Goal: Task Accomplishment & Management: Use online tool/utility

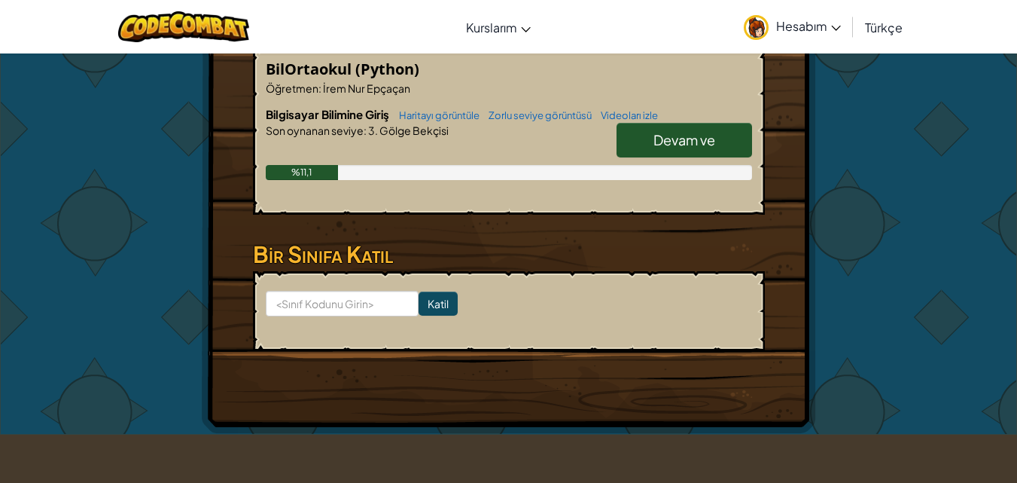
scroll to position [226, 0]
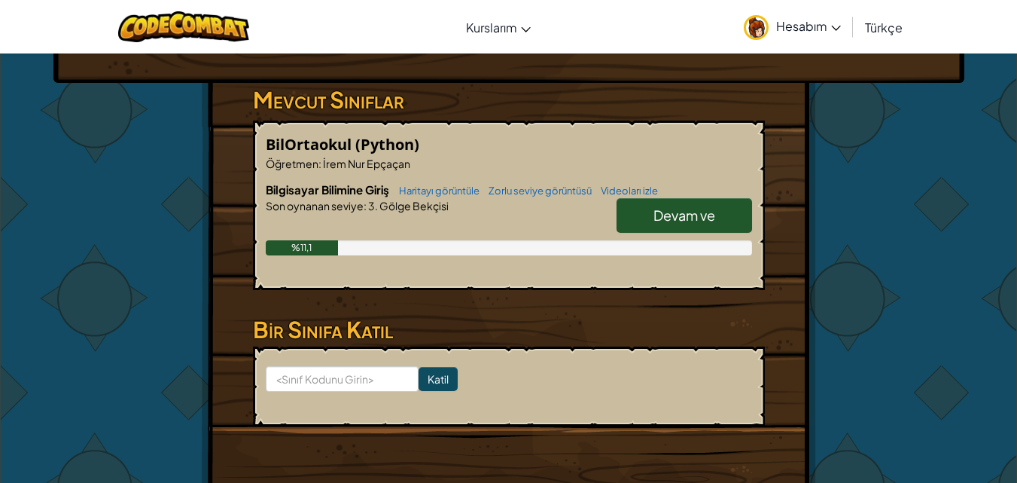
click at [680, 204] on link "Devam ve" at bounding box center [685, 215] width 136 height 35
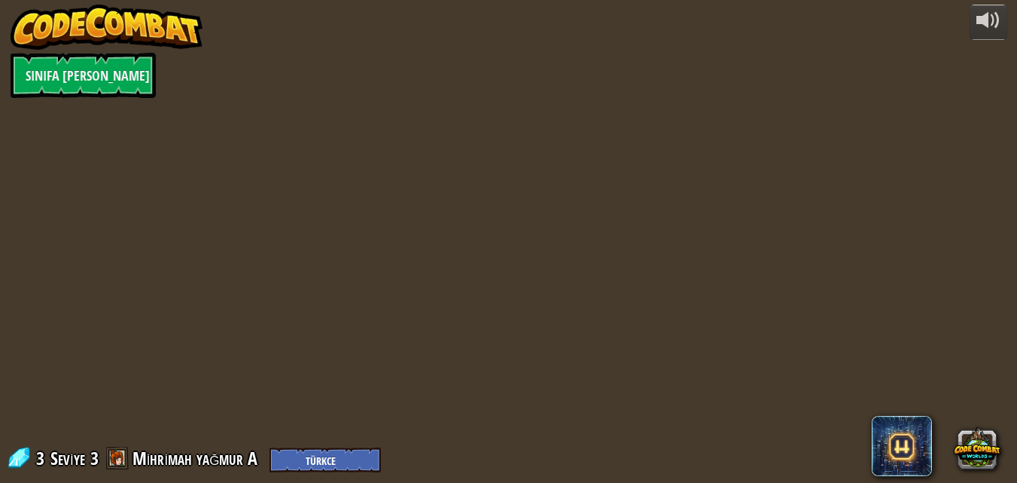
select select "tr"
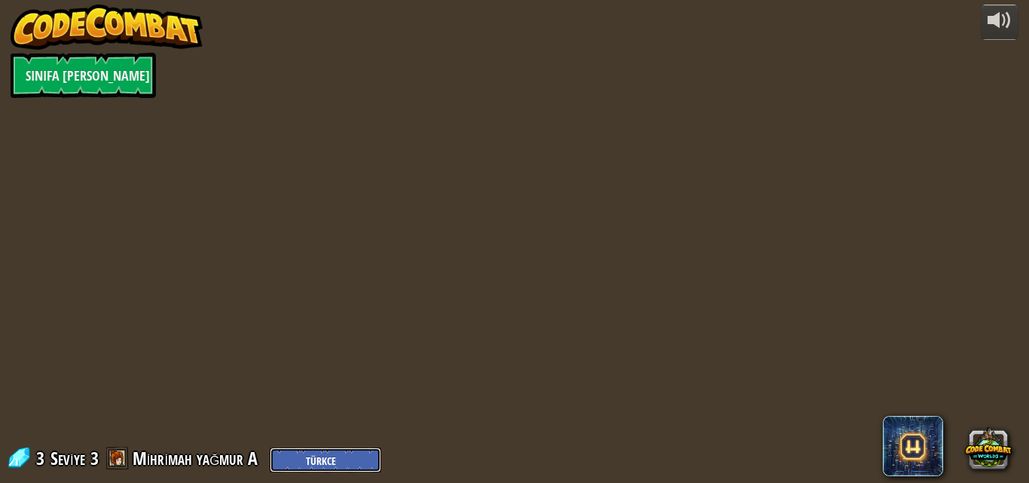
click at [325, 449] on select "English (US) English (UK) 简体中文 繁體中文 русский español (ES) español (América Latin…" at bounding box center [325, 459] width 111 height 25
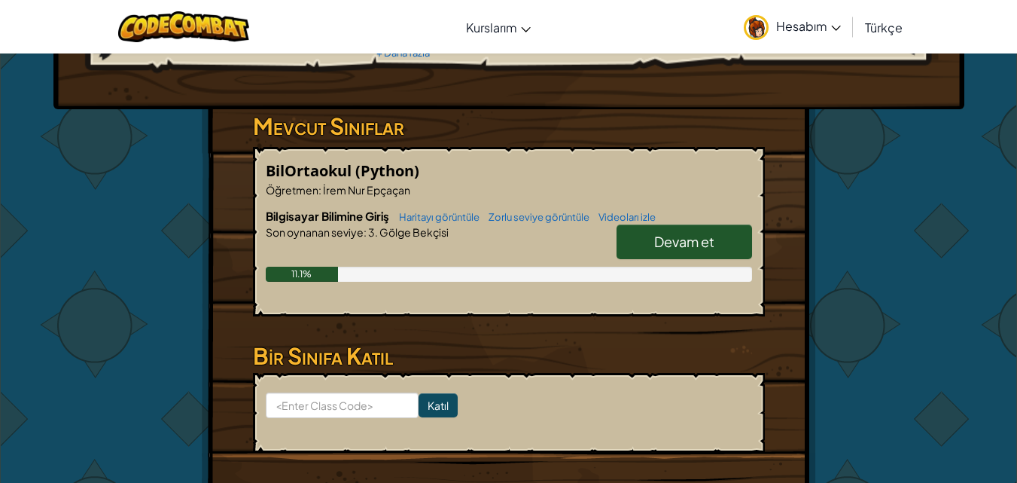
scroll to position [226, 0]
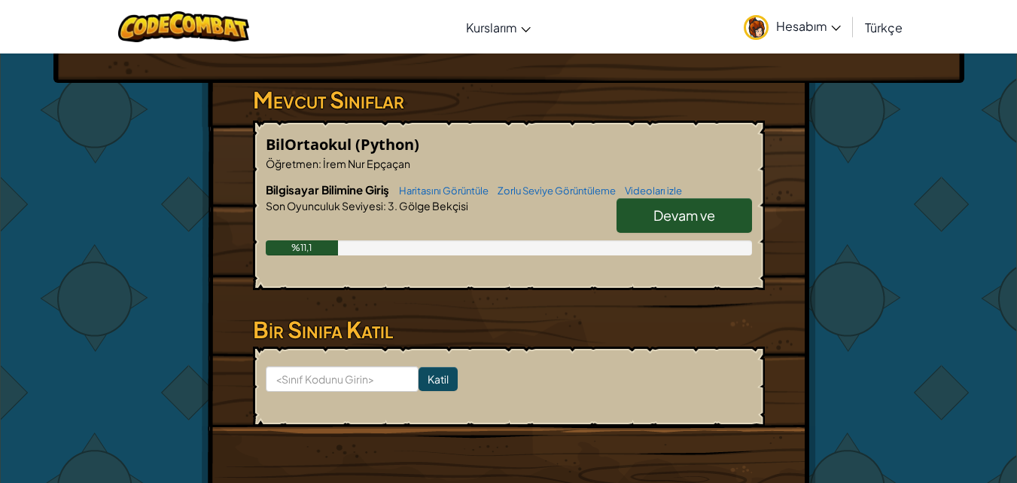
click at [717, 222] on link "Devam ve" at bounding box center [685, 215] width 136 height 35
select select "tr"
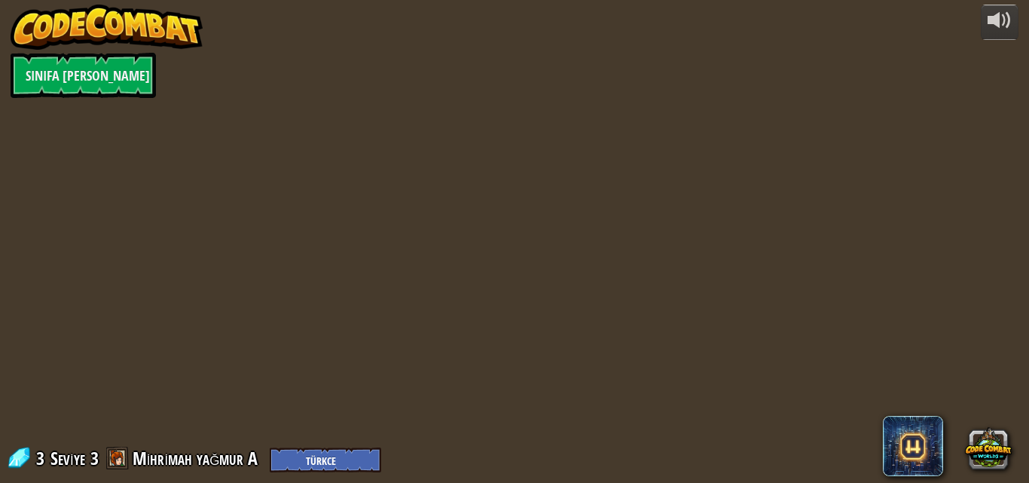
select select "tr"
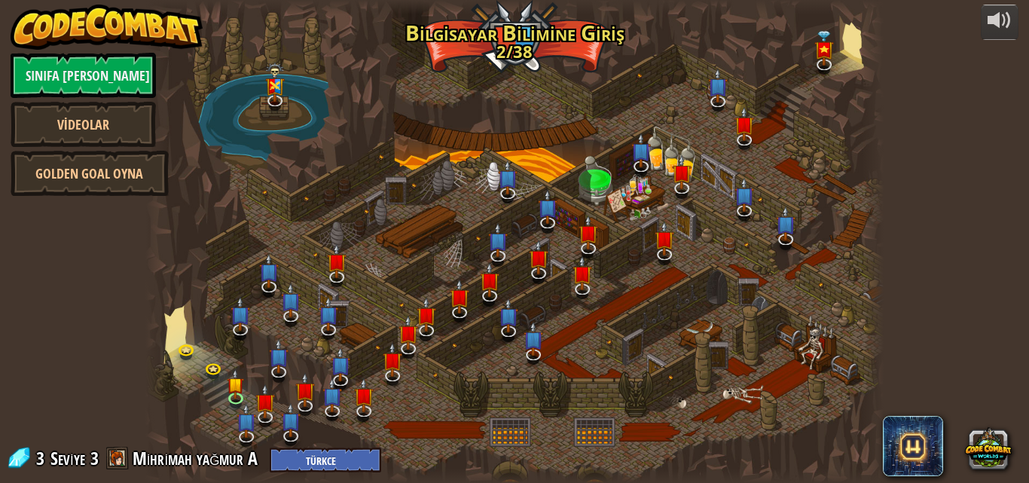
select select "tr"
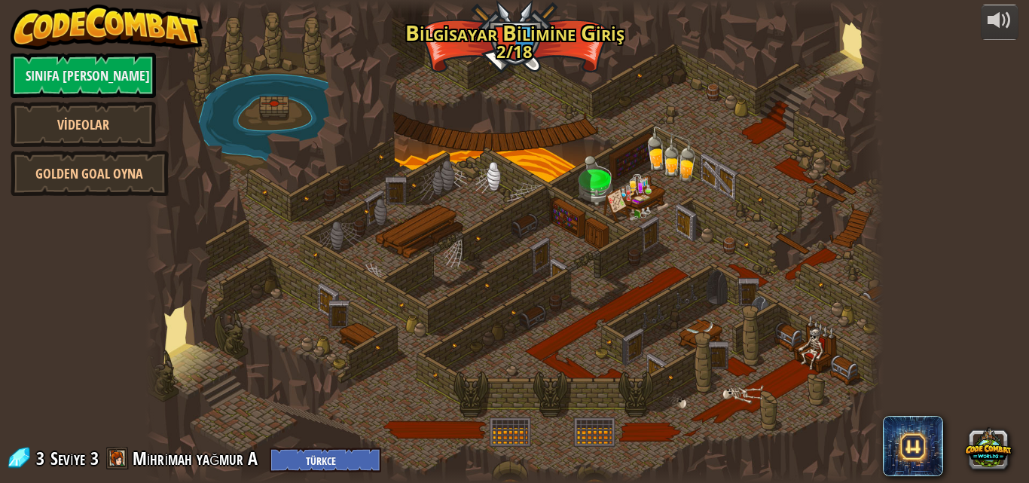
select select "tr"
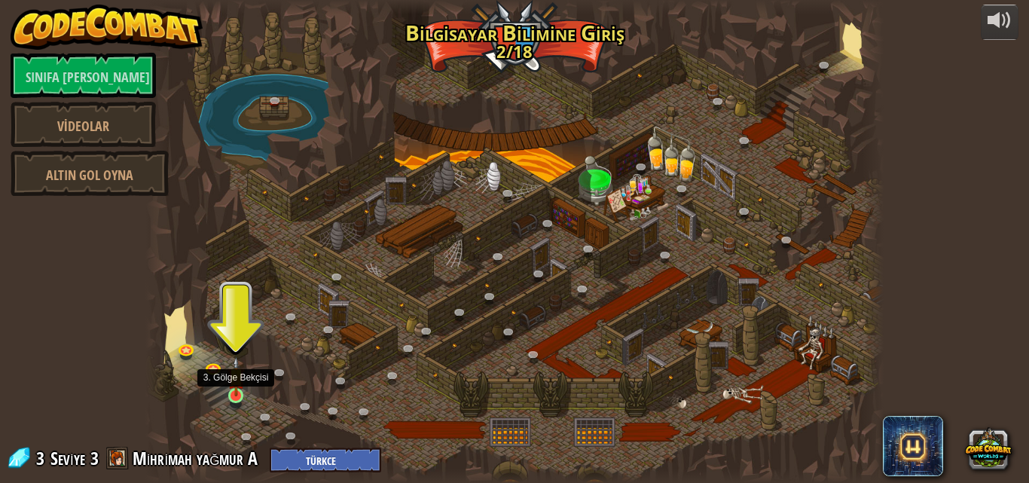
click at [235, 395] on img at bounding box center [235, 376] width 17 height 40
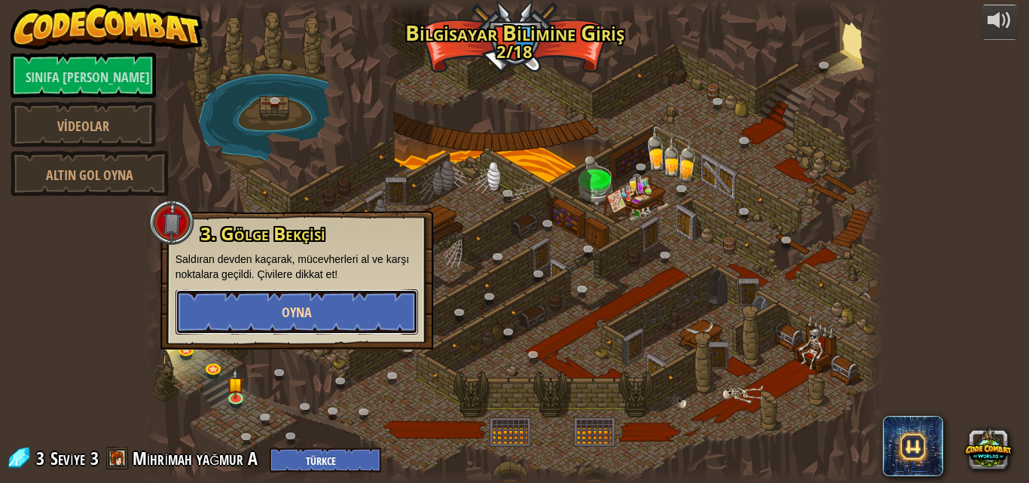
click at [295, 317] on font "Oyna" at bounding box center [297, 312] width 30 height 19
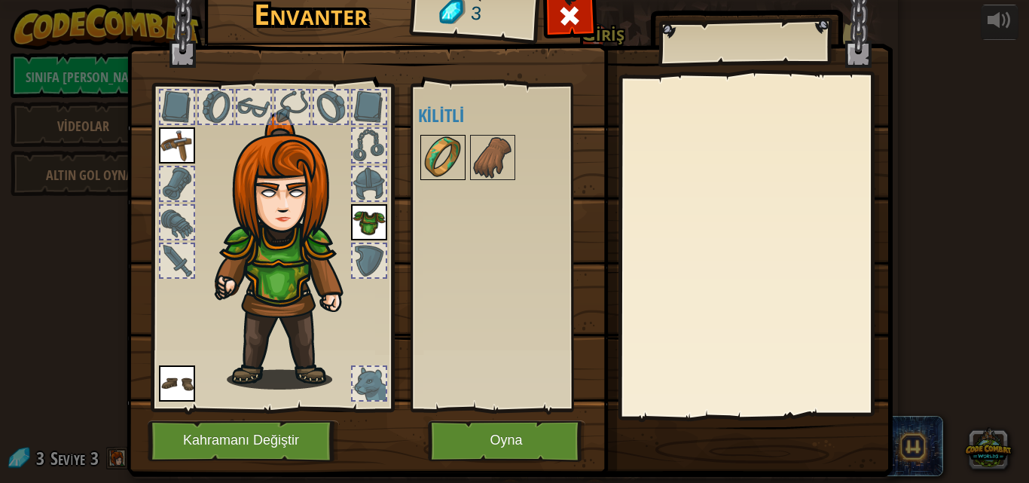
click at [428, 160] on img at bounding box center [443, 157] width 42 height 42
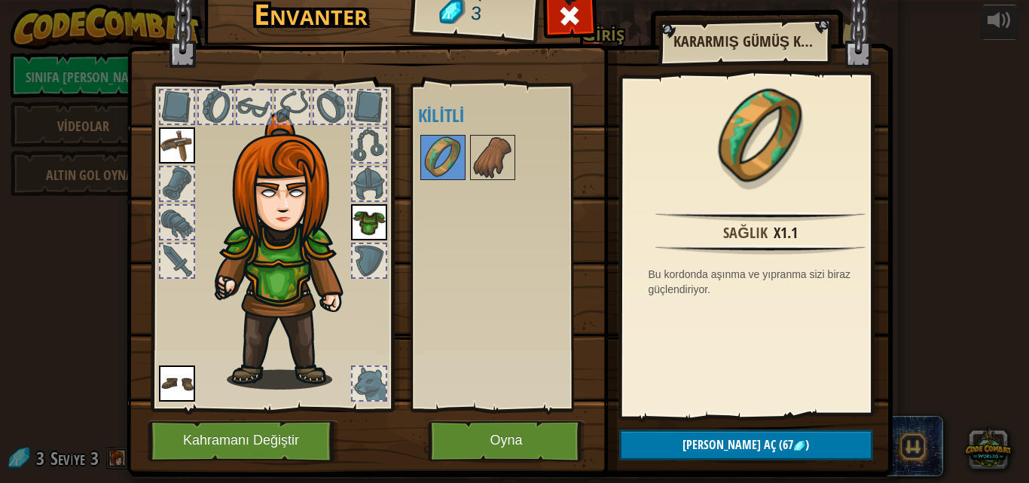
drag, startPoint x: 484, startPoint y: 156, endPoint x: 483, endPoint y: 312, distance: 156.6
click at [484, 157] on img at bounding box center [492, 157] width 42 height 42
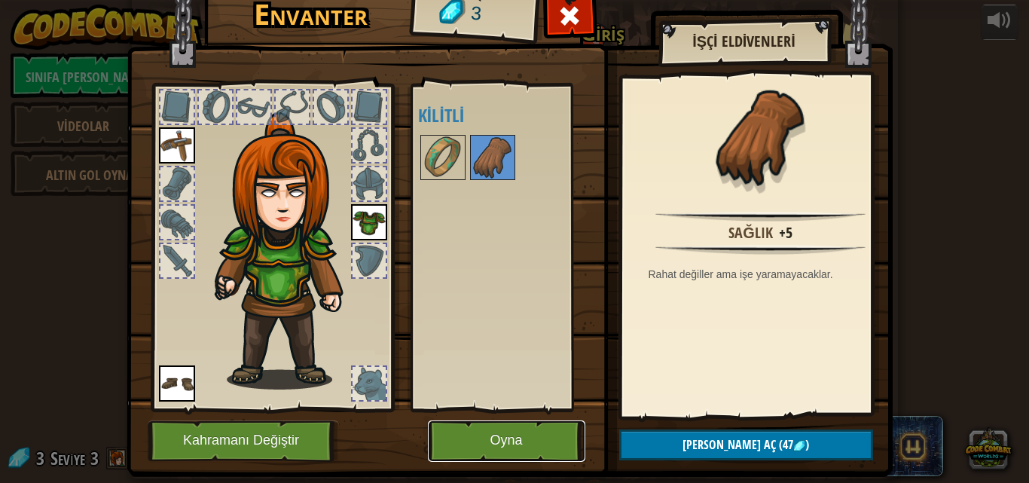
click at [509, 435] on font "Oyna" at bounding box center [505, 440] width 32 height 15
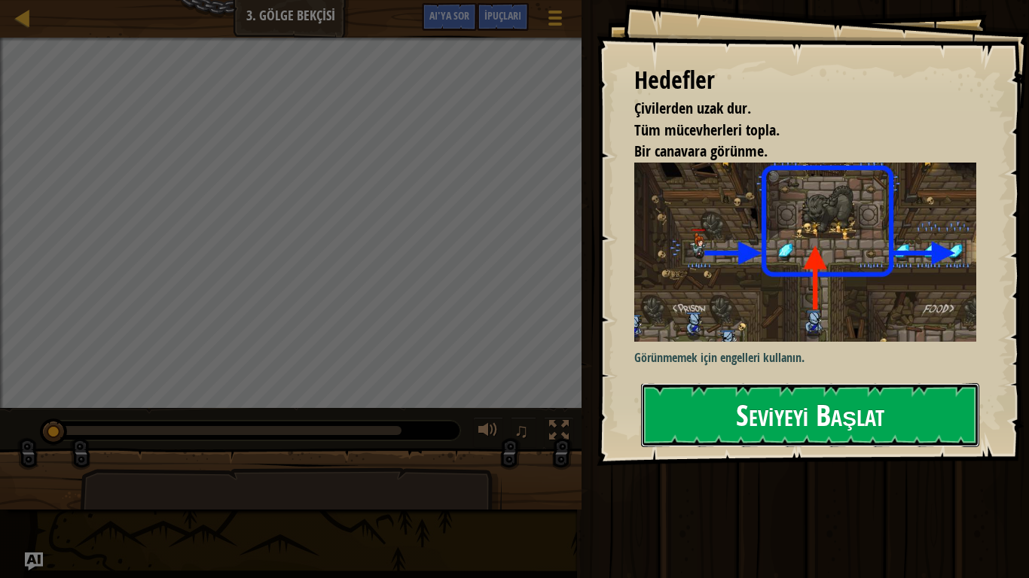
click at [711, 425] on button "Seviyeyi Başlat" at bounding box center [810, 414] width 338 height 63
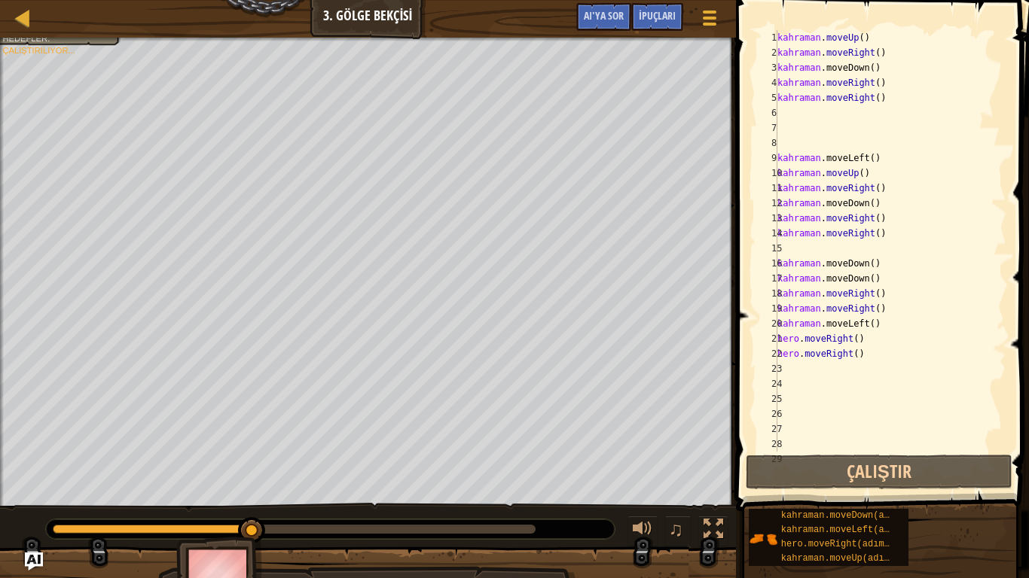
scroll to position [226, 0]
click at [861, 347] on div "kahraman . moveUp ( ) kahraman . moveRight ( ) kahraman .moveDown ( ) ​ kahrama…" at bounding box center [884, 256] width 221 height 452
click at [919, 360] on div "kahraman . moveUp ( ) kahraman . moveRight ( ) kahraman .moveDown ( ) ​ kahrama…" at bounding box center [884, 256] width 221 height 452
click at [905, 351] on div "kahraman . moveUp ( ) kahraman . moveRight ( ) kahraman .moveDown ( ) ​ kahrama…" at bounding box center [884, 256] width 221 height 452
click at [895, 353] on div "kahraman . moveUp ( ) kahraman . moveRight ( ) kahraman .moveDown ( ) ​ kahrama…" at bounding box center [884, 256] width 221 height 452
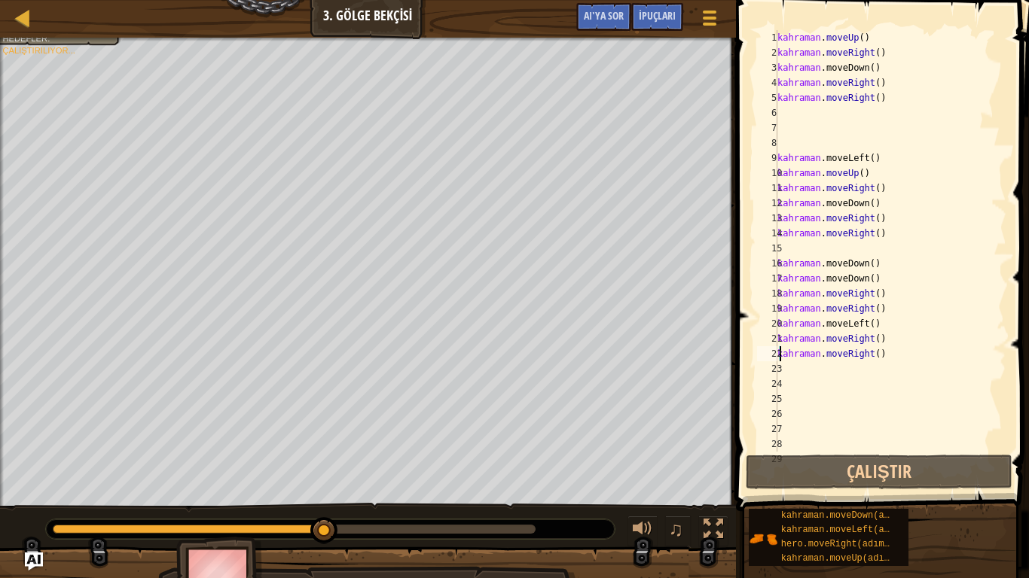
click at [895, 354] on div "kahraman . moveUp ( ) kahraman . moveRight ( ) kahraman .moveDown ( ) ​ kahrama…" at bounding box center [884, 256] width 221 height 452
type textarea "h"
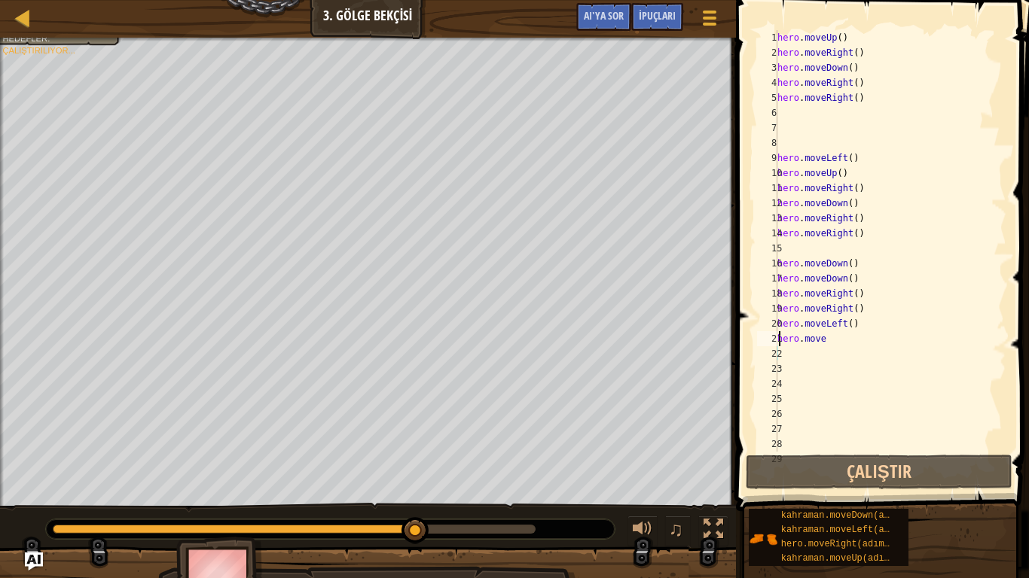
type textarea "h"
click at [895, 338] on div "hero . moveUp ( ) hero . moveRight ( ) hero . moveDown ( ) hero . moveRight ( )…" at bounding box center [884, 256] width 221 height 452
type textarea "h"
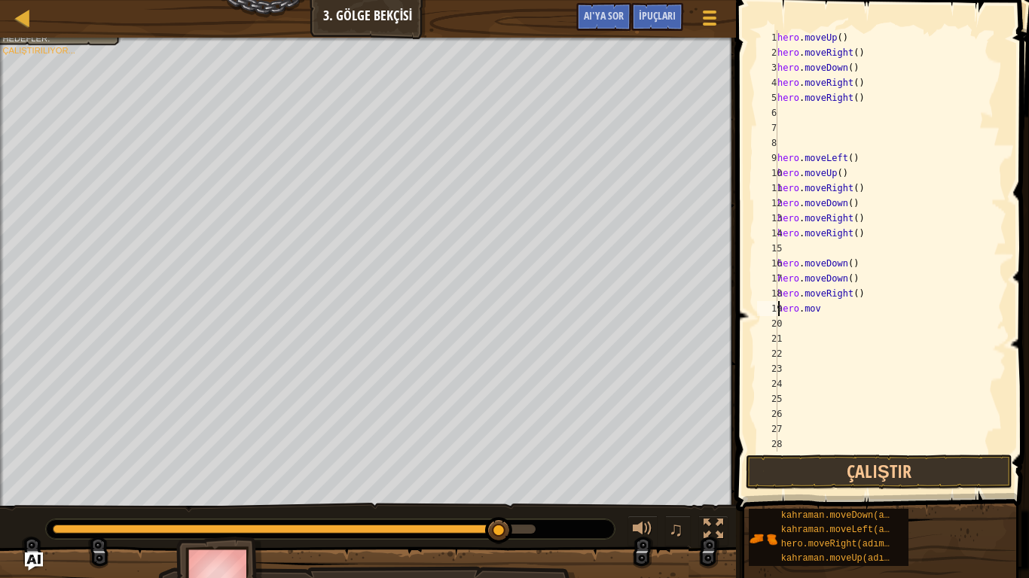
click at [830, 310] on div "hero . moveUp ( ) hero . moveRight ( ) hero . moveDown ( ) hero . moveRight ( )…" at bounding box center [884, 256] width 221 height 452
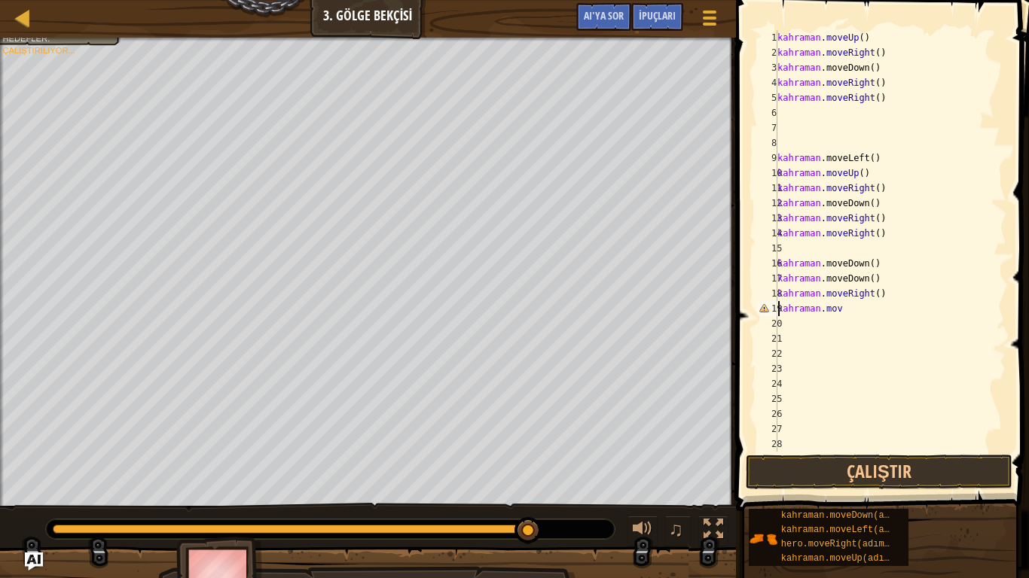
click at [846, 305] on div "kahraman . moveUp ( ) kahraman . moveRight ( ) kahraman .moveDown ( ) ​ kahrama…" at bounding box center [884, 256] width 221 height 452
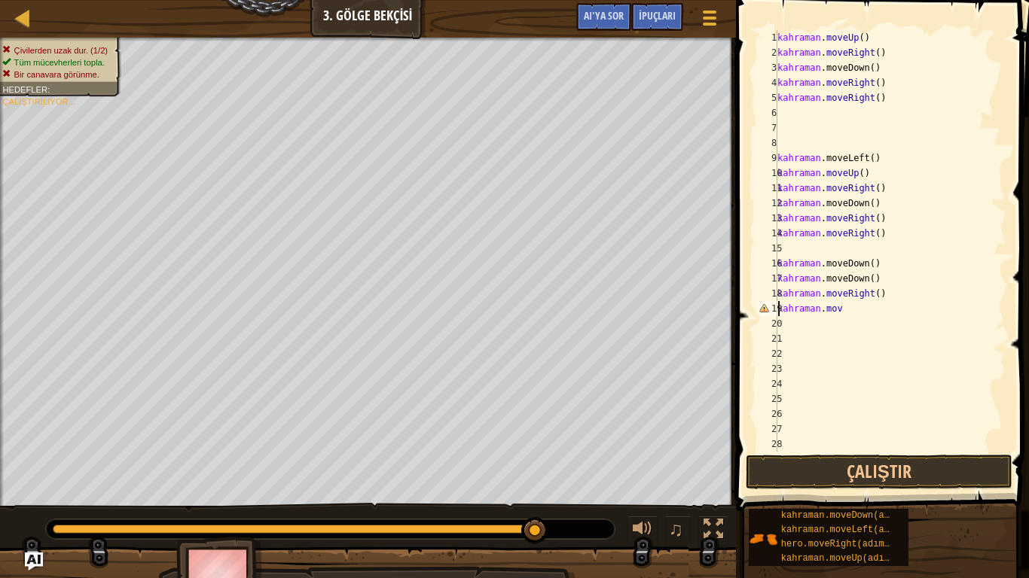
click at [846, 309] on div "kahraman . moveUp ( ) kahraman . moveRight ( ) kahraman .moveDown ( ) ​ kahrama…" at bounding box center [884, 256] width 221 height 452
type textarea "h"
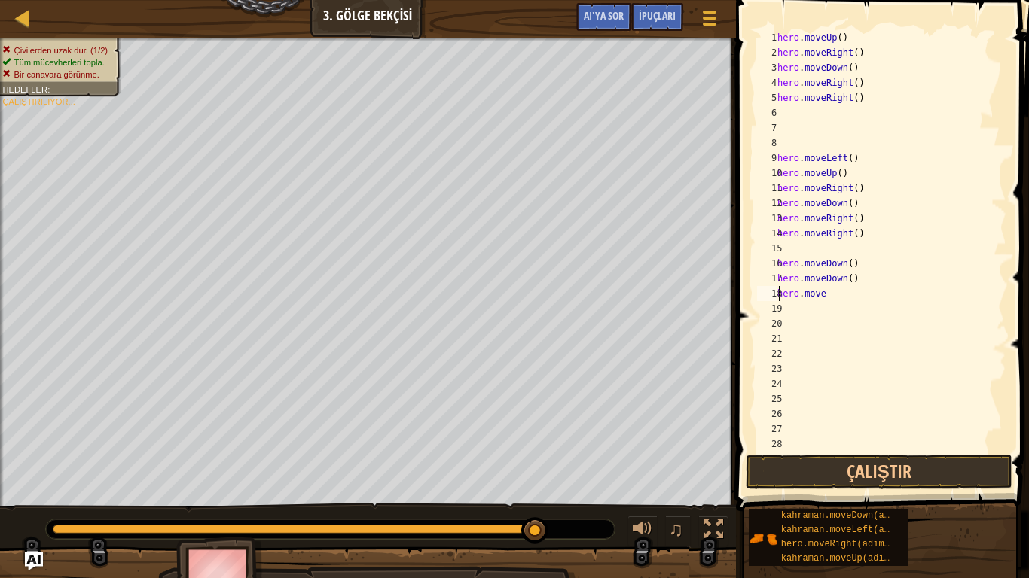
type textarea "h"
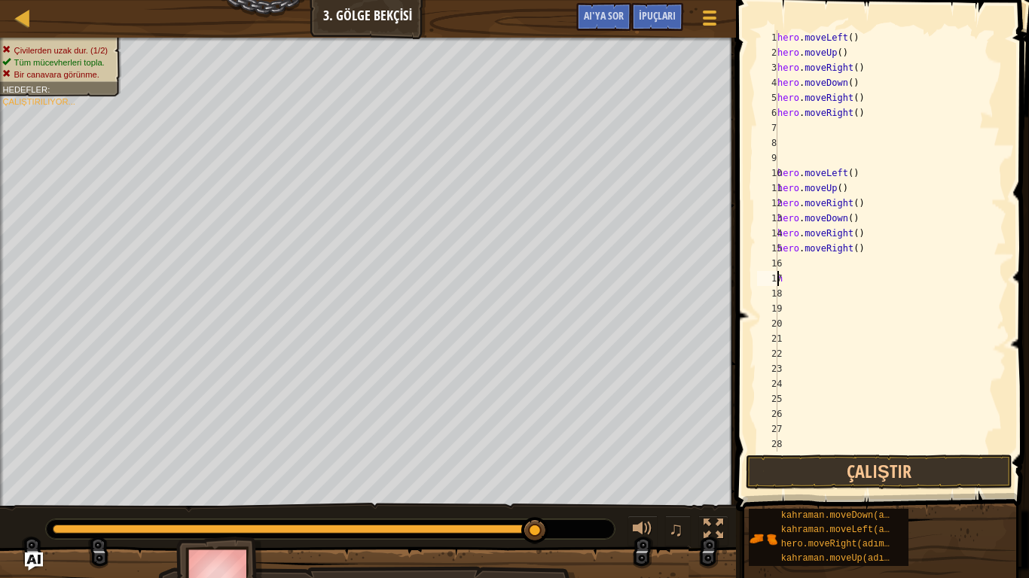
type textarea "h"
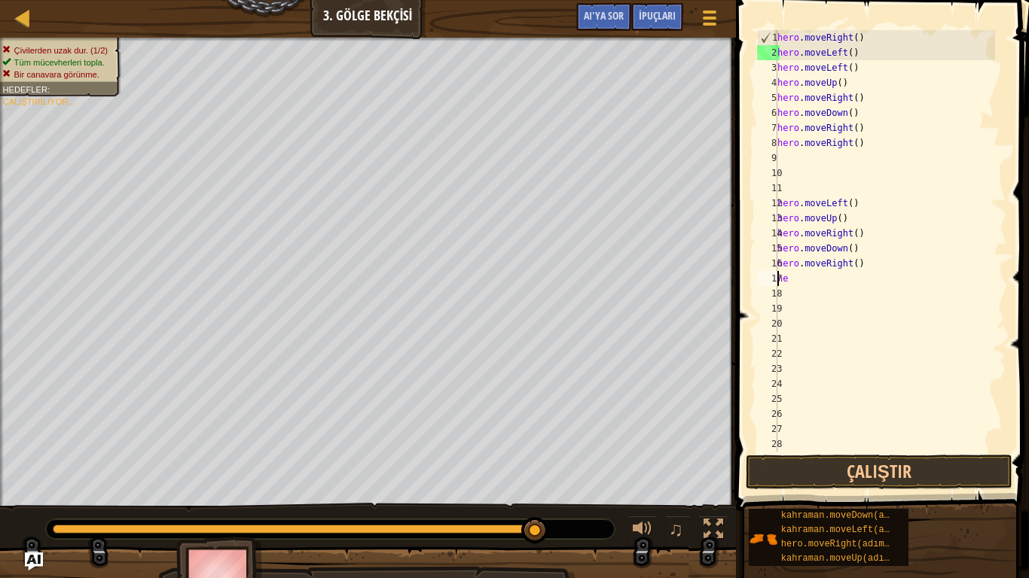
type textarea "h"
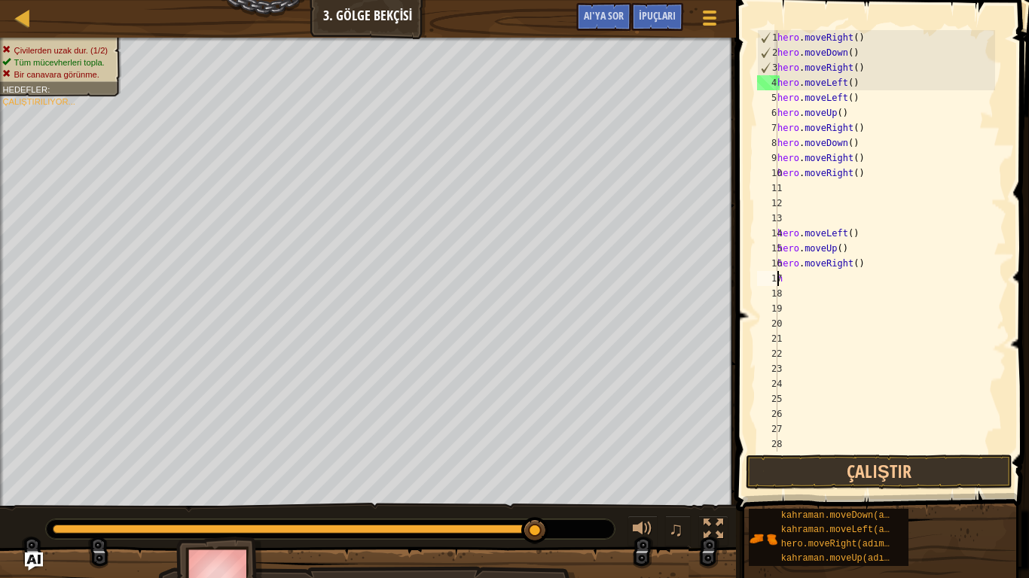
type textarea "h"
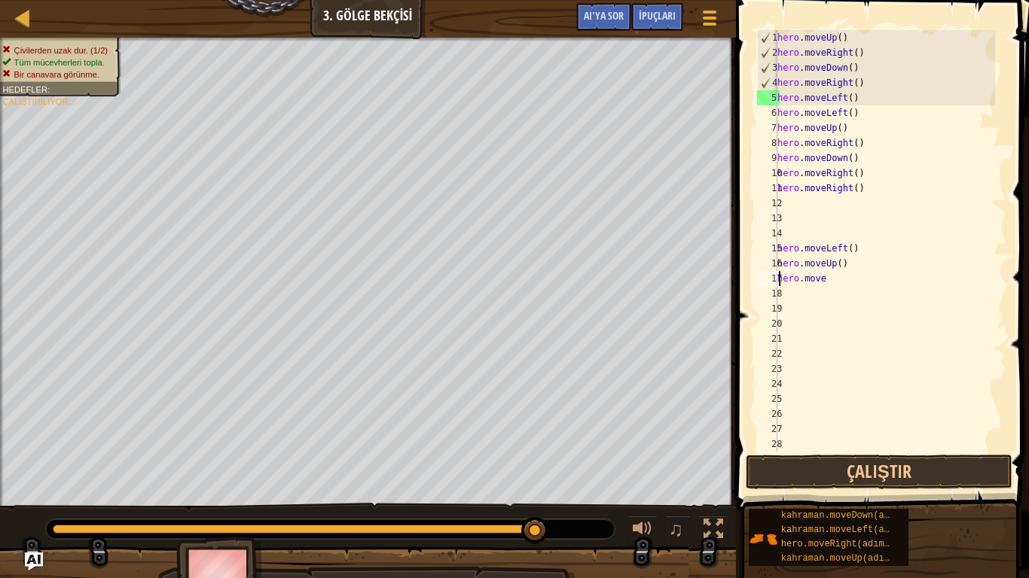
type textarea "h"
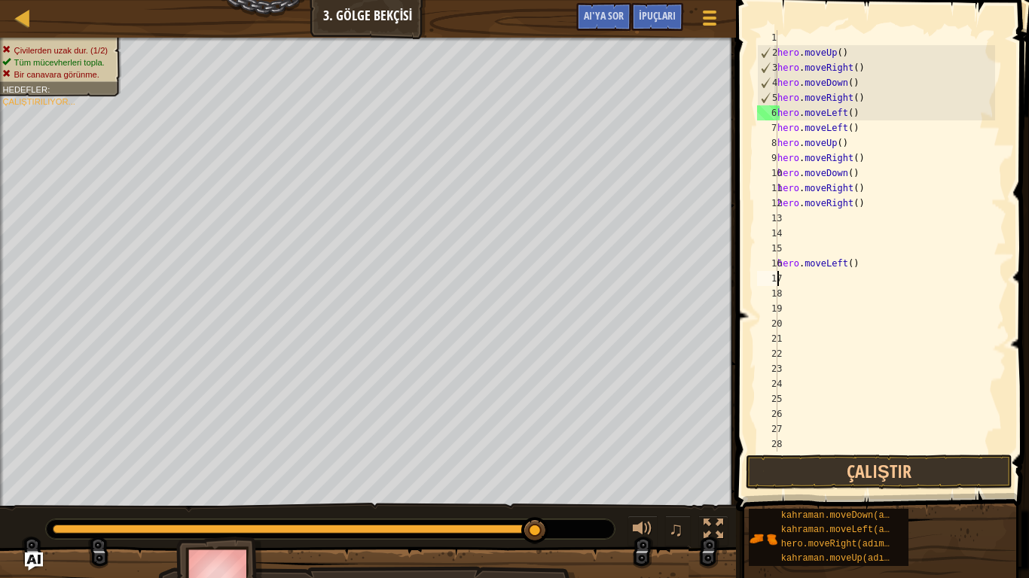
type textarea "h"
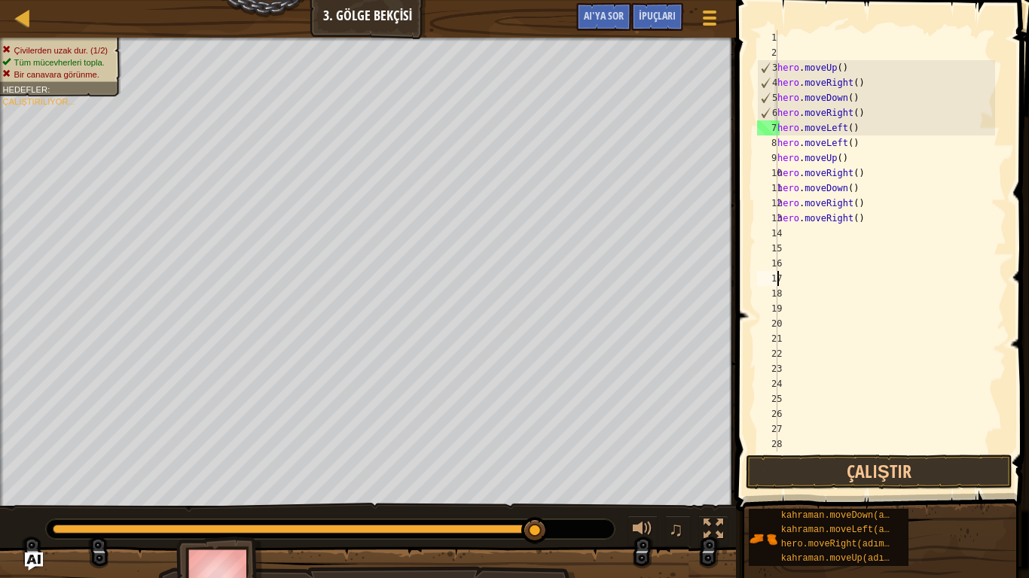
click at [858, 264] on div "hero . moveUp ( ) hero . moveRight ( ) hero . moveDown ( ) hero . moveRight ( )…" at bounding box center [884, 256] width 221 height 452
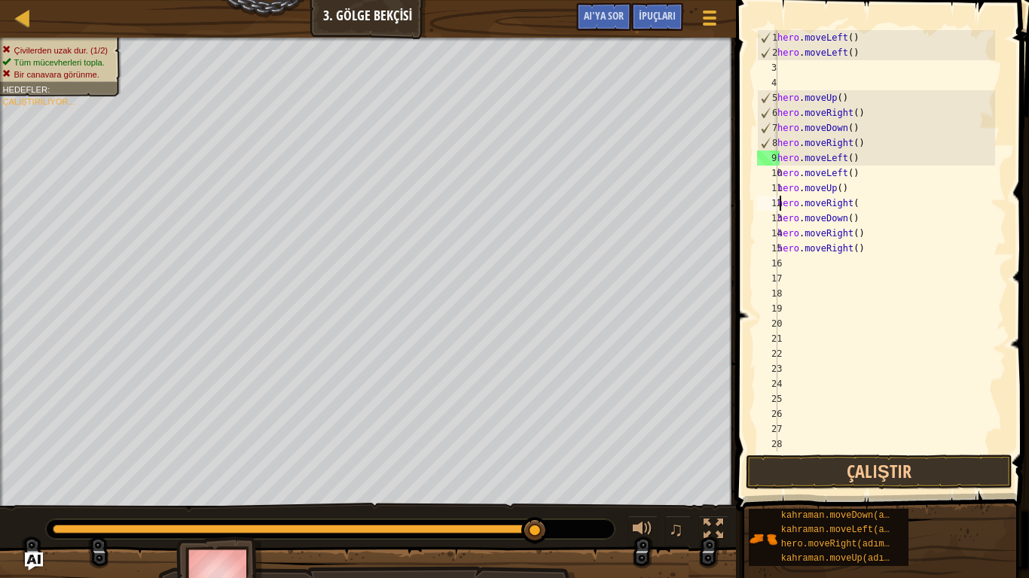
drag, startPoint x: 869, startPoint y: 203, endPoint x: 863, endPoint y: 217, distance: 14.8
click at [869, 215] on div "hero . moveLeft ( ) hero . moveLeft ( ) hero . moveUp ( ) hero . moveRight ( ) …" at bounding box center [884, 256] width 221 height 452
click at [868, 221] on div "hero . moveLeft ( ) hero . moveLeft ( ) hero . moveUp ( ) hero . moveRight ( ) …" at bounding box center [884, 256] width 221 height 452
click at [864, 218] on div "hero . moveLeft ( ) hero . moveLeft ( ) hero . moveUp ( ) hero . moveRight ( ) …" at bounding box center [884, 256] width 221 height 452
type textarea "h"
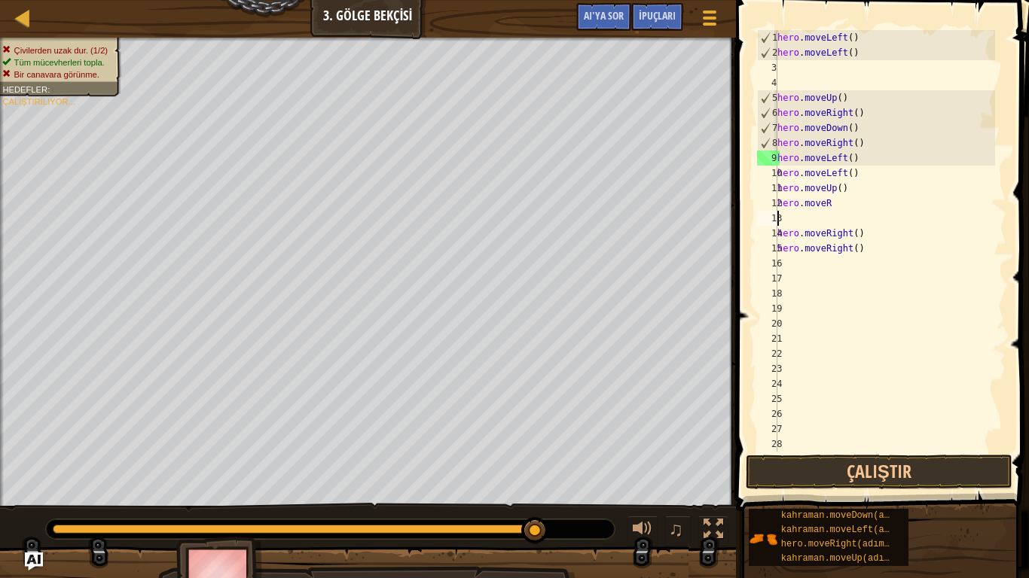
click at [863, 244] on div "hero . moveLeft ( ) hero . moveLeft ( ) hero . moveUp ( ) hero . moveRight ( ) …" at bounding box center [884, 256] width 221 height 452
type textarea "h"
click at [862, 252] on div "hero . moveLeft ( ) hero . moveLeft ( ) hero . moveUp ( ) hero . moveRight ( ) …" at bounding box center [884, 256] width 221 height 452
click at [856, 241] on div "hero . moveLeft ( ) hero . moveLeft ( ) hero . moveUp ( ) hero . moveRight ( ) …" at bounding box center [884, 256] width 221 height 452
type textarea "h"
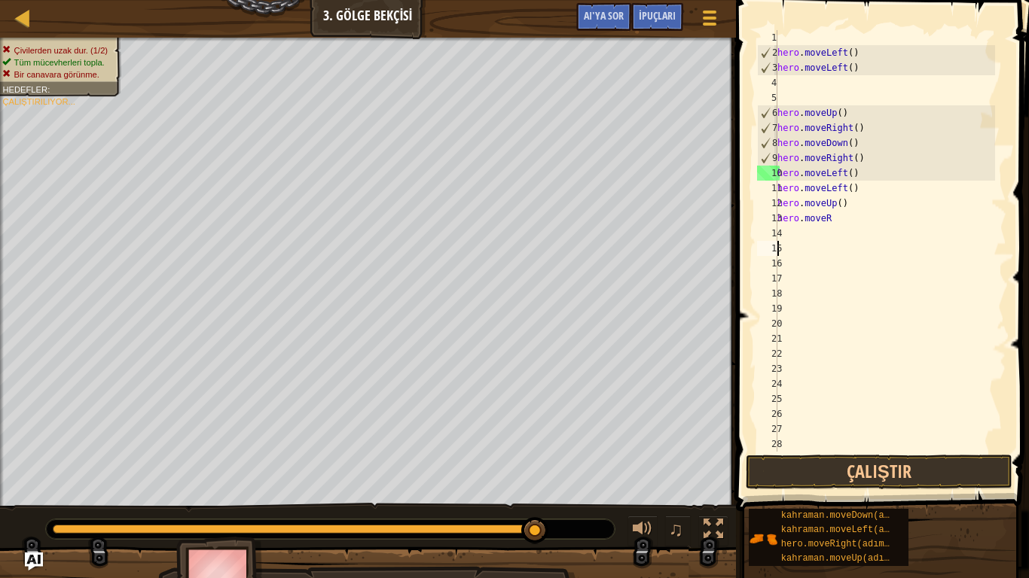
click at [827, 210] on div "hero . moveLeft ( ) hero . moveLeft ( ) hero . moveUp ( ) hero . moveRight ( ) …" at bounding box center [884, 256] width 221 height 452
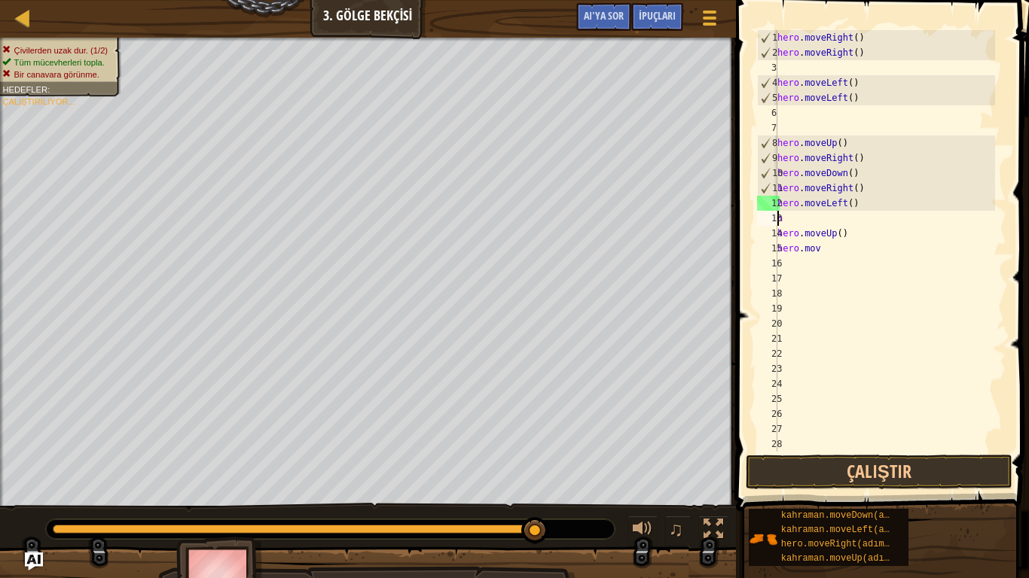
type textarea "h"
click at [836, 251] on div "hero . moveRight ( ) hero . moveRight ( ) hero . moveLeft ( ) hero . moveLeft (…" at bounding box center [884, 256] width 221 height 452
type textarea "h"
click at [846, 234] on div "hero . moveRight ( ) hero . moveRight ( ) hero . moveLeft ( ) hero . moveLeft (…" at bounding box center [884, 256] width 221 height 452
type textarea "h"
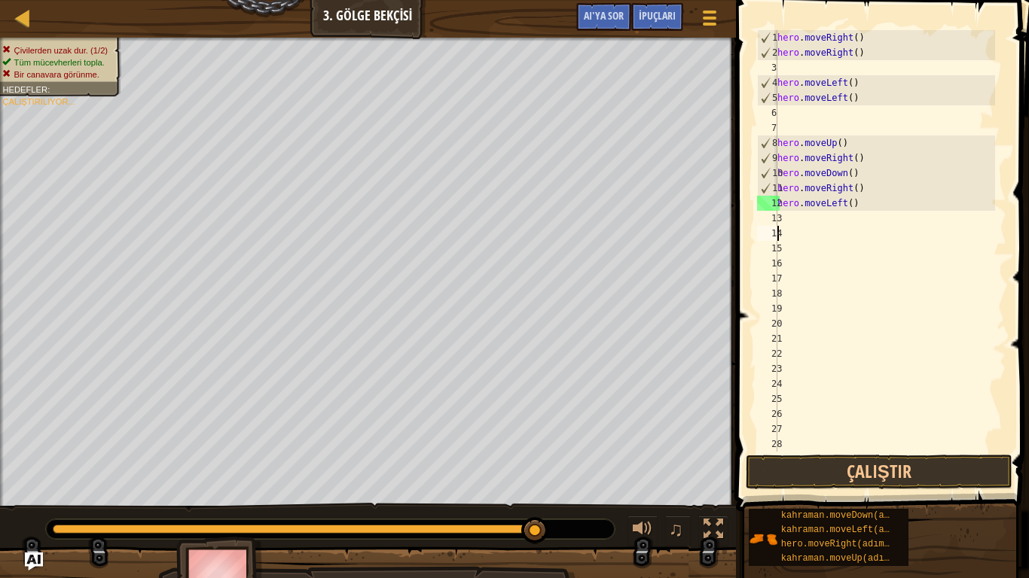
click at [855, 206] on div "hero . moveRight ( ) hero . moveRight ( ) hero . moveLeft ( ) hero . moveLeft (…" at bounding box center [884, 256] width 221 height 452
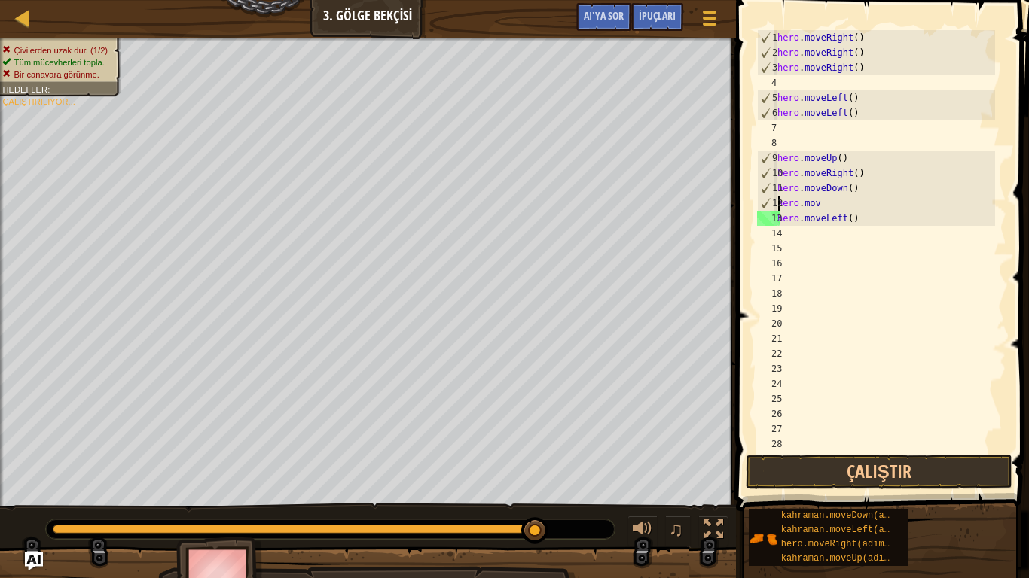
type textarea "h"
click at [851, 221] on div "hero . moveRight ( ) hero . moveRight ( ) hero . moveRight ( ) hero . moveLeft …" at bounding box center [884, 256] width 221 height 452
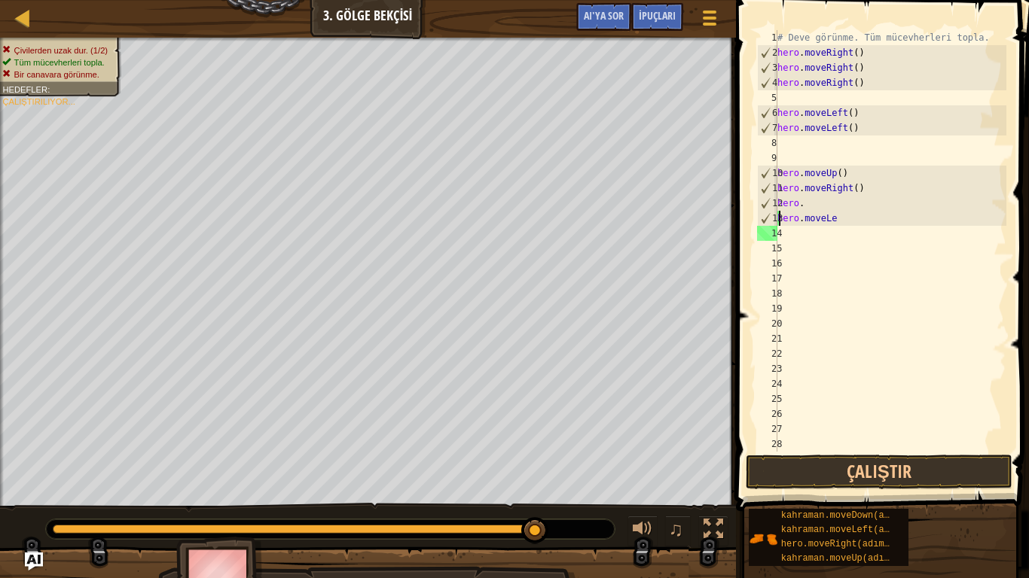
type textarea "h"
click at [847, 209] on div "# Deve görünme. Tüm mücevherleri topla. hero . moveRight ( ) hero . moveRight (…" at bounding box center [890, 256] width 232 height 452
type textarea "h"
click at [870, 188] on div "# Deve görünme. Tüm mücevherleri topla. hero . moveRight ( ) hero . moveRight (…" at bounding box center [890, 256] width 232 height 452
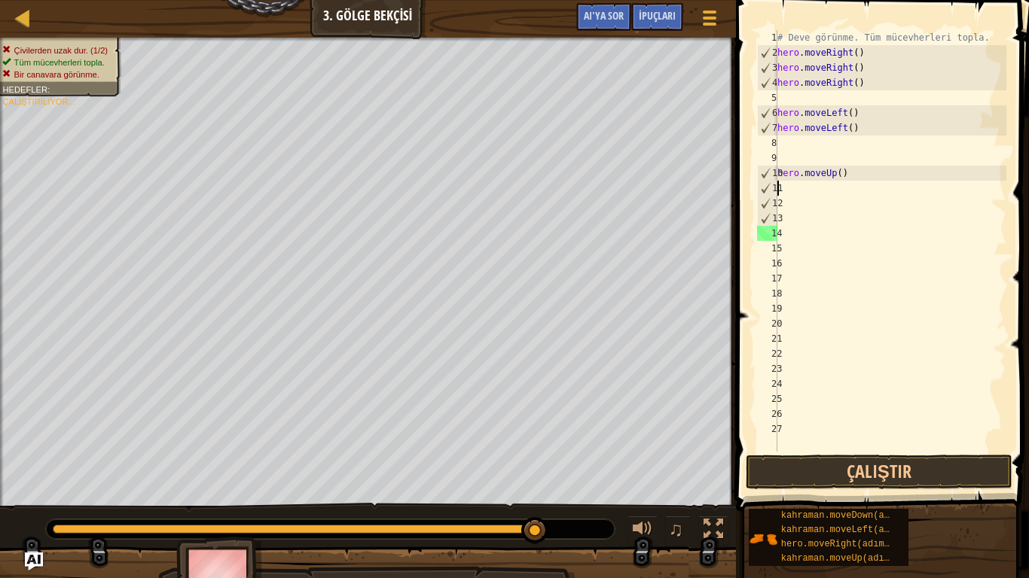
type textarea "[DOMAIN_NAME]"
click at [852, 182] on div "# Deve görünme. Tüm mücevherleri topla. hero . moveRight ( ) hero . moveRight (…" at bounding box center [890, 256] width 232 height 452
type textarea "h"
click at [872, 126] on div "# Deve görünme. Tüm mücevherleri topla. hero . moveRight ( ) hero . moveRight (…" at bounding box center [890, 256] width 232 height 452
type textarea "h"
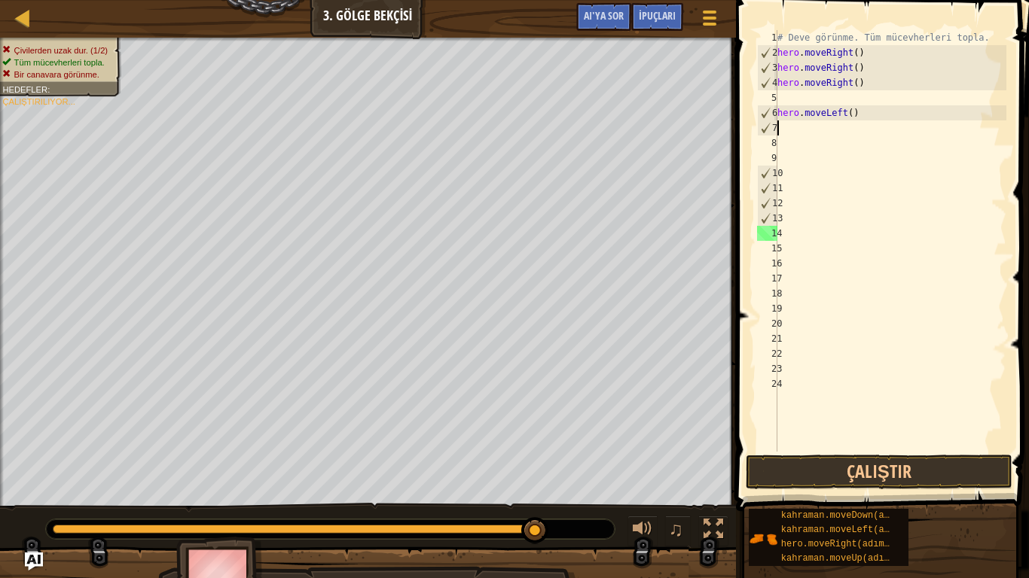
click at [859, 112] on div "# Deve görünme. Tüm mücevherleri topla. hero . moveRight ( ) hero . moveRight (…" at bounding box center [890, 256] width 232 height 452
type textarea "h"
click at [858, 96] on div "# Deve görünme. Tüm mücevherleri topla. hero . moveRight ( ) hero . moveRight (…" at bounding box center [890, 256] width 232 height 452
type textarea "h"
drag, startPoint x: 866, startPoint y: 80, endPoint x: 870, endPoint y: 71, distance: 9.8
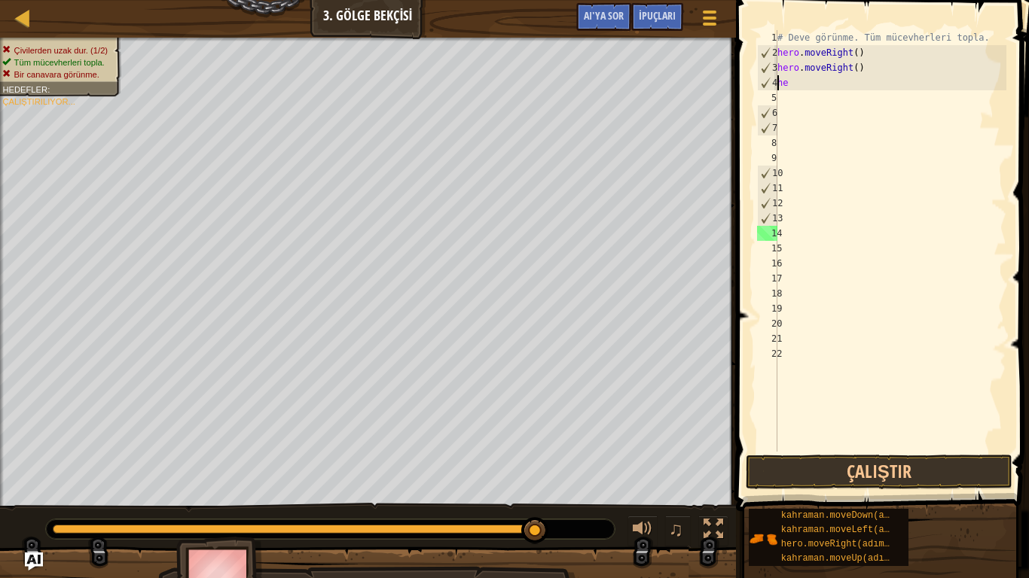
click at [867, 80] on div "# Deve görünme. Tüm mücevherleri topla. hero . moveRight ( ) hero . moveRight (…" at bounding box center [890, 256] width 232 height 452
click at [870, 71] on div "# Deve görünme. Tüm mücevherleri topla. hero . moveRight ( ) hero . move" at bounding box center [890, 256] width 232 height 452
type textarea "h"
type textarea "hero.moveRight("
click at [870, 60] on div "# Deve görünme. Tüm mücevherleri topla. hero . moveRight ( ) he" at bounding box center [890, 256] width 232 height 452
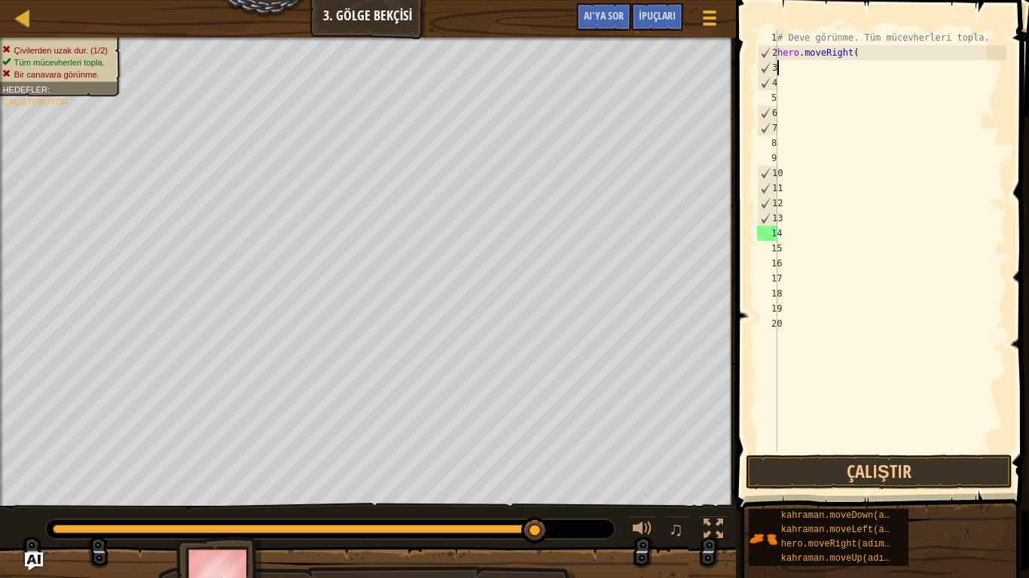
click at [876, 53] on div "# Deve görünme. Tüm mücevherleri topla. hero . moveRight (" at bounding box center [890, 256] width 232 height 452
type textarea "h"
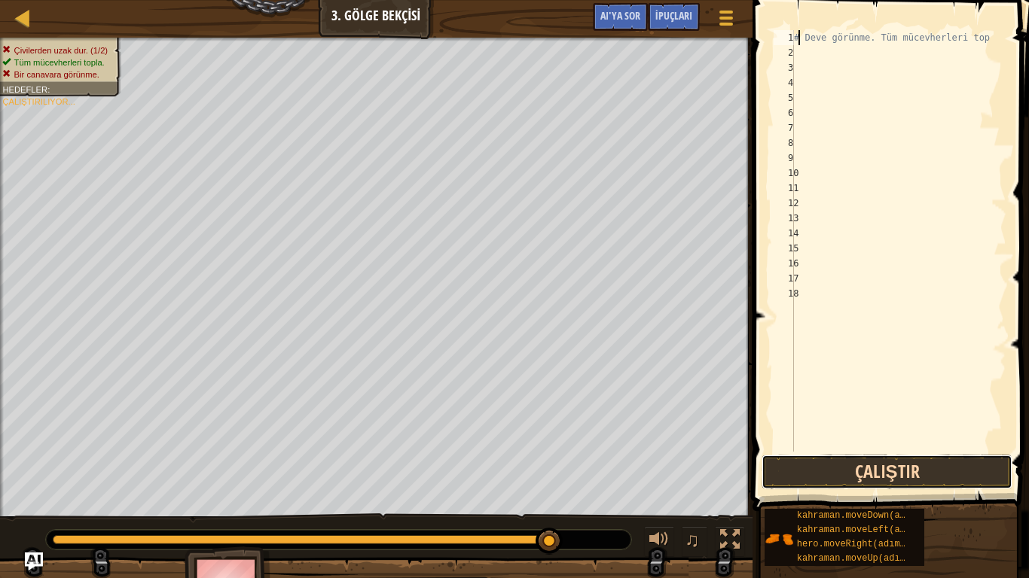
click at [880, 465] on button "Çalıştır" at bounding box center [886, 472] width 251 height 35
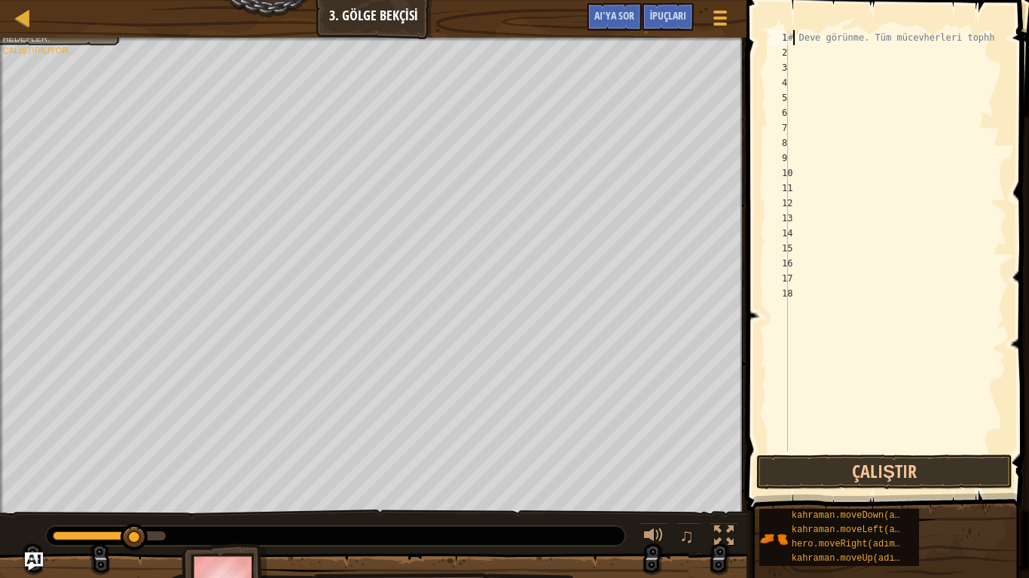
scroll to position [7, 15]
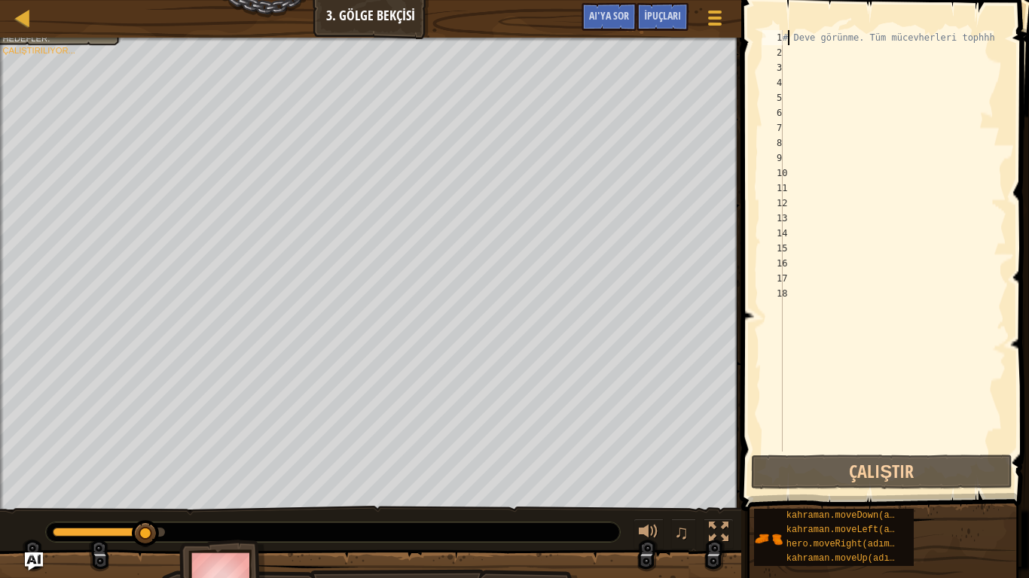
type textarea "# Deve görünme. Tüm mücevherleri tophhhh"
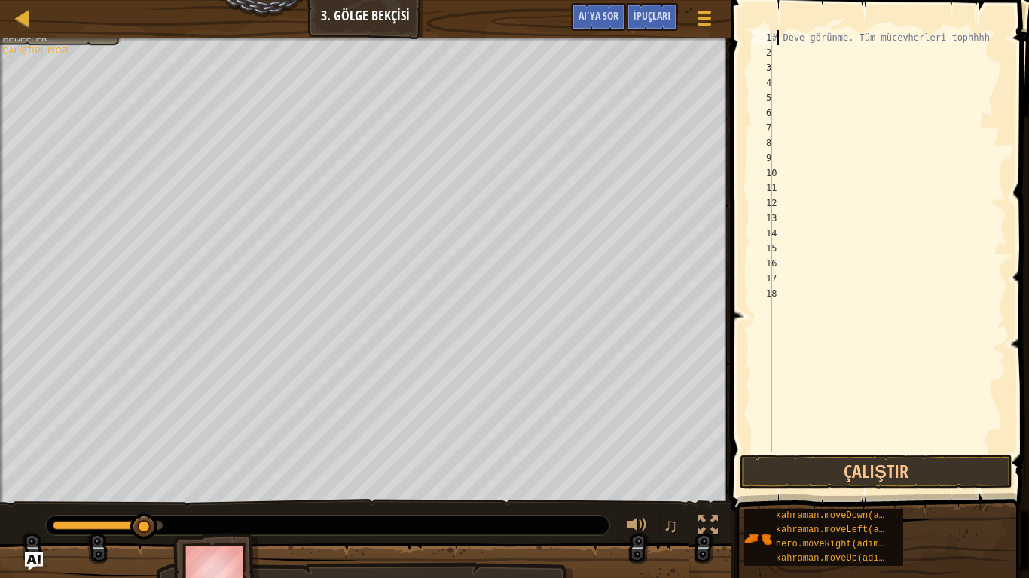
click at [785, 58] on div "# Deve görünme. Tüm mücevherleri tophhhh" at bounding box center [887, 256] width 237 height 452
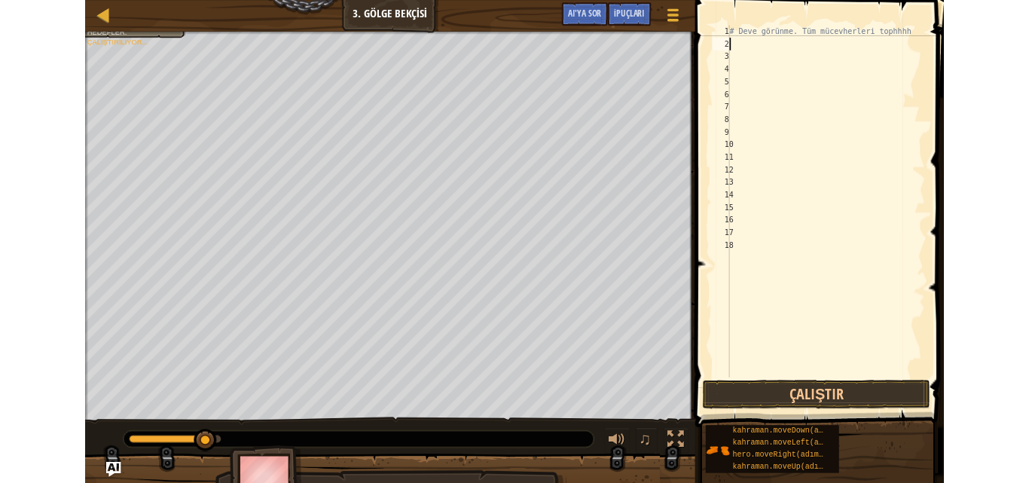
scroll to position [7, 0]
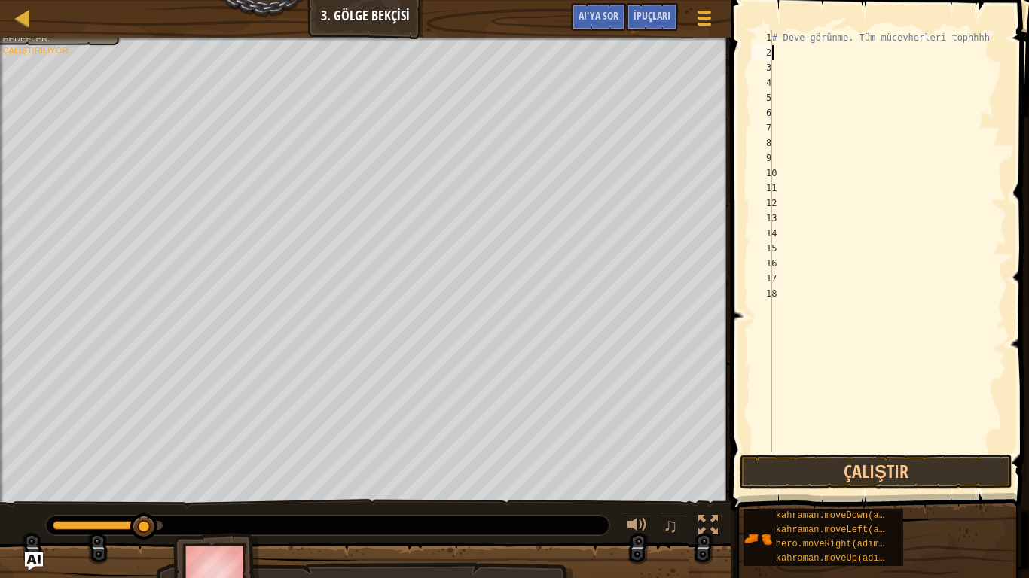
type textarea "h"
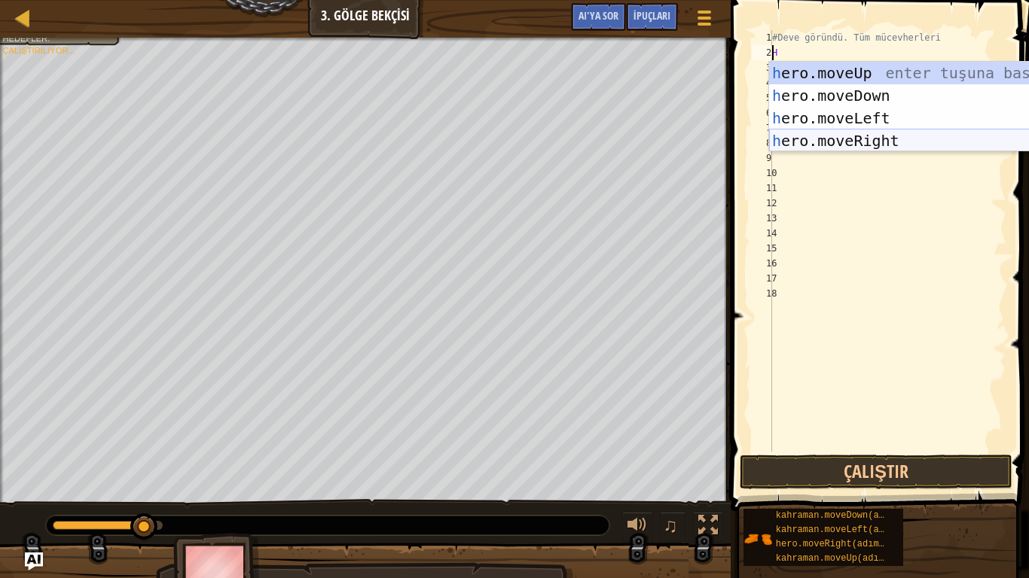
click at [813, 137] on div "h ero.moveUp enter tuşuna bas h ero.moveDown enter tuşuna bas h ero.moveLeft en…" at bounding box center [911, 130] width 285 height 136
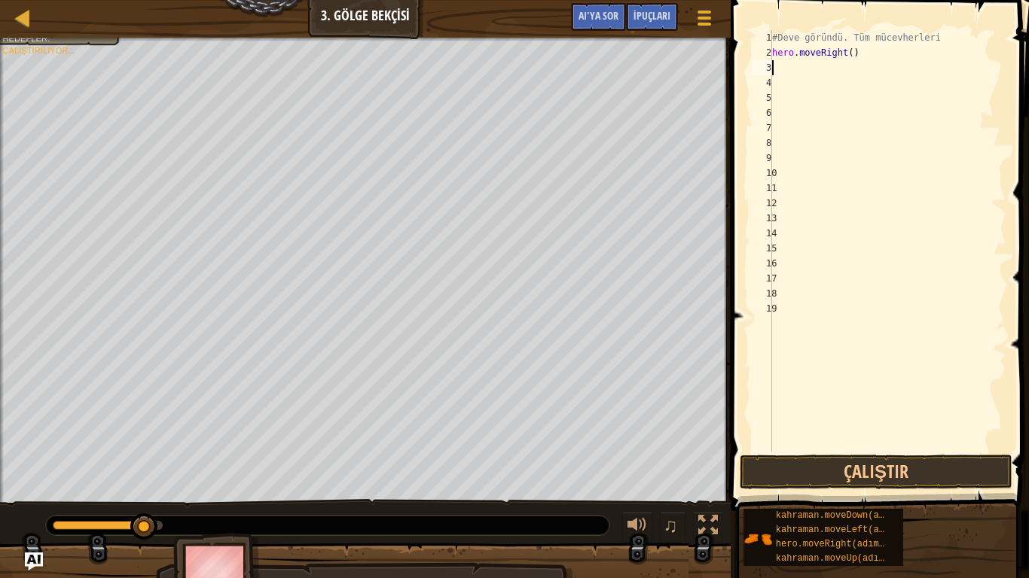
type textarea "h"
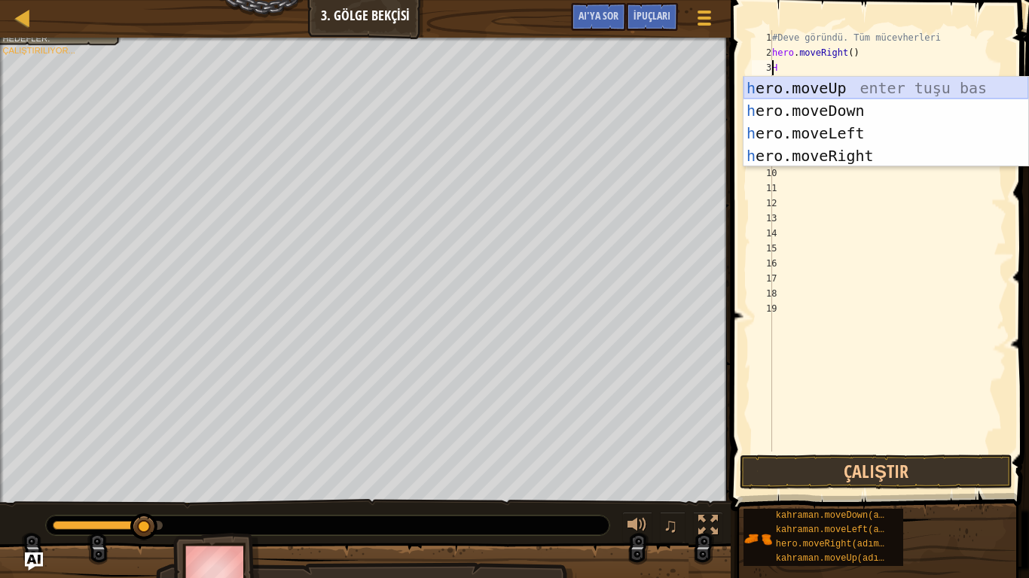
click at [822, 87] on div "h ero.moveUp enter tuşu bas h ero.moveDown tuşuna bas h ero.moveLeft tuşuna bas…" at bounding box center [885, 145] width 285 height 136
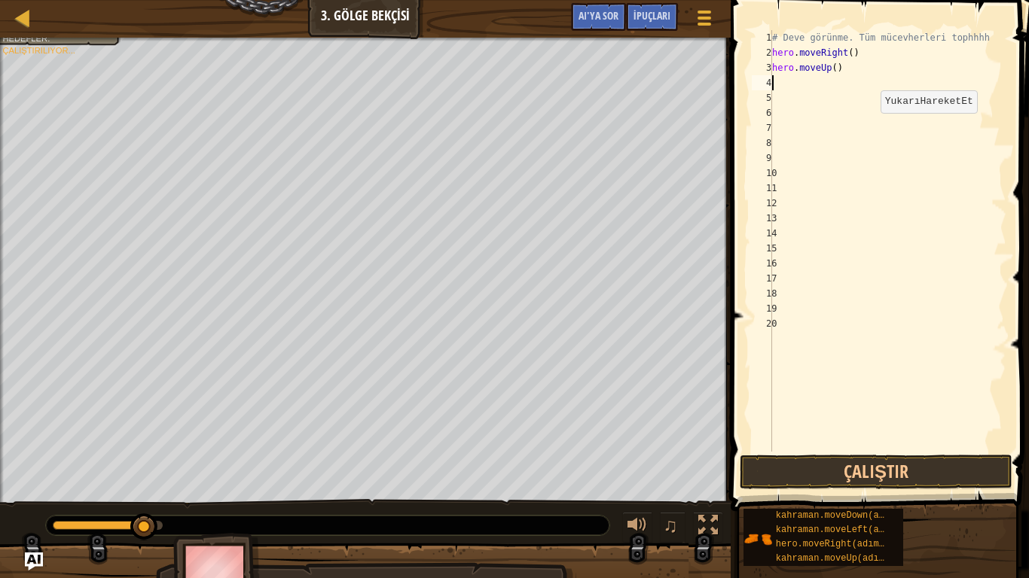
type textarea "h"
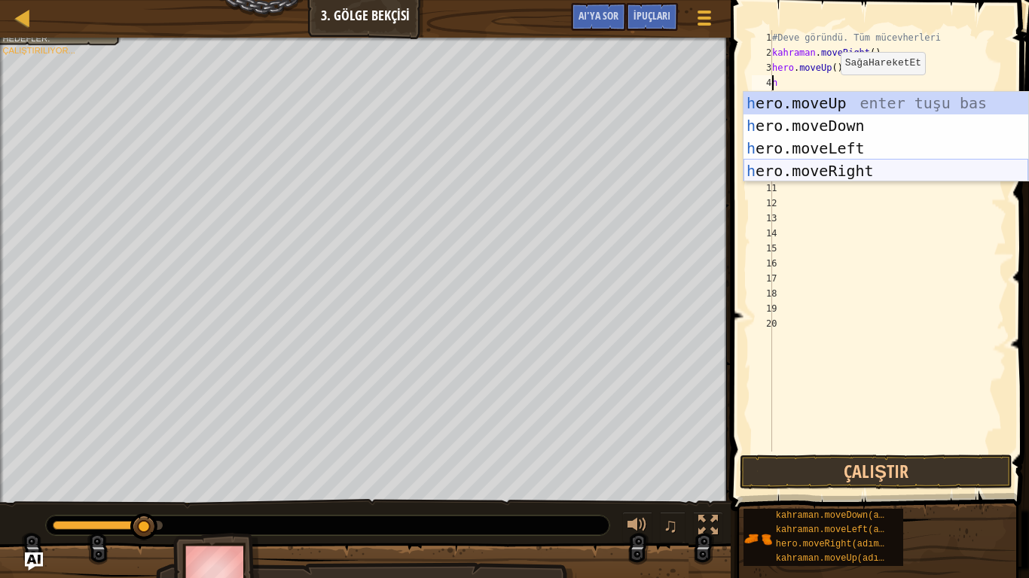
click at [811, 170] on div "h ero.moveUp enter tuşu bas h ero.moveDown tuşuna bas h ero.moveLeft tuşuna bas…" at bounding box center [885, 160] width 285 height 136
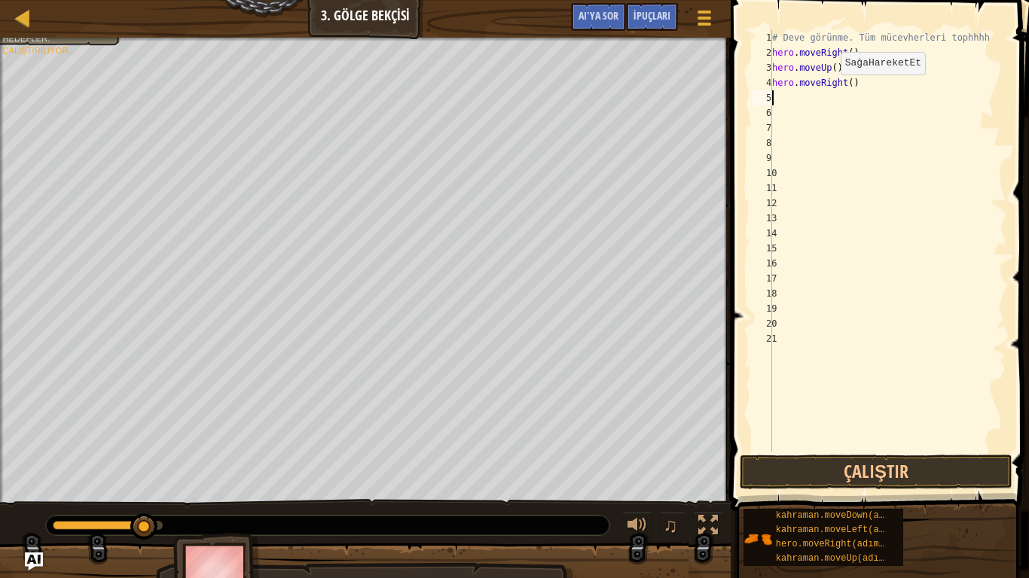
type textarea "h"
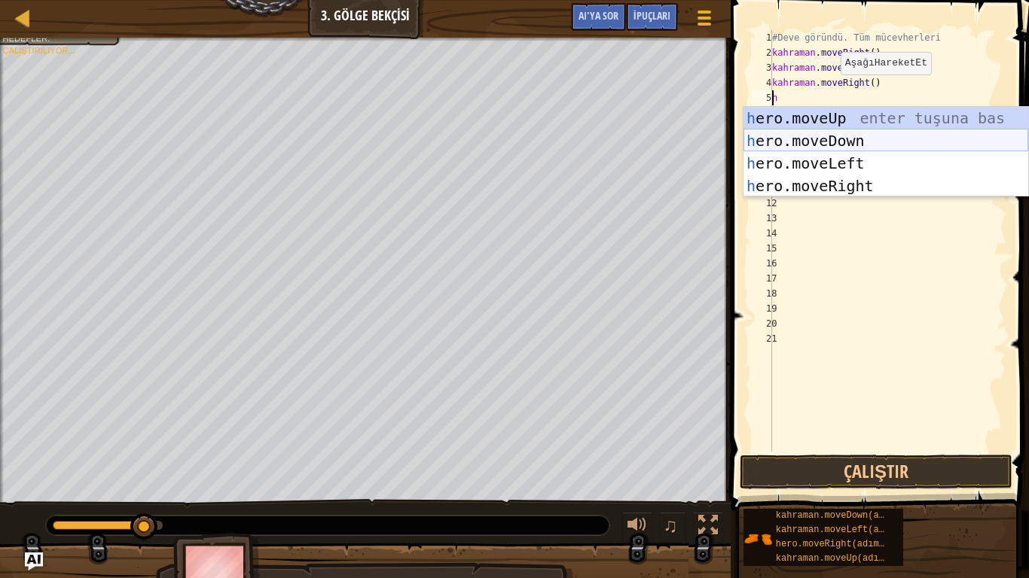
click at [825, 133] on div "h ero.moveUp enter tuşuna bas h ero.moveDown enter tuşuna bas h ero.moveLeft en…" at bounding box center [885, 175] width 285 height 136
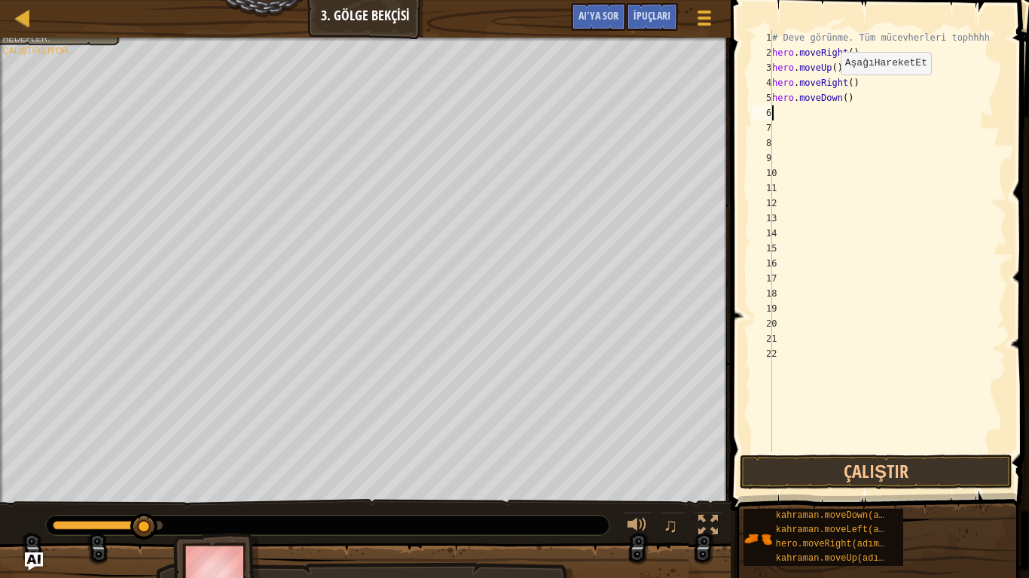
type textarea "h"
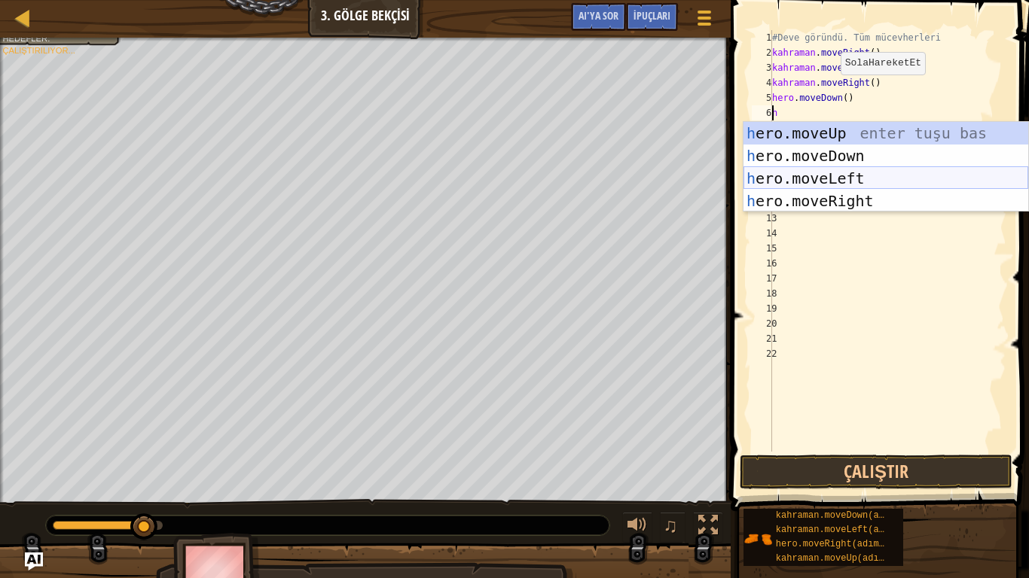
click at [833, 206] on div "h ero.moveUp enter tuşu bas h ero.moveDown tuşuna bas h ero.moveLeft tuşuna bas…" at bounding box center [885, 190] width 285 height 136
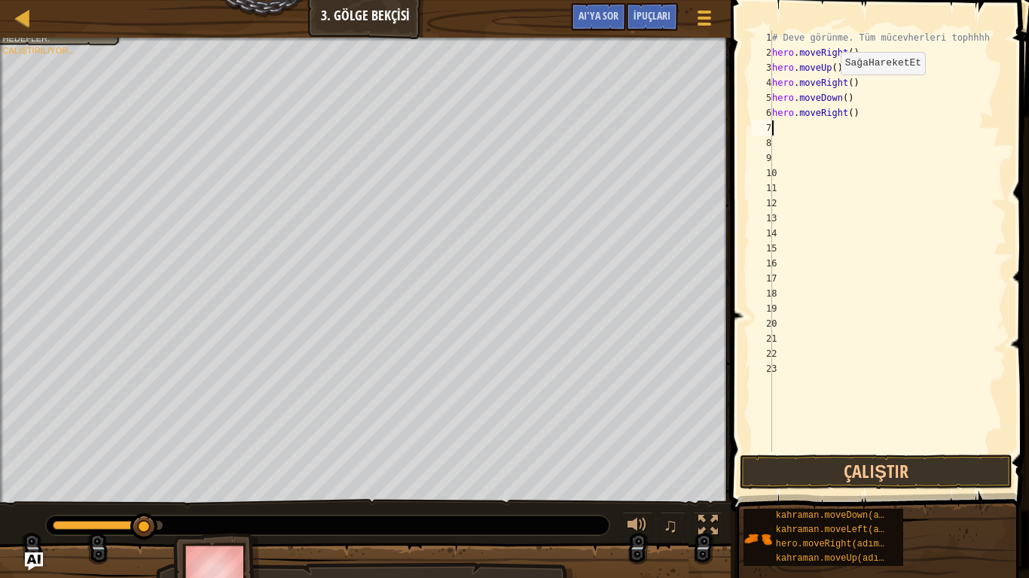
type textarea "h"
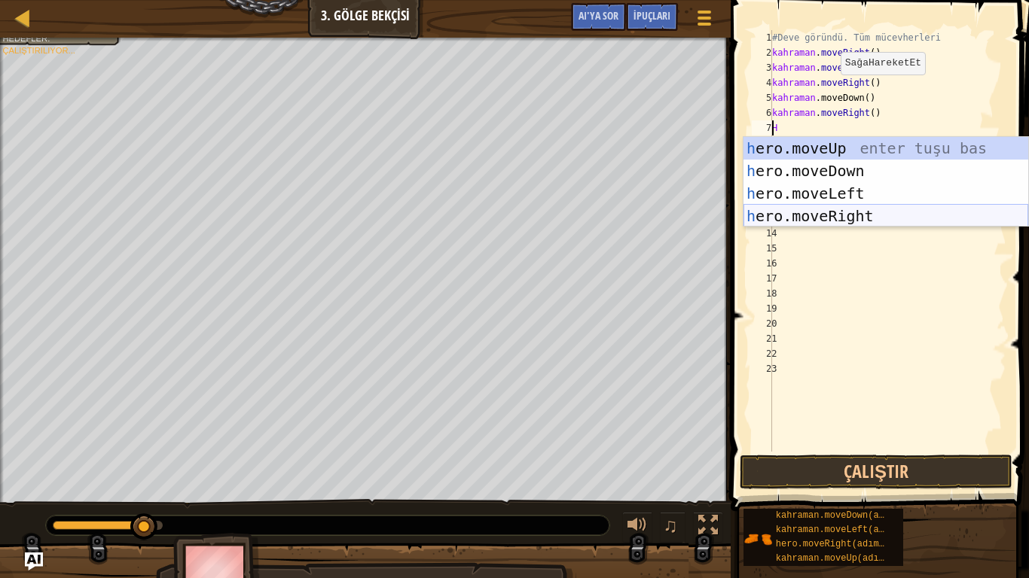
click at [841, 218] on div "h ero.moveUp enter tuşu bas h ero.moveDown tuşuna bas h ero.moveLeft tuşuna bas…" at bounding box center [885, 205] width 285 height 136
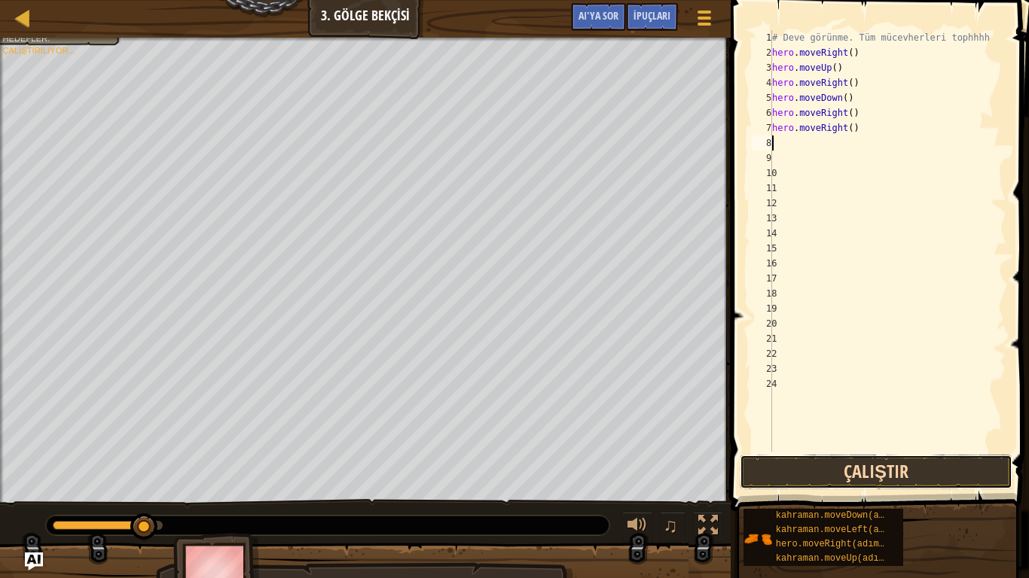
click at [830, 479] on button "Çalıştır" at bounding box center [875, 472] width 272 height 35
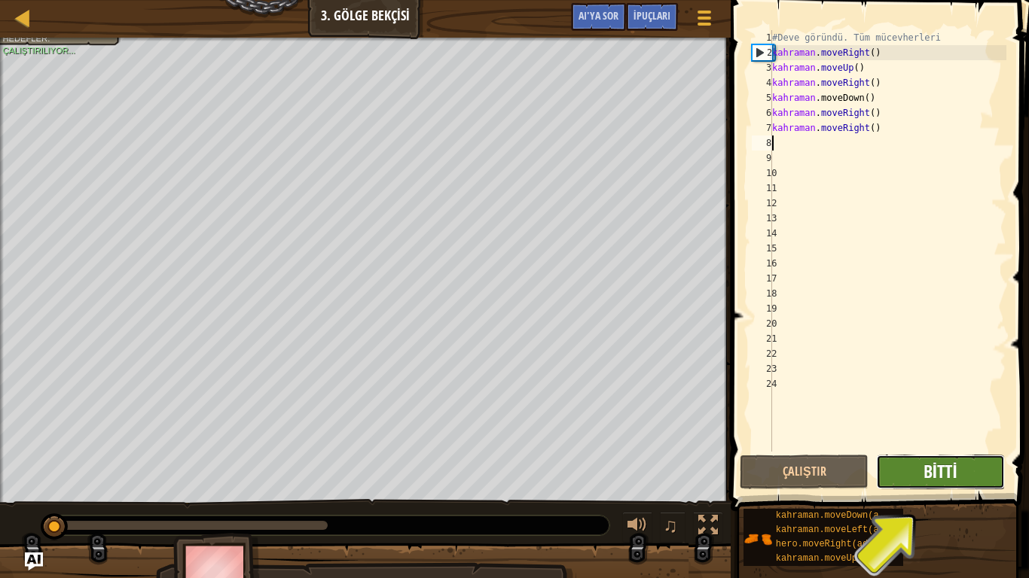
click at [924, 480] on font "Bitti" at bounding box center [940, 471] width 34 height 24
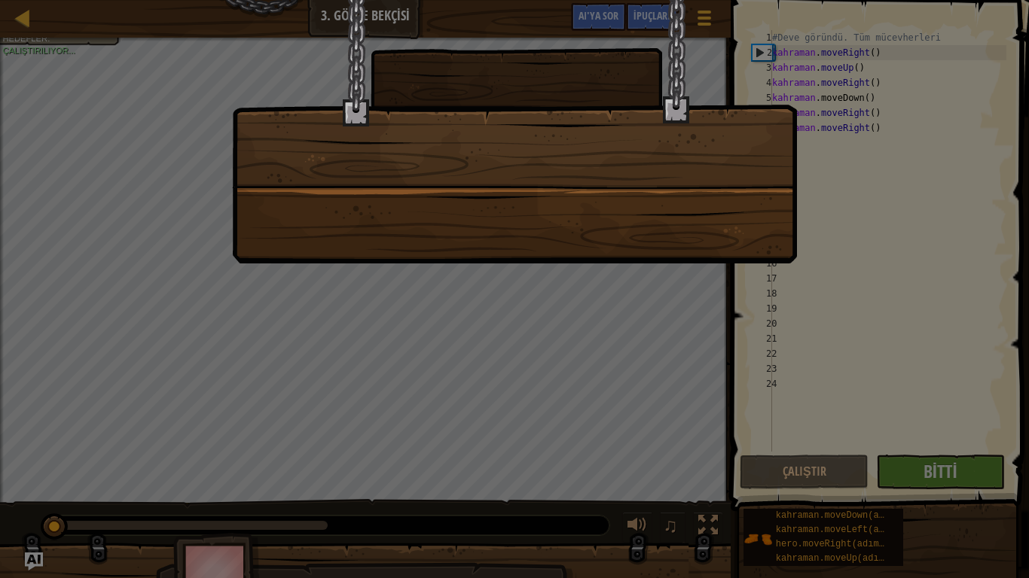
drag, startPoint x: 356, startPoint y: 153, endPoint x: 446, endPoint y: 166, distance: 91.3
click at [358, 153] on div at bounding box center [514, 132] width 565 height 264
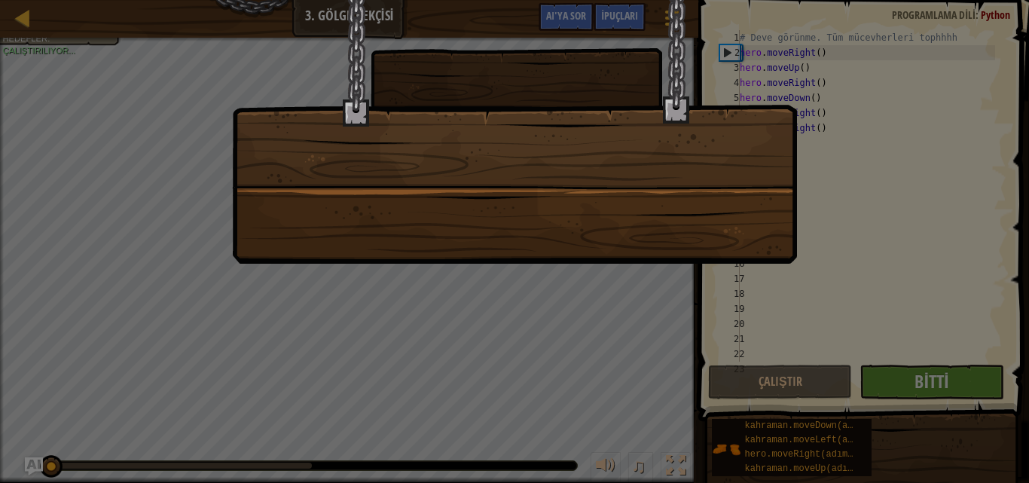
scroll to position [0, 0]
click at [278, 301] on div at bounding box center [514, 241] width 1029 height 483
drag, startPoint x: 282, startPoint y: 298, endPoint x: 0, endPoint y: 2, distance: 409.0
click at [283, 297] on div at bounding box center [514, 241] width 1029 height 483
click at [322, 309] on div at bounding box center [514, 241] width 1029 height 483
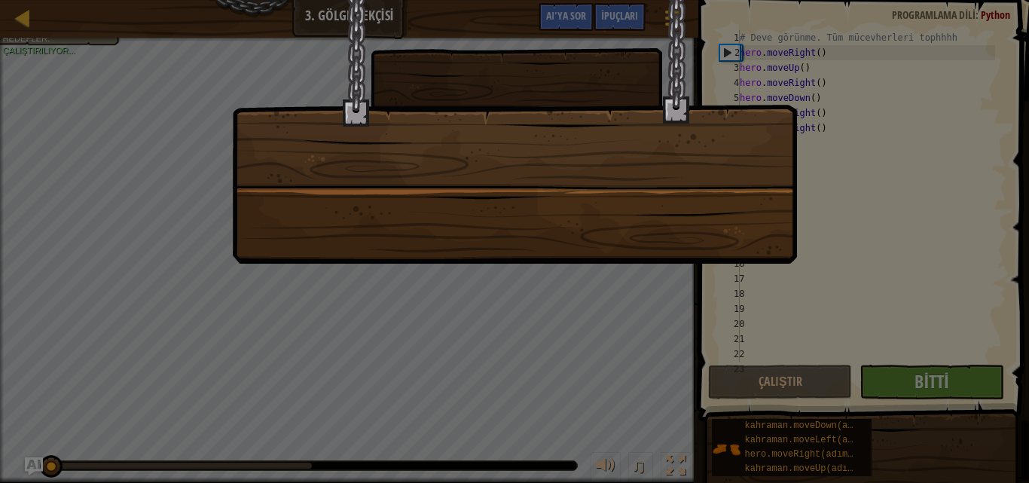
click at [394, 288] on div at bounding box center [514, 241] width 1029 height 483
click at [282, 147] on div at bounding box center [514, 132] width 565 height 264
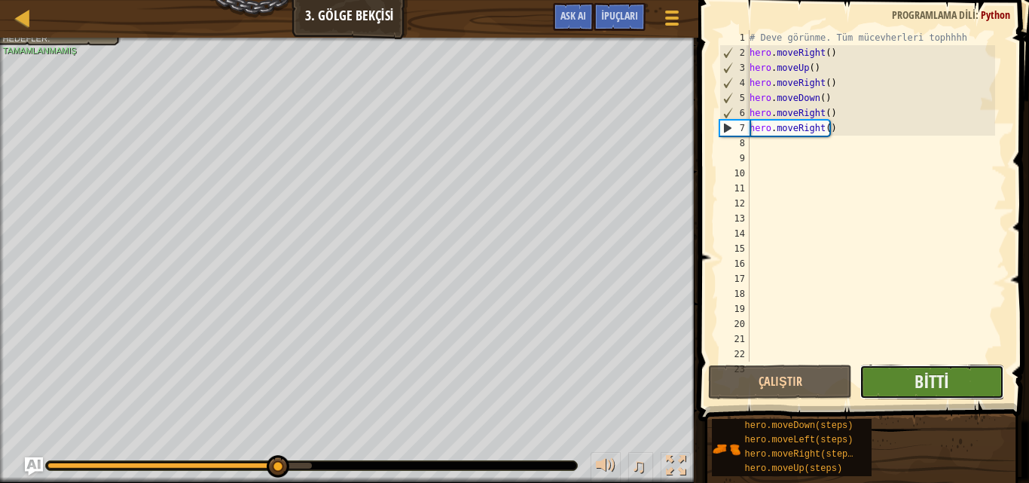
click at [958, 389] on button "Bitti" at bounding box center [931, 381] width 144 height 35
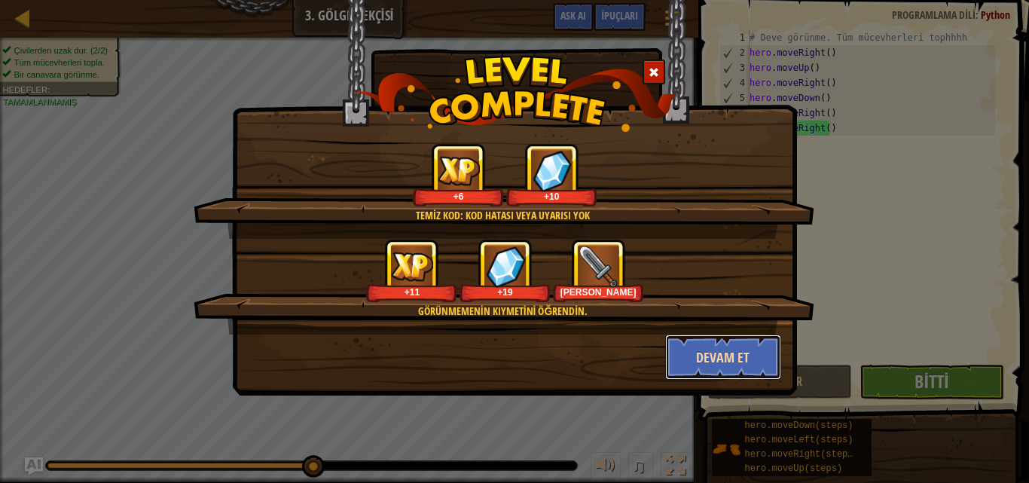
click at [699, 356] on button "Devam et" at bounding box center [723, 356] width 117 height 45
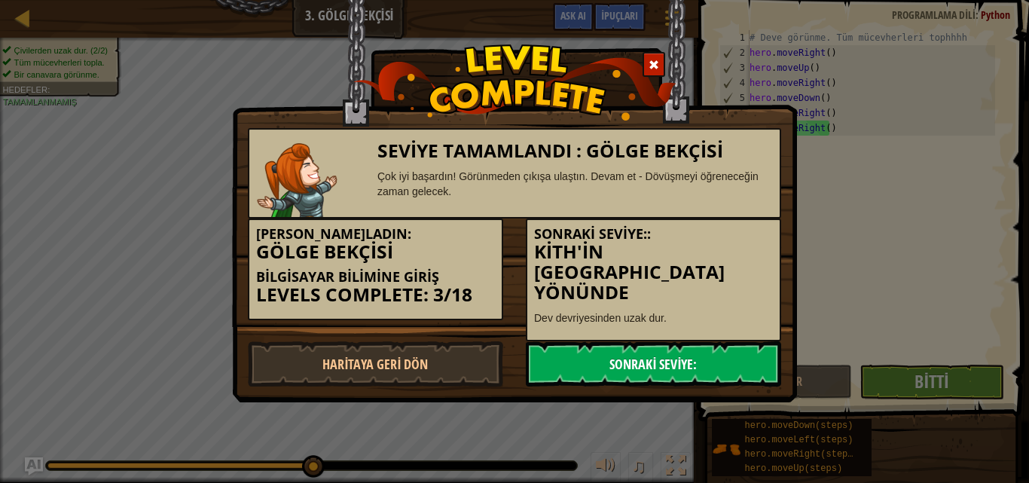
click at [706, 347] on link "Sonraki Seviye:" at bounding box center [653, 363] width 255 height 45
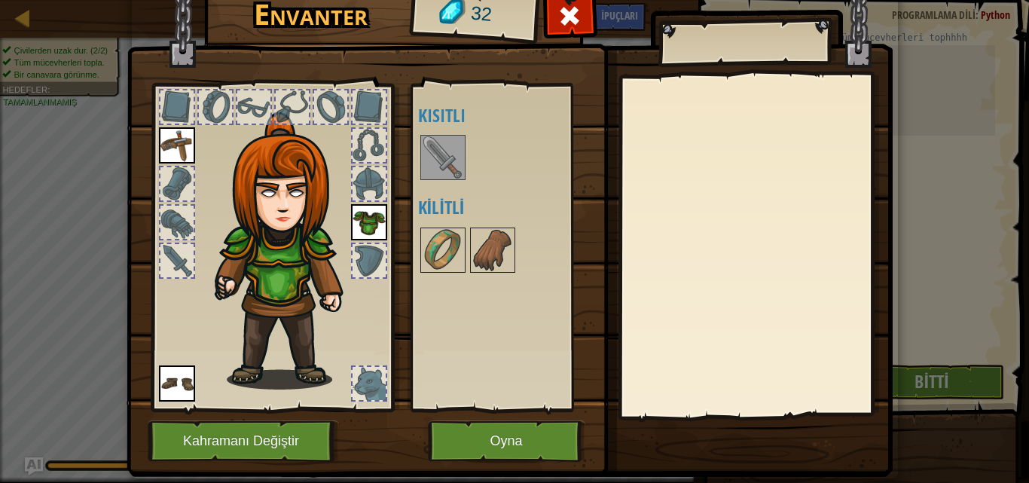
click at [433, 148] on img at bounding box center [443, 157] width 42 height 42
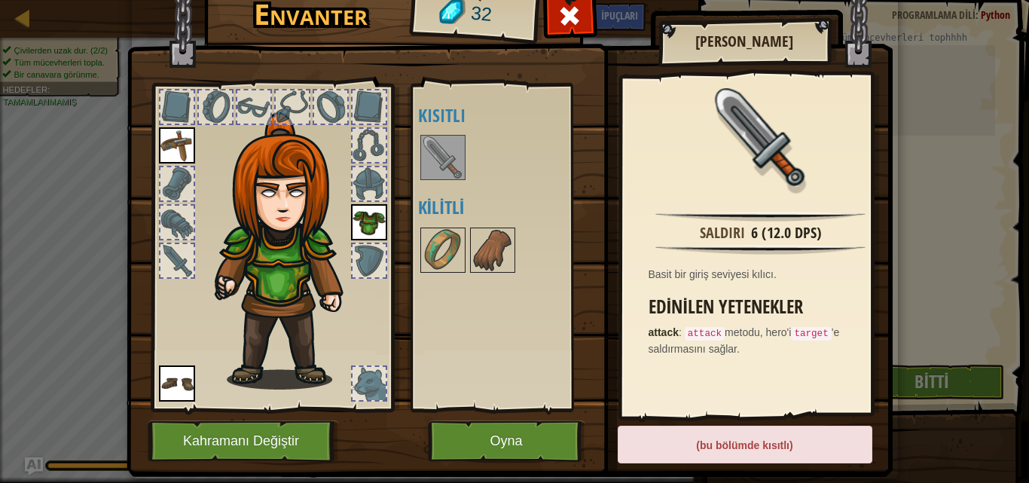
click at [435, 158] on img at bounding box center [443, 157] width 42 height 42
click at [666, 431] on div "(bu bölümde kısıtlı)" at bounding box center [744, 444] width 254 height 38
click at [732, 442] on div "(bu bölümde kısıtlı)" at bounding box center [744, 444] width 254 height 38
click at [422, 143] on img at bounding box center [443, 157] width 42 height 42
click at [496, 242] on img at bounding box center [492, 250] width 42 height 42
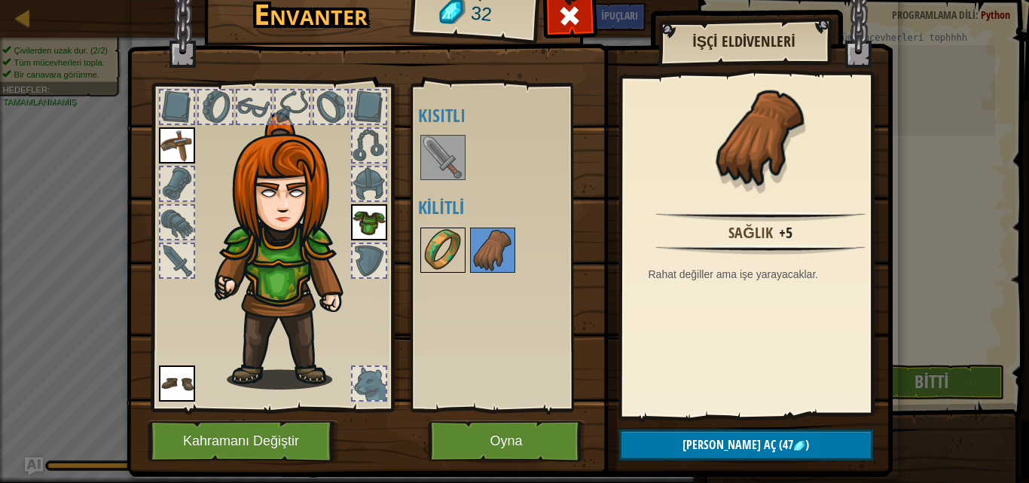
click at [430, 237] on img at bounding box center [443, 250] width 42 height 42
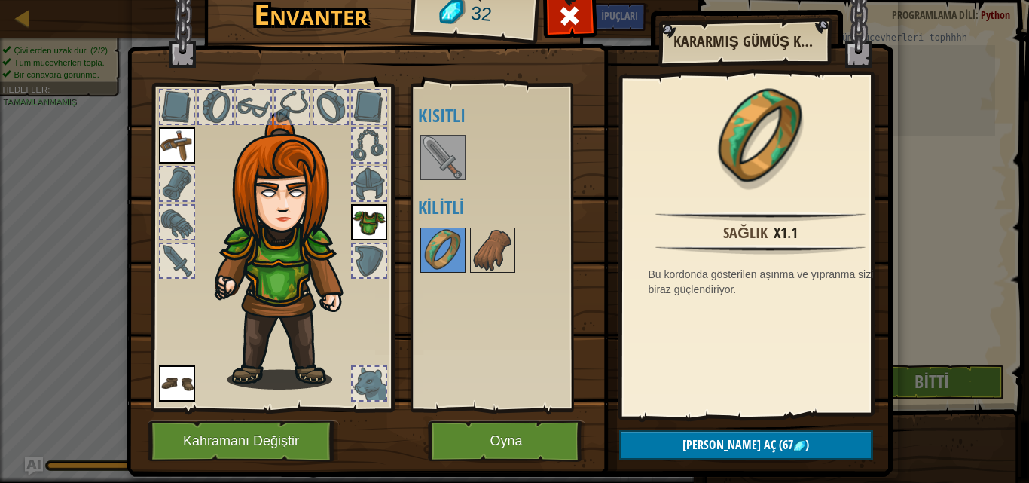
drag, startPoint x: 470, startPoint y: 249, endPoint x: 453, endPoint y: 183, distance: 68.3
click at [471, 249] on img at bounding box center [492, 250] width 42 height 42
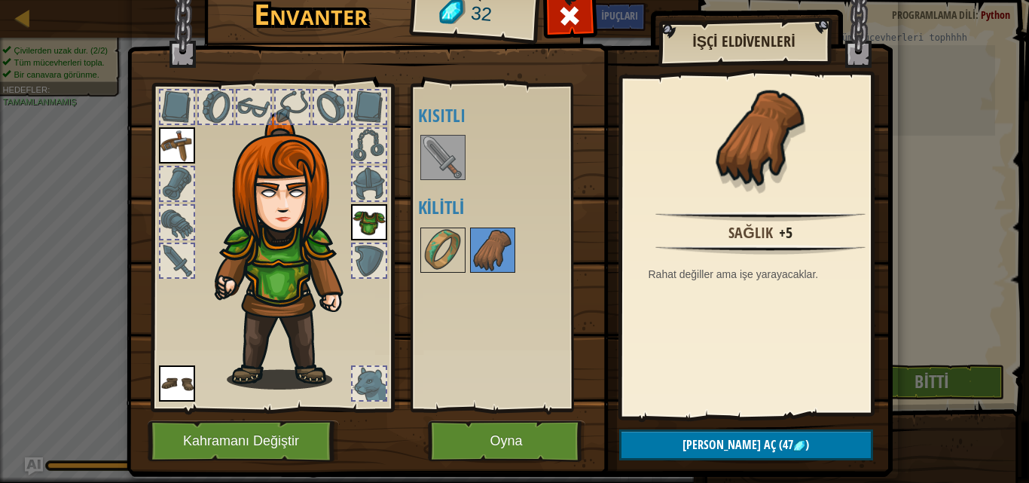
click at [428, 139] on img at bounding box center [443, 157] width 42 height 42
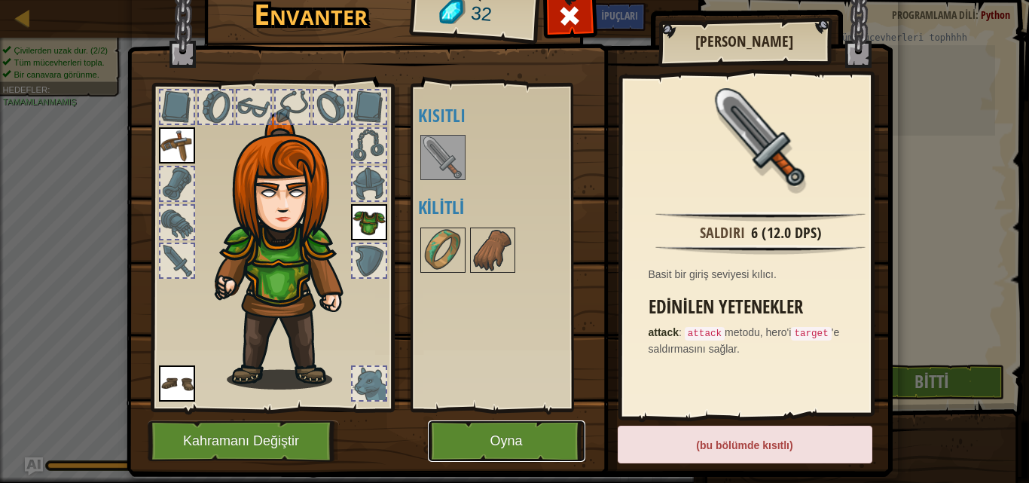
click at [474, 451] on button "Oyna" at bounding box center [506, 440] width 157 height 41
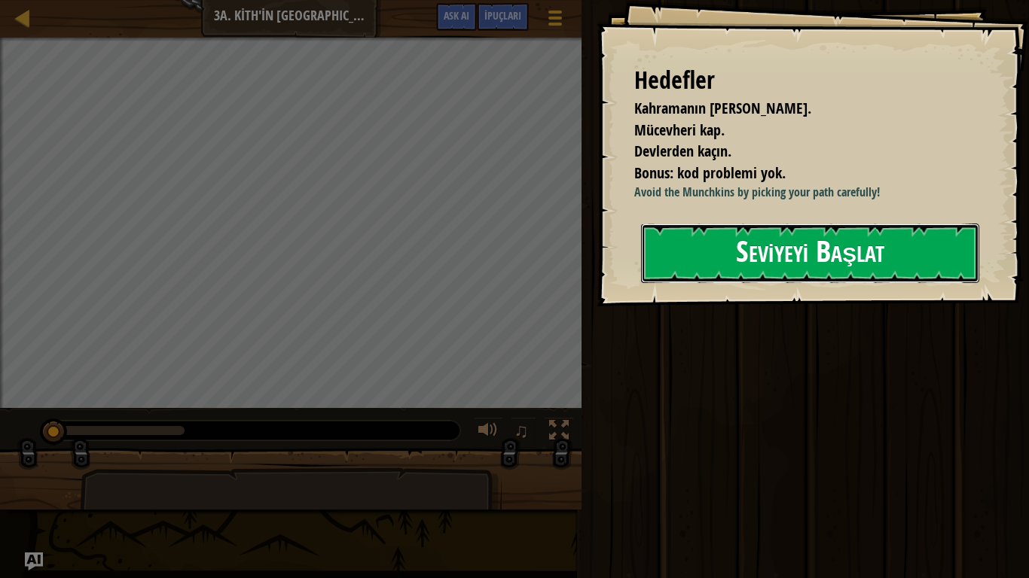
click at [784, 258] on button "Seviyeyi Başlat" at bounding box center [810, 253] width 338 height 59
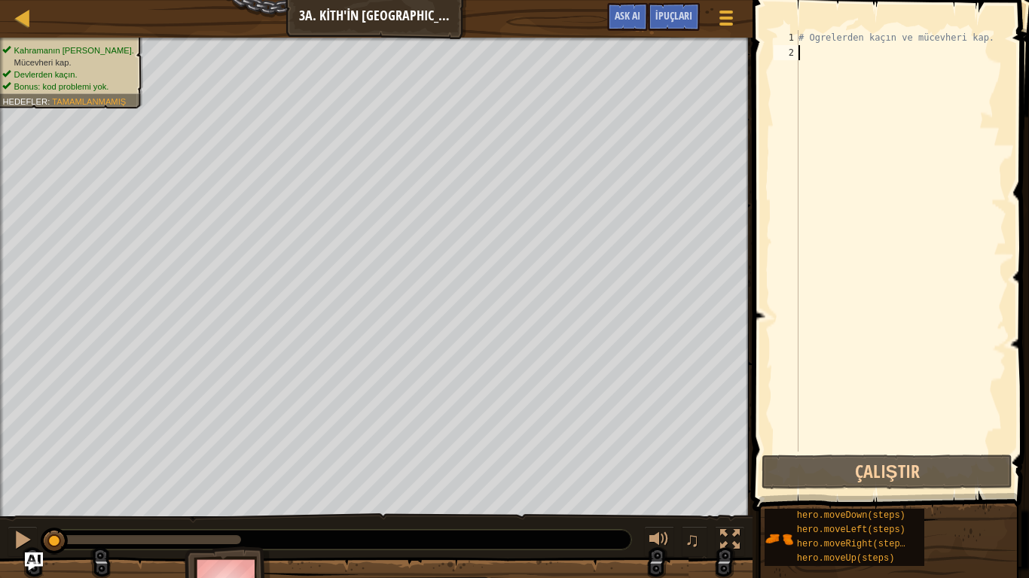
type textarea "h"
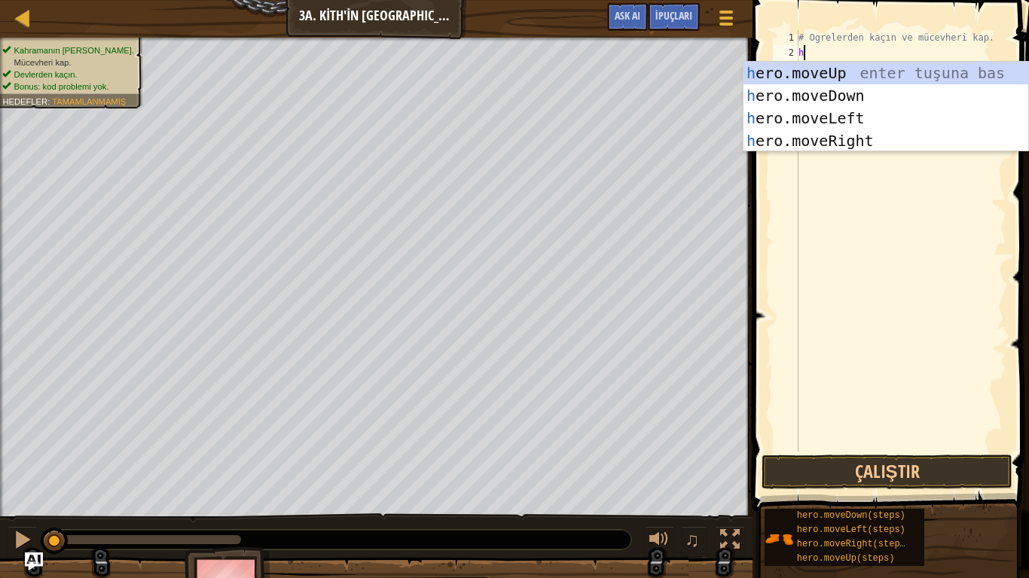
scroll to position [7, 0]
click at [786, 92] on div "h ero.moveUp enter tuşuna bas h ero.moveDown enter tuşuna bas h ero.moveLeft en…" at bounding box center [885, 130] width 285 height 136
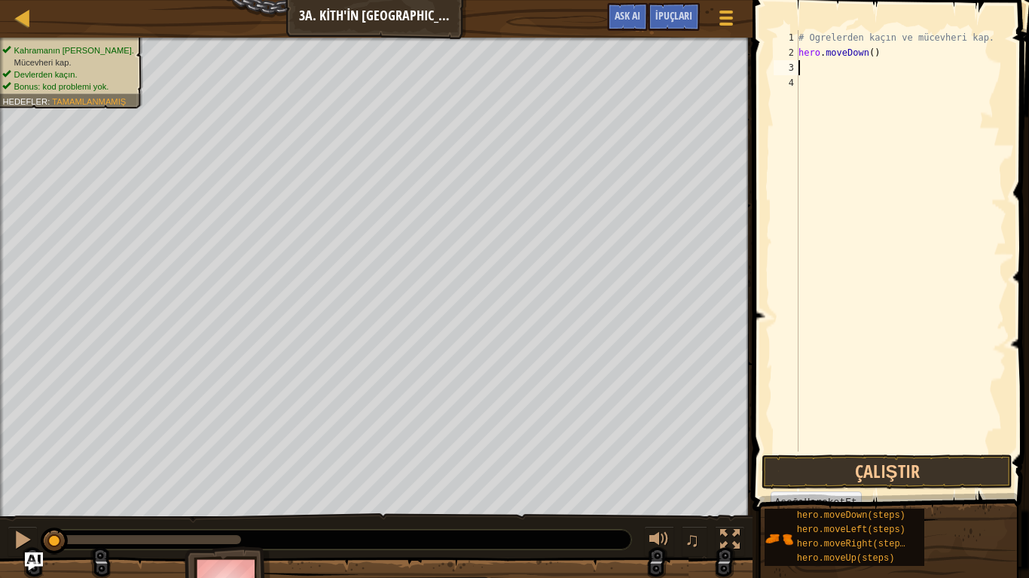
type textarea "h"
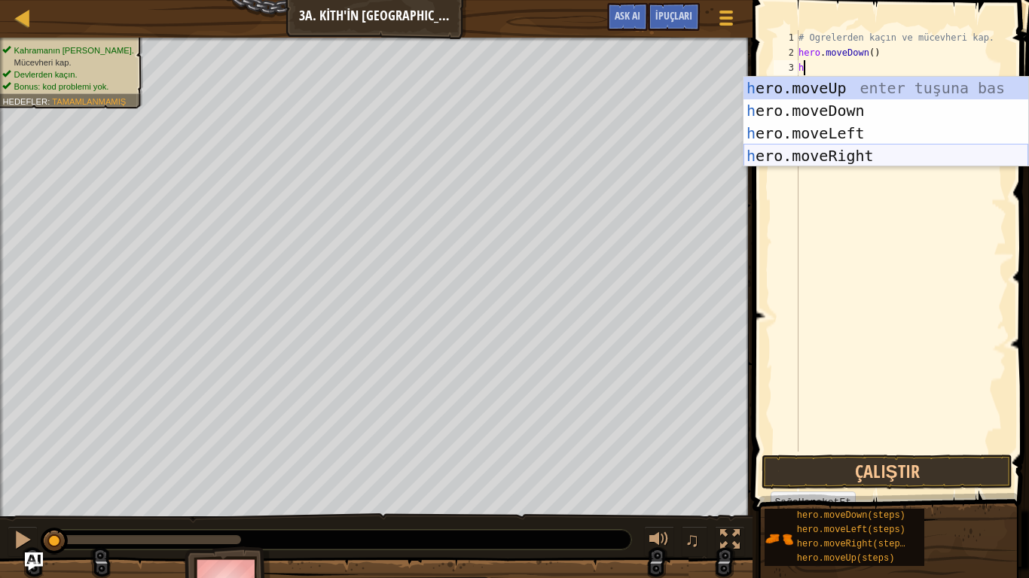
click at [818, 158] on div "h ero.moveUp enter tuşuna bas h ero.moveDown enter tuşuna bas h ero.moveLeft en…" at bounding box center [885, 145] width 285 height 136
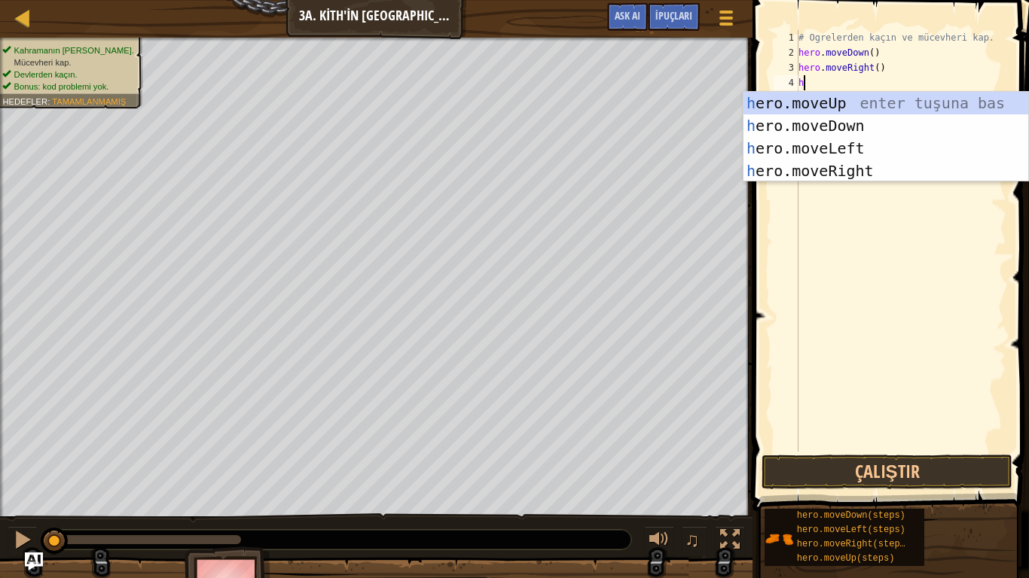
type textarea "h"
click at [796, 177] on div "h ero.moveUp enter tuşuna bas h ero.moveDown enter tuşuna bas h ero.moveLeft en…" at bounding box center [885, 160] width 285 height 136
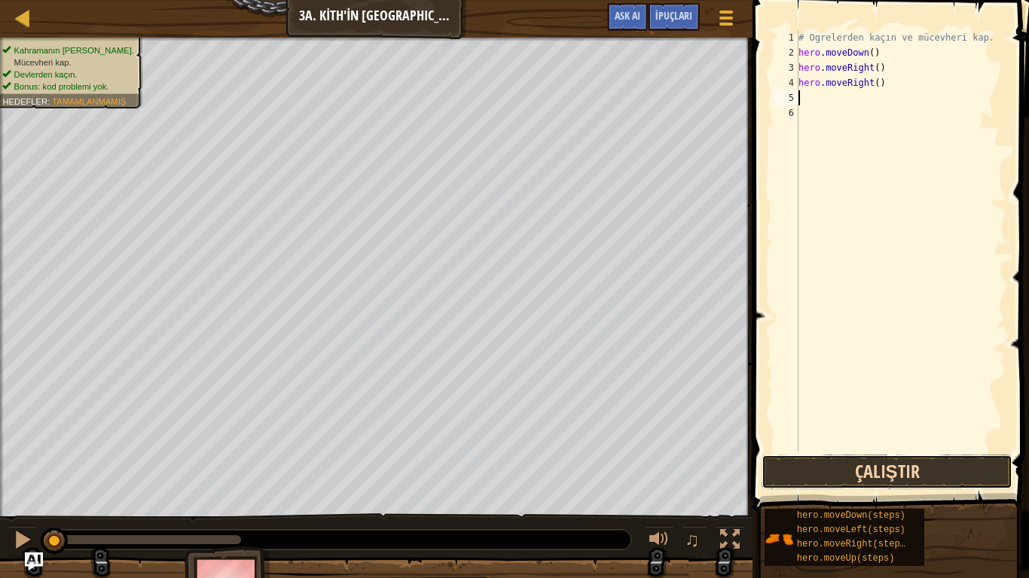
click at [864, 475] on button "Çalıştır" at bounding box center [886, 472] width 251 height 35
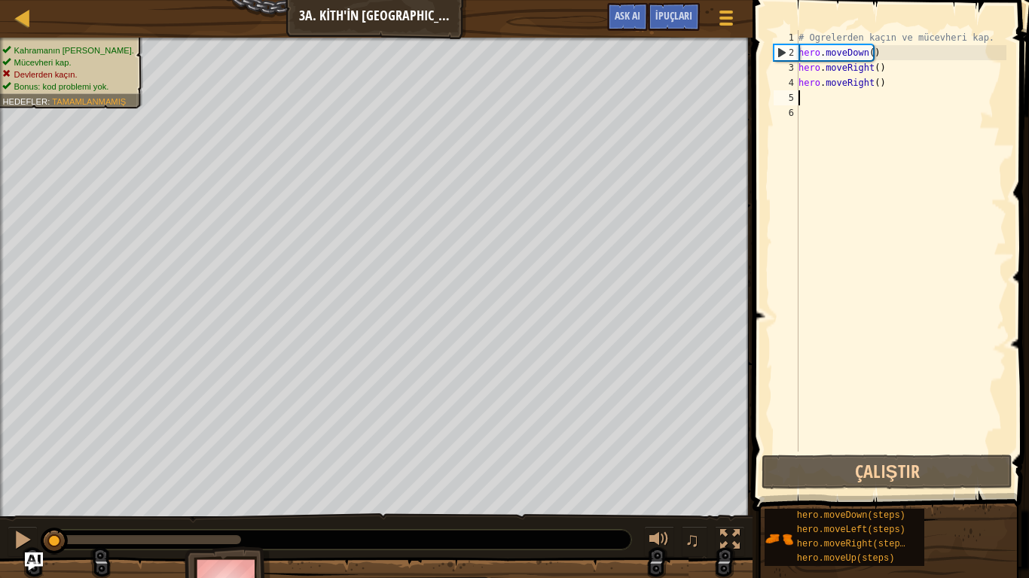
click at [780, 53] on div "2" at bounding box center [786, 52] width 24 height 15
click at [779, 50] on div "2" at bounding box center [786, 52] width 24 height 15
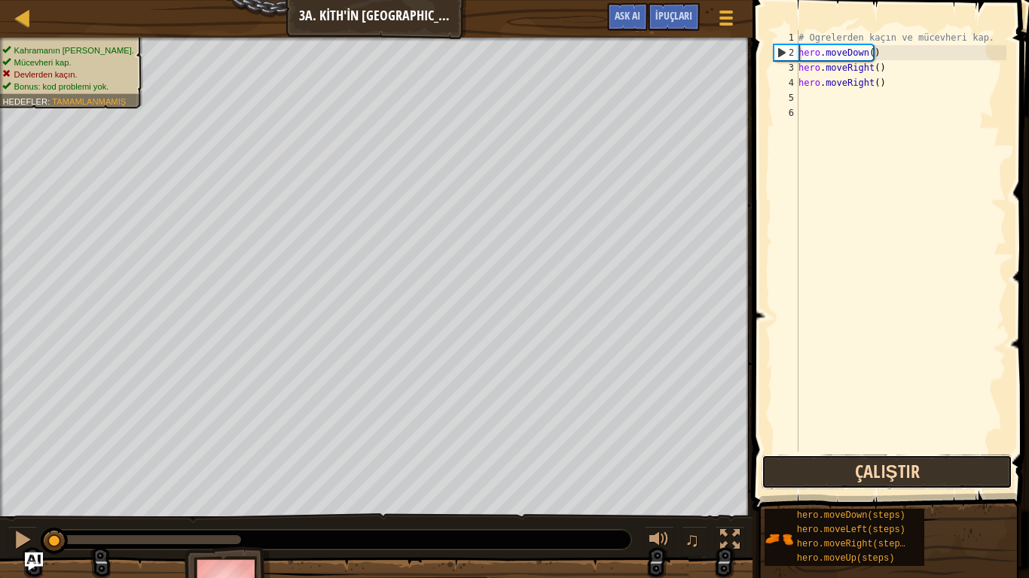
click at [852, 468] on button "Çalıştır" at bounding box center [886, 472] width 251 height 35
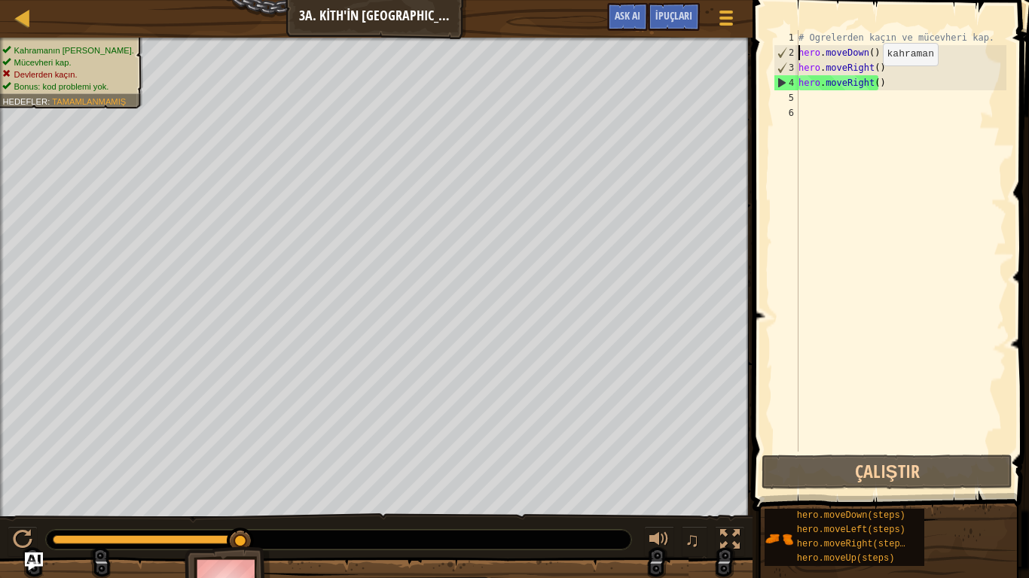
click at [870, 81] on div "# Ogrelerden kaçın ve mücevheri kap. hero . moveDown ( ) hero . moveRight ( ) h…" at bounding box center [900, 256] width 211 height 452
click at [871, 82] on div "# Ogrelerden kaçın ve mücevheri kap. hero . moveDown ( ) hero . moveRight ( ) h…" at bounding box center [900, 256] width 211 height 452
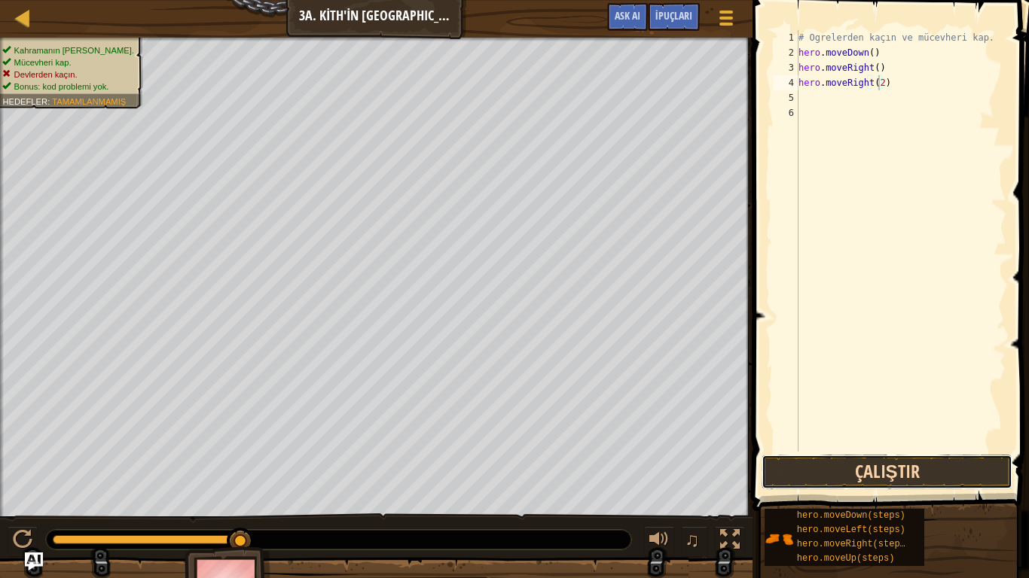
click at [920, 470] on button "Çalıştır" at bounding box center [886, 472] width 251 height 35
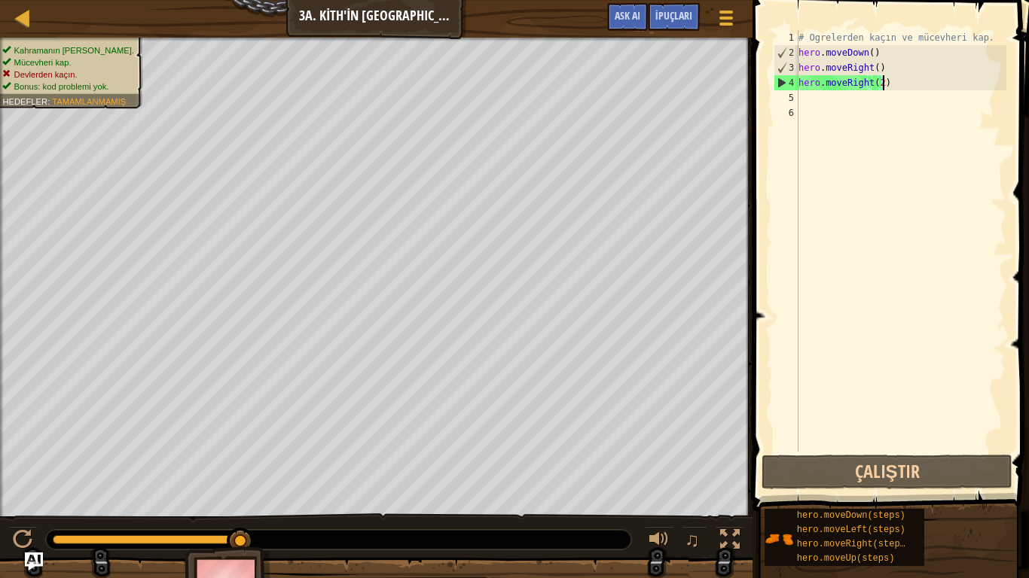
click at [885, 90] on div "# Ogrelerden kaçın ve mücevheri kap. hero . moveDown ( ) hero . moveRight ( ) h…" at bounding box center [900, 256] width 211 height 452
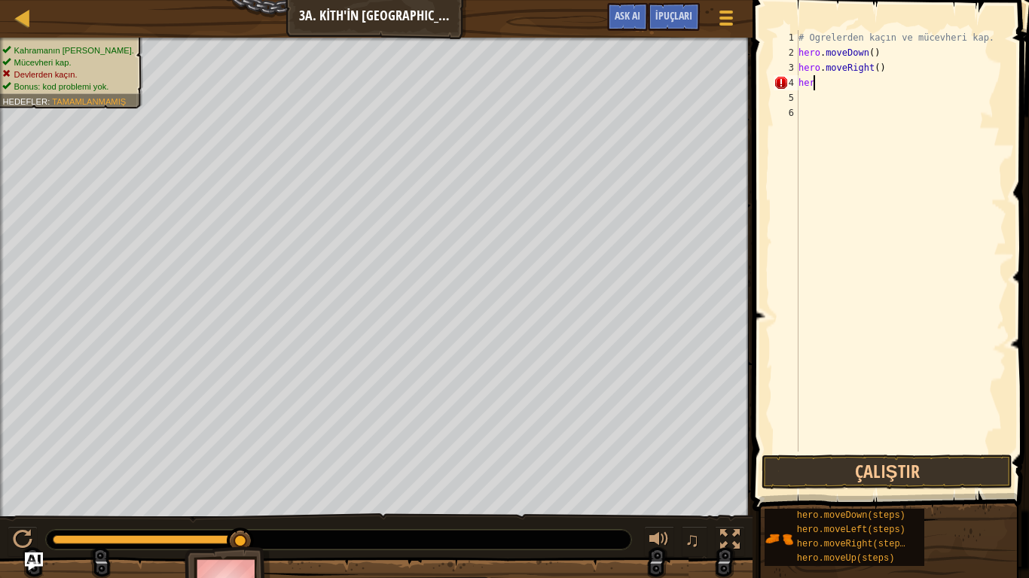
scroll to position [7, 0]
type textarea "h"
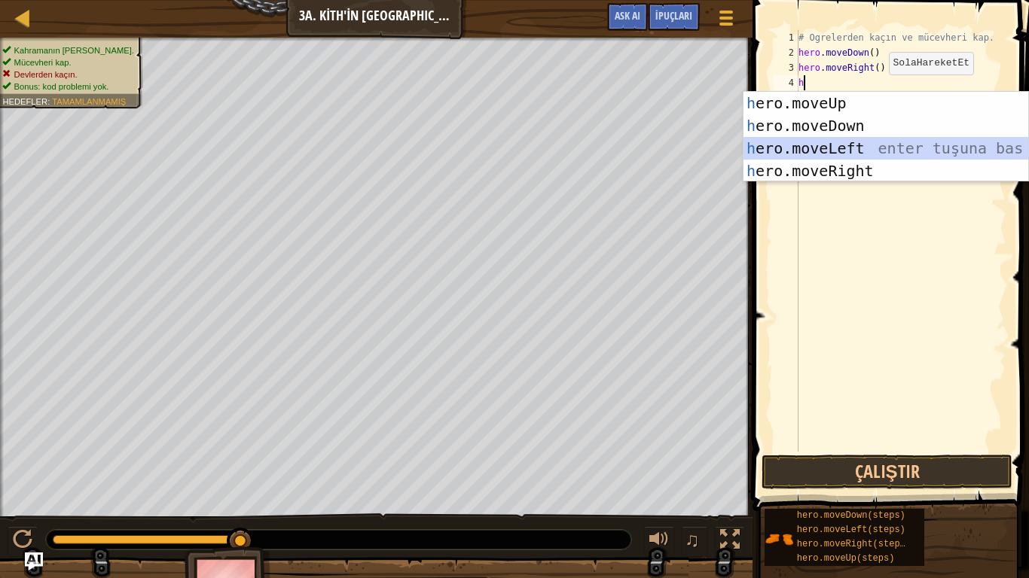
click at [845, 148] on div "h ero.moveUp enter tuşuna bas h ero.moveDown enter tuşuna bas h ero.moveLeft en…" at bounding box center [885, 160] width 285 height 136
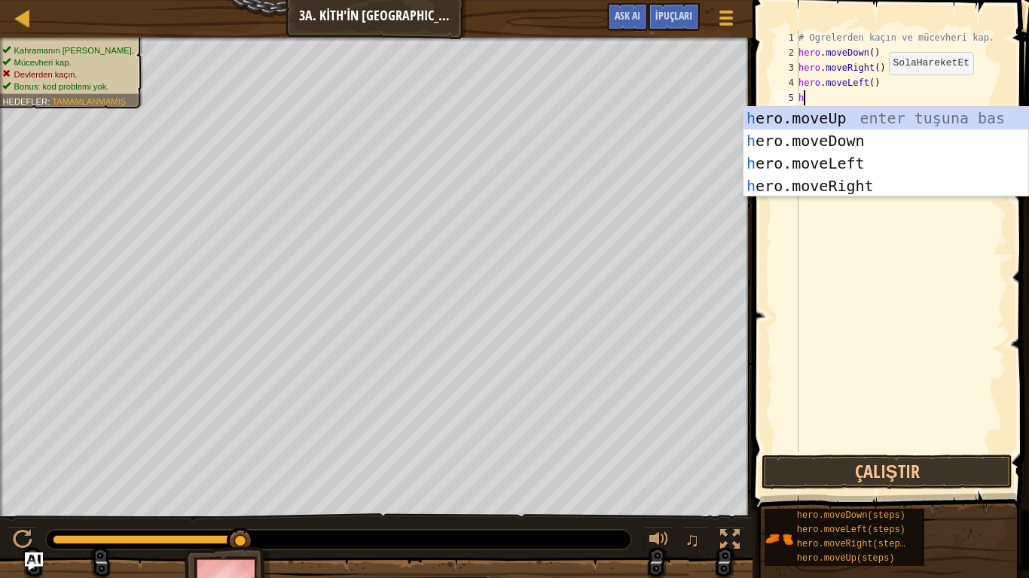
type textarea "h"
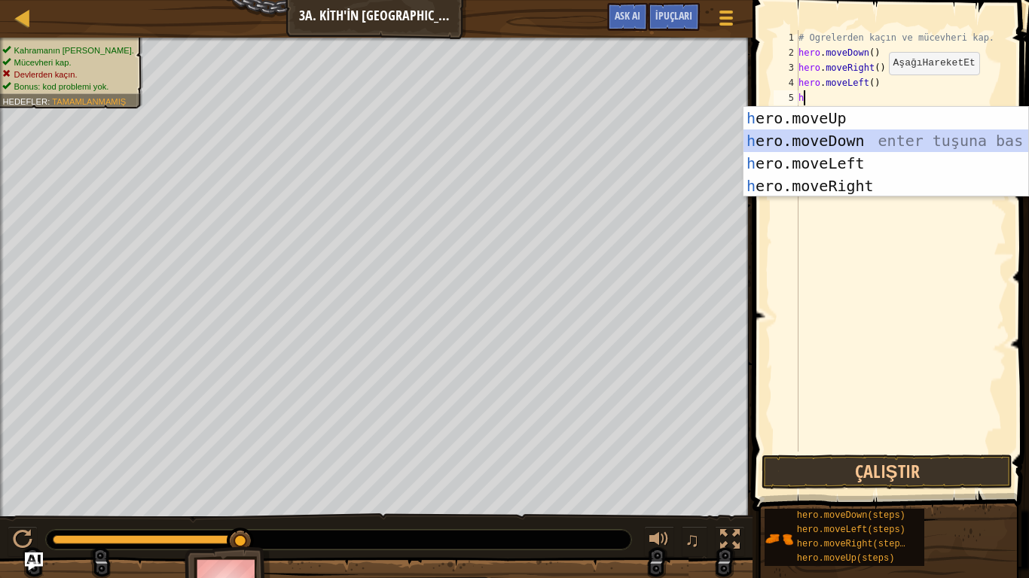
click at [847, 142] on div "h ero.moveUp enter tuşuna bas h ero.moveDown enter tuşuna bas h ero.moveLeft en…" at bounding box center [885, 175] width 285 height 136
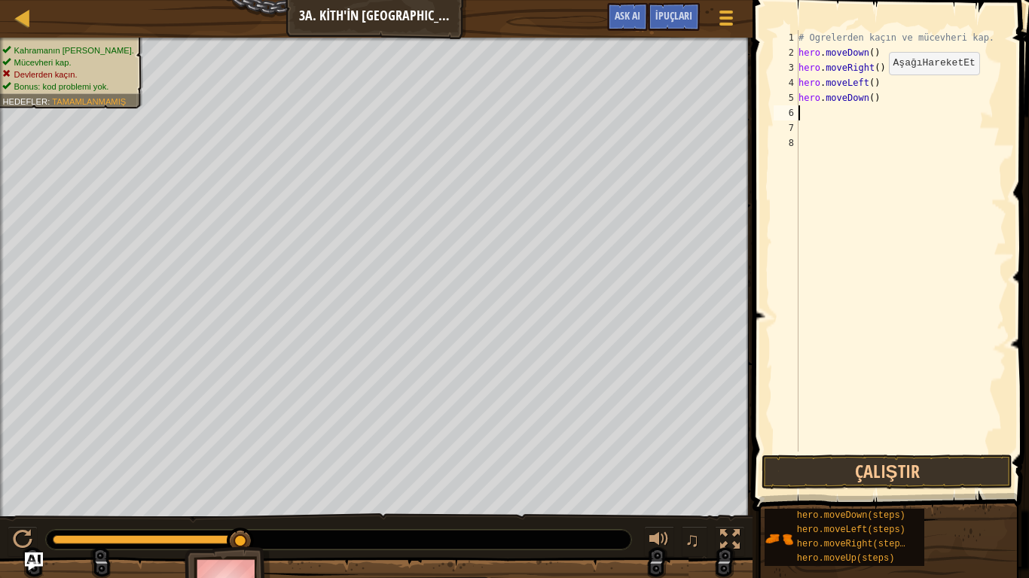
type textarea "h"
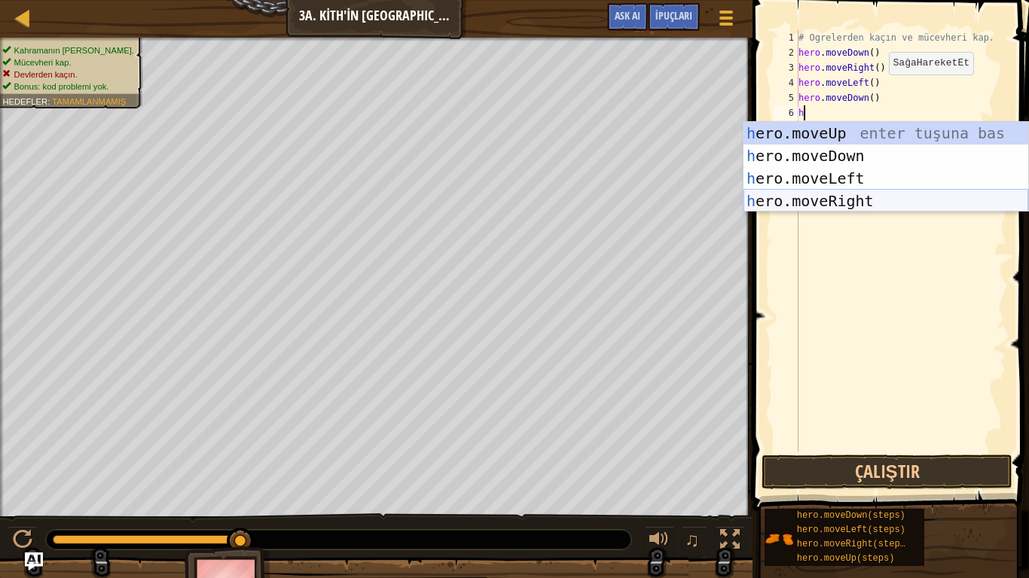
click at [847, 199] on div "h ero.moveUp enter tuşuna bas h ero.moveDown enter tuşuna bas h ero.moveLeft en…" at bounding box center [885, 190] width 285 height 136
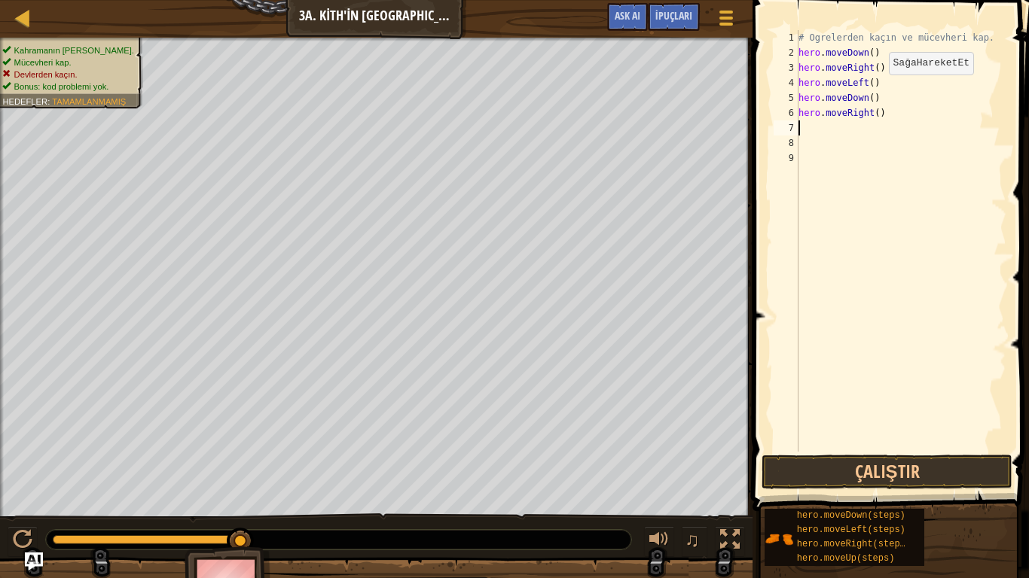
type textarea "h"
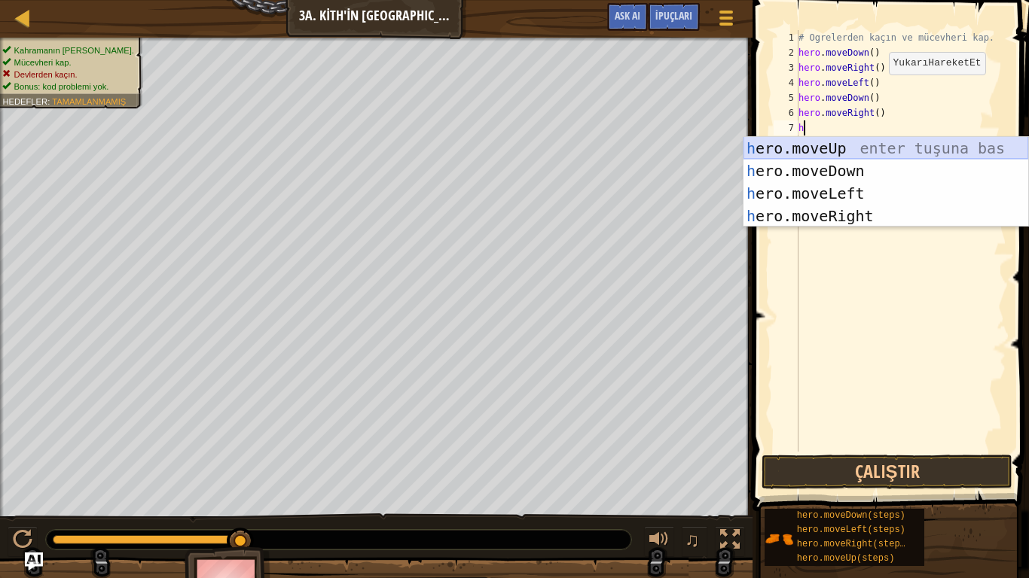
click at [857, 148] on div "h ero.moveUp enter tuşuna bas h ero.moveDown enter tuşuna bas h ero.moveLeft en…" at bounding box center [885, 205] width 285 height 136
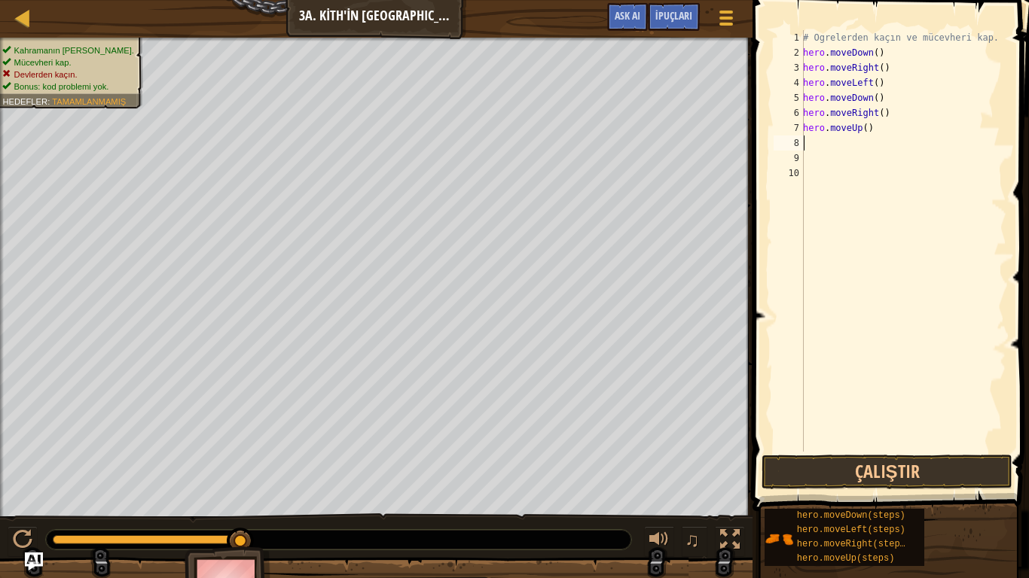
type textarea "h"
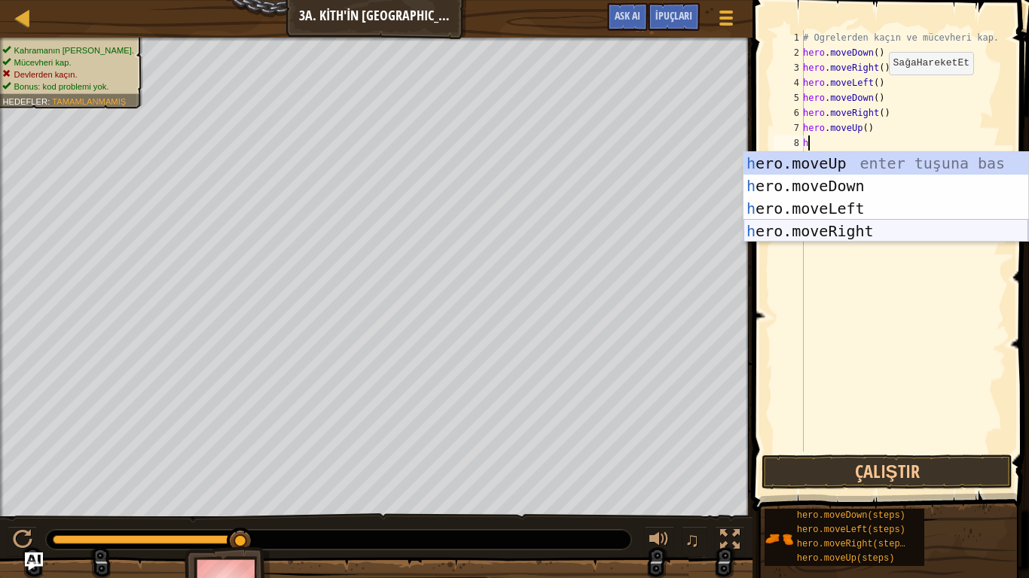
click at [824, 238] on div "h ero.moveUp enter tuşuna bas h ero.moveDown enter tuşuna bas h ero.moveLeft en…" at bounding box center [885, 220] width 285 height 136
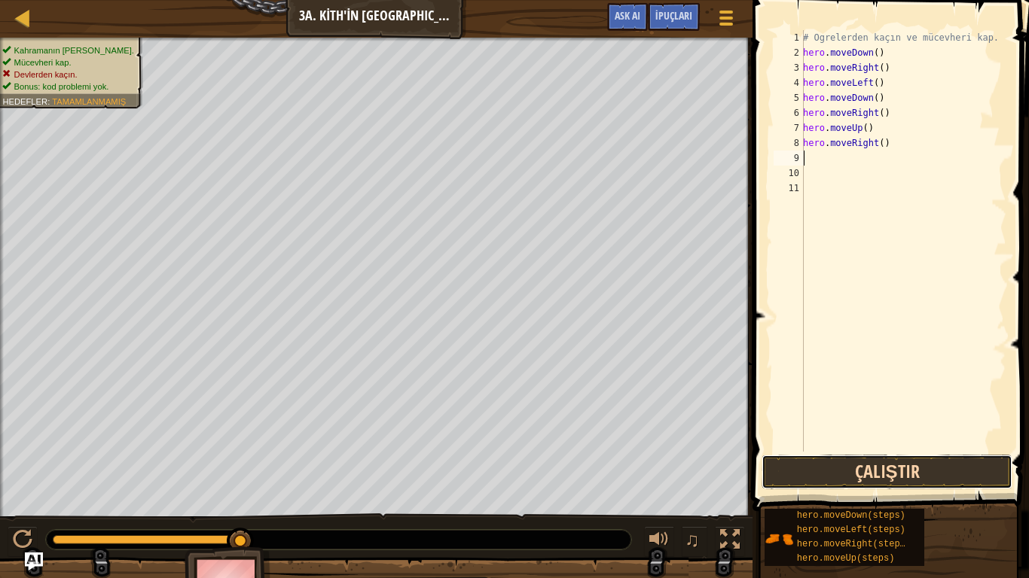
drag, startPoint x: 942, startPoint y: 476, endPoint x: 971, endPoint y: 472, distance: 28.9
click at [943, 476] on button "Çalıştır" at bounding box center [886, 472] width 251 height 35
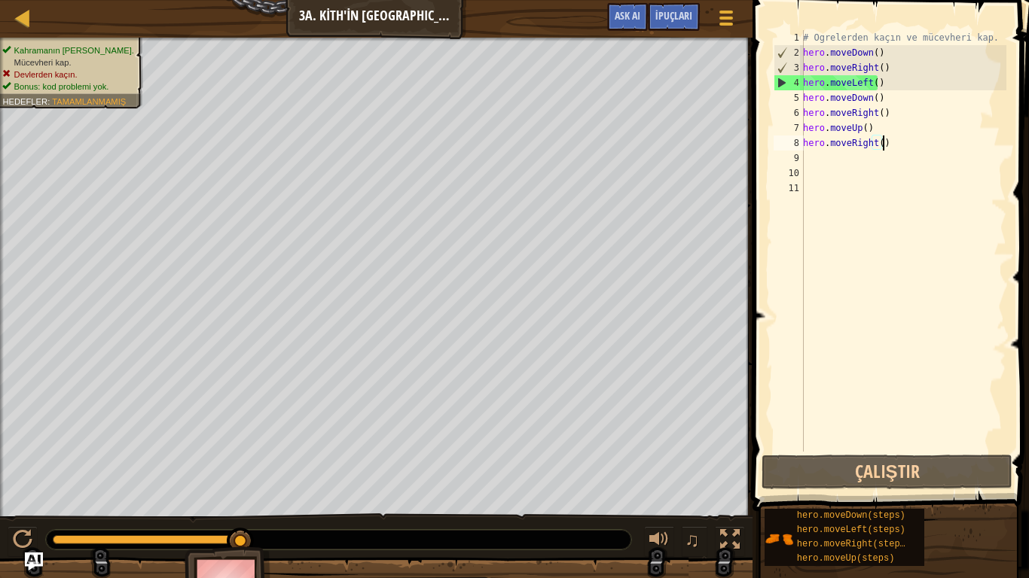
click at [899, 145] on div "# Ogrelerden kaçın ve mücevheri kap. hero . moveDown ( ) hero . moveRight ( ) h…" at bounding box center [903, 256] width 206 height 452
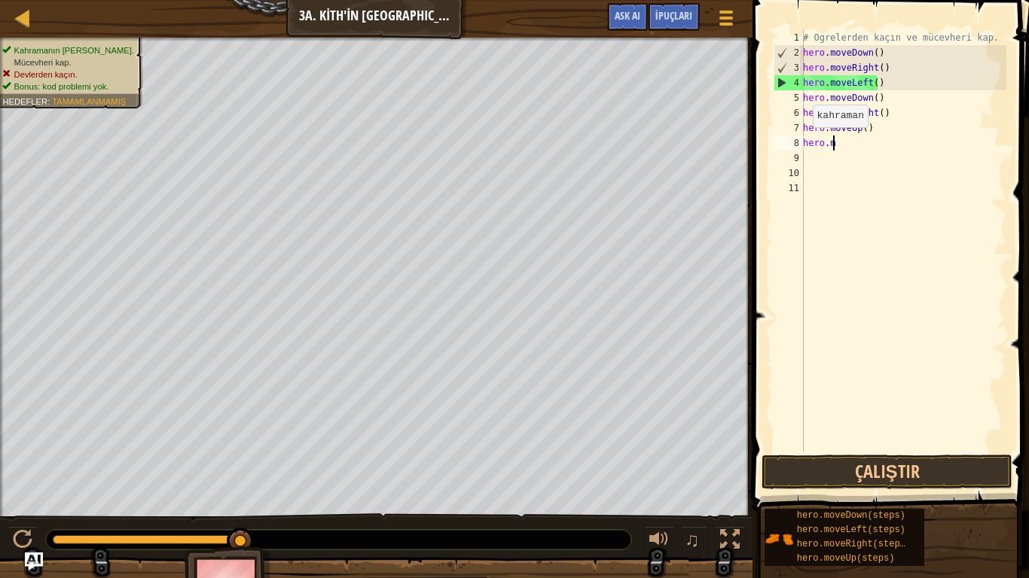
type textarea "h"
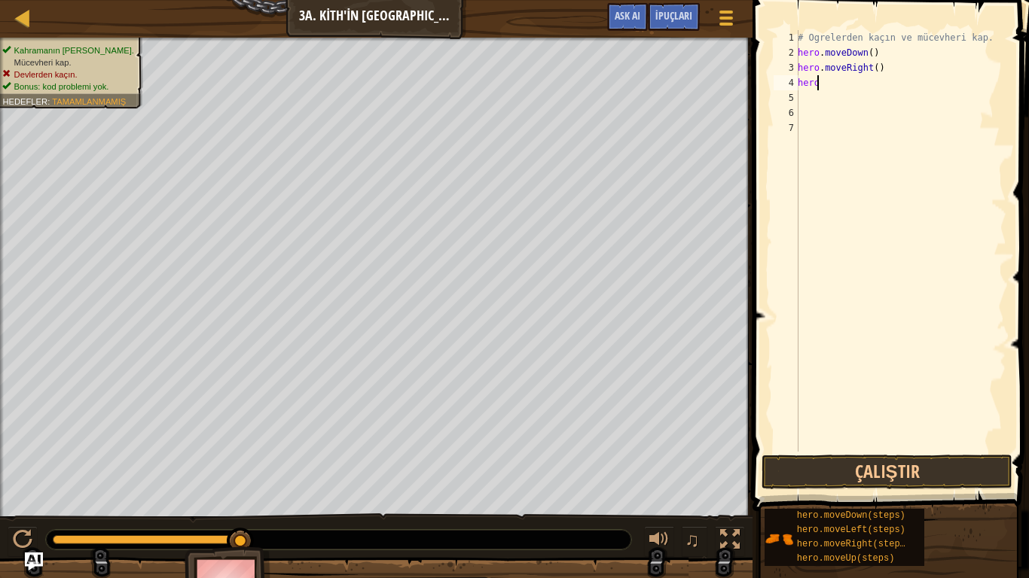
type textarea "h"
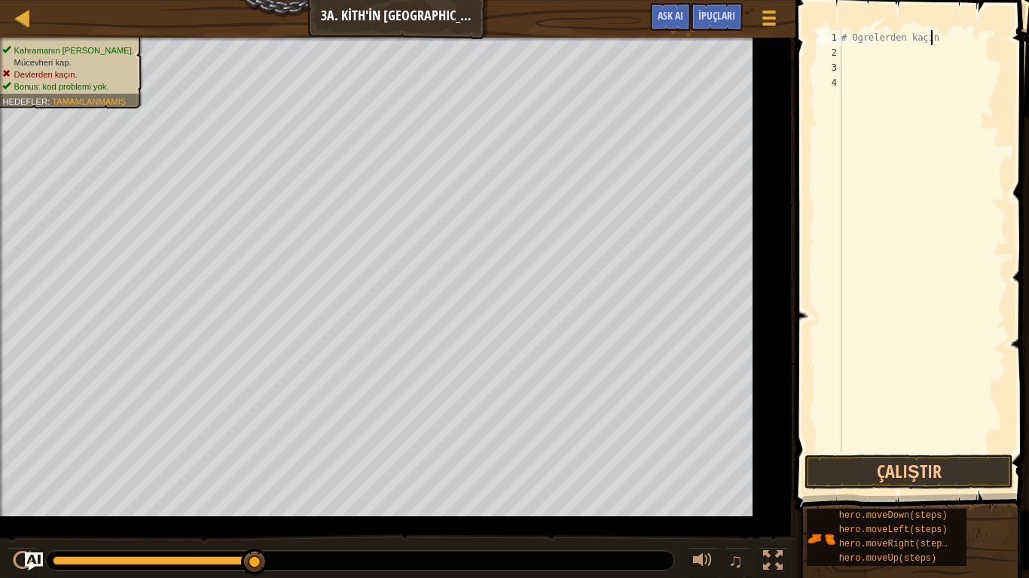
type textarea "#"
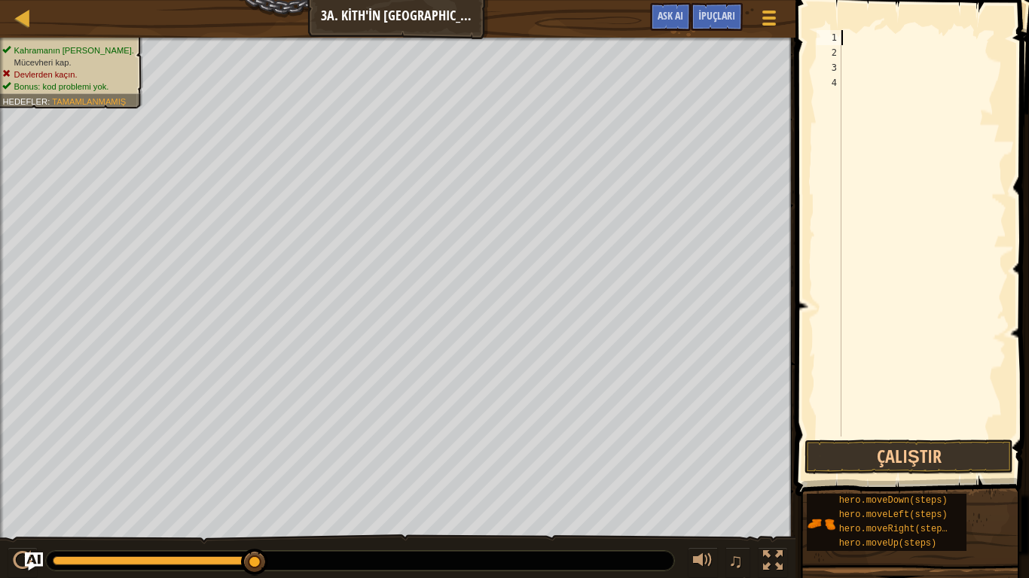
type textarea "h"
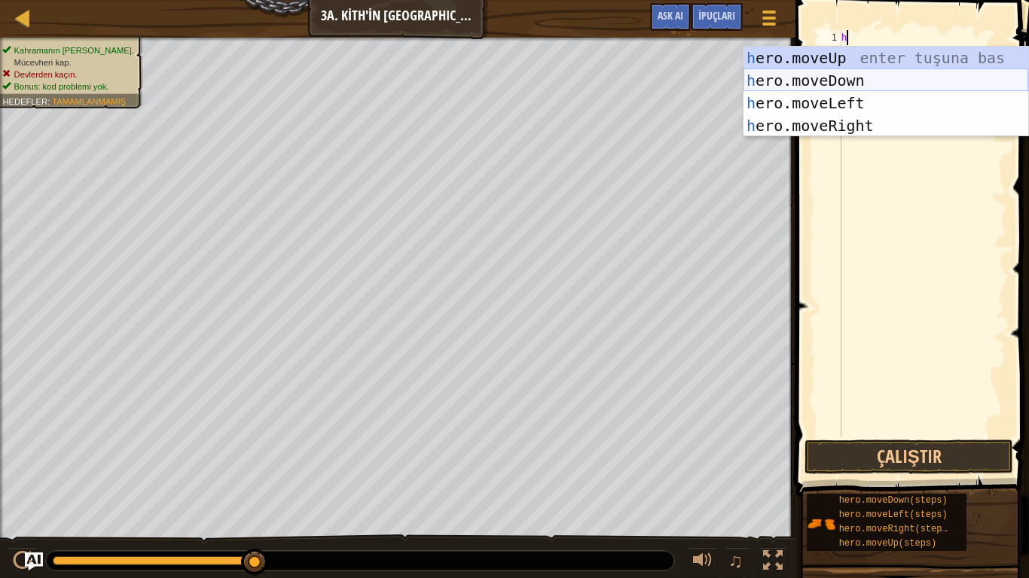
click at [825, 79] on div "h ero.moveUp enter tuşuna bas h ero.moveDown enter tuşuna bas h ero.moveLeft en…" at bounding box center [885, 115] width 285 height 136
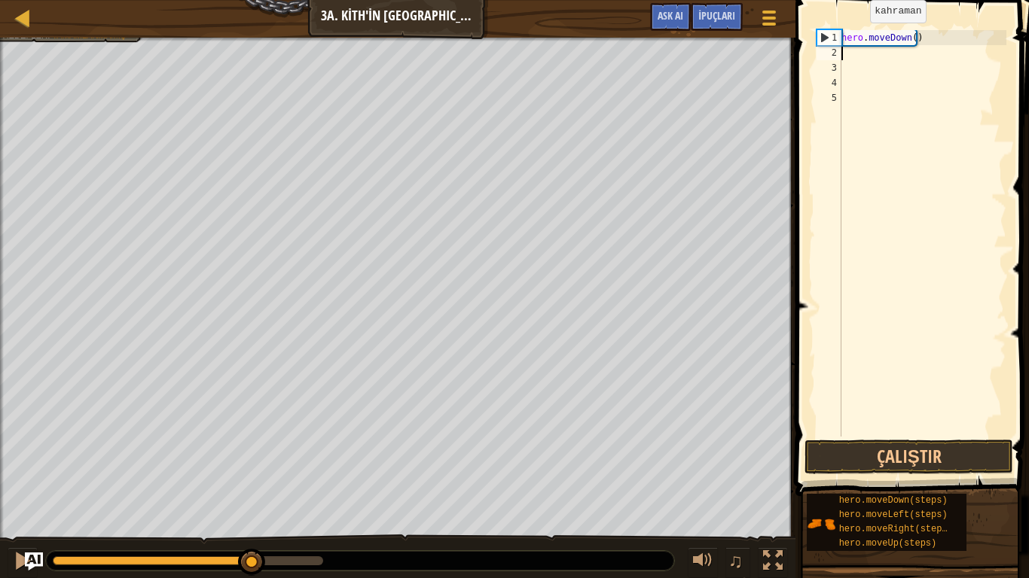
click at [854, 63] on div "hero . moveDown ( )" at bounding box center [922, 248] width 168 height 437
type textarea "h"
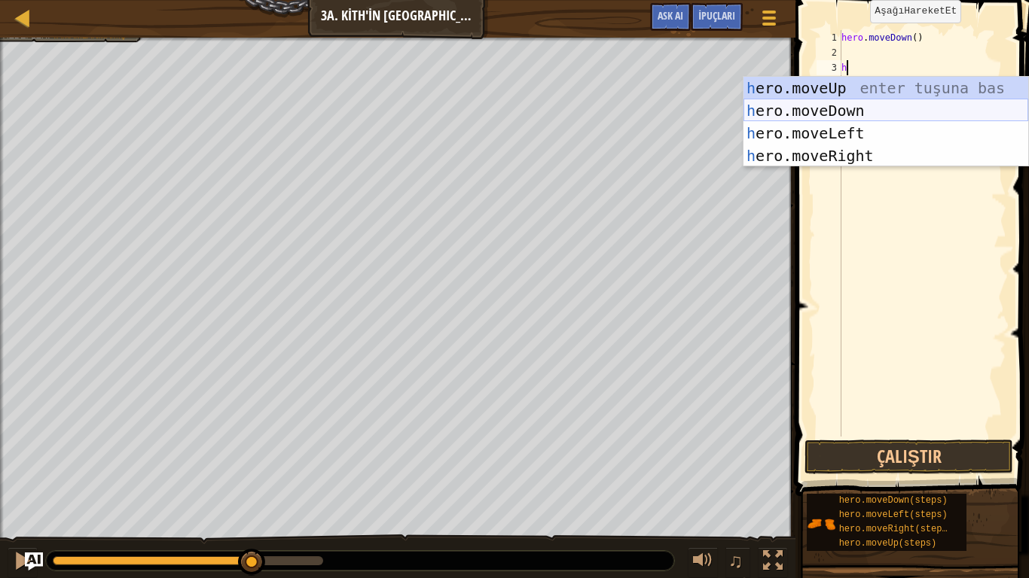
click at [849, 106] on div "h ero.moveUp enter tuşuna bas h ero.moveDown enter tuşuna bas h ero.moveLeft en…" at bounding box center [885, 145] width 285 height 136
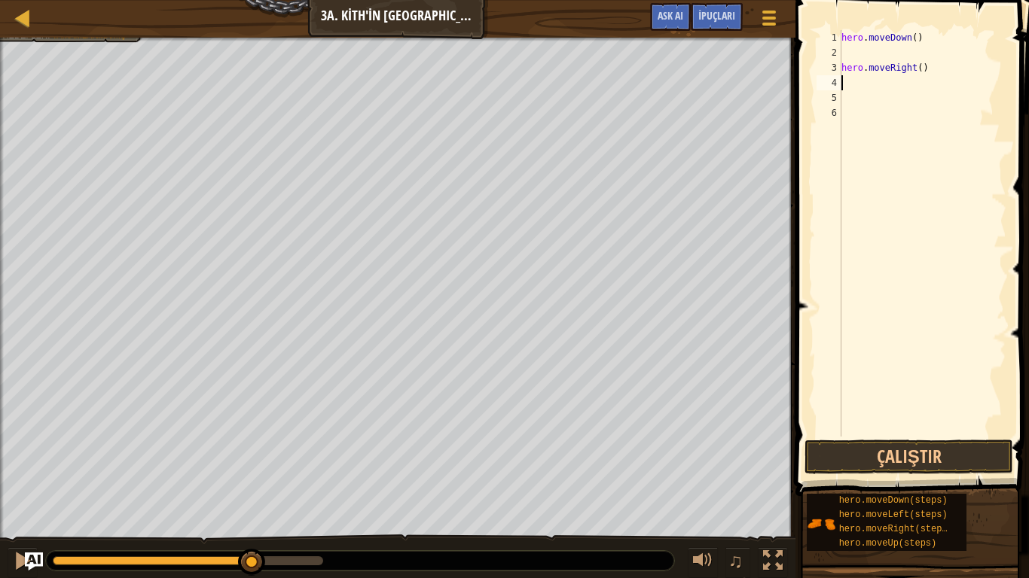
type textarea "h"
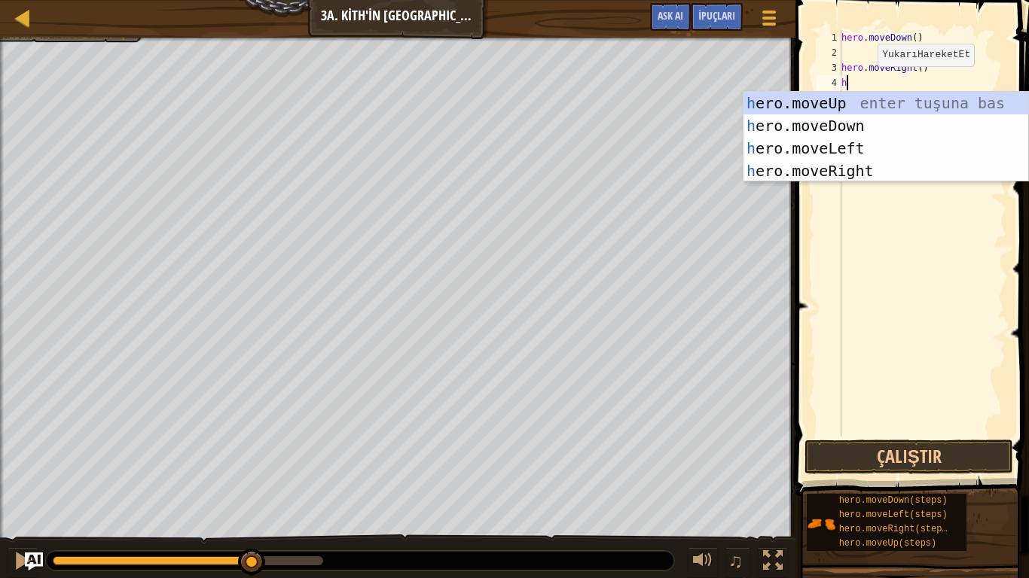
click at [853, 99] on div "h ero.moveUp enter tuşuna bas h ero.moveDown enter tuşuna bas h ero.moveLeft en…" at bounding box center [885, 160] width 285 height 136
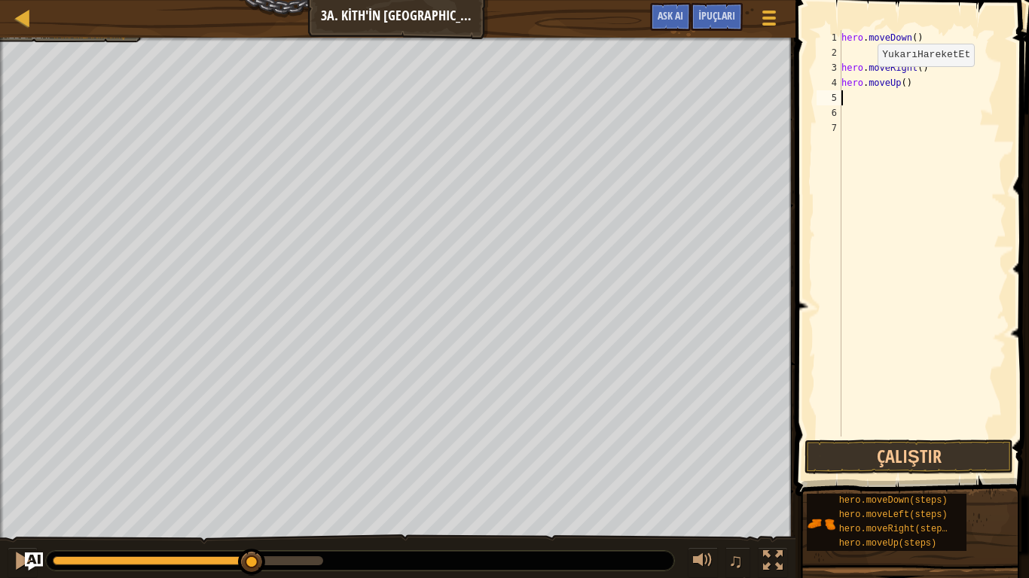
type textarea "h"
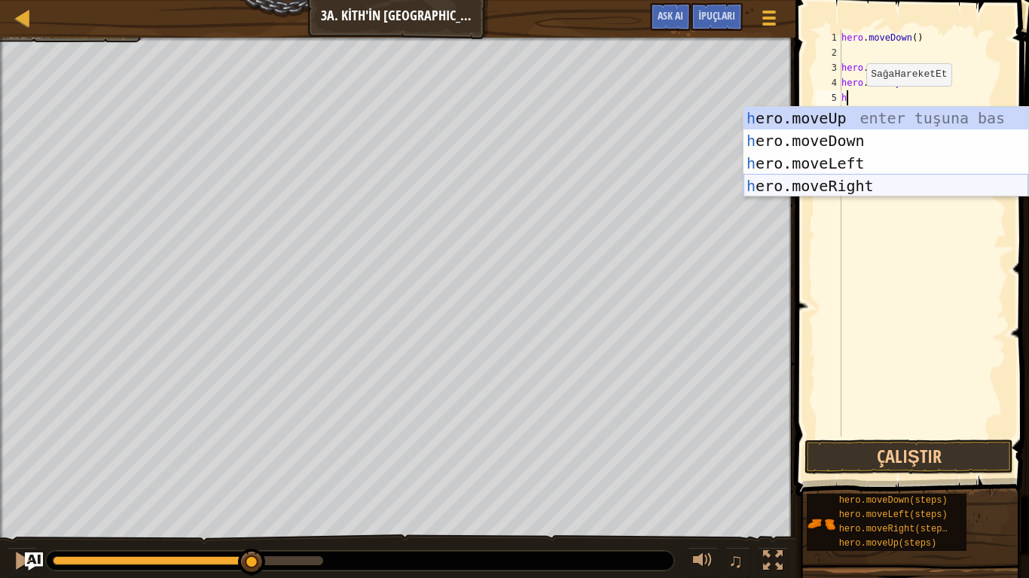
click at [878, 185] on div "h ero.moveUp enter tuşuna bas h ero.moveDown enter tuşuna bas h ero.moveLeft en…" at bounding box center [885, 175] width 285 height 136
type textarea "h"
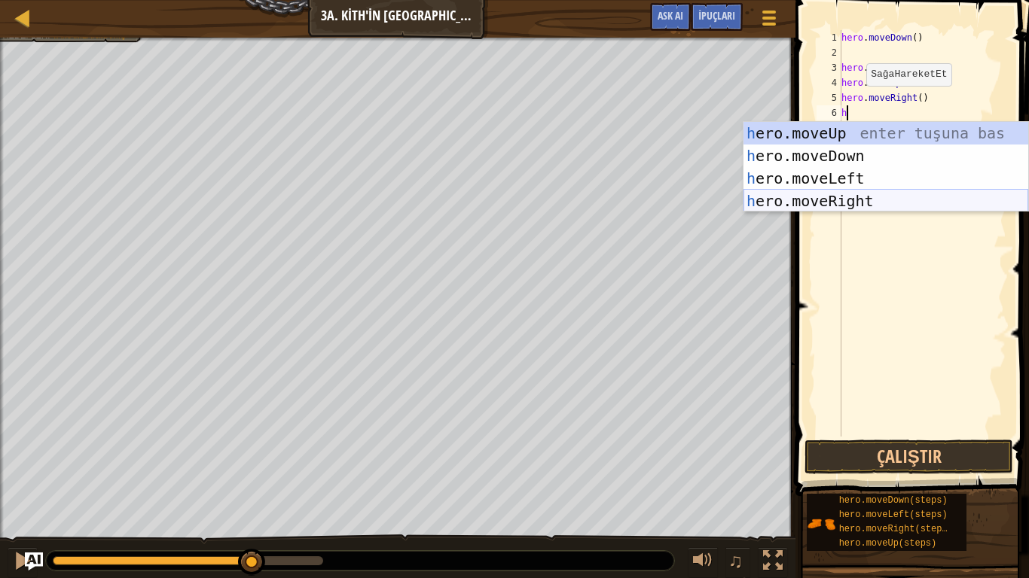
click at [896, 203] on div "h ero.moveUp enter tuşuna bas h ero.moveDown enter tuşuna bas h ero.moveLeft en…" at bounding box center [885, 190] width 285 height 136
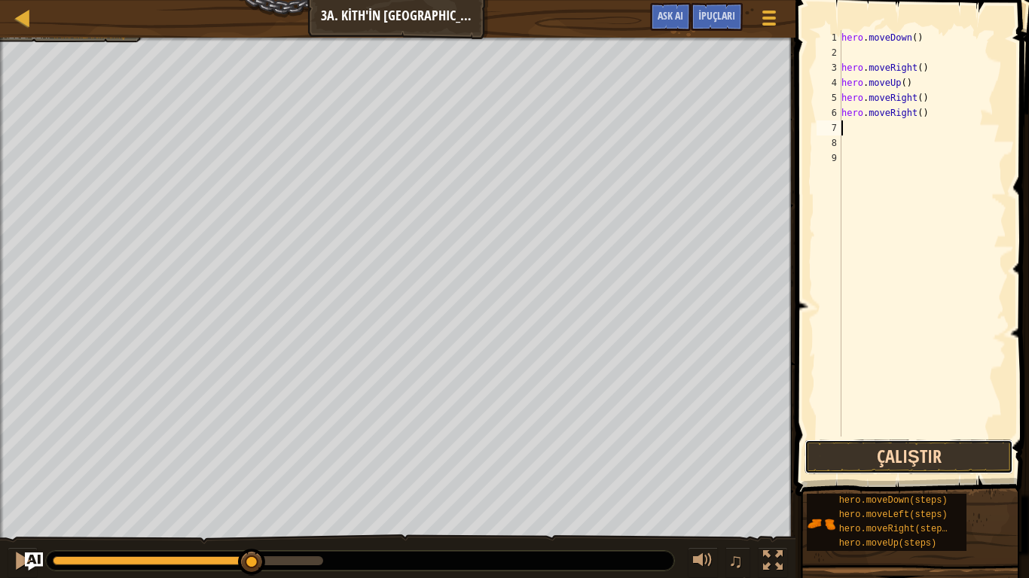
click at [865, 464] on button "Çalıştır" at bounding box center [908, 457] width 209 height 35
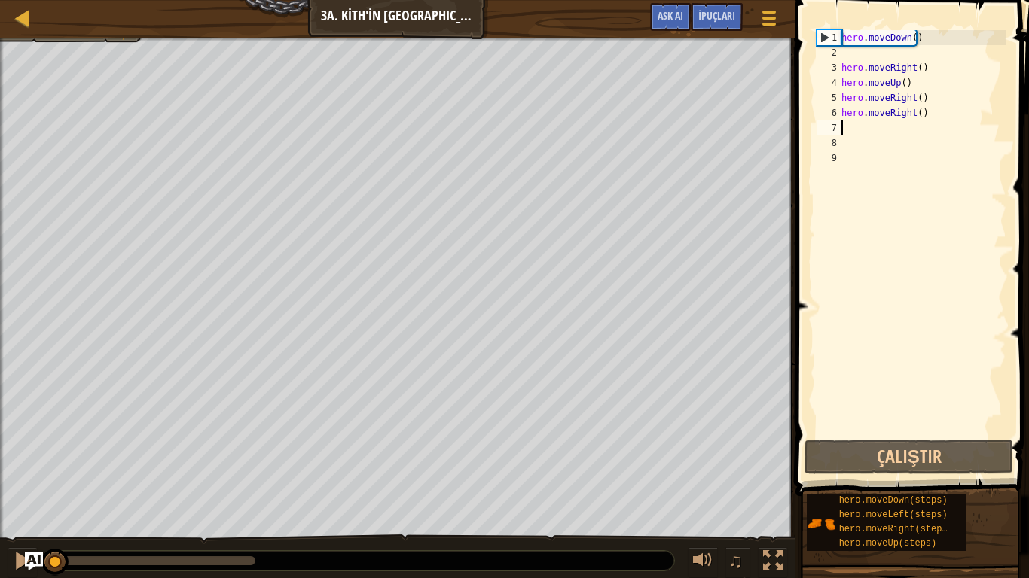
drag, startPoint x: 837, startPoint y: 50, endPoint x: 861, endPoint y: 65, distance: 28.0
click at [842, 52] on div "1 2 3 4 5 6 7 8 9 hero . moveDown ( ) hero . moveRight ( ) hero . moveUp ( ) he…" at bounding box center [909, 233] width 193 height 407
paste textarea
type textarea "hero.moveRight()"
drag, startPoint x: 924, startPoint y: 69, endPoint x: 810, endPoint y: 62, distance: 113.9
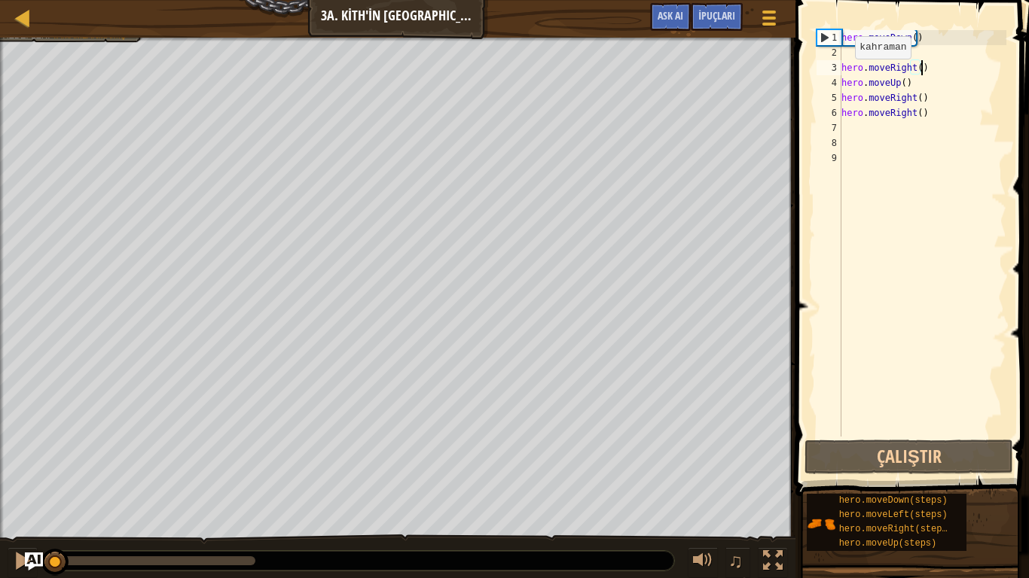
paste textarea
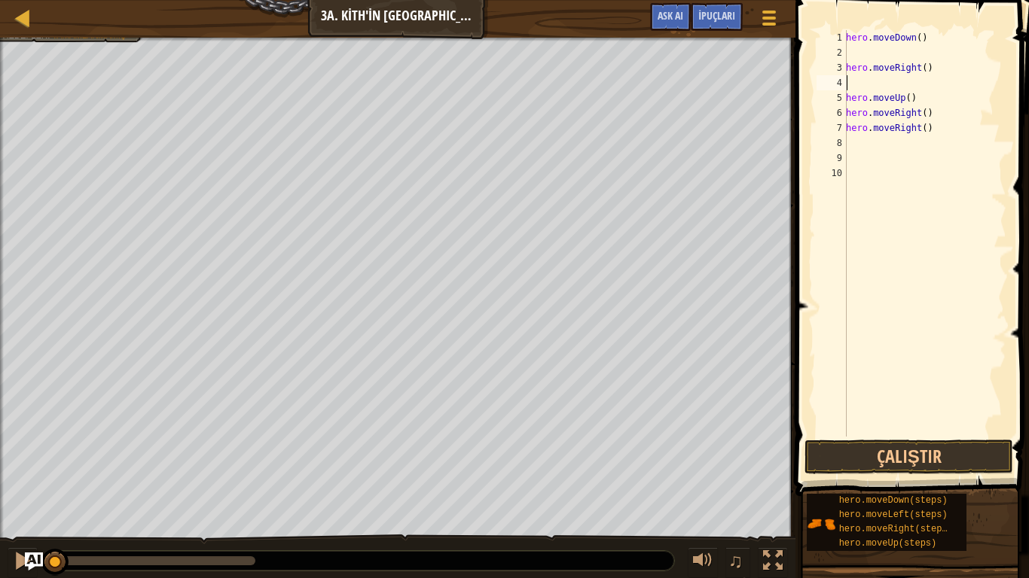
click at [928, 126] on div "hero . moveDown ( ) hero . moveRight ( ) hero . moveUp ( ) hero . moveRight ( )…" at bounding box center [924, 248] width 163 height 437
type textarea "h"
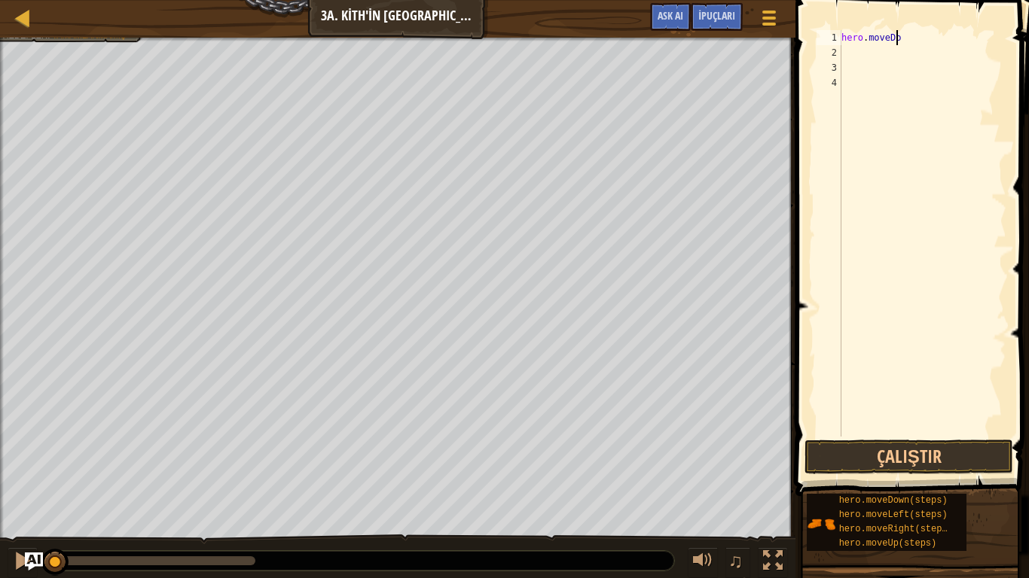
type textarea "h"
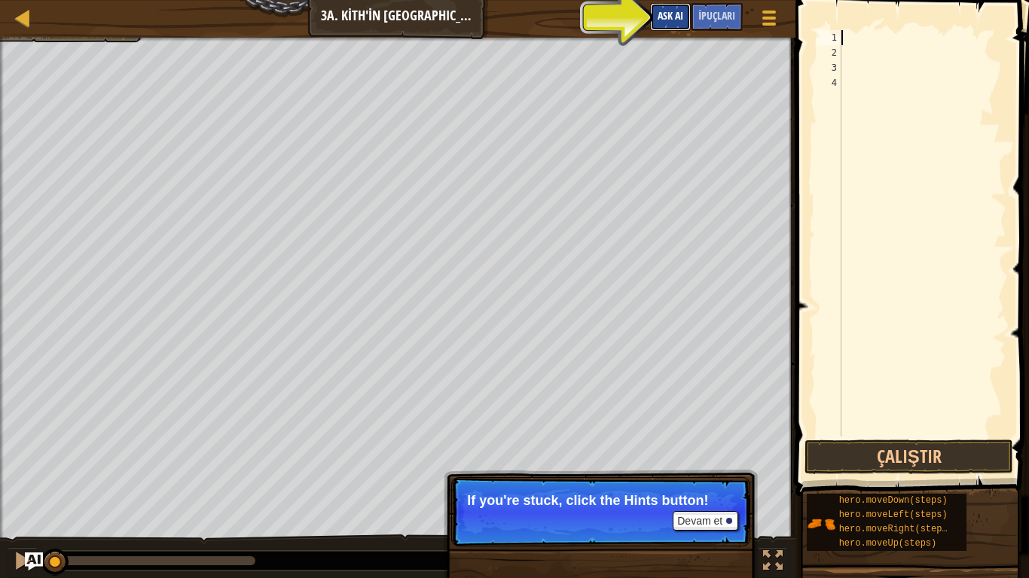
click at [666, 10] on span "Ask AI" at bounding box center [670, 15] width 26 height 14
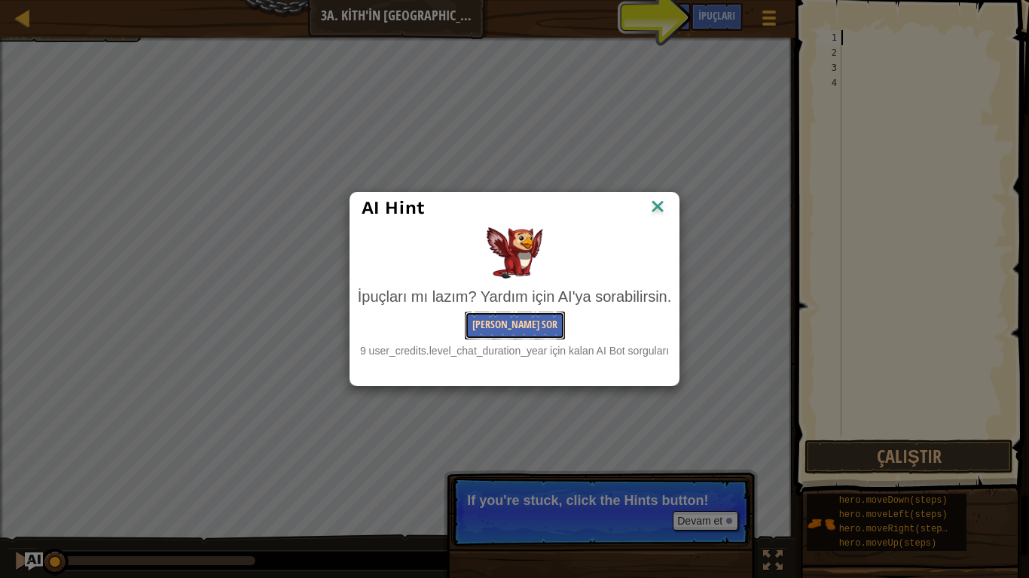
click at [539, 328] on button "[PERSON_NAME] Sor" at bounding box center [515, 326] width 100 height 28
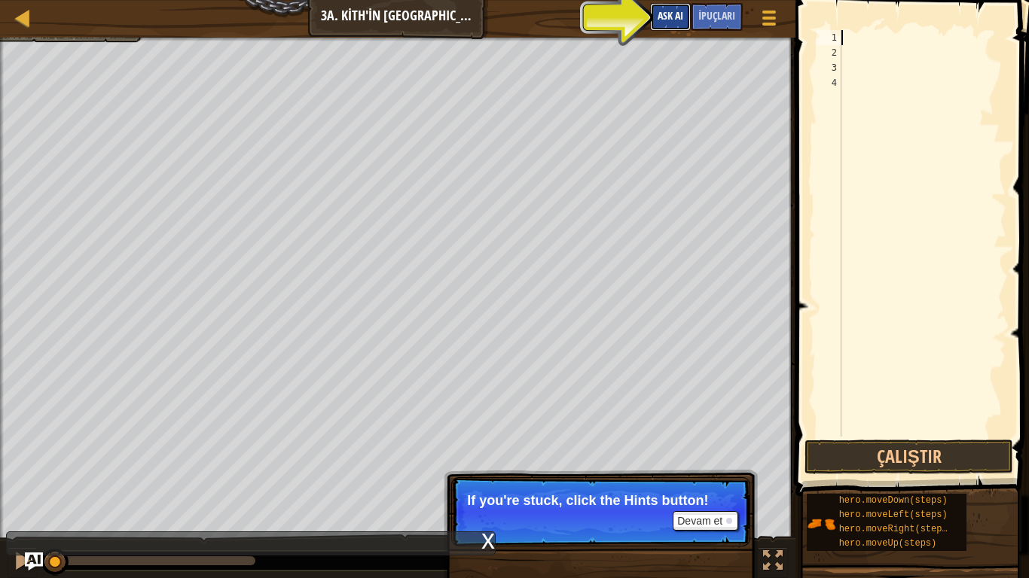
click at [677, 16] on span "Ask AI" at bounding box center [670, 15] width 26 height 14
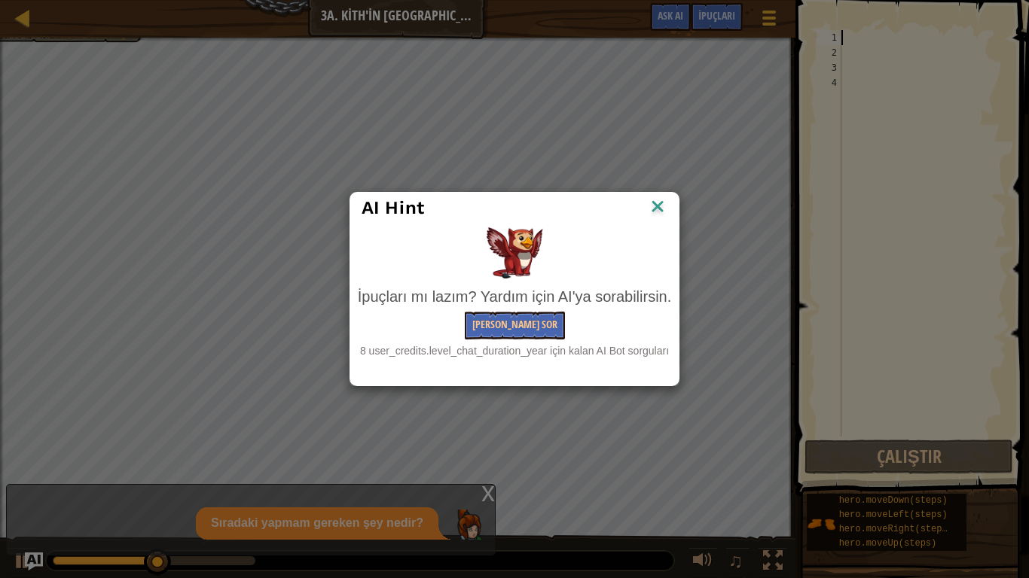
click at [413, 482] on div "AI Hint İpuçları mı lazım? Yardım için AI'ya sorabilirsin. Yapay Zekaya Sor 8 u…" at bounding box center [514, 289] width 1029 height 578
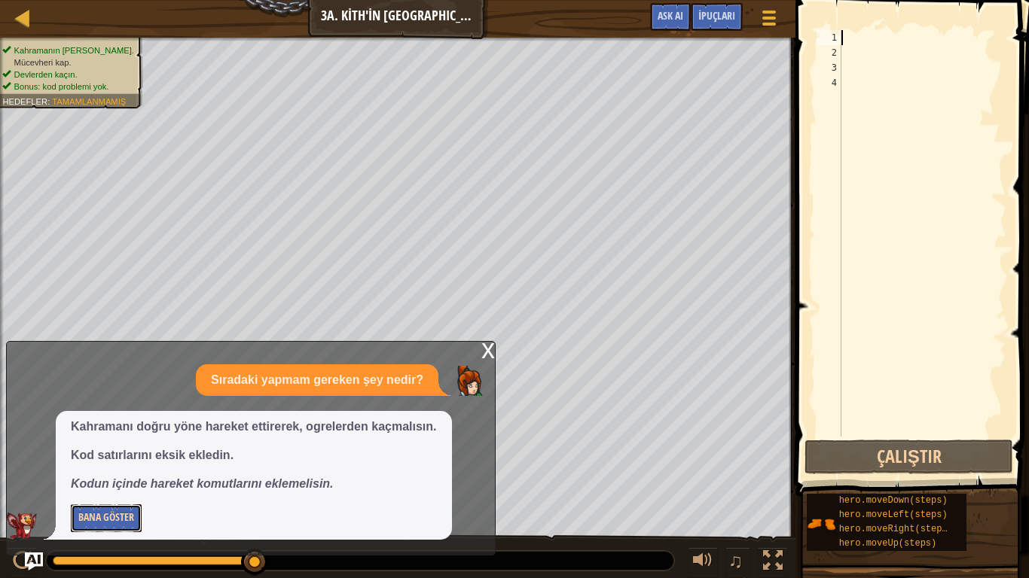
click at [102, 482] on button "Bana Göster" at bounding box center [106, 518] width 71 height 28
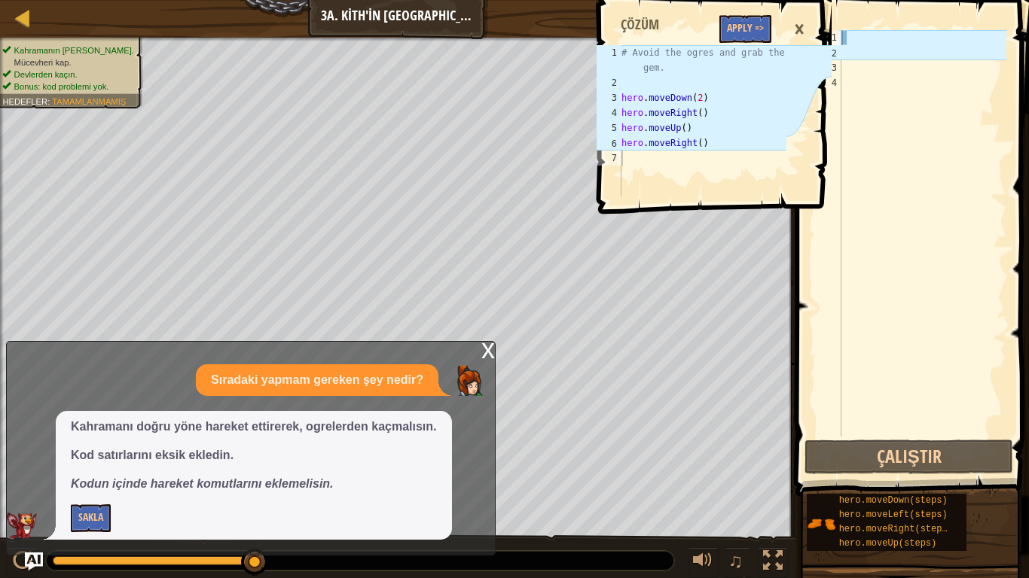
click at [851, 64] on div at bounding box center [922, 248] width 168 height 437
type textarea "h"
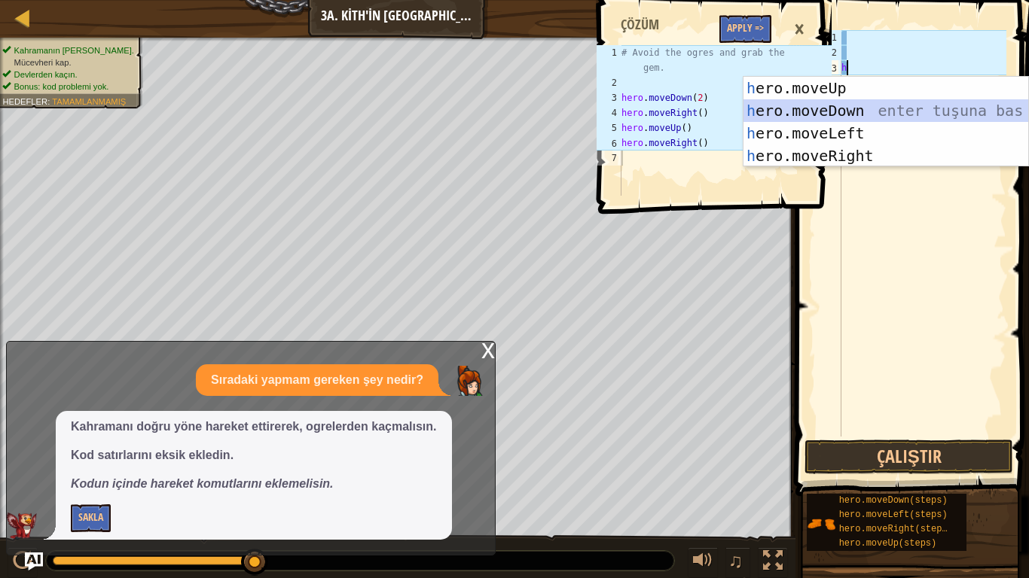
click at [838, 108] on div "h ero.moveUp enter tuşuna bas h ero.moveDown enter tuşuna bas h ero.moveLeft en…" at bounding box center [885, 145] width 285 height 136
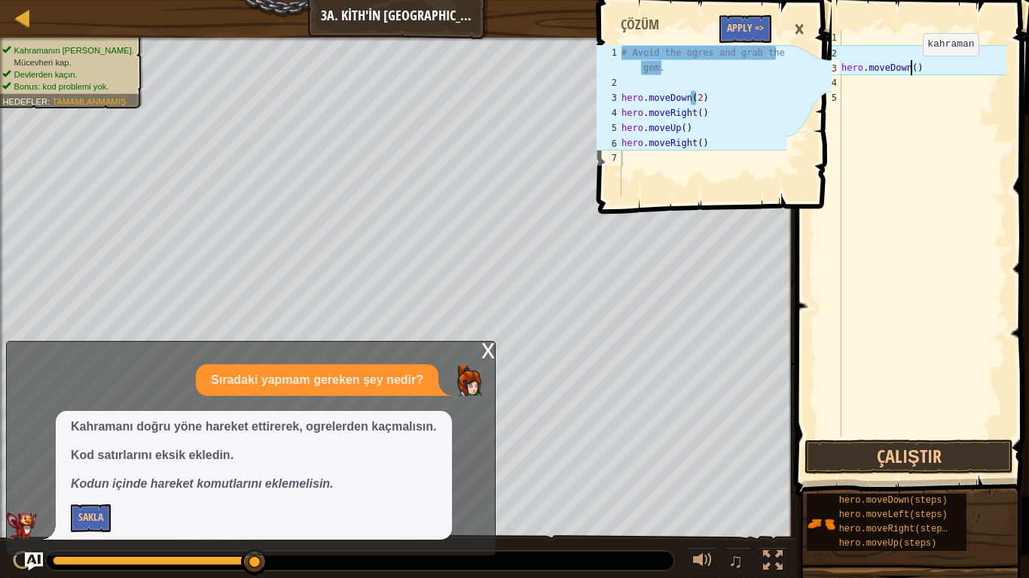
click at [910, 71] on div "hero . moveDown ( )" at bounding box center [922, 248] width 168 height 437
type textarea "hero.moveDown(2)"
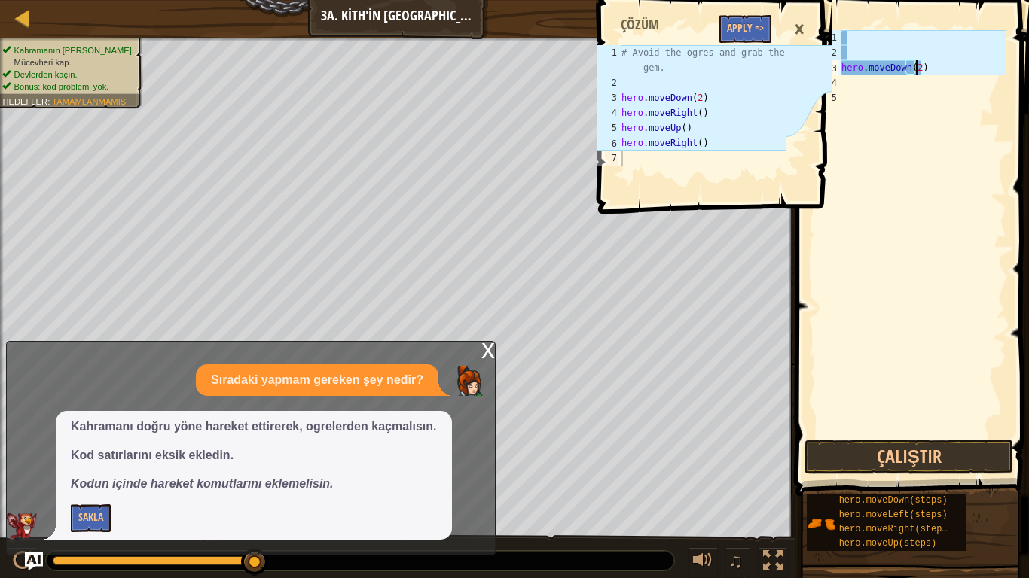
scroll to position [7, 6]
click at [852, 85] on div "hero . moveDown ( 2 )" at bounding box center [922, 248] width 168 height 437
type textarea "h"
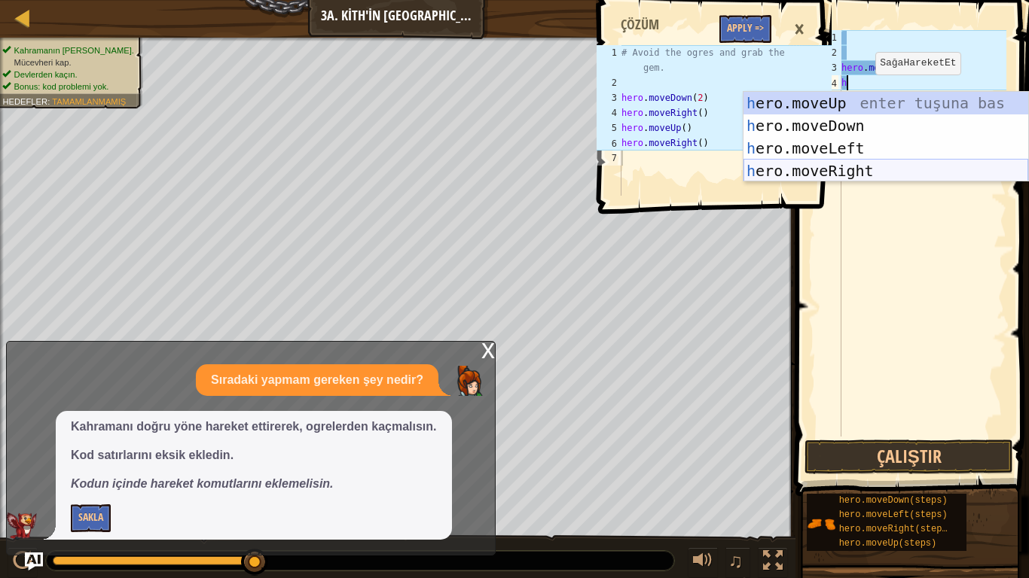
click at [852, 166] on div "h ero.moveUp enter tuşuna bas h ero.moveDown enter tuşuna bas h ero.moveLeft en…" at bounding box center [885, 160] width 285 height 136
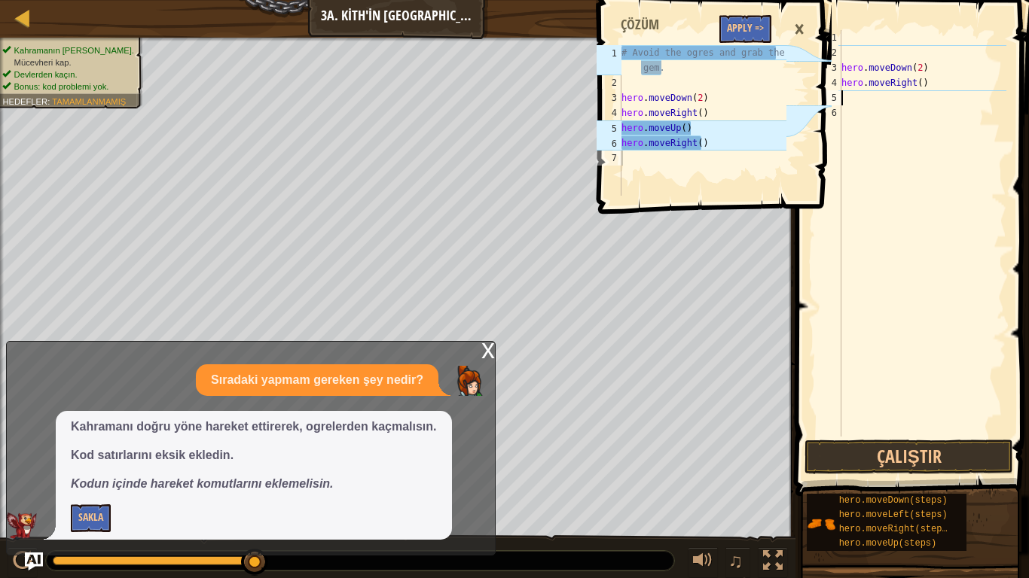
type textarea "h"
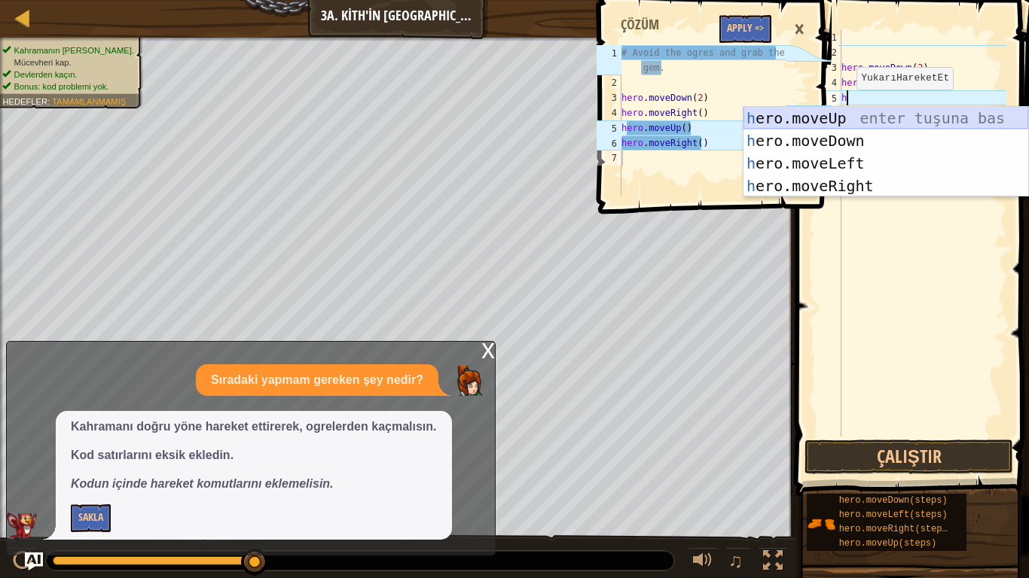
click at [838, 117] on div "h ero.moveUp enter tuşuna bas h ero.moveDown enter tuşuna bas h ero.moveLeft en…" at bounding box center [885, 175] width 285 height 136
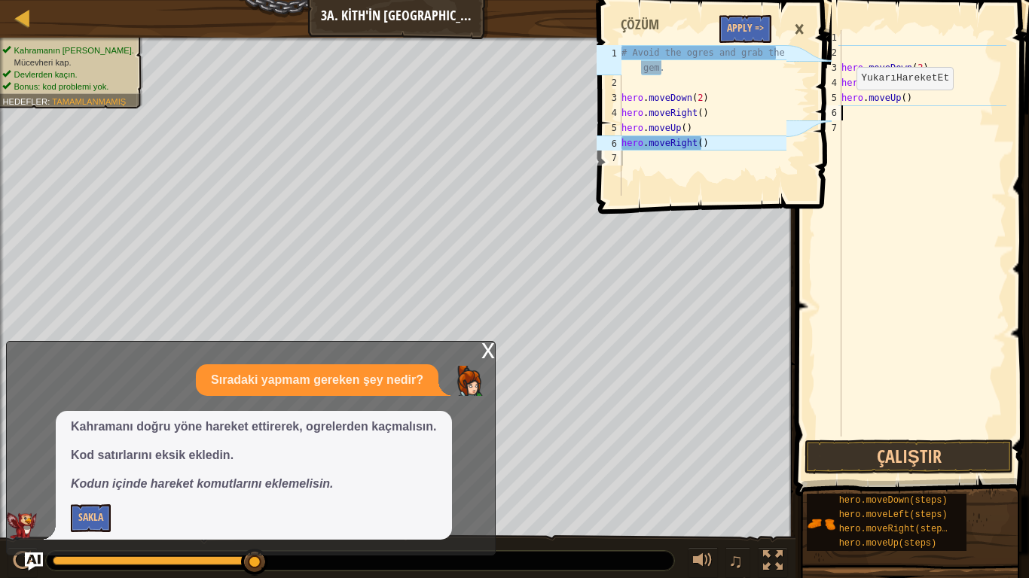
type textarea "h"
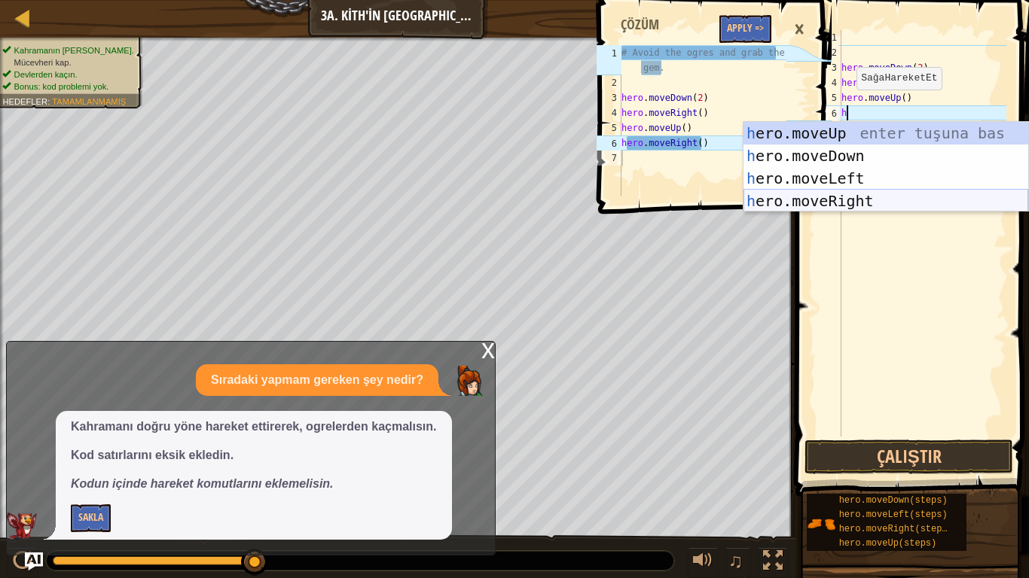
click at [824, 198] on div "h ero.moveUp enter tuşuna bas h ero.moveDown enter tuşuna bas h ero.moveLeft en…" at bounding box center [885, 190] width 285 height 136
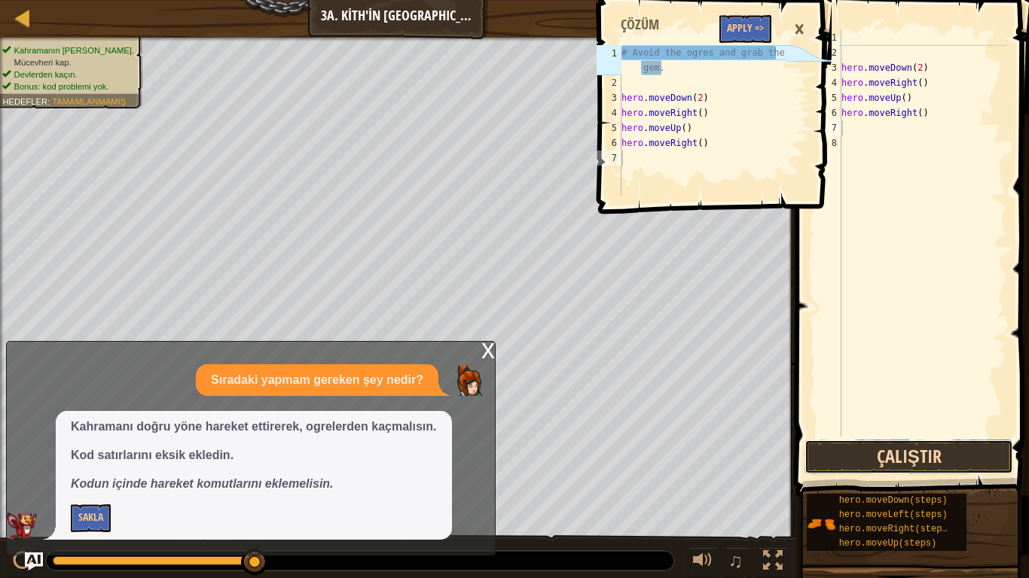
click at [962, 461] on button "Çalıştır" at bounding box center [908, 457] width 209 height 35
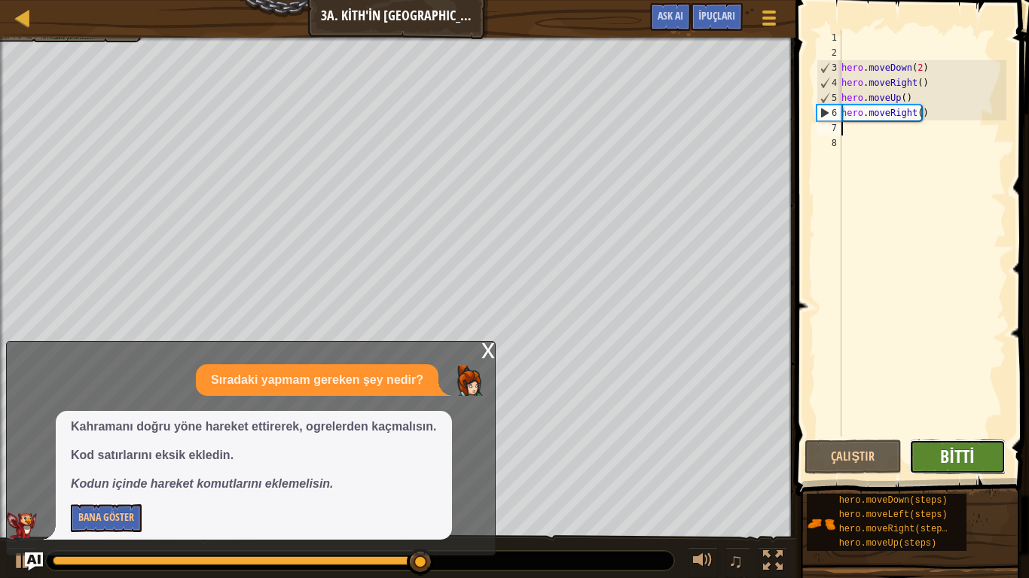
click at [958, 450] on span "Bitti" at bounding box center [957, 456] width 34 height 24
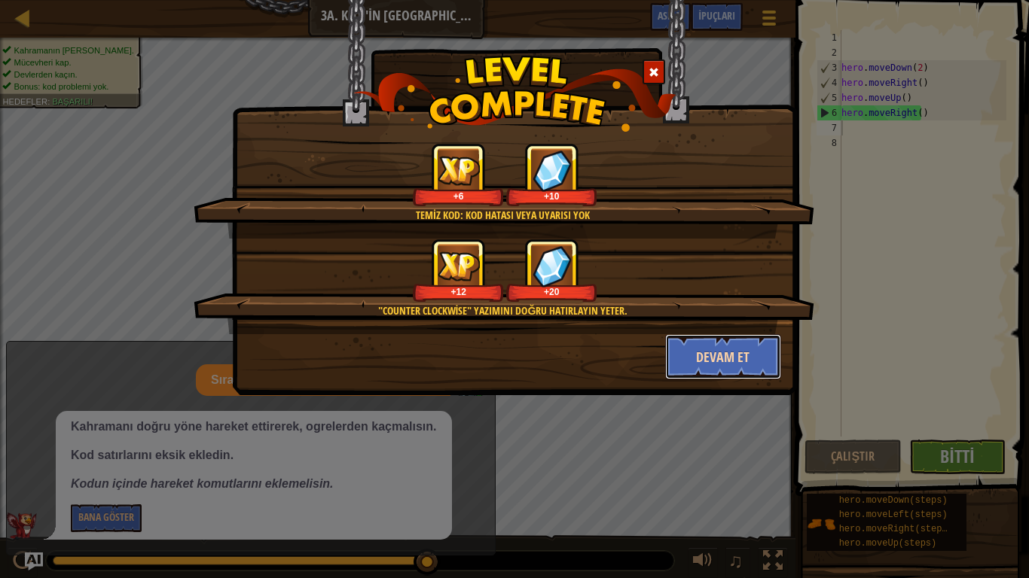
click at [701, 347] on button "Devam et" at bounding box center [723, 356] width 117 height 45
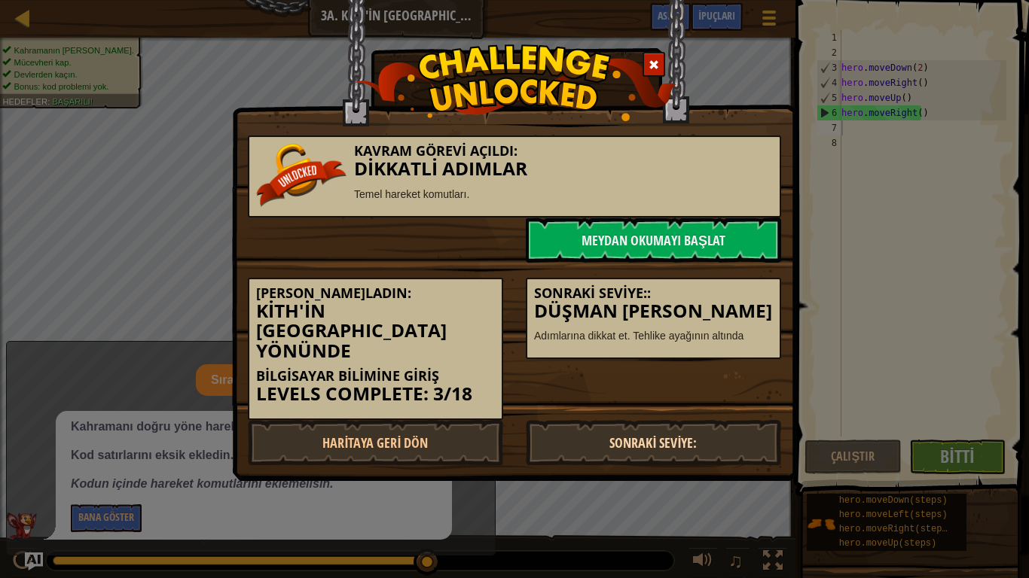
click at [590, 420] on link "Sonraki Seviye:" at bounding box center [653, 442] width 255 height 45
click at [589, 420] on link "Sonraki Seviye:" at bounding box center [653, 442] width 255 height 45
click at [595, 420] on link "Sonraki Seviye:" at bounding box center [653, 442] width 255 height 45
click at [700, 230] on link "Meydan Okumayı Başlat" at bounding box center [653, 240] width 255 height 45
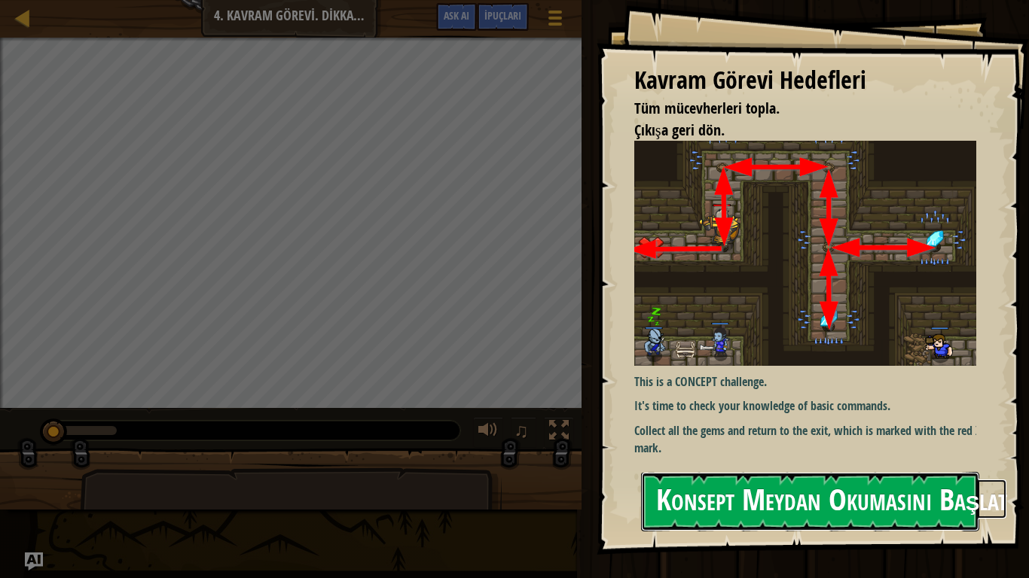
click at [746, 482] on button "Konsept Meydan Okumasını Başlat" at bounding box center [810, 501] width 338 height 59
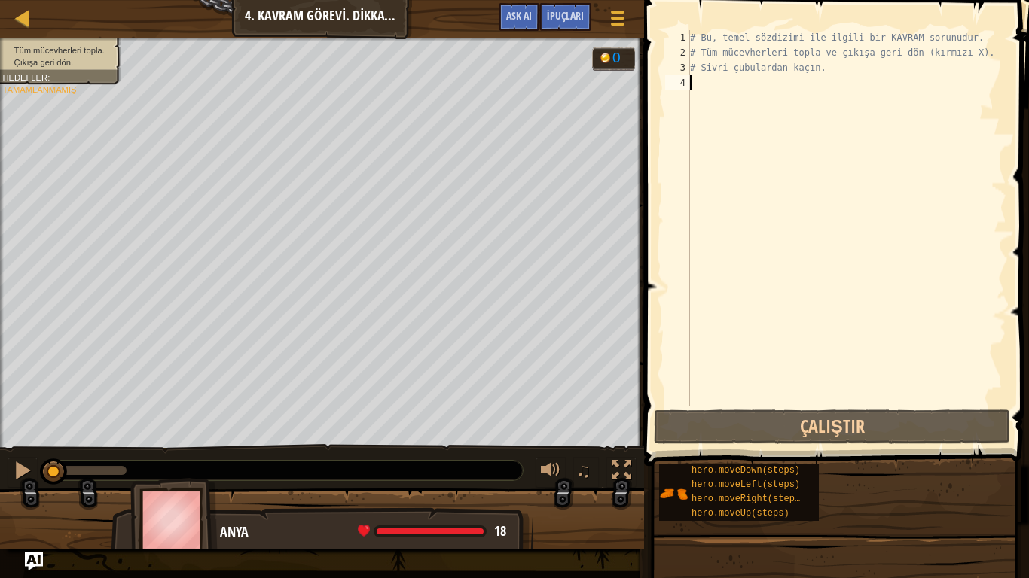
type textarea "h"
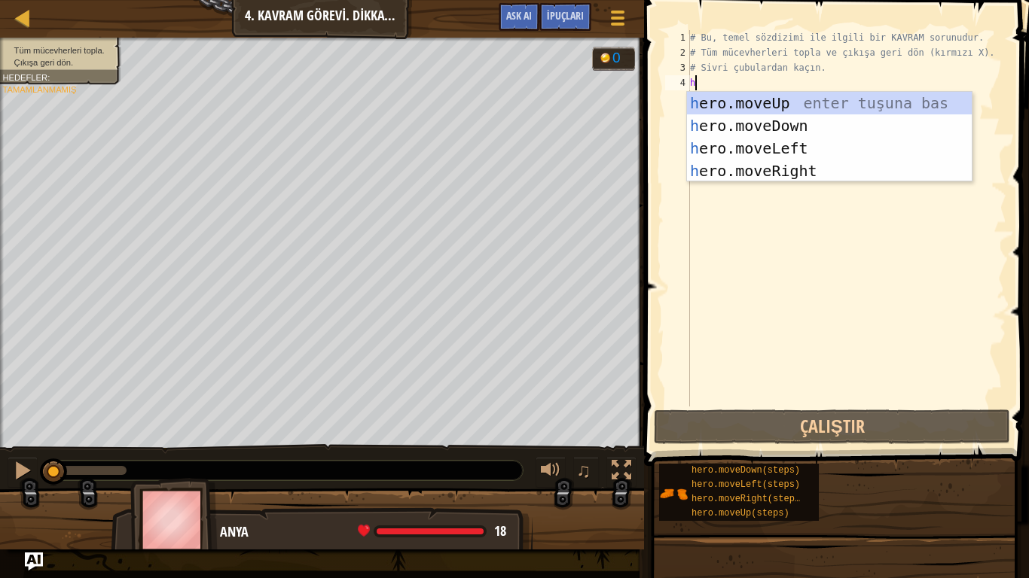
scroll to position [7, 0]
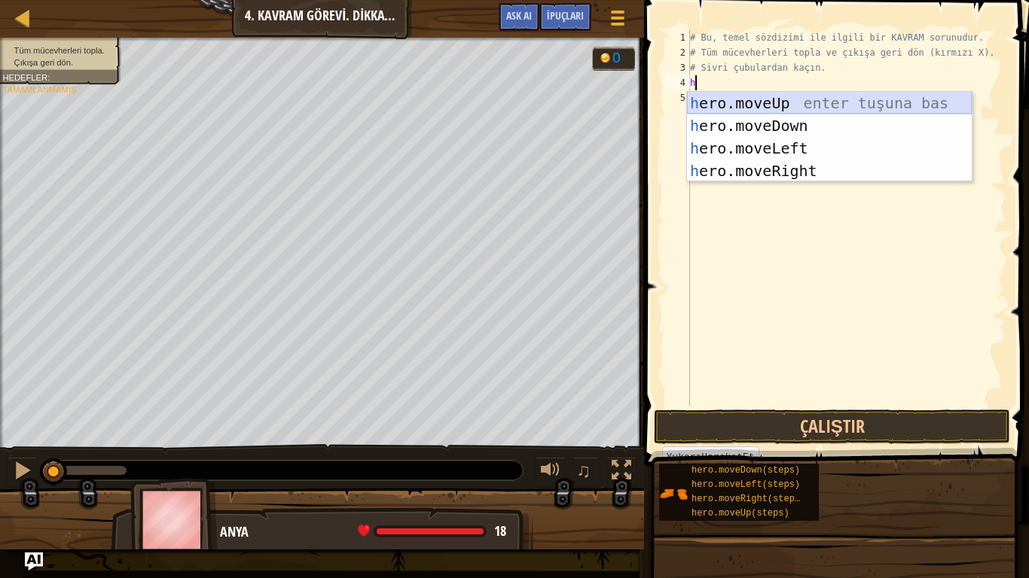
click at [733, 101] on div "h ero.moveUp enter tuşuna bas h ero.moveDown enter tuşuna bas h ero.moveLeft en…" at bounding box center [829, 160] width 285 height 136
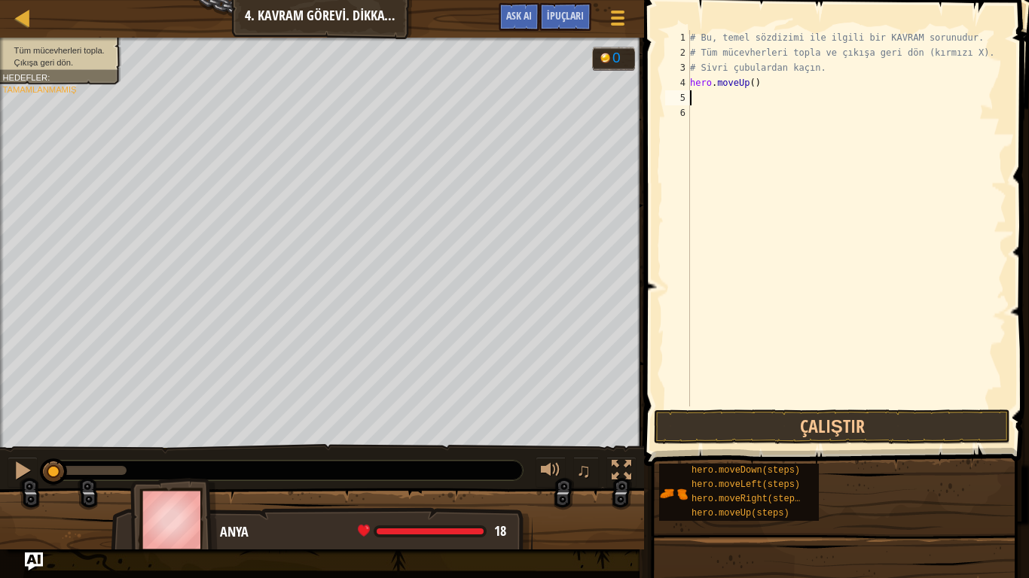
type textarea "h"
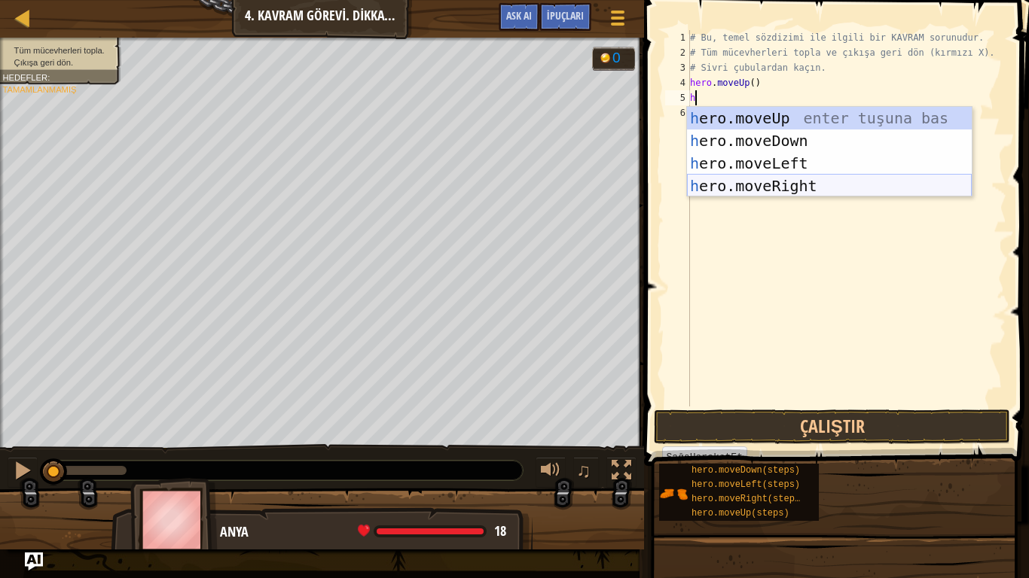
click at [759, 182] on div "h ero.moveUp enter tuşuna bas h ero.moveDown enter tuşuna bas h ero.moveLeft en…" at bounding box center [829, 175] width 285 height 136
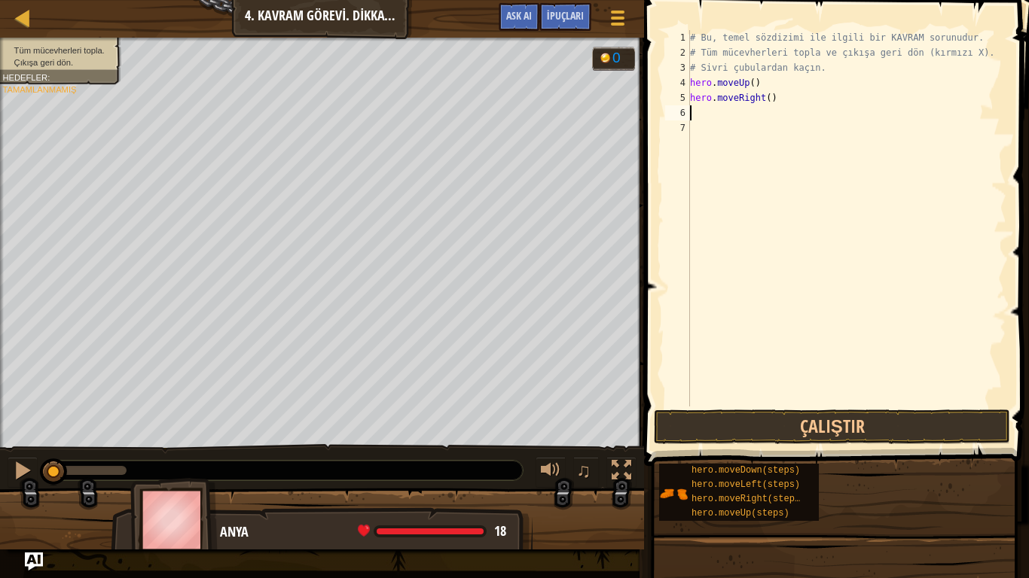
type textarea "h"
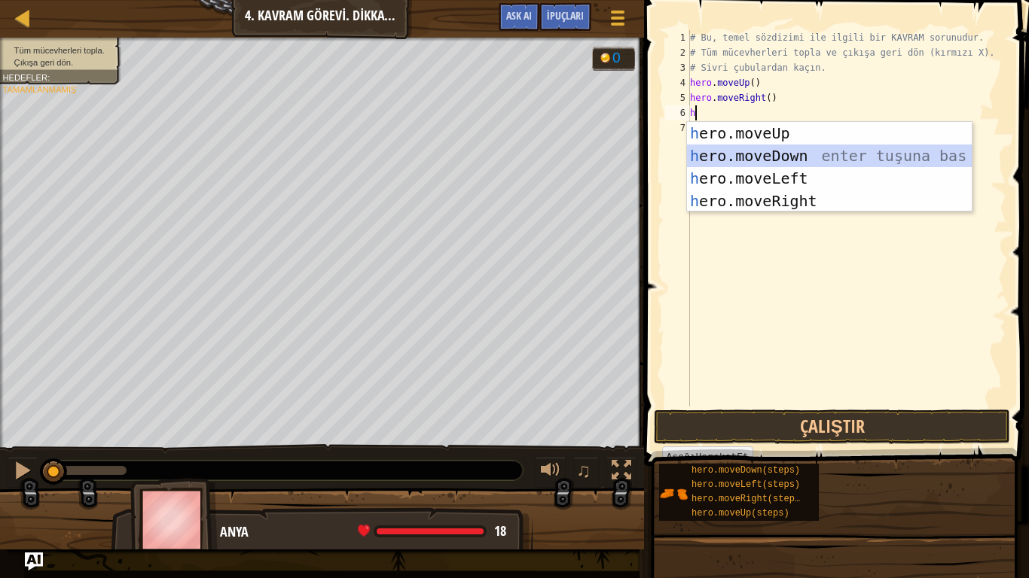
click at [802, 154] on div "h ero.moveUp enter tuşuna bas h ero.moveDown enter tuşuna bas h ero.moveLeft en…" at bounding box center [829, 190] width 285 height 136
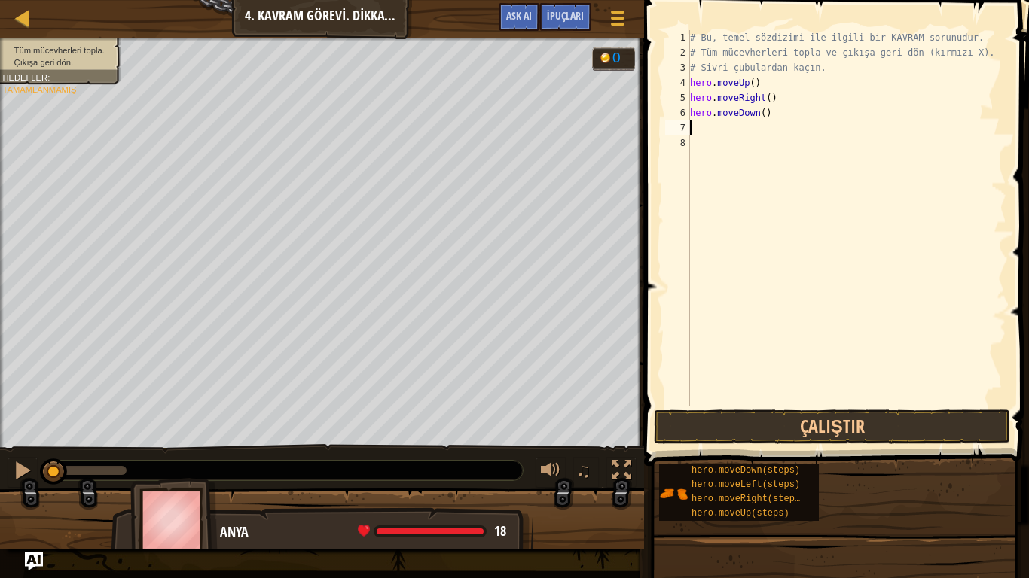
type textarea "h"
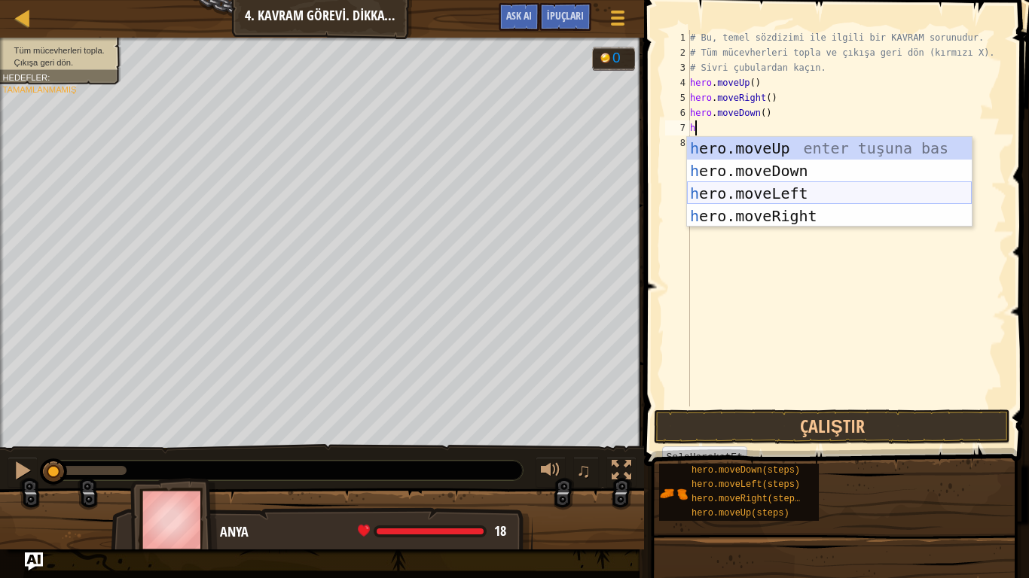
click at [783, 172] on div "h ero.moveUp enter tuşuna bas h ero.moveDown enter tuşuna bas h ero.moveLeft en…" at bounding box center [829, 205] width 285 height 136
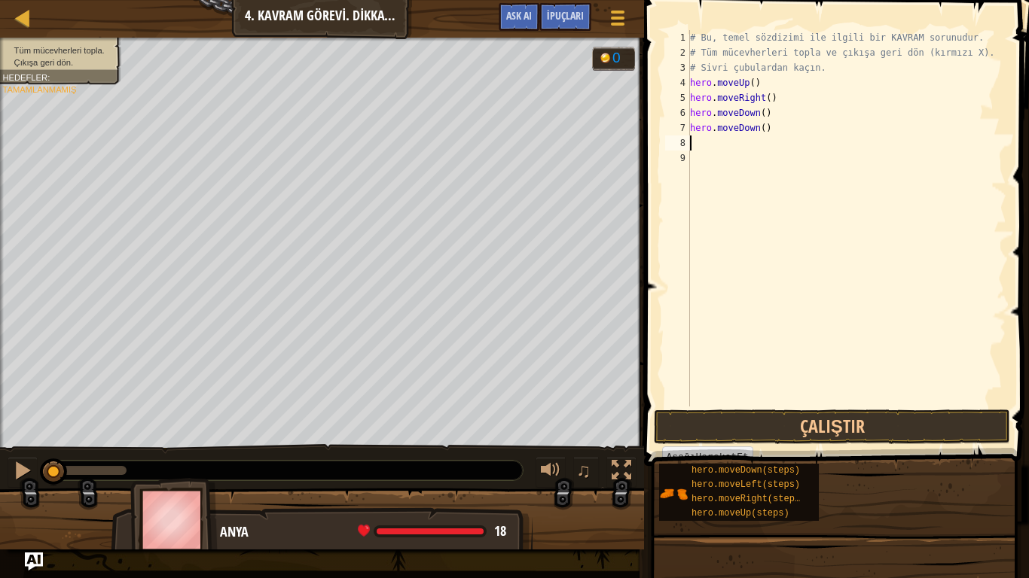
type textarea "h"
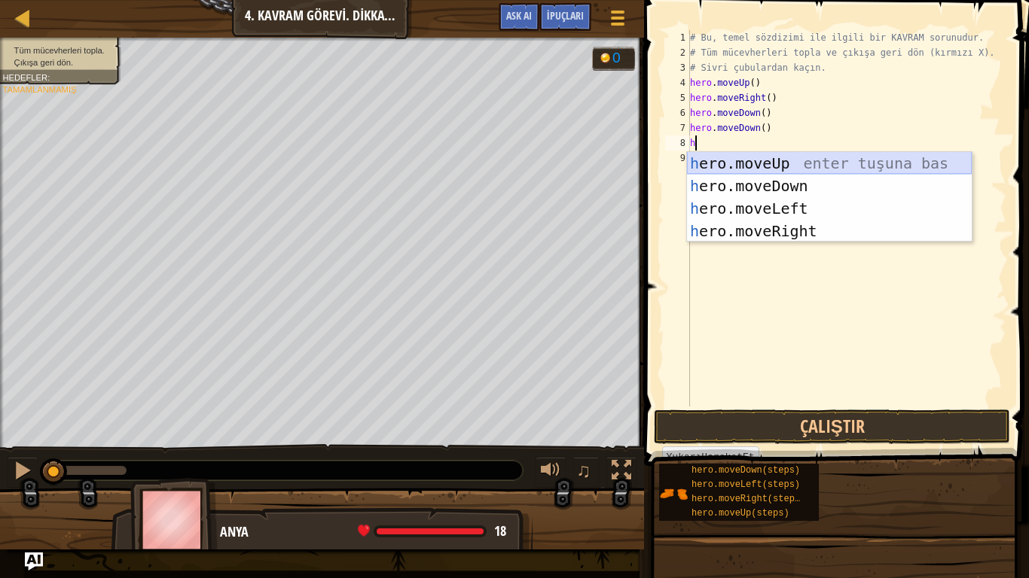
click at [765, 155] on div "h ero.moveUp enter tuşuna bas h ero.moveDown enter tuşuna bas h ero.moveLeft en…" at bounding box center [829, 220] width 285 height 136
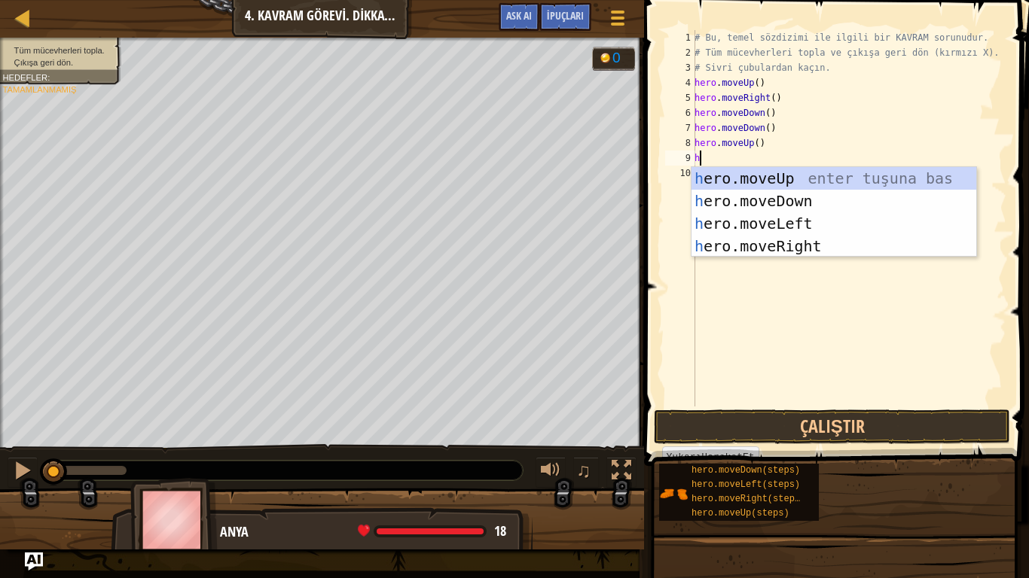
type textarea "h"
click at [774, 237] on div "h ero.moveUp enter tuşuna bas h ero.moveDown enter tuşuna bas h ero.moveLeft en…" at bounding box center [833, 235] width 285 height 136
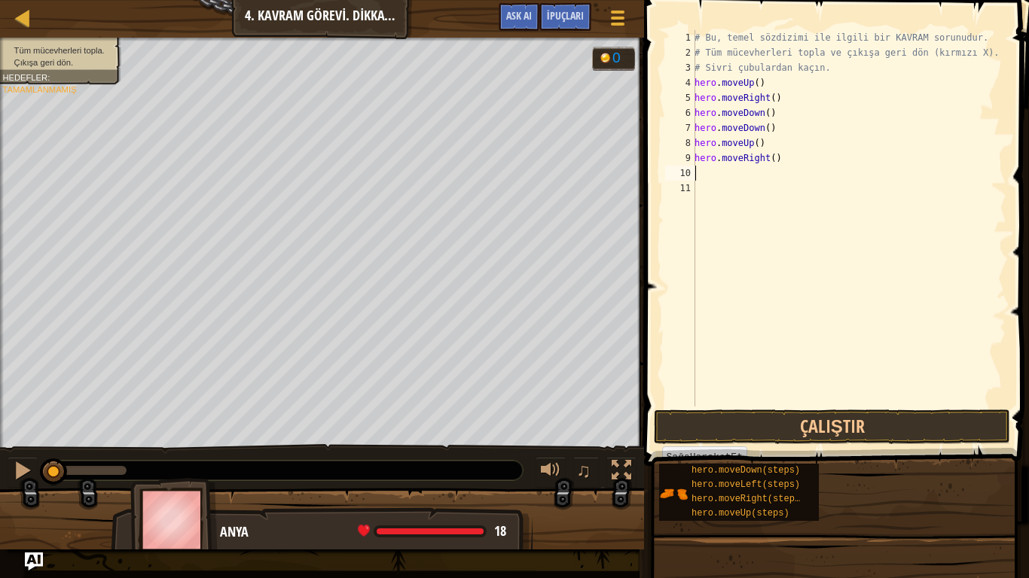
type textarea "h"
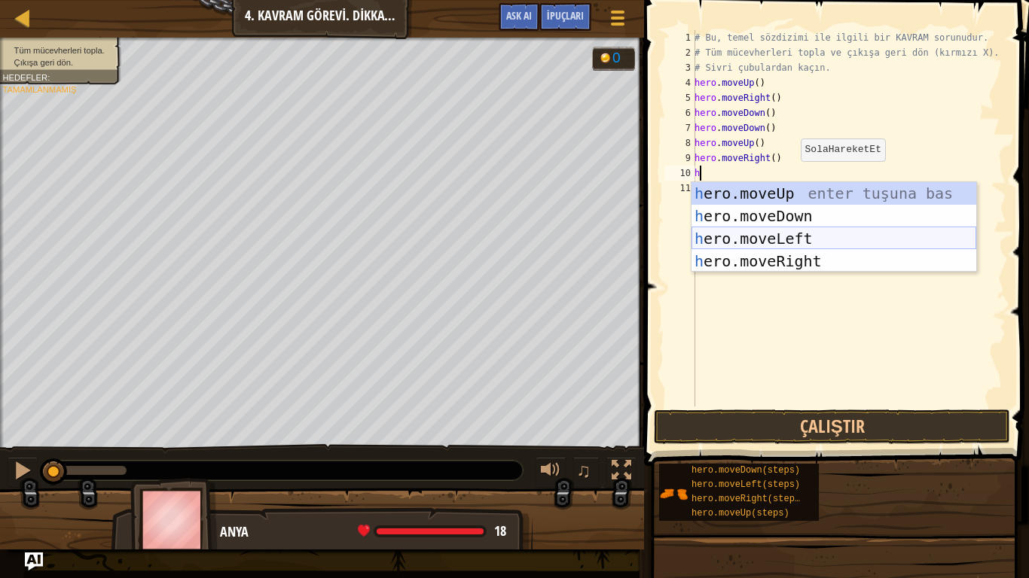
click at [754, 236] on div "h ero.moveUp enter tuşuna bas h ero.moveDown enter tuşuna bas h ero.moveLeft en…" at bounding box center [833, 250] width 285 height 136
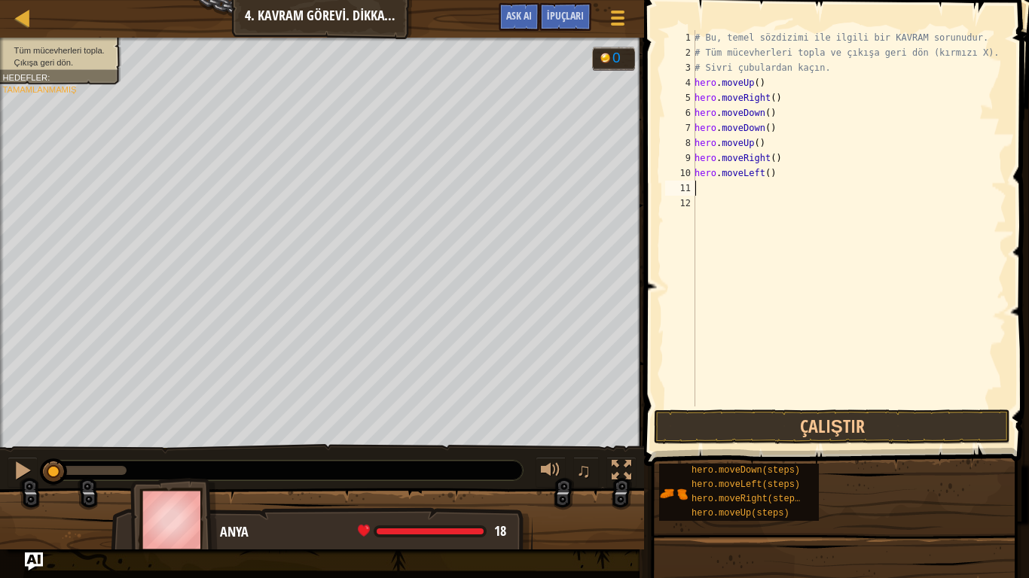
type textarea "h"
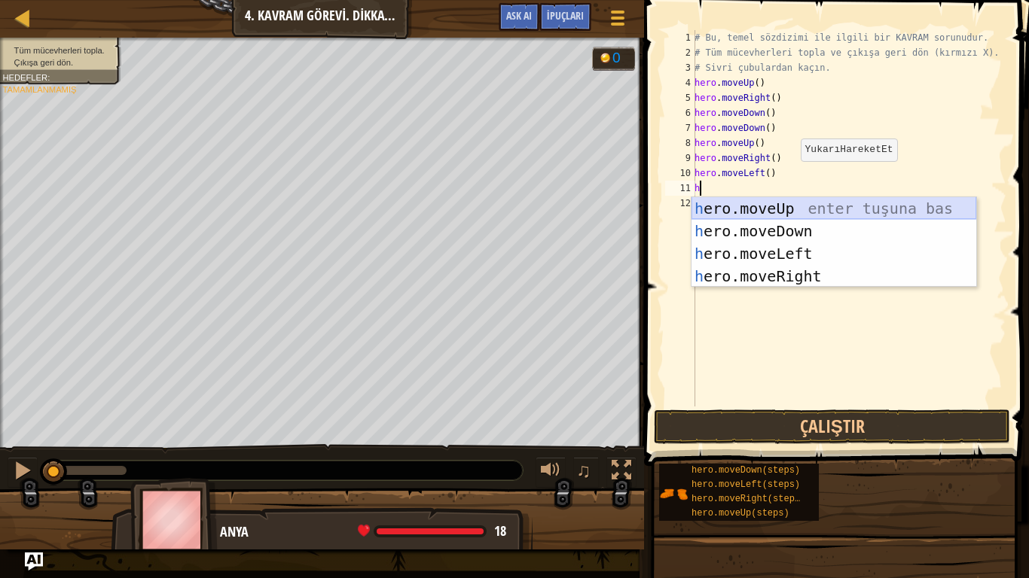
click at [746, 207] on div "h ero.moveUp enter tuşuna bas h ero.moveDown enter tuşuna bas h ero.moveLeft en…" at bounding box center [833, 265] width 285 height 136
type textarea "h"
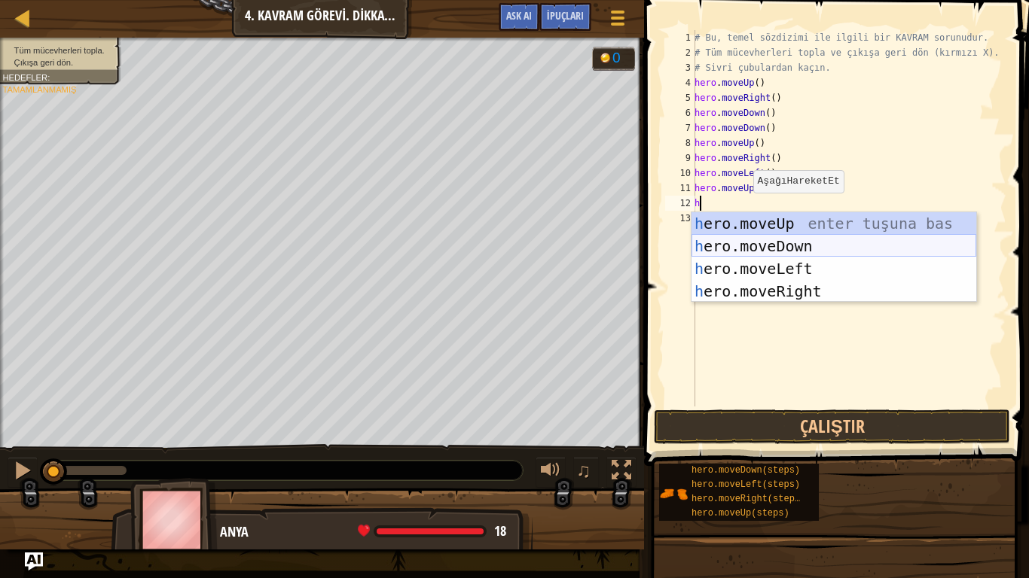
click at [742, 267] on div "h ero.moveUp enter tuşuna bas h ero.moveDown enter tuşuna bas h ero.moveLeft en…" at bounding box center [833, 280] width 285 height 136
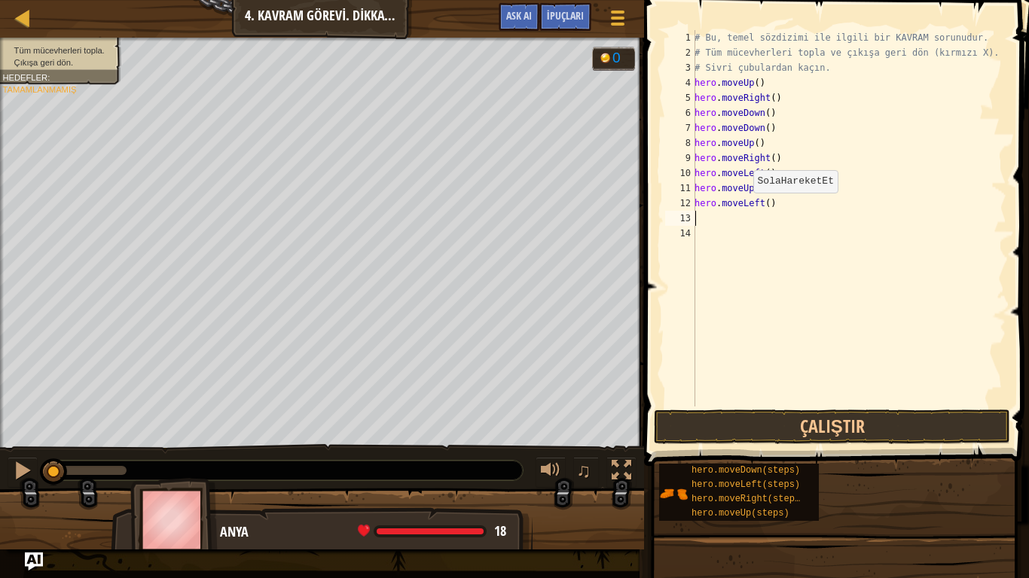
type textarea "h"
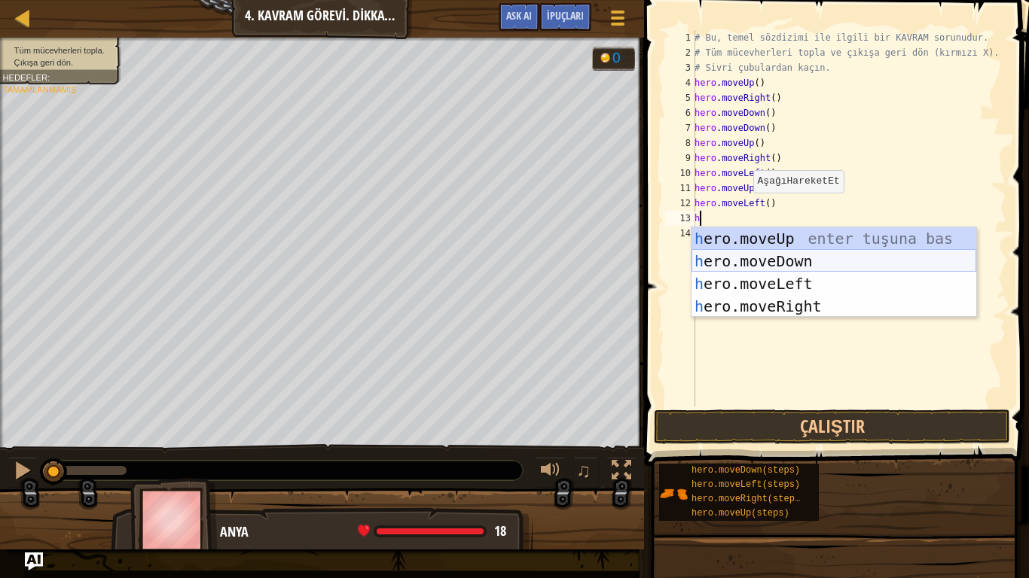
click at [771, 256] on div "h ero.moveUp enter tuşuna bas h ero.moveDown enter tuşuna bas h ero.moveLeft en…" at bounding box center [833, 295] width 285 height 136
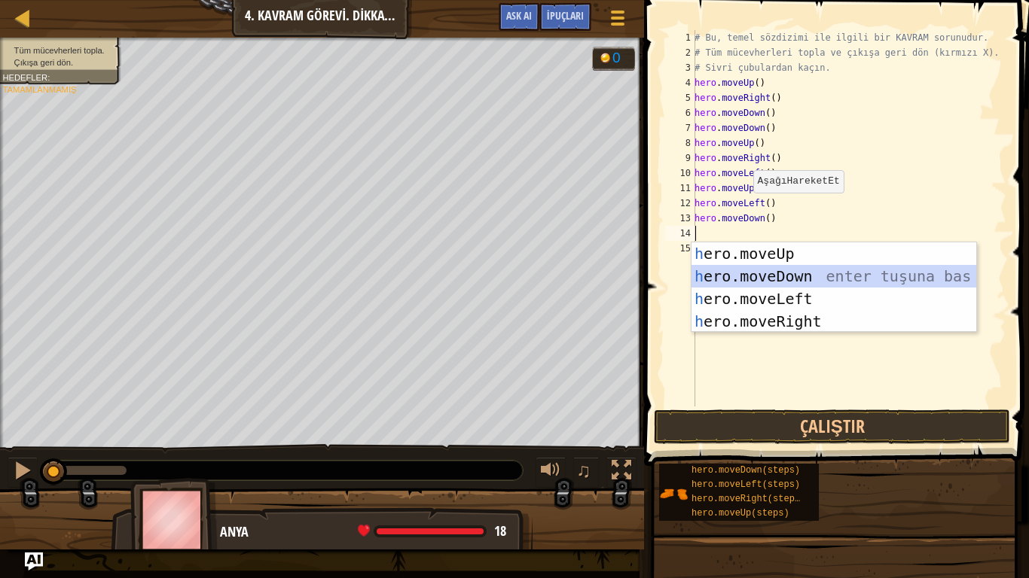
type textarea "h"
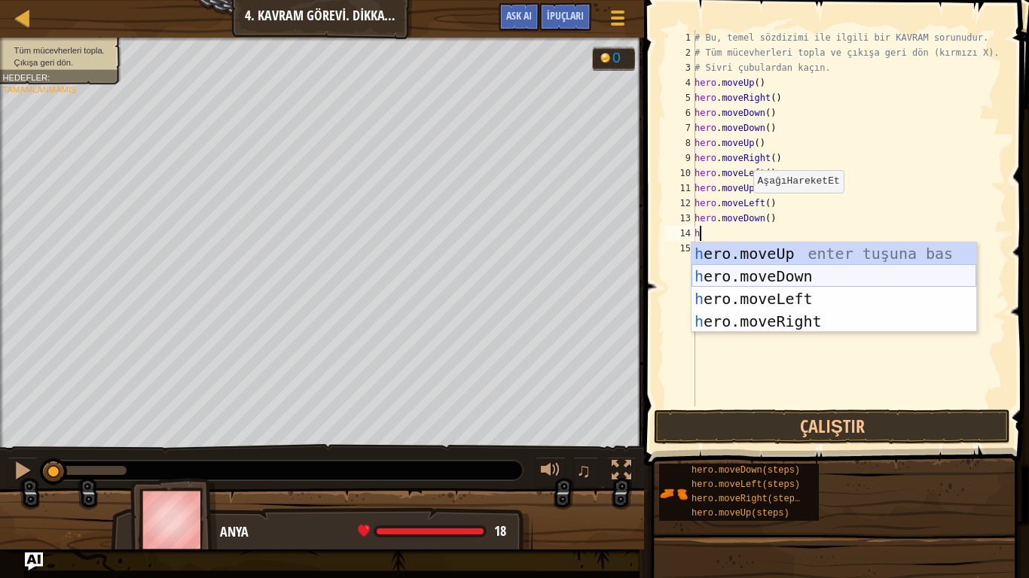
click at [746, 296] on div "h ero.moveUp enter tuşuna bas h ero.moveDown enter tuşuna bas h ero.moveLeft en…" at bounding box center [833, 310] width 285 height 136
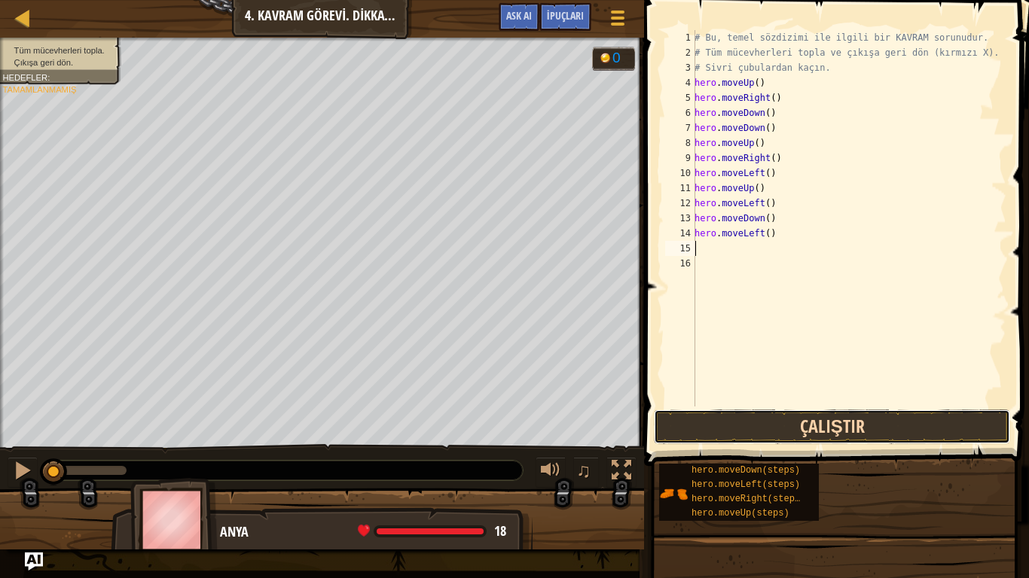
click at [846, 417] on button "Çalıştır" at bounding box center [832, 427] width 356 height 35
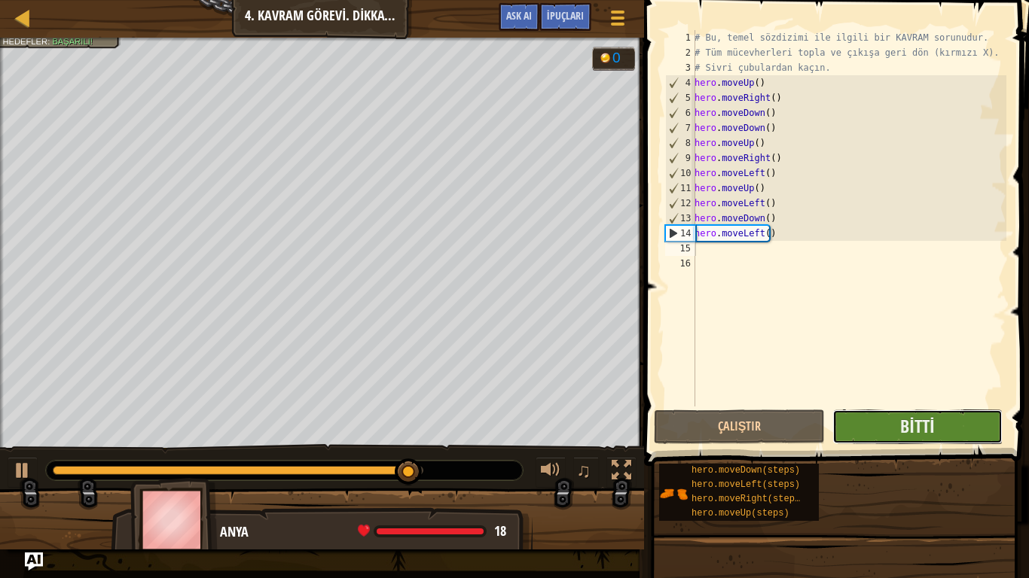
click at [893, 425] on button "Bitti" at bounding box center [917, 427] width 170 height 35
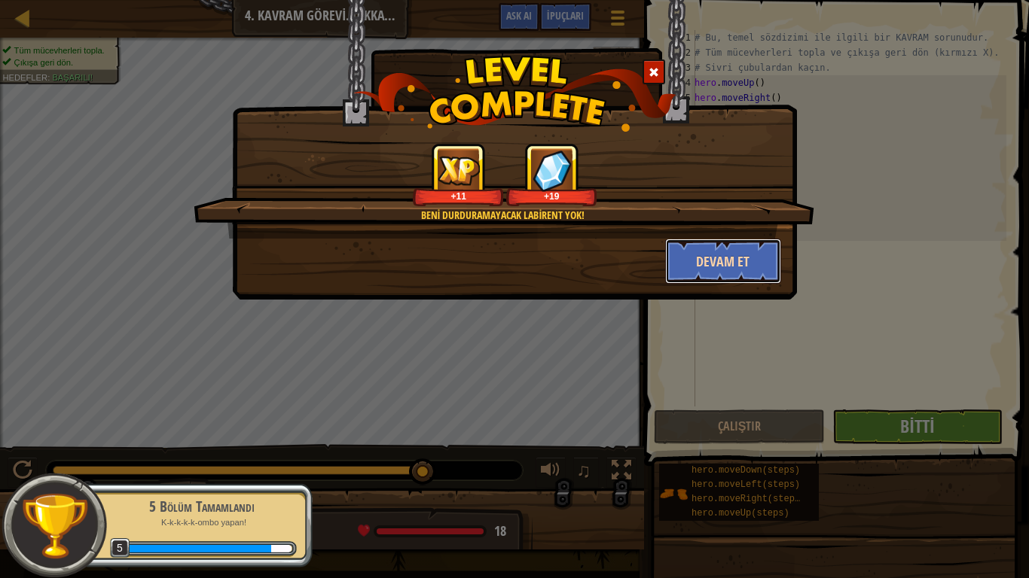
click at [701, 244] on button "Devam et" at bounding box center [723, 261] width 117 height 45
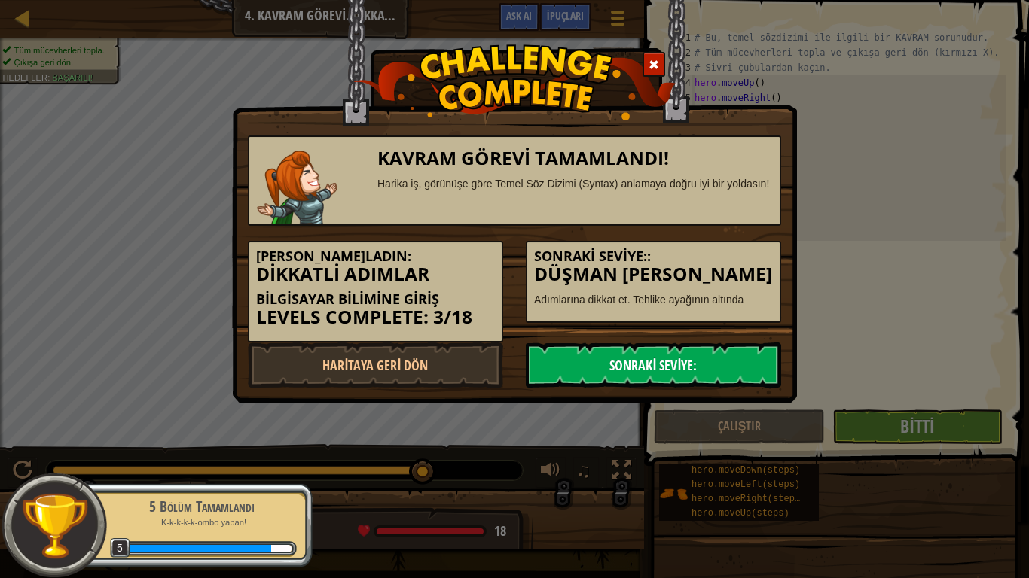
click at [712, 356] on link "Sonraki Seviye:" at bounding box center [653, 365] width 255 height 45
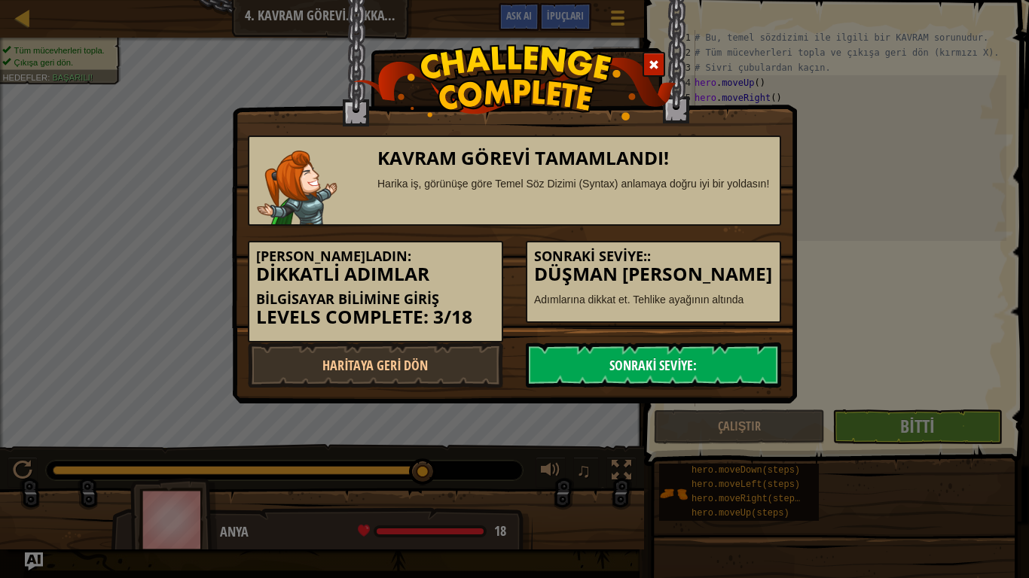
click at [682, 363] on link "Sonraki Seviye:" at bounding box center [653, 365] width 255 height 45
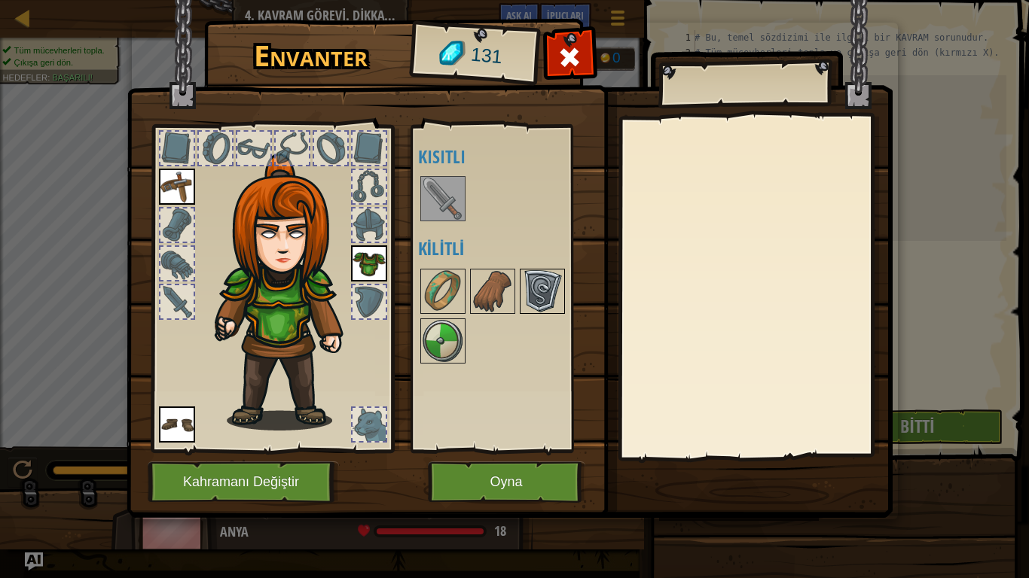
click at [537, 269] on div at bounding box center [542, 291] width 45 height 45
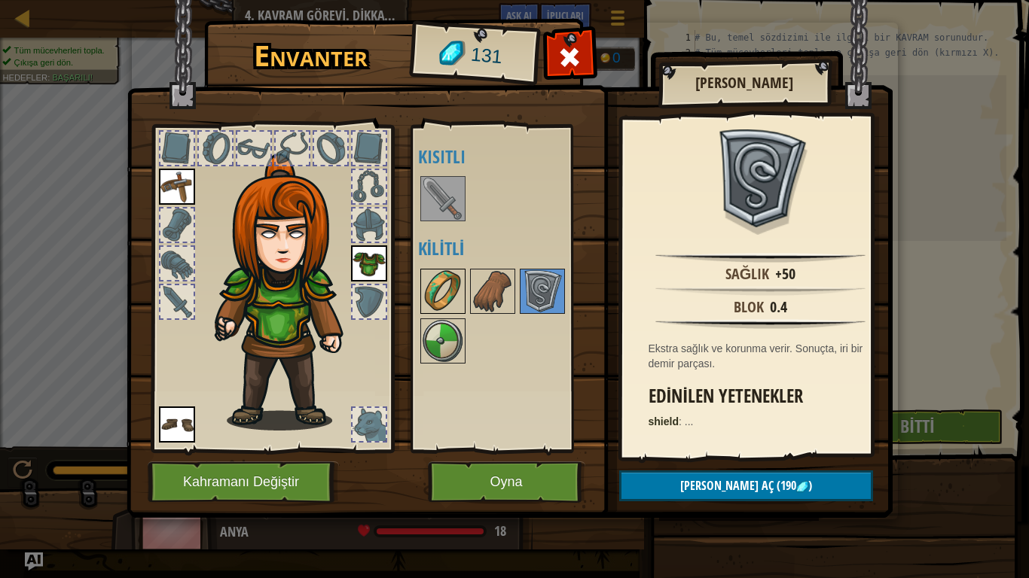
click at [434, 283] on img at bounding box center [443, 291] width 42 height 42
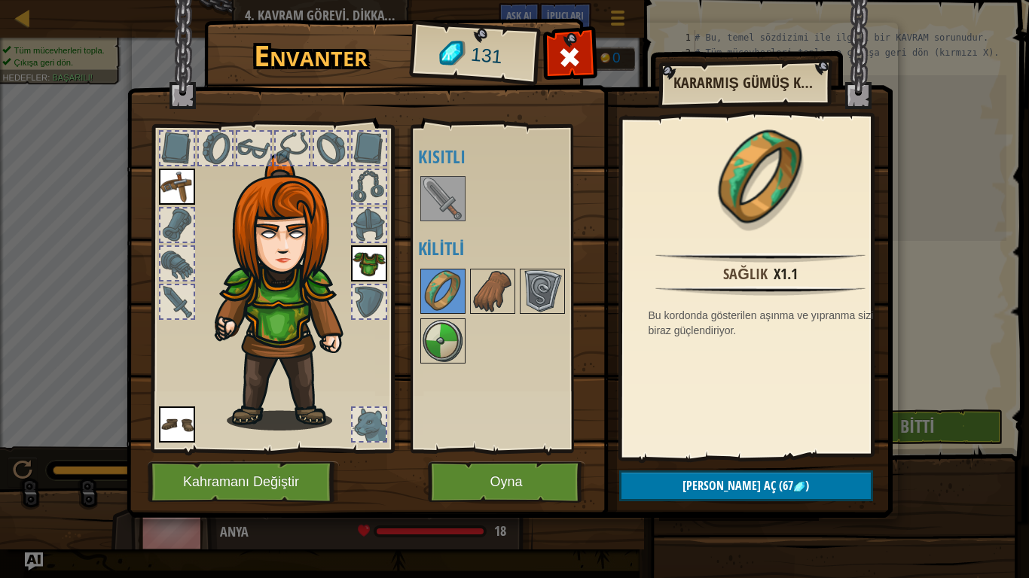
click at [430, 173] on div "Açık [PERSON_NAME] (iki kere tıklayarak giy) Kısıtlı Kilitli" at bounding box center [512, 289] width 189 height 314
click at [489, 280] on img at bounding box center [492, 291] width 42 height 42
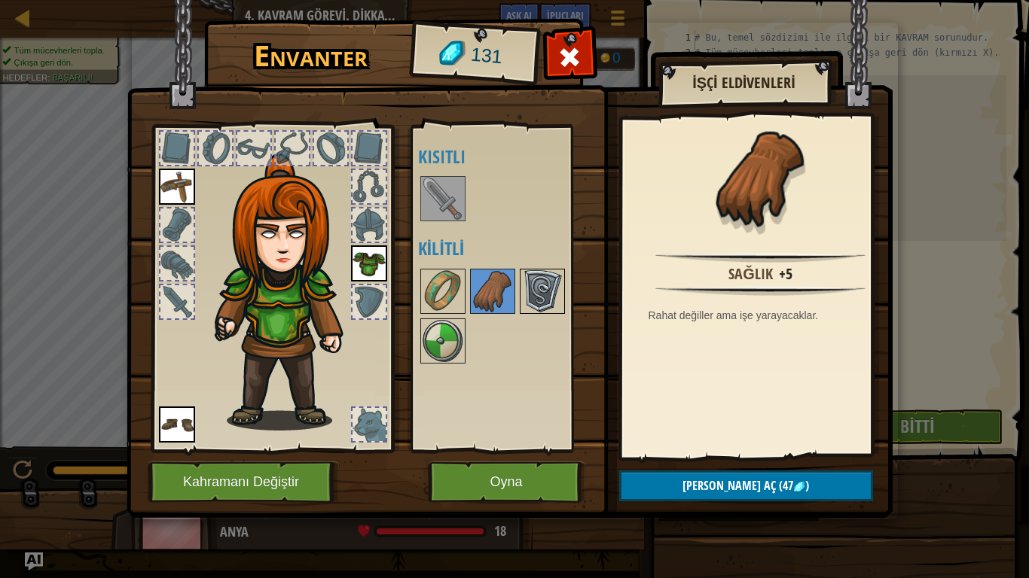
click at [526, 288] on img at bounding box center [542, 291] width 42 height 42
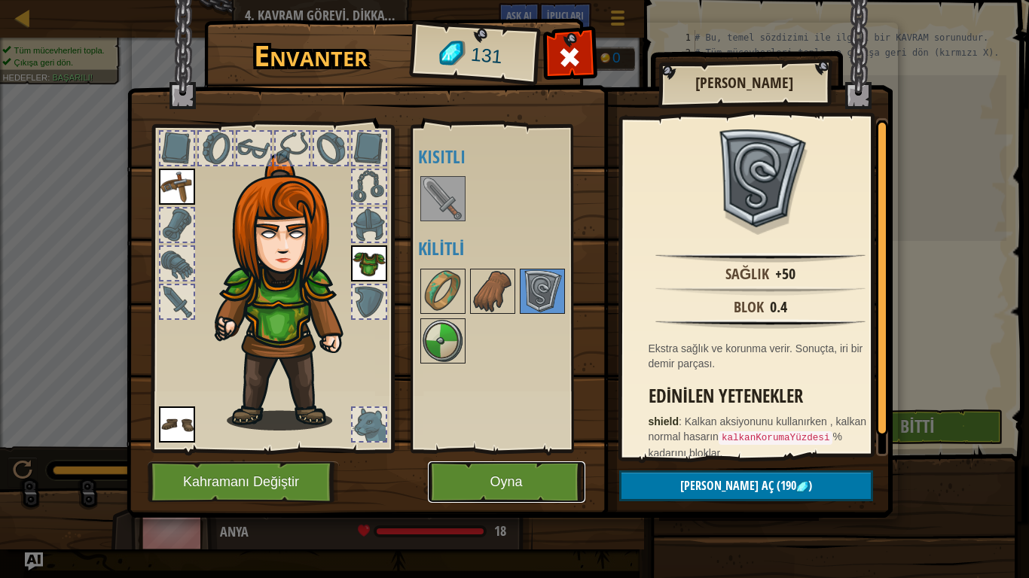
click at [505, 477] on button "Oyna" at bounding box center [506, 482] width 157 height 41
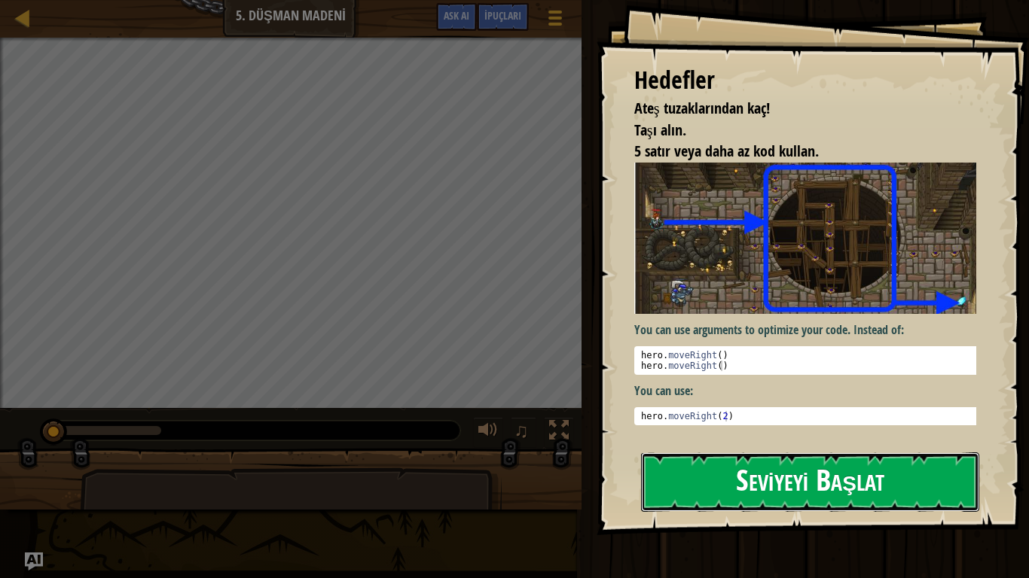
click at [830, 465] on button "Seviyeyi Başlat" at bounding box center [810, 482] width 338 height 59
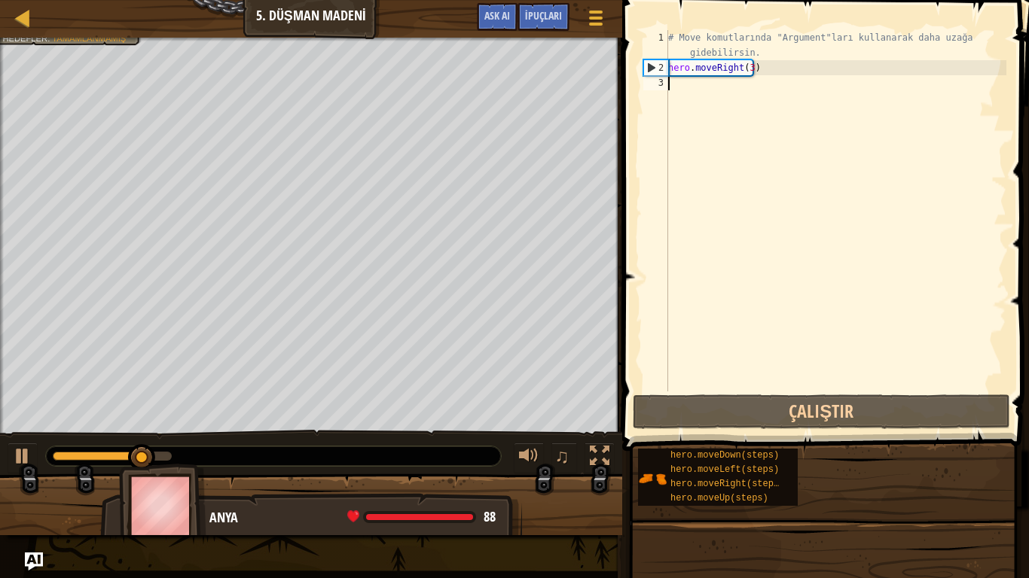
type textarea "h"
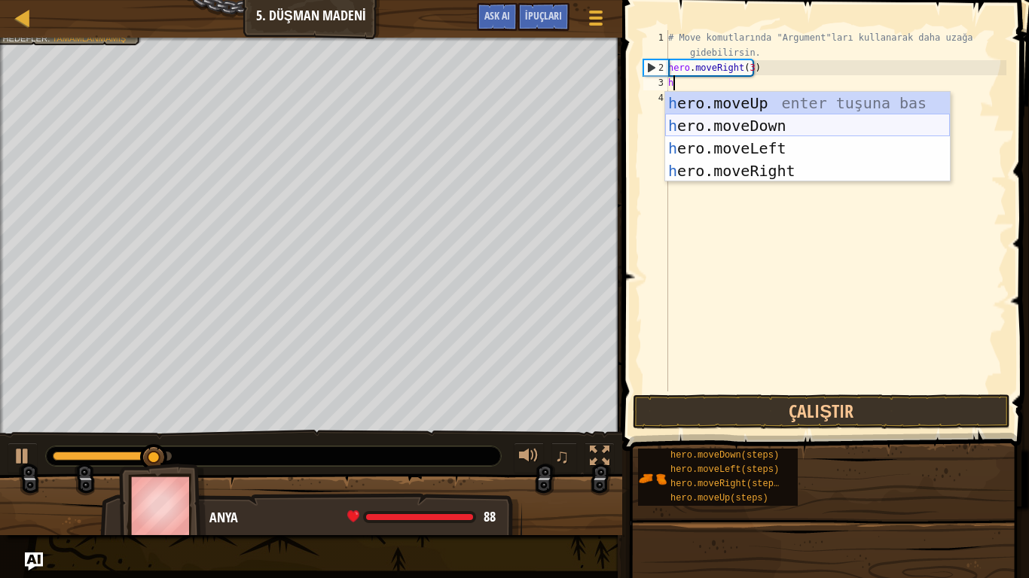
scroll to position [7, 0]
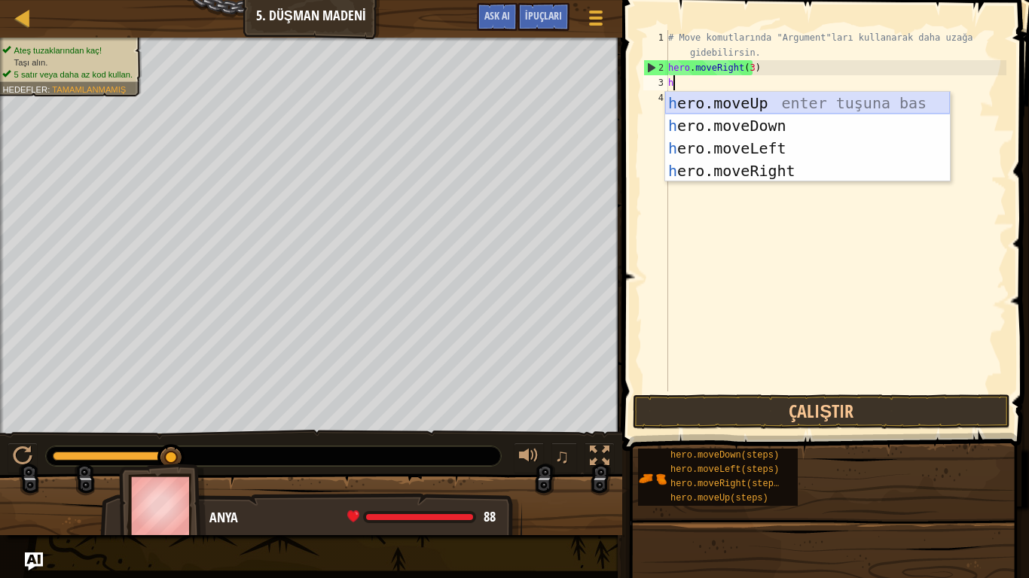
click at [770, 108] on div "h ero.moveUp enter tuşuna bas h ero.moveDown enter tuşuna bas h ero.moveLeft en…" at bounding box center [807, 160] width 285 height 136
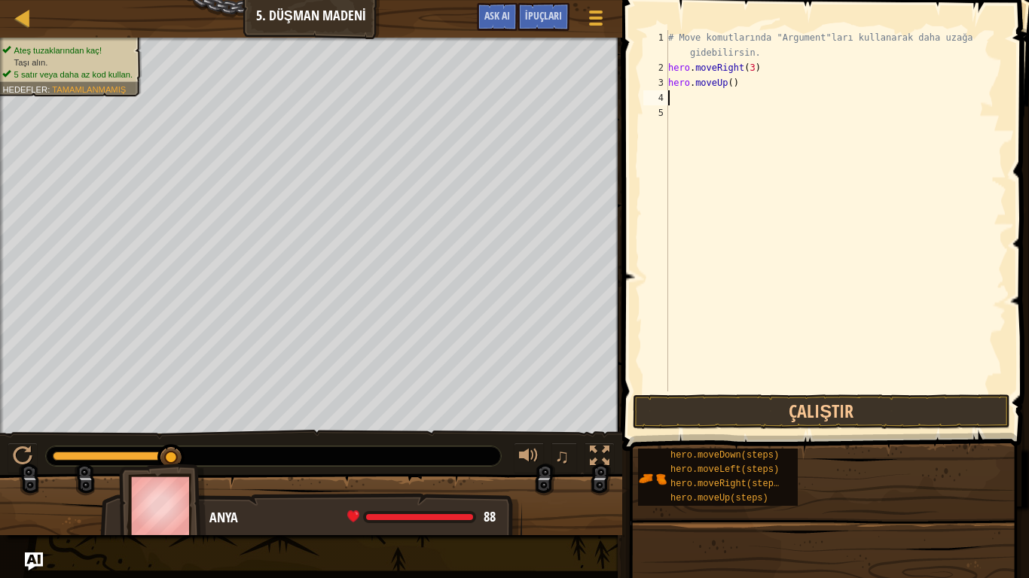
type textarea "h"
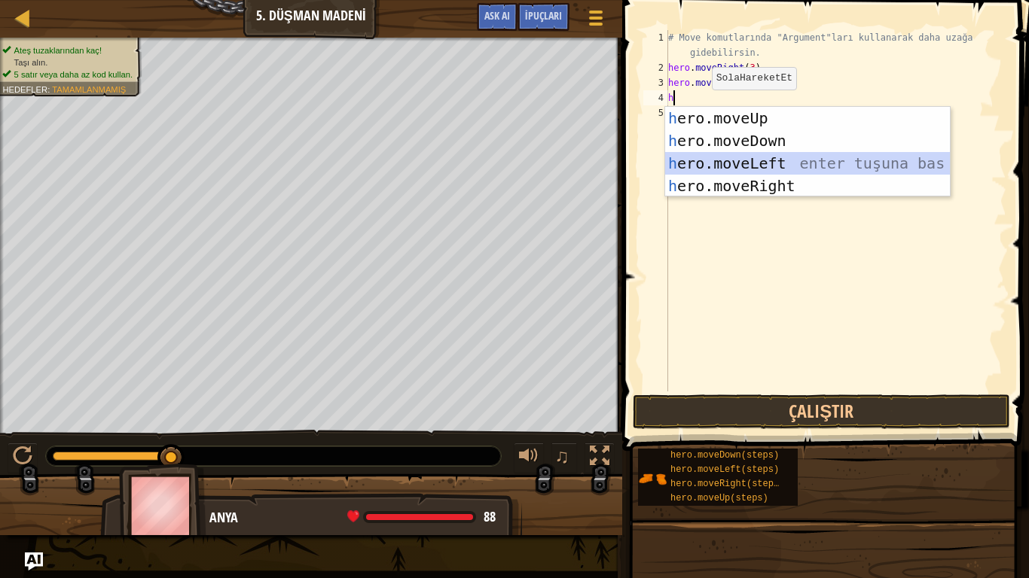
click at [746, 157] on div "h ero.moveUp enter tuşuna bas h ero.moveDown enter tuşuna bas h ero.moveLeft en…" at bounding box center [807, 175] width 285 height 136
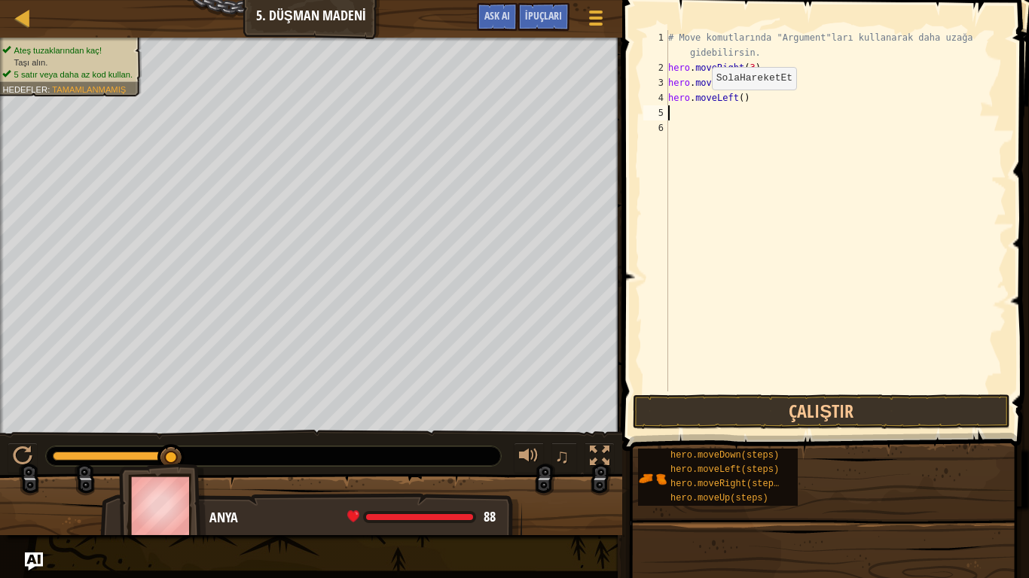
type textarea "h"
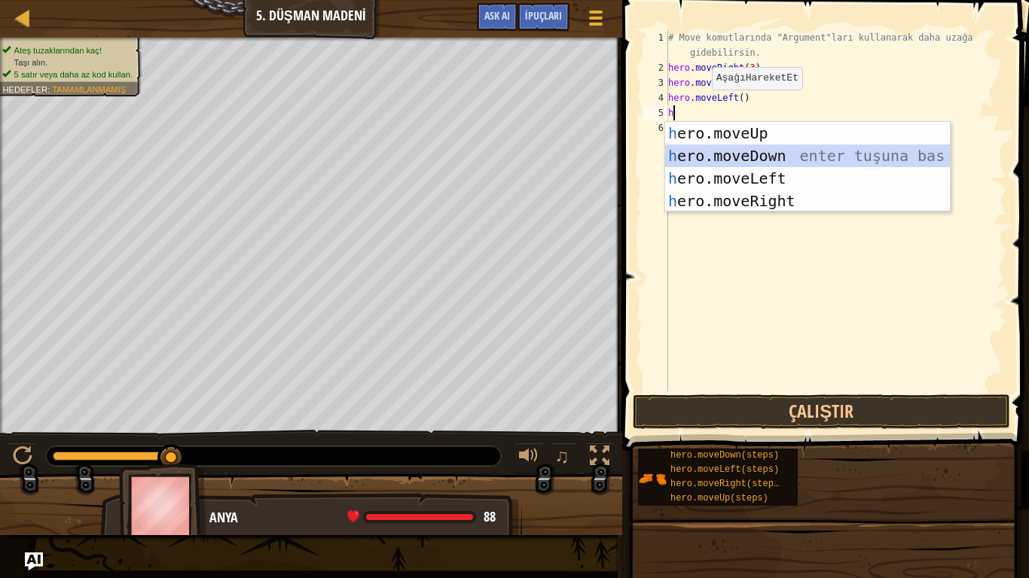
click at [719, 148] on div "h ero.moveUp enter tuşuna bas h ero.moveDown enter tuşuna bas h ero.moveLeft en…" at bounding box center [807, 190] width 285 height 136
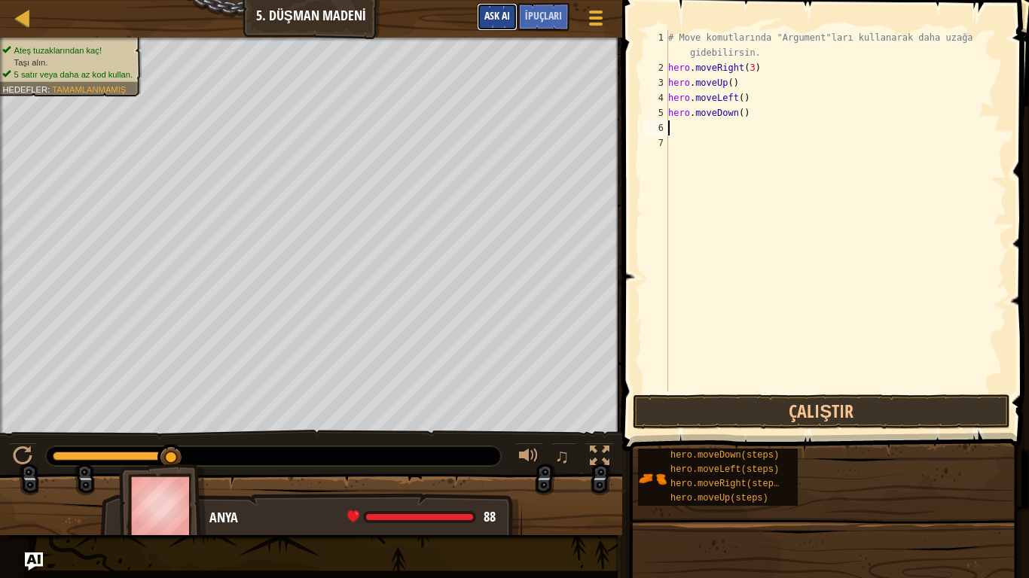
click at [492, 20] on span "Ask AI" at bounding box center [497, 15] width 26 height 14
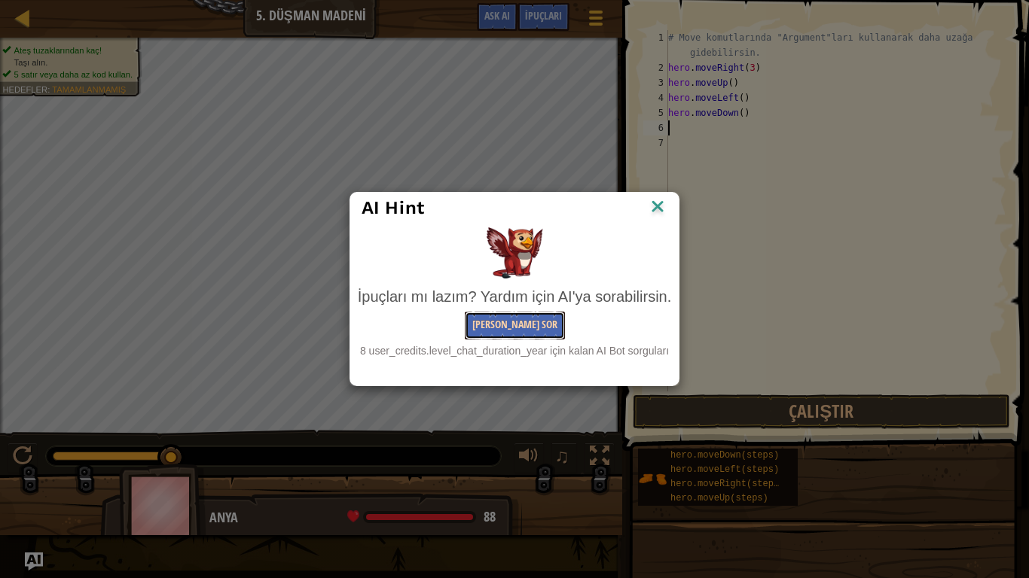
click at [518, 331] on button "[PERSON_NAME] Sor" at bounding box center [515, 326] width 100 height 28
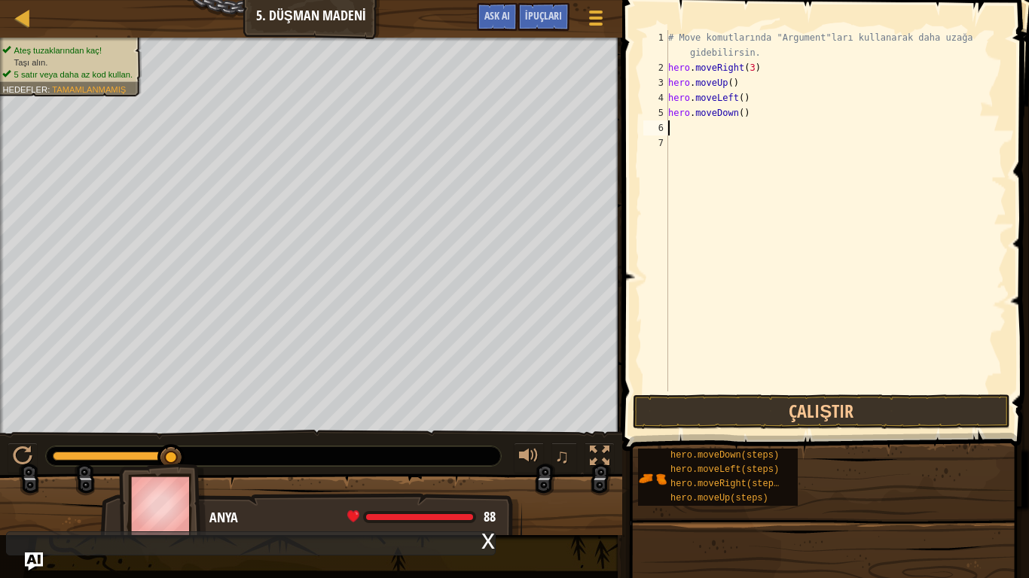
click at [766, 123] on div "# Move komutlarında "Argument"ları kullanarak daha uzağa gidebilirsin. hero . m…" at bounding box center [835, 233] width 341 height 407
type textarea "h"
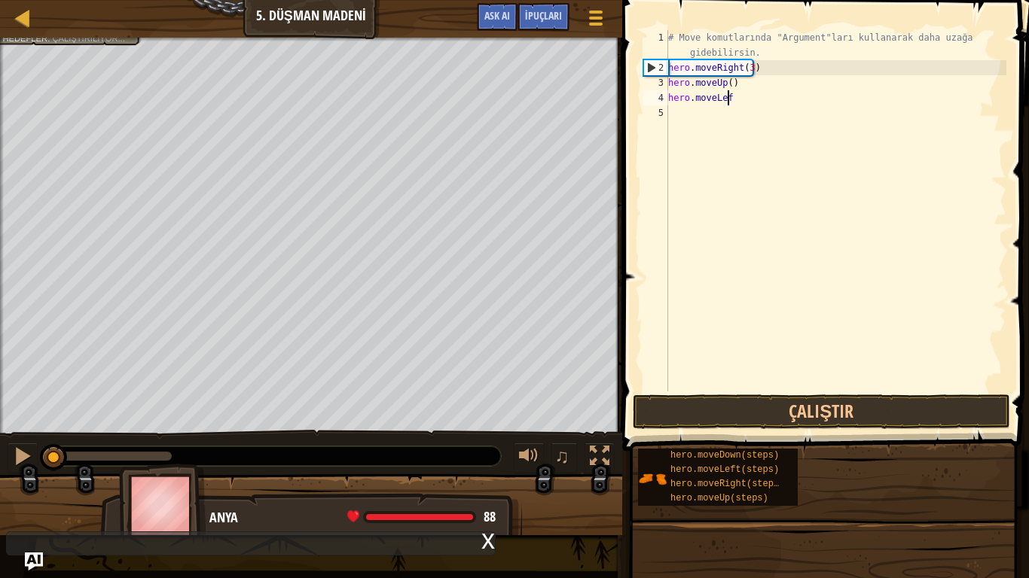
type textarea "h"
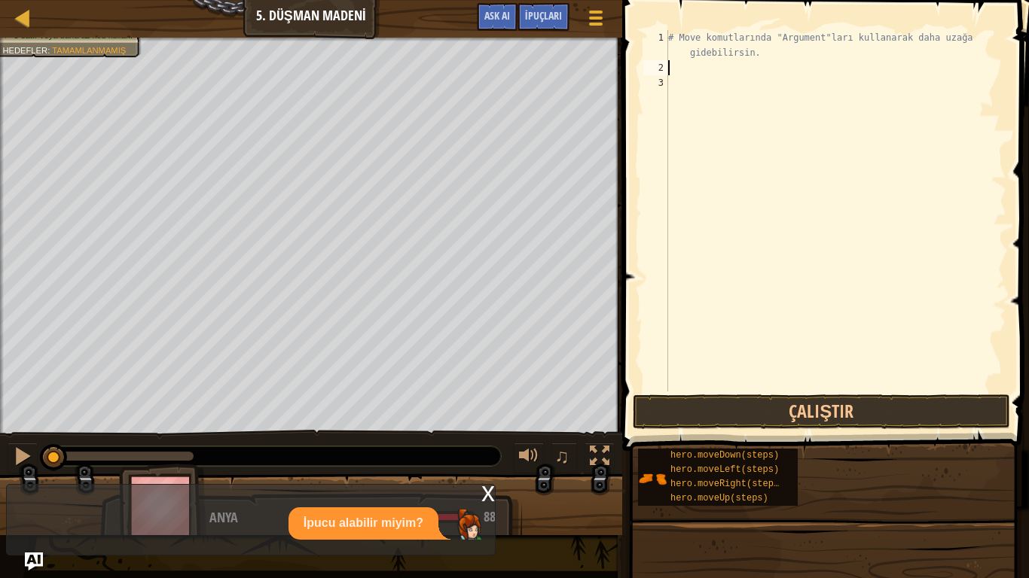
click at [401, 482] on p "İpucu alabilir miyim?" at bounding box center [363, 523] width 120 height 17
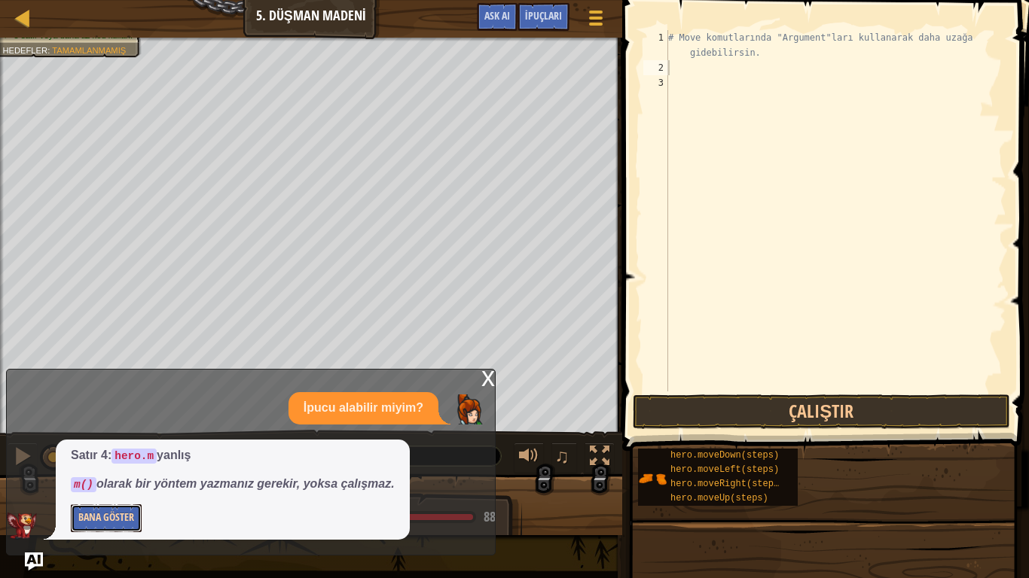
click at [95, 482] on button "Bana Göster" at bounding box center [106, 518] width 71 height 28
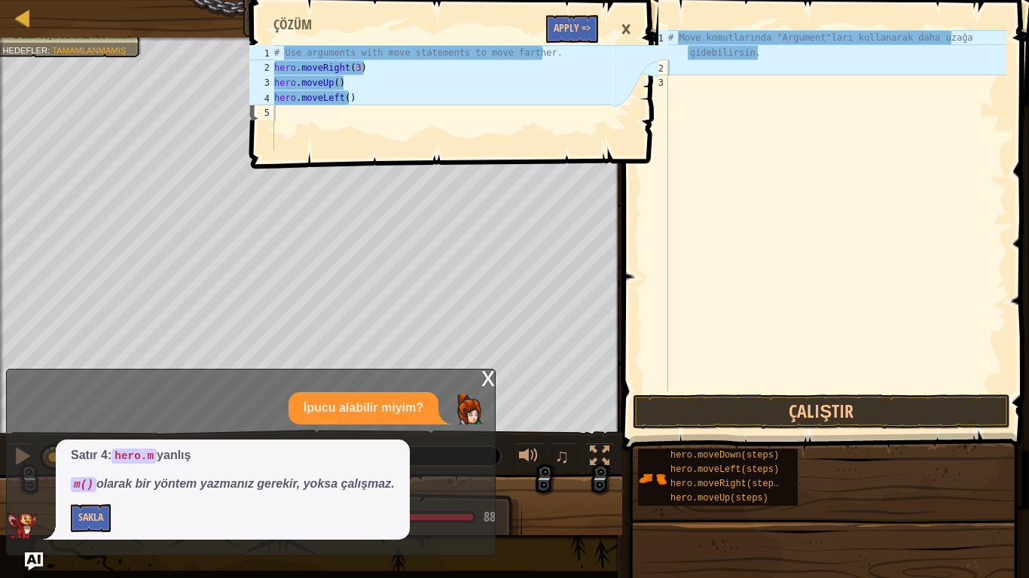
click at [690, 69] on div "# Move komutlarında "Argument"ları kullanarak daha uzağa gidebilirsin." at bounding box center [835, 233] width 341 height 407
type textarea "h"
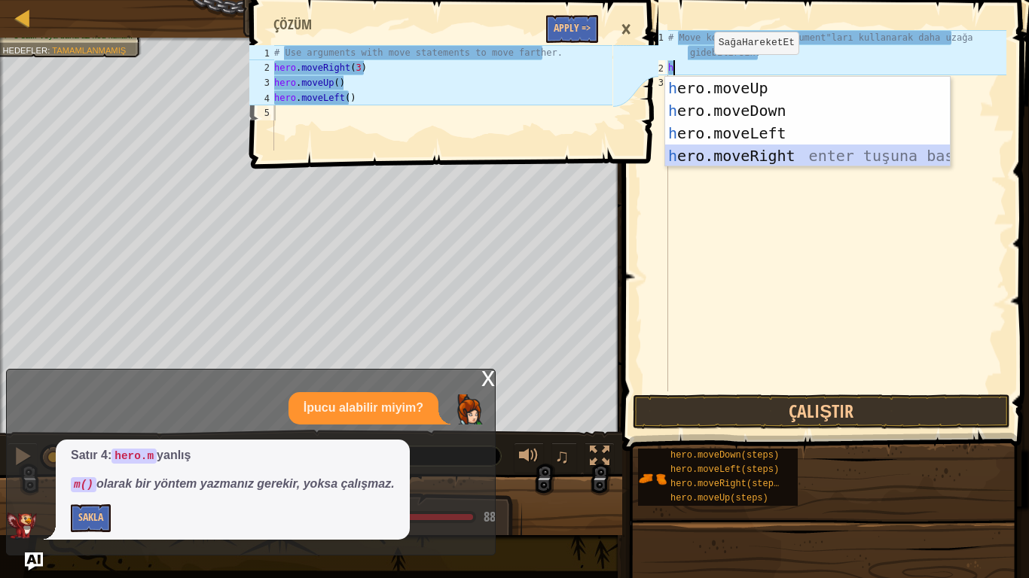
drag, startPoint x: 769, startPoint y: 163, endPoint x: 783, endPoint y: 87, distance: 77.4
click at [769, 163] on div "h ero.moveUp enter tuşuna bas h ero.moveDown enter tuşuna bas h ero.moveLeft en…" at bounding box center [807, 145] width 285 height 136
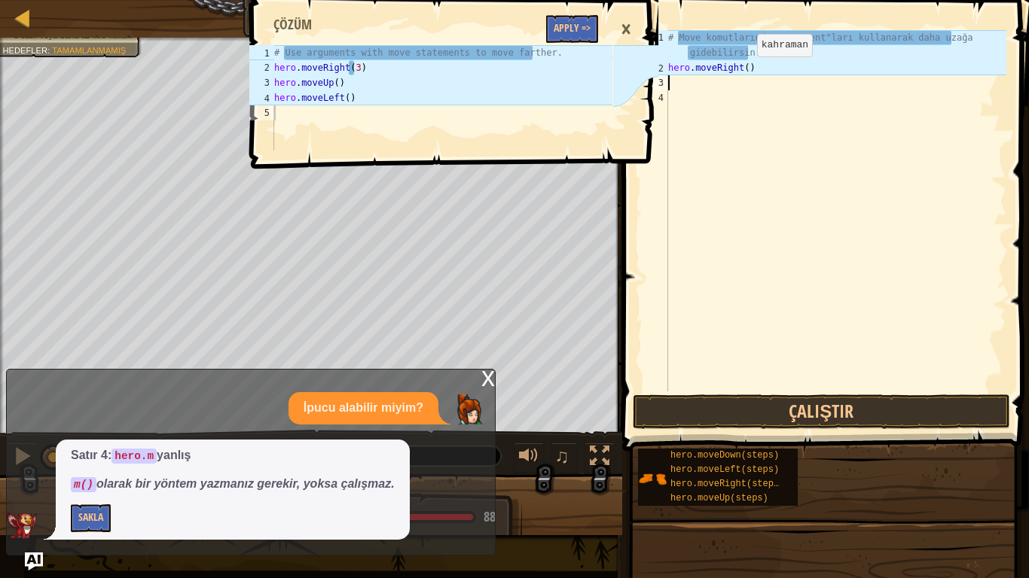
click at [740, 70] on div "# Move komutlarında "Argument"ları kullanarak daha uzağa gidebilirsin. hero . m…" at bounding box center [835, 233] width 341 height 407
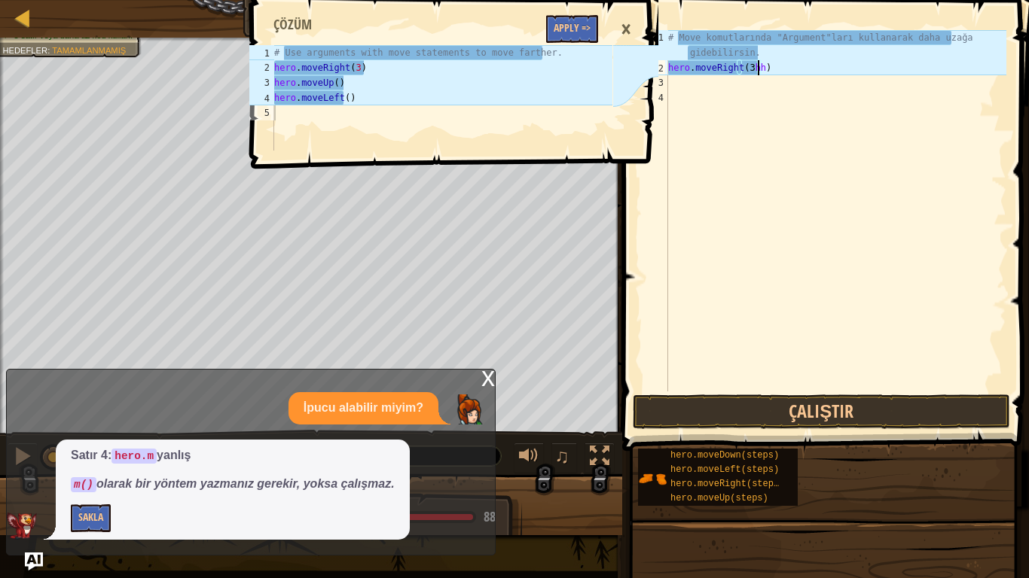
scroll to position [7, 7]
type textarea "hero.moveRight(3)"
click at [687, 87] on div "# Move komutlarında "Argument"ları kullanarak daha uzağa gidebilirsin. hero . m…" at bounding box center [835, 233] width 341 height 407
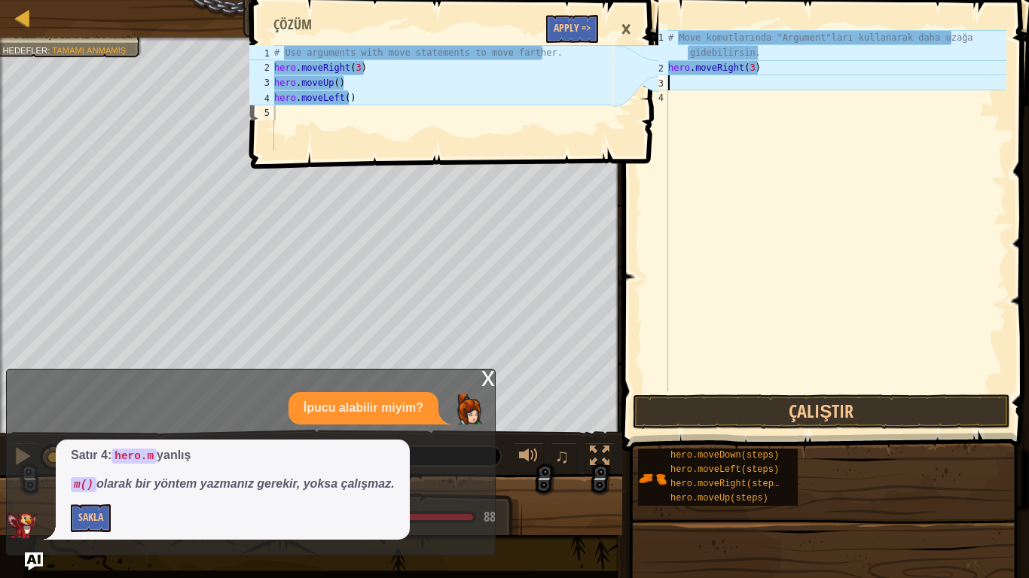
type textarea "h"
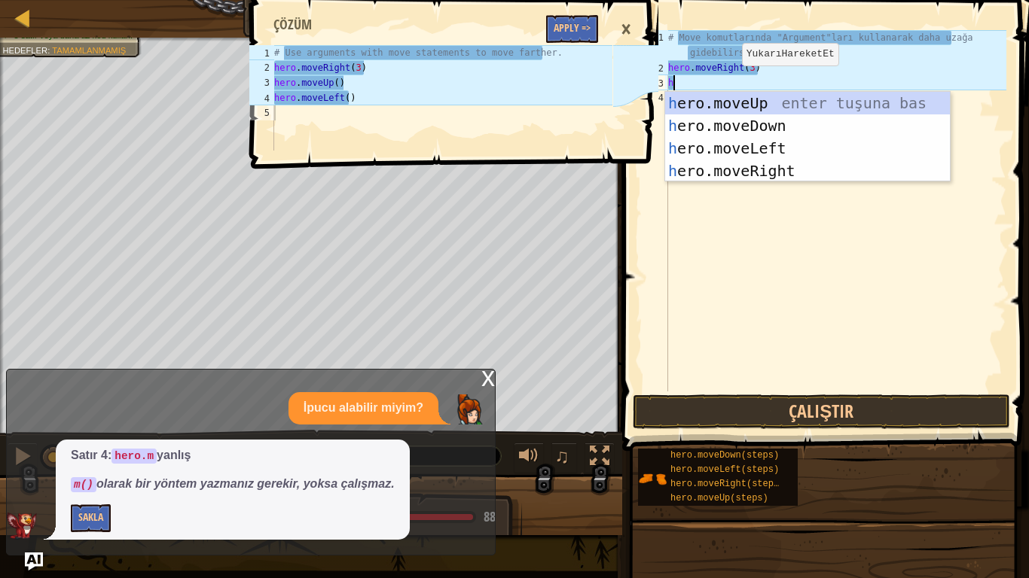
click at [719, 102] on div "h ero.moveUp enter tuşuna bas h ero.moveDown enter tuşuna bas h ero.moveLeft en…" at bounding box center [807, 160] width 285 height 136
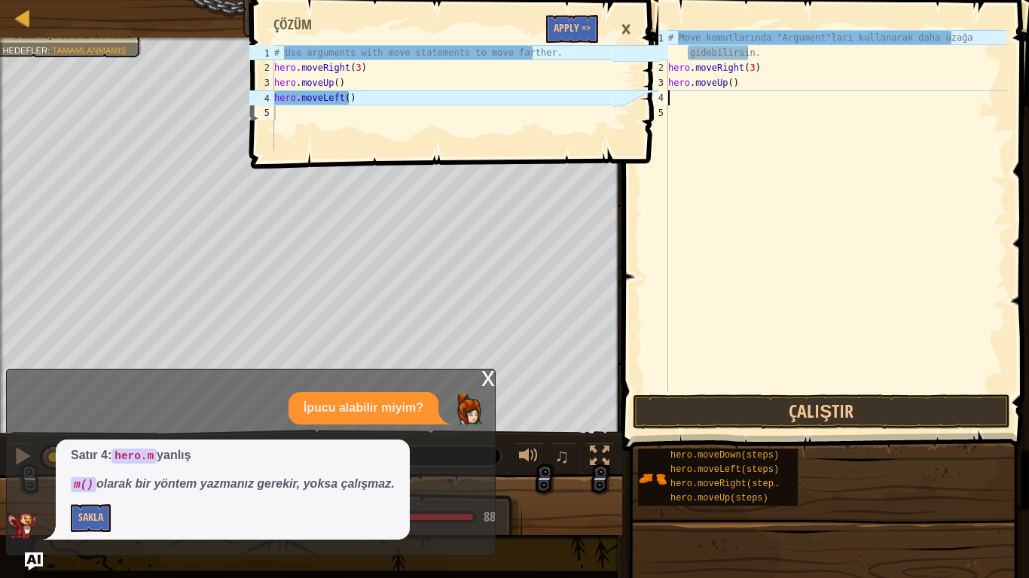
type textarea "h"
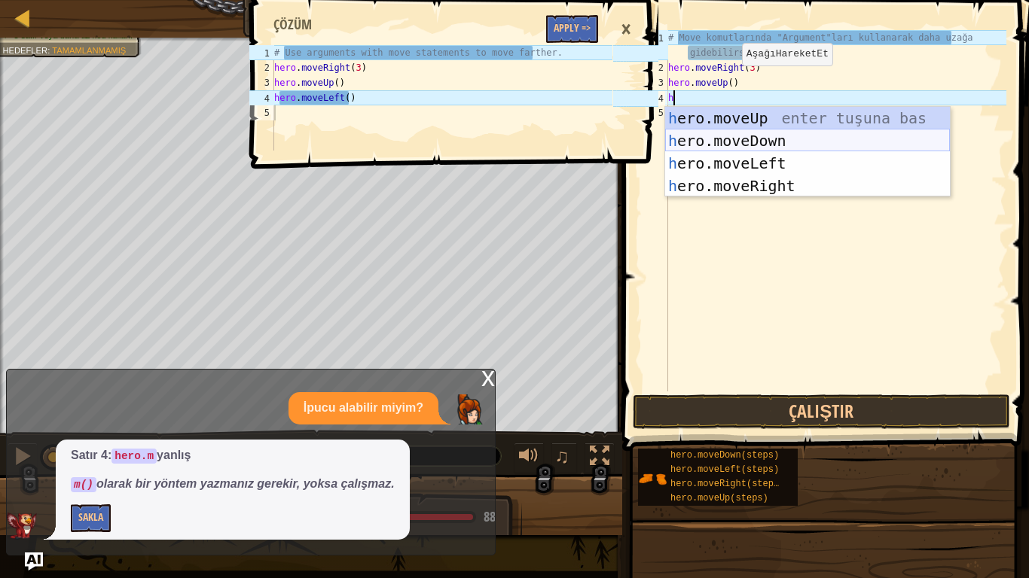
click at [746, 160] on div "h ero.moveUp enter tuşuna bas h ero.moveDown enter tuşuna bas h ero.moveLeft en…" at bounding box center [807, 175] width 285 height 136
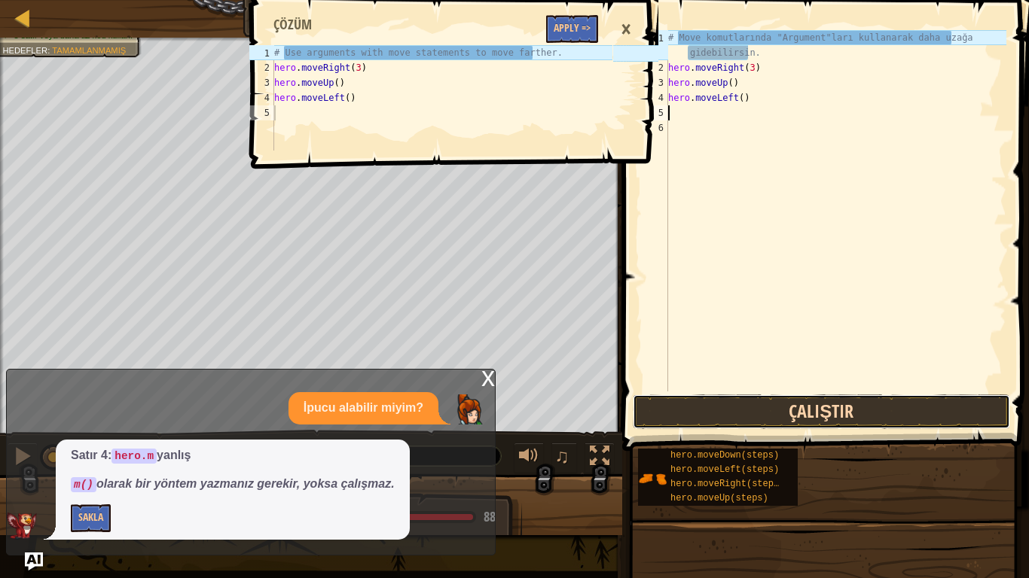
click at [812, 408] on button "Çalıştır" at bounding box center [820, 412] width 377 height 35
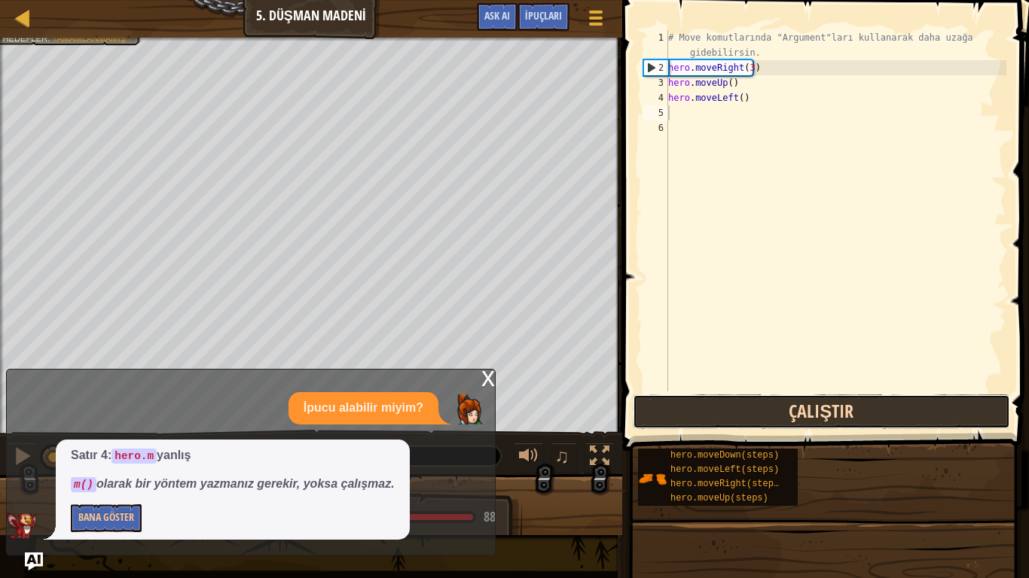
click at [832, 404] on button "Çalıştır" at bounding box center [820, 412] width 377 height 35
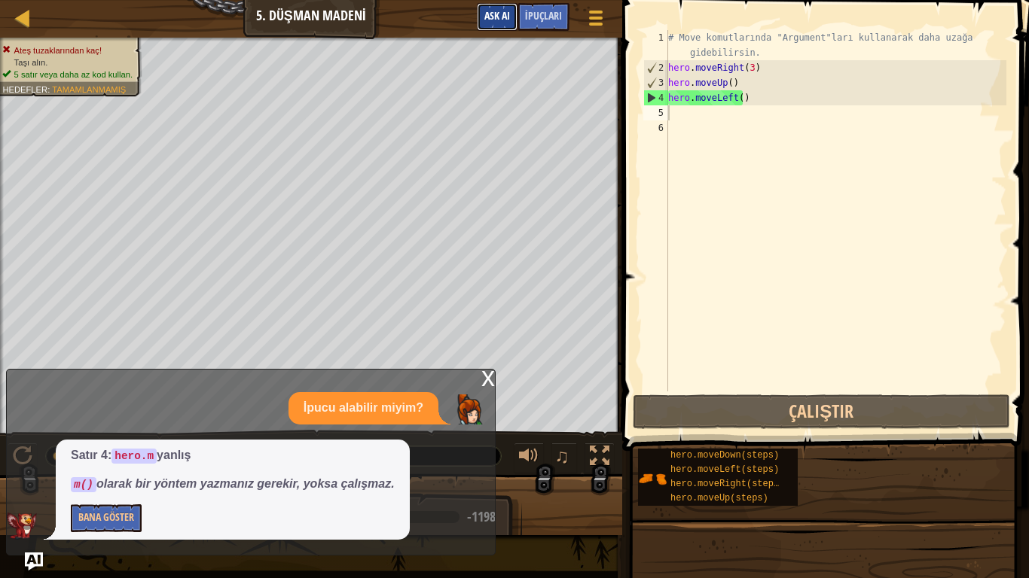
click at [512, 20] on button "Ask AI" at bounding box center [497, 17] width 41 height 28
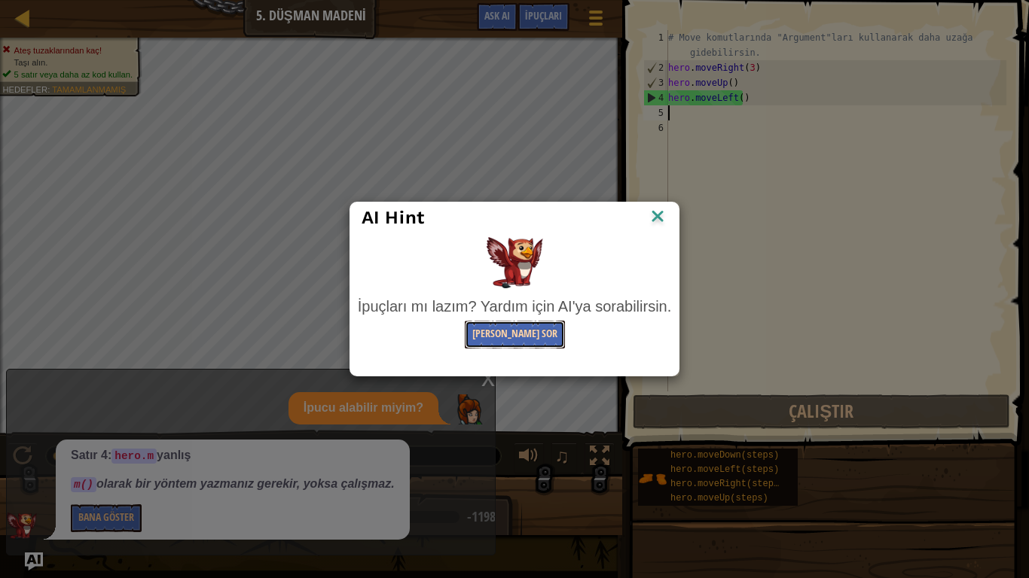
click at [507, 329] on button "[PERSON_NAME] Sor" at bounding box center [515, 335] width 100 height 28
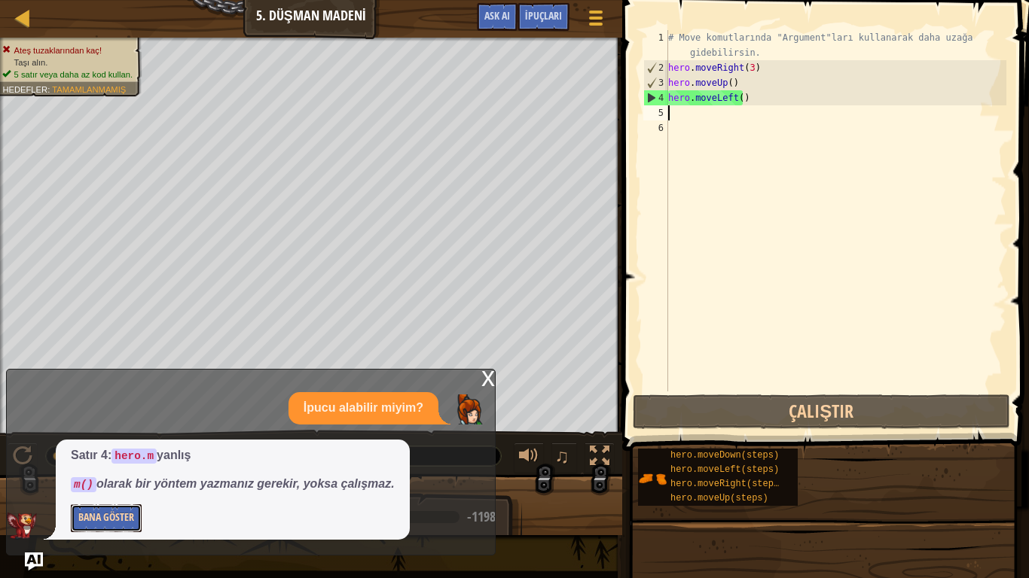
click at [128, 482] on button "Bana Göster" at bounding box center [106, 518] width 71 height 28
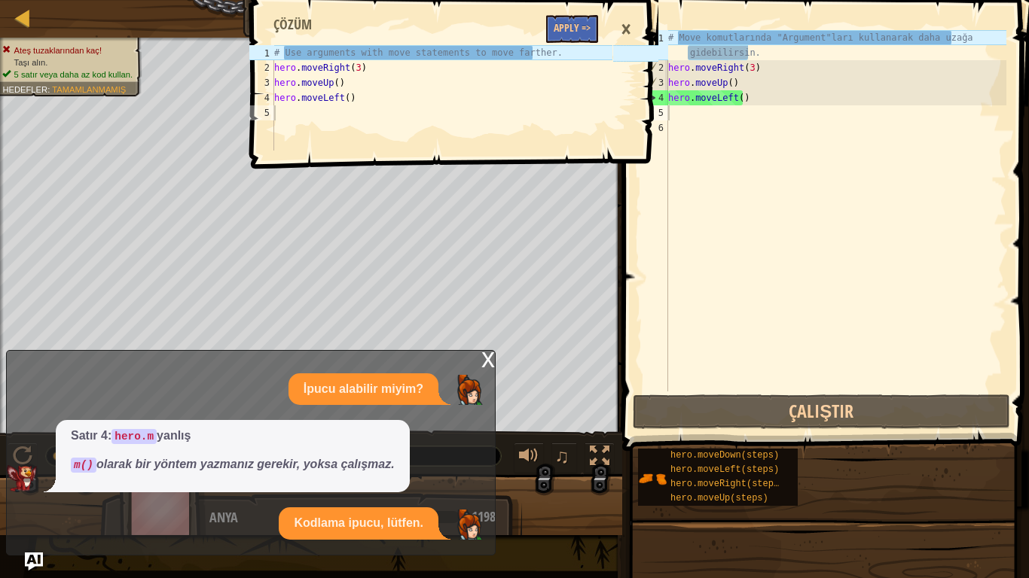
click at [962, 41] on div "# Move komutlarında "Argument"ları kullanarak daha uzağa gidebilirsin. hero . m…" at bounding box center [835, 233] width 341 height 407
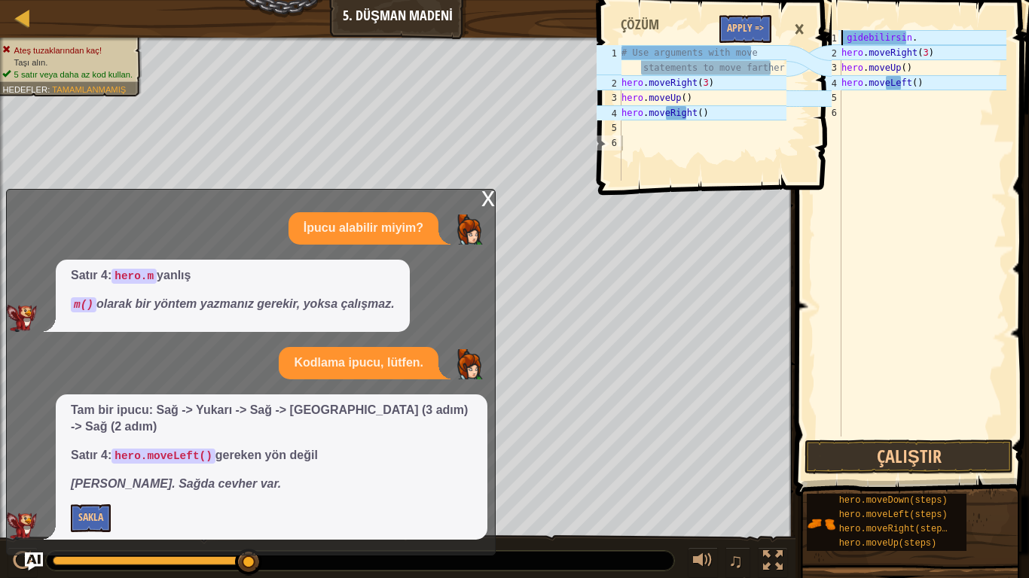
click at [921, 35] on div "gidebilirsin . hero . moveRight ( 3 ) hero . moveUp ( ) hero . moveLeft ( )" at bounding box center [922, 248] width 168 height 437
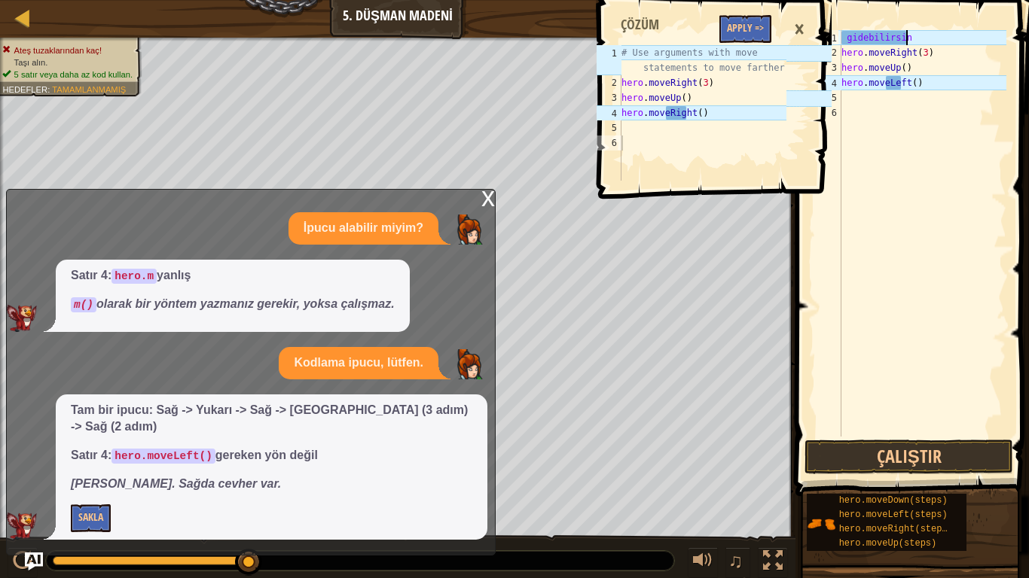
type textarea "g"
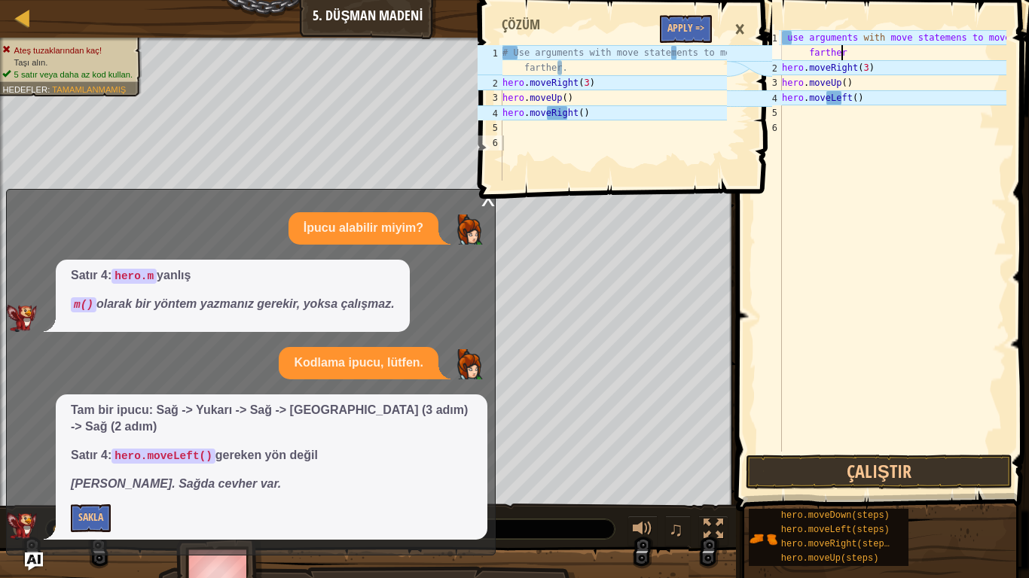
scroll to position [7, 20]
type textarea "use arguments with move statemens to move farther"
click at [861, 482] on button "Çalıştır" at bounding box center [878, 472] width 267 height 35
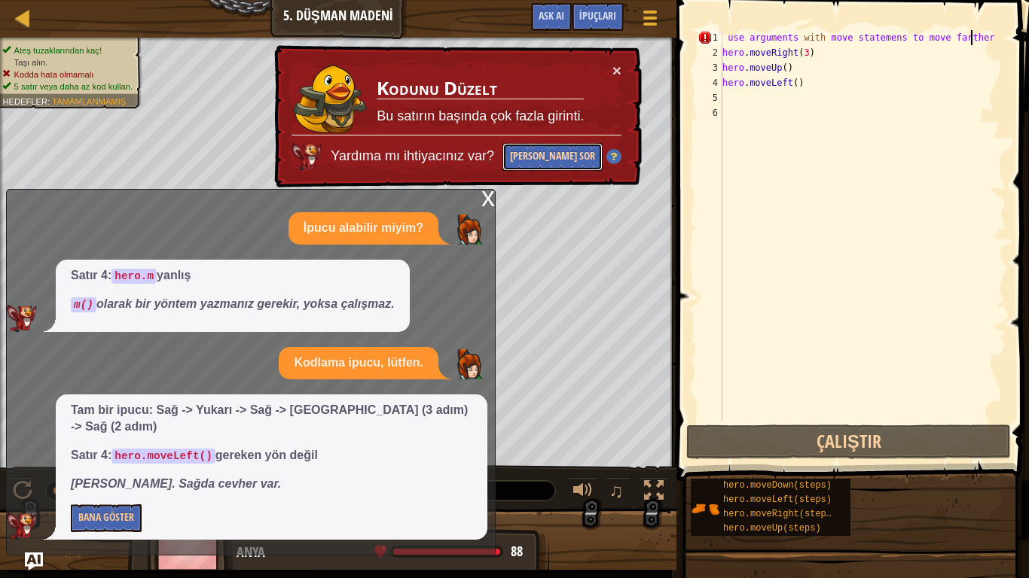
click at [578, 160] on button "[PERSON_NAME] Sor" at bounding box center [552, 157] width 100 height 28
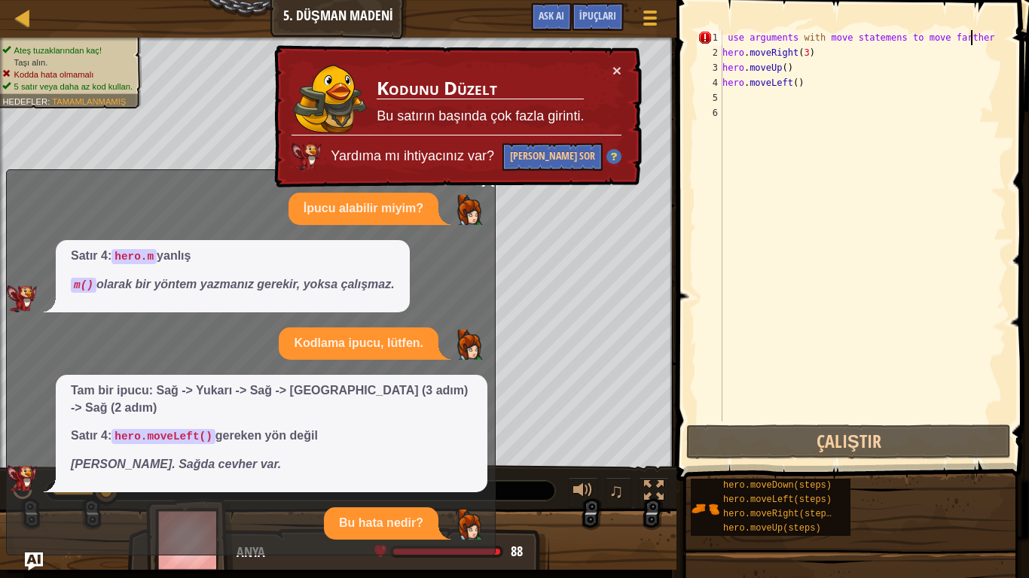
scroll to position [32, 0]
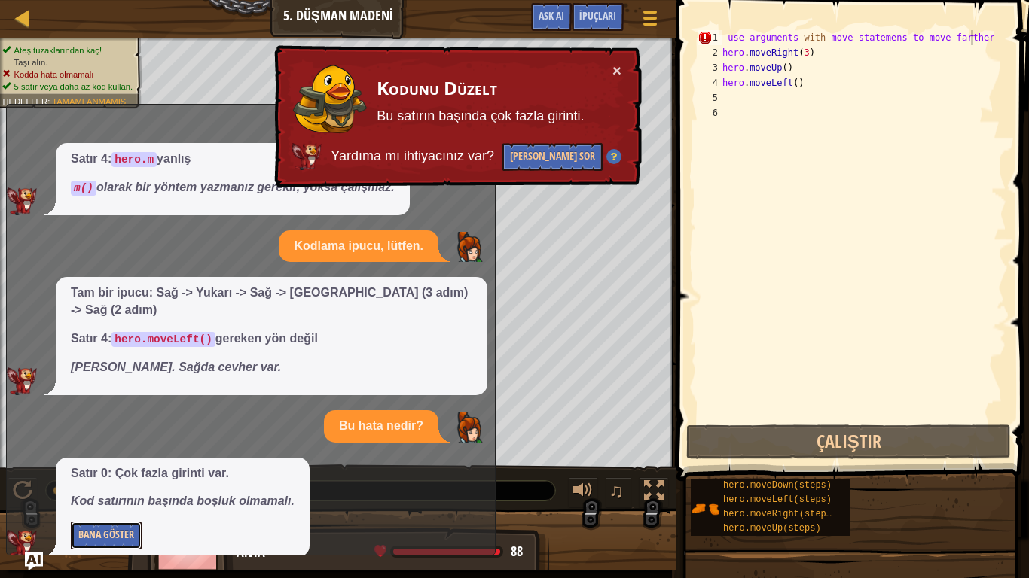
click at [92, 482] on button "Bana Göster" at bounding box center [106, 536] width 71 height 28
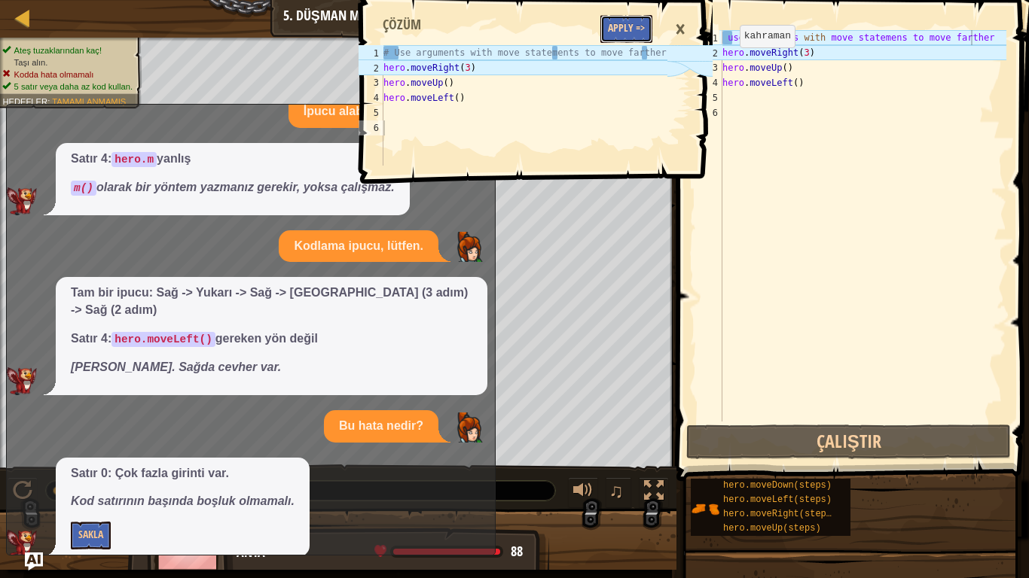
click at [644, 32] on button "Apply =>" at bounding box center [626, 29] width 52 height 28
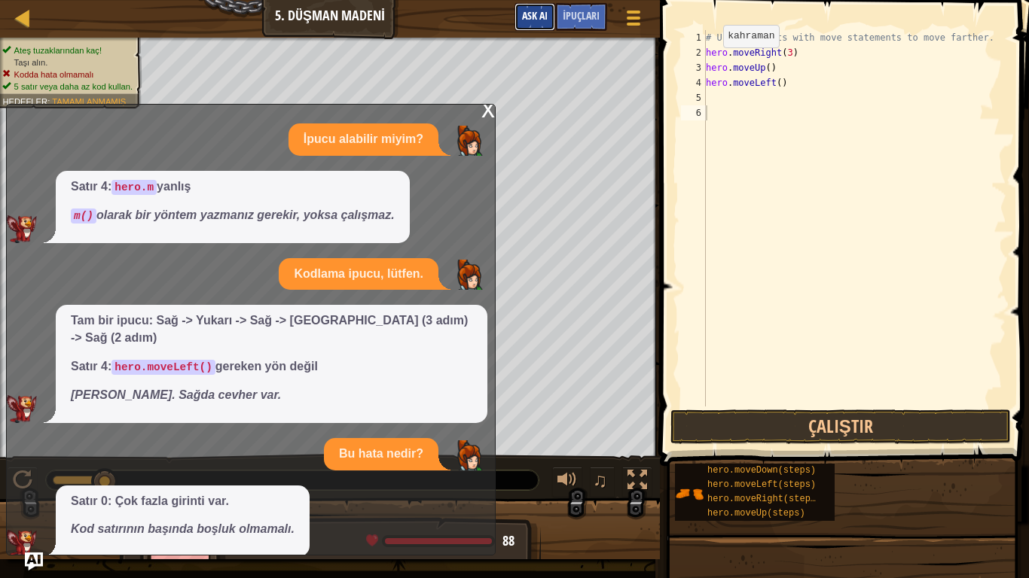
click at [536, 21] on span "Ask AI" at bounding box center [535, 15] width 26 height 14
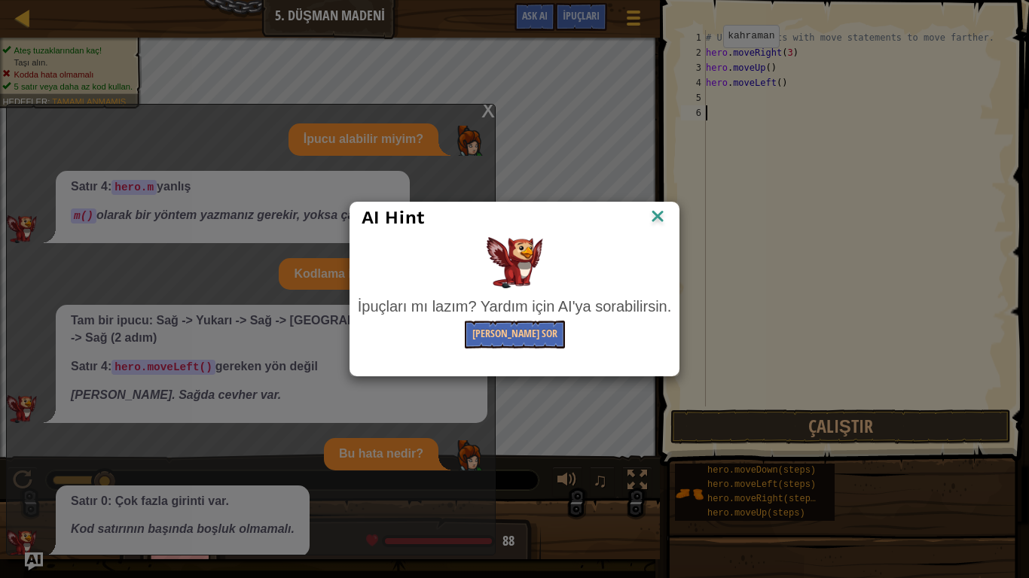
scroll to position [7, 0]
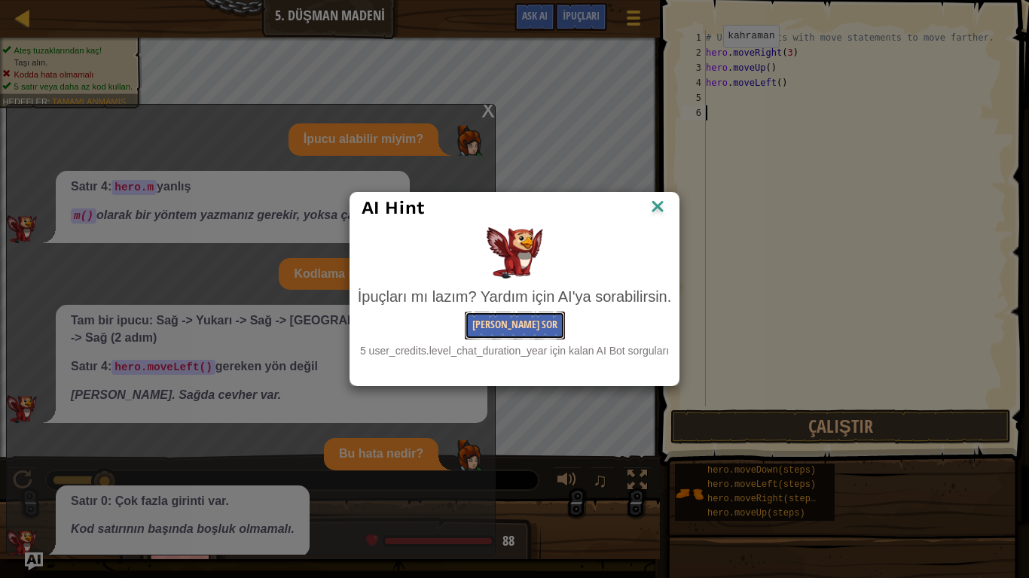
click at [535, 336] on button "[PERSON_NAME] Sor" at bounding box center [515, 326] width 100 height 28
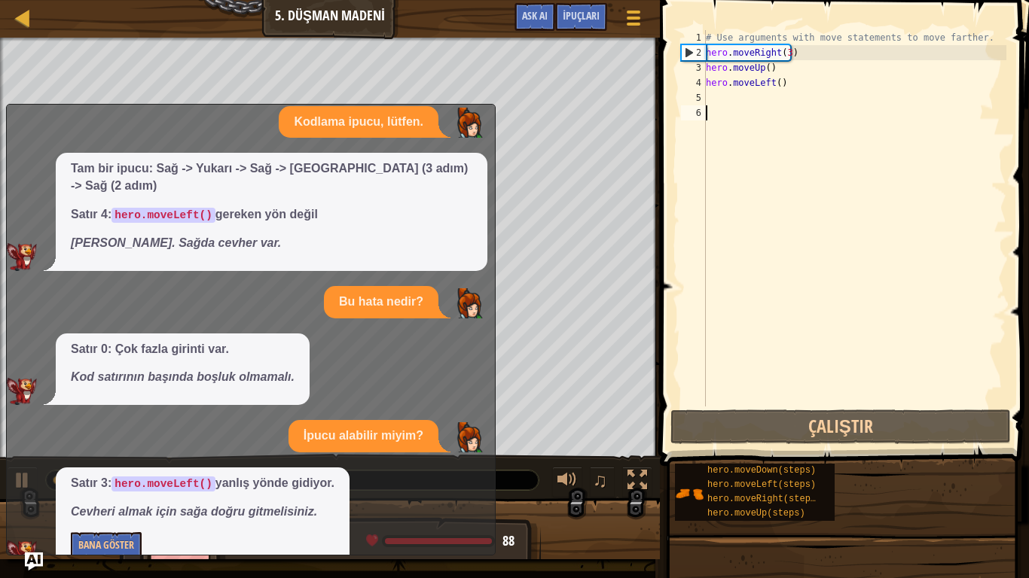
scroll to position [166, 0]
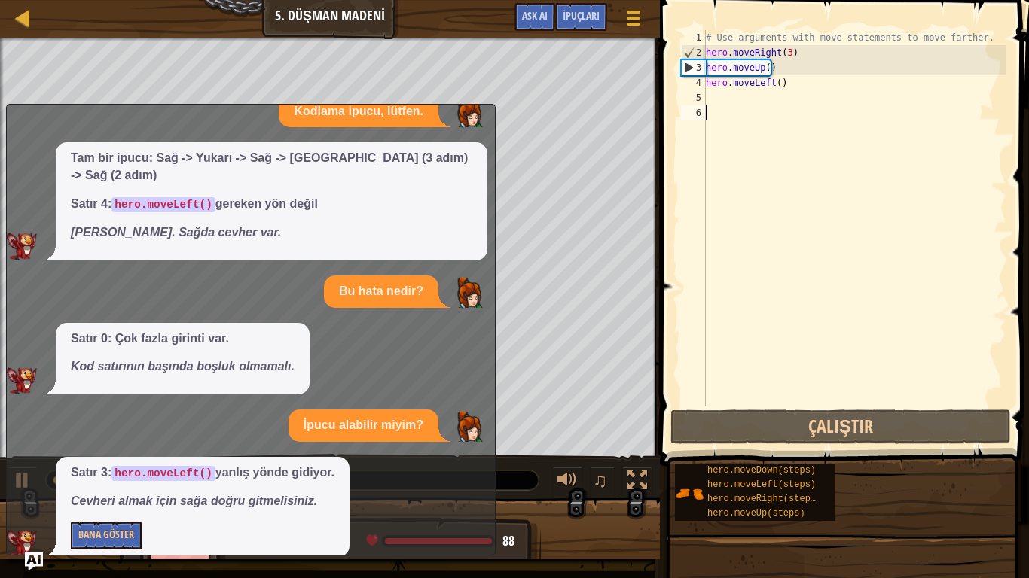
click at [796, 89] on div "# Use arguments with move statements to move farther. hero . moveRight ( 3 ) he…" at bounding box center [853, 233] width 303 height 407
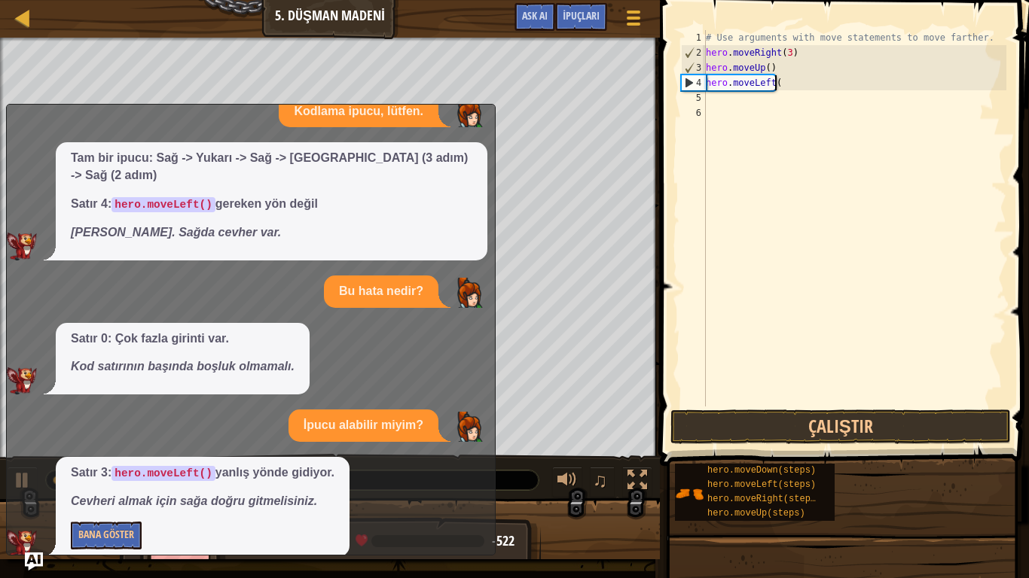
type textarea "h"
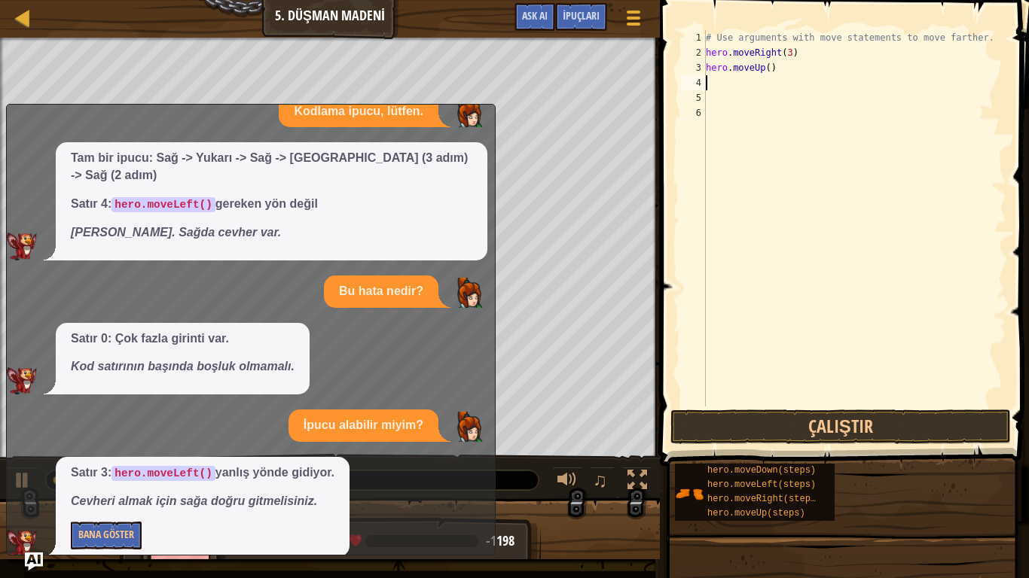
type textarea "h"
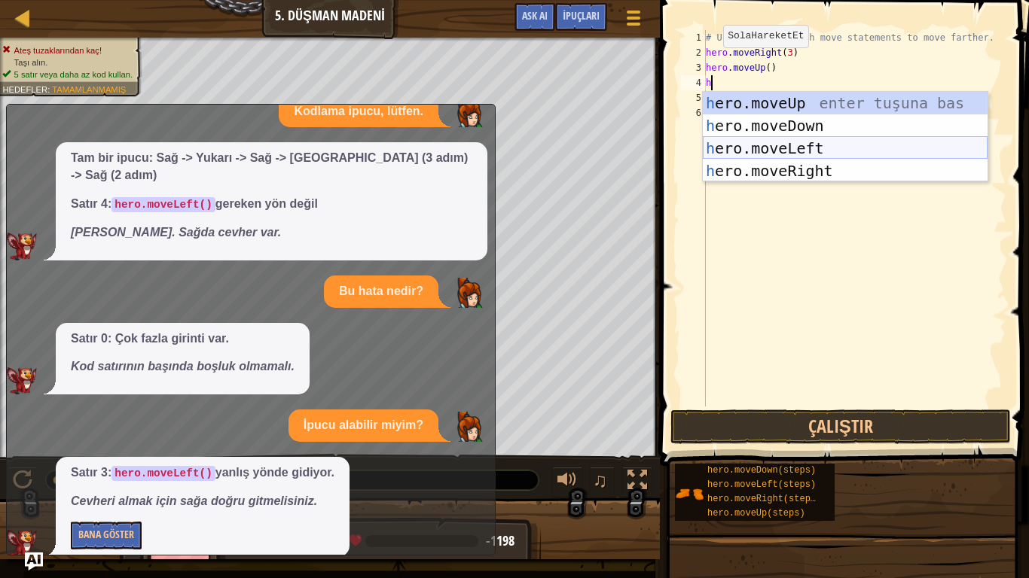
click at [764, 175] on div "h ero.moveUp enter tuşuna bas h ero.moveDown enter tuşuna bas h ero.moveLeft en…" at bounding box center [844, 160] width 285 height 136
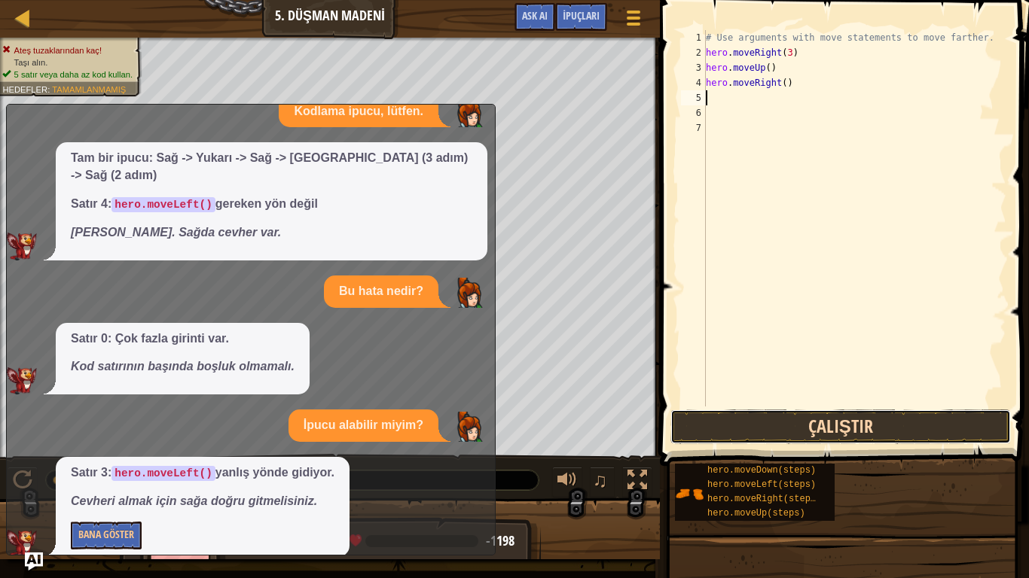
drag, startPoint x: 720, startPoint y: 417, endPoint x: 732, endPoint y: 415, distance: 12.3
click at [718, 419] on button "Çalıştır" at bounding box center [840, 427] width 340 height 35
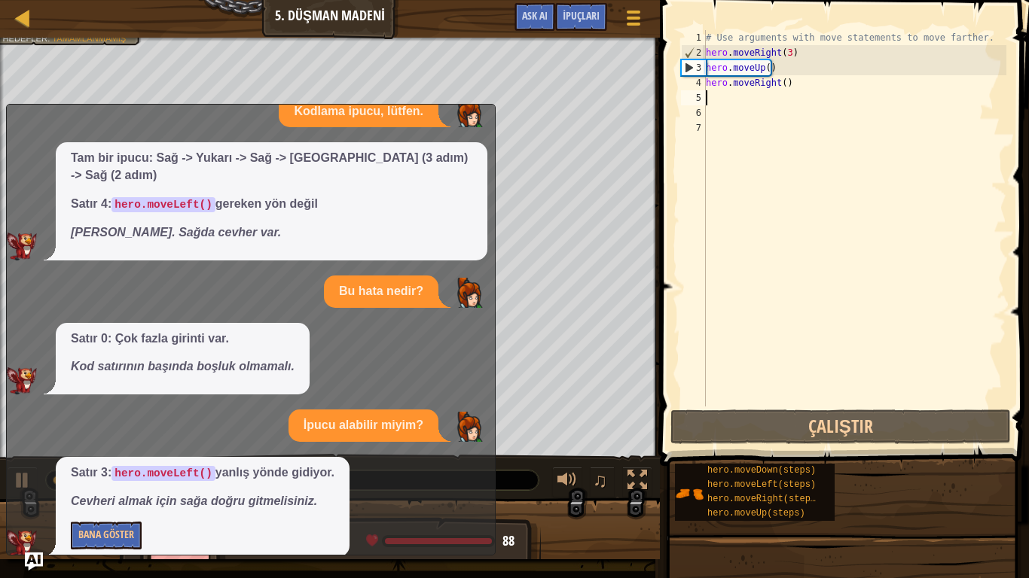
scroll to position [0, 0]
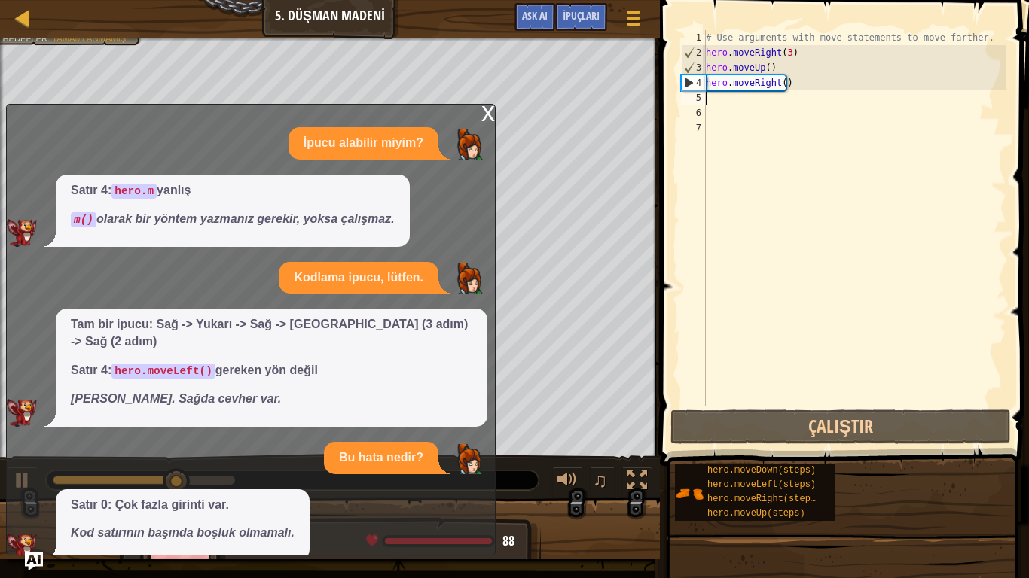
click at [492, 114] on div "x" at bounding box center [488, 112] width 14 height 15
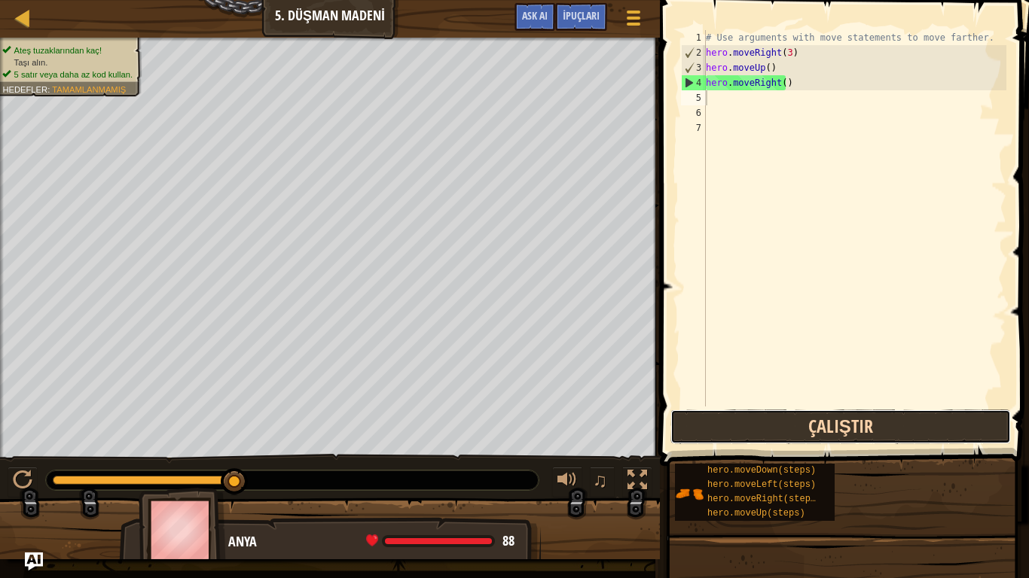
click at [740, 419] on button "Çalıştır" at bounding box center [840, 427] width 340 height 35
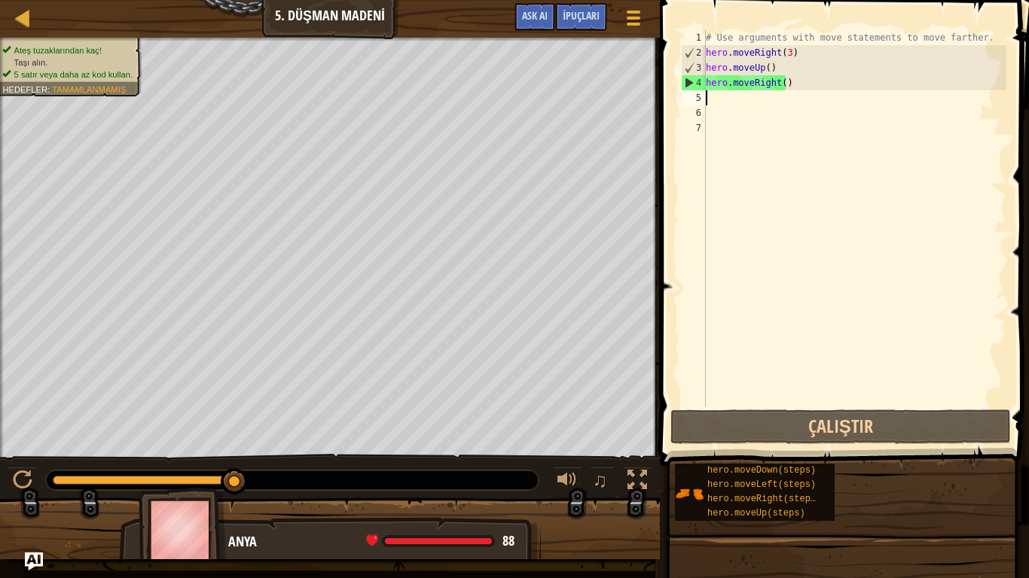
click at [719, 120] on div "# Use arguments with move statements to move farther. hero . moveRight ( 3 ) he…" at bounding box center [853, 233] width 303 height 407
click at [724, 96] on div "# Use arguments with move statements to move farther. hero . moveRight ( 3 ) he…" at bounding box center [853, 233] width 303 height 407
type textarea "h"
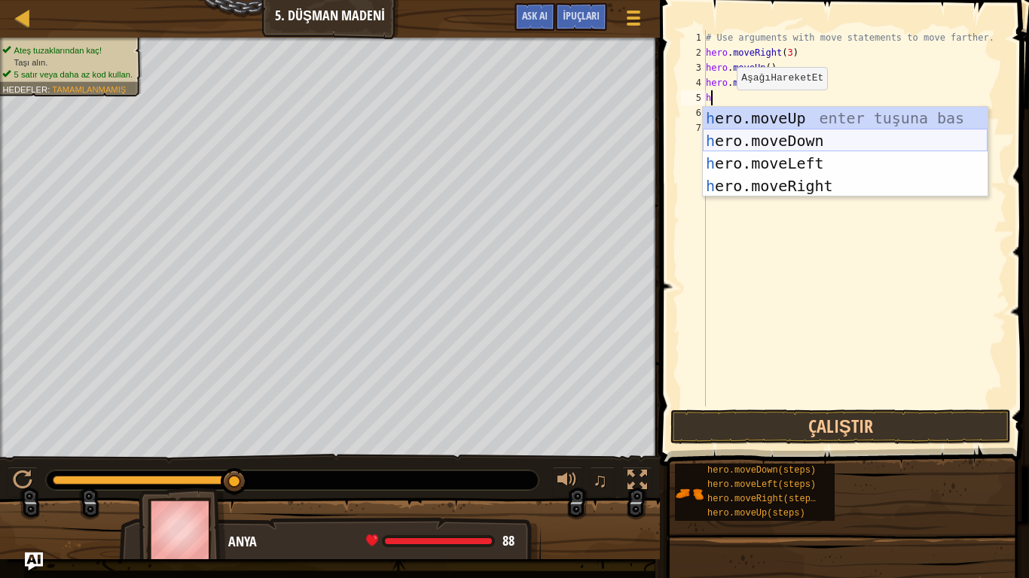
click at [748, 133] on div "h ero.moveUp enter tuşuna bas h ero.moveDown enter tuşuna bas h ero.moveLeft en…" at bounding box center [844, 175] width 285 height 136
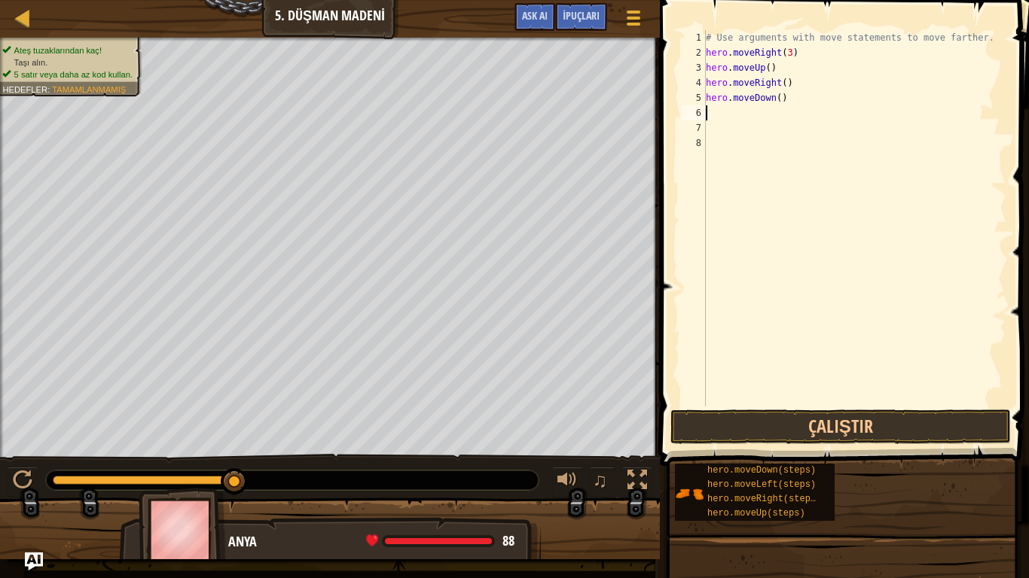
type textarea "n"
click at [776, 97] on div "# Use arguments with move statements to move farther. hero . moveRight ( 3 ) he…" at bounding box center [853, 233] width 303 height 407
click at [764, 425] on button "Çalıştır" at bounding box center [840, 427] width 340 height 35
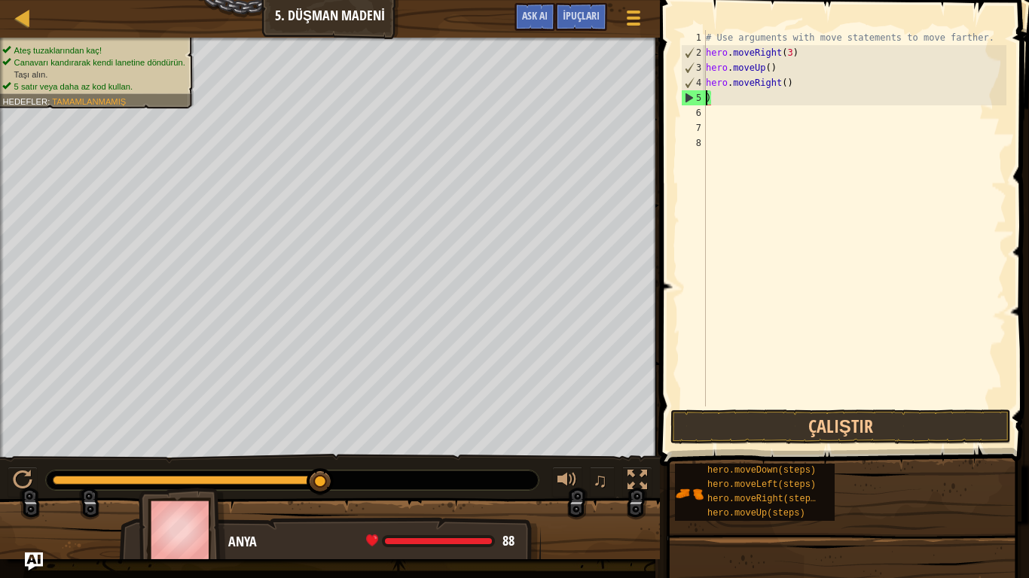
scroll to position [7, 0]
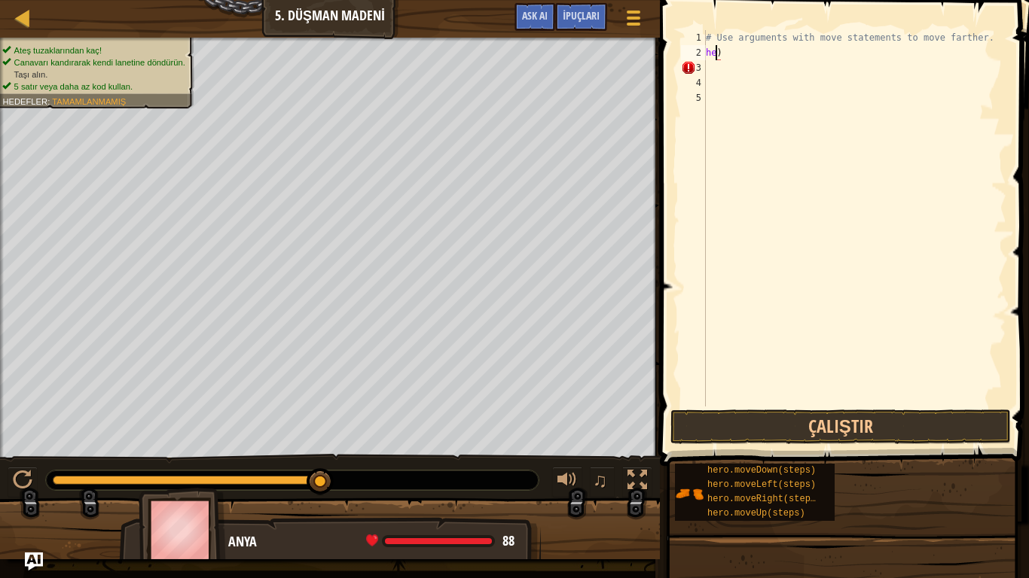
type textarea ")"
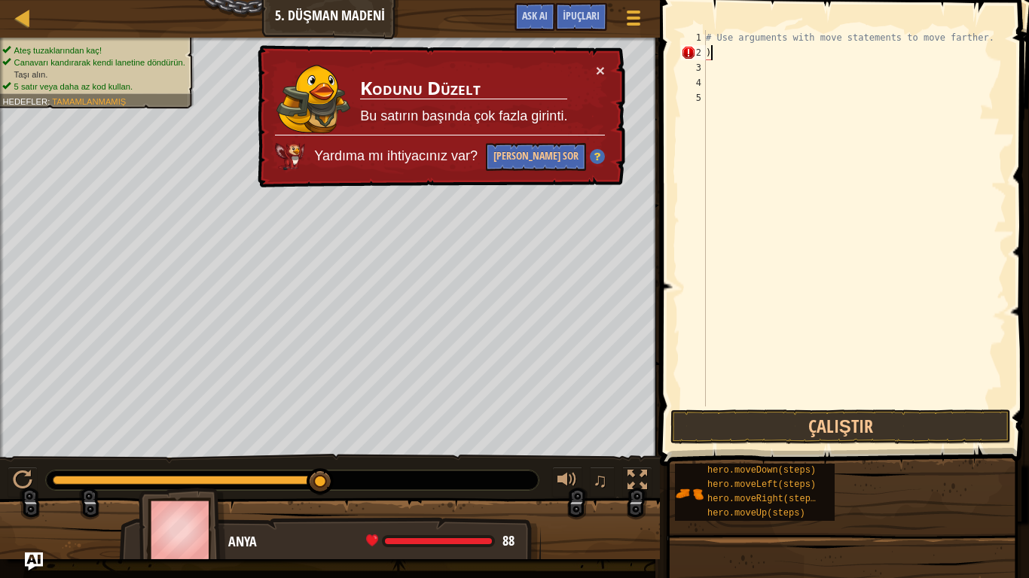
click at [717, 57] on div "# Use arguments with move statements to move farther. )" at bounding box center [853, 233] width 303 height 407
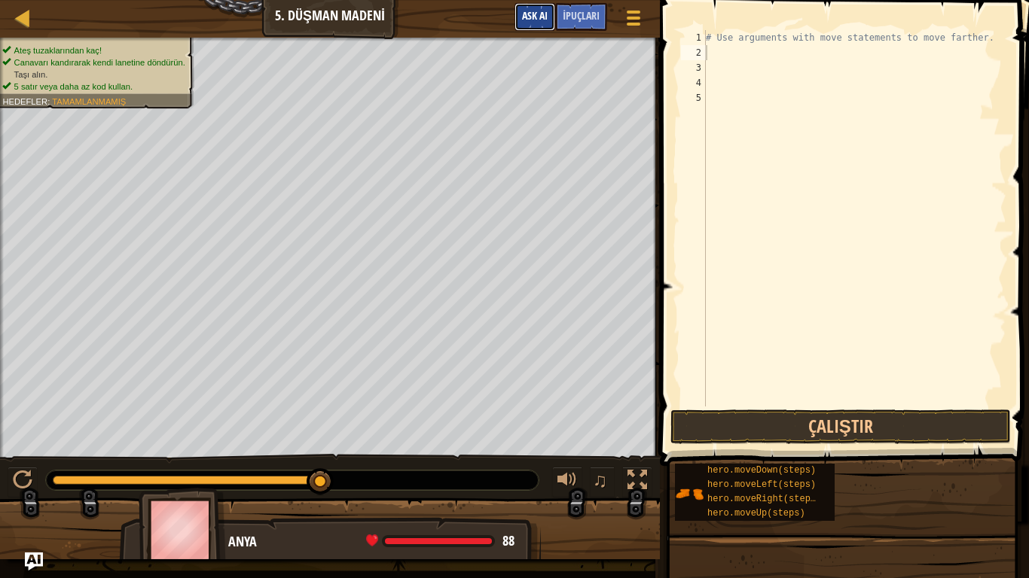
click at [534, 17] on span "Ask AI" at bounding box center [535, 15] width 26 height 14
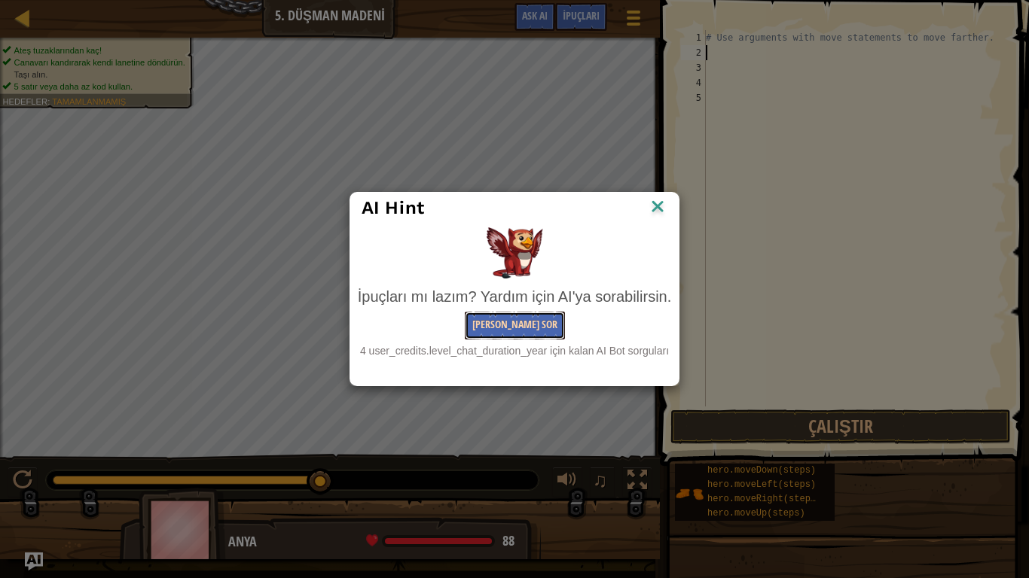
click at [509, 325] on button "[PERSON_NAME] Sor" at bounding box center [515, 326] width 100 height 28
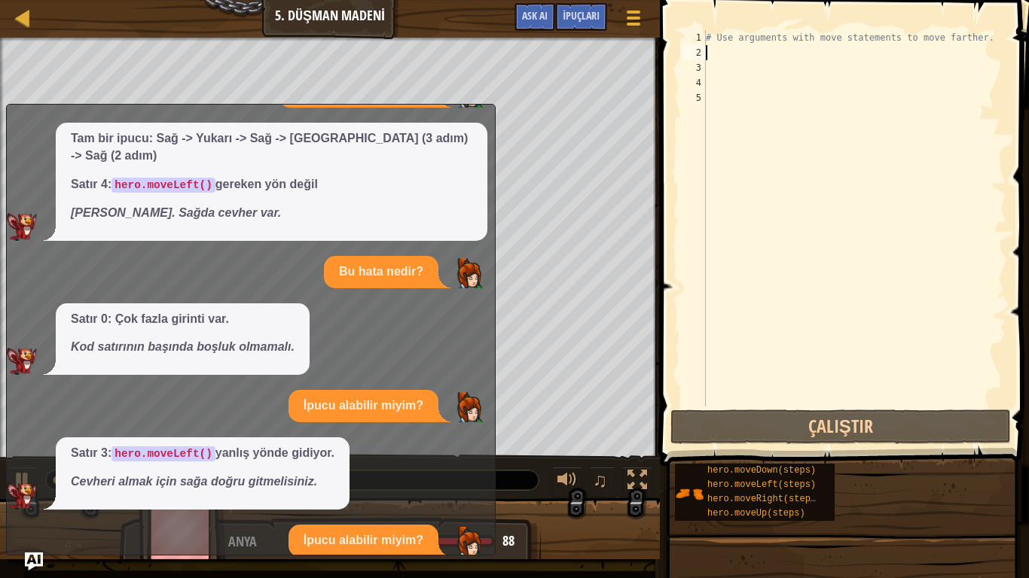
scroll to position [329, 0]
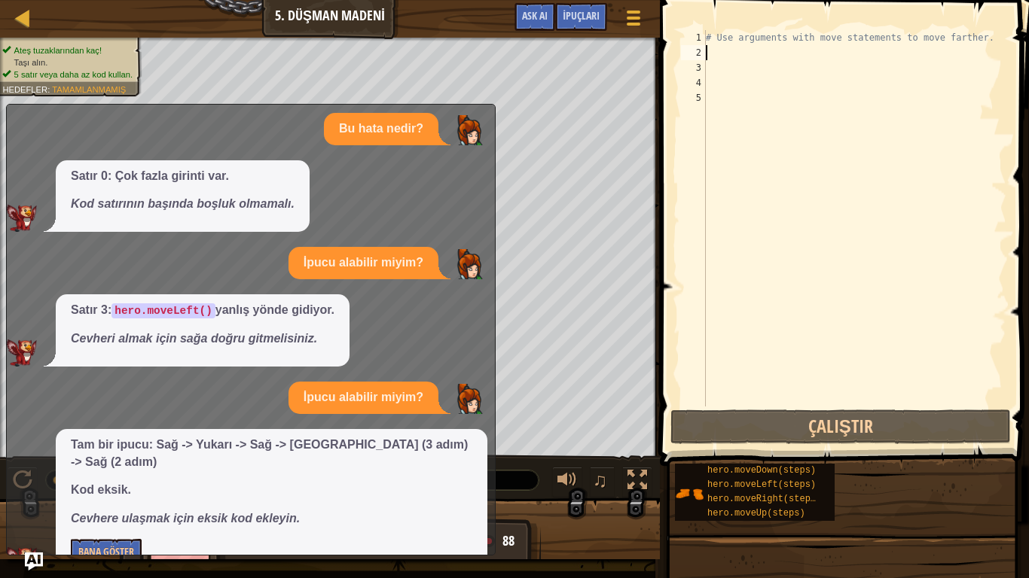
type textarea "h"
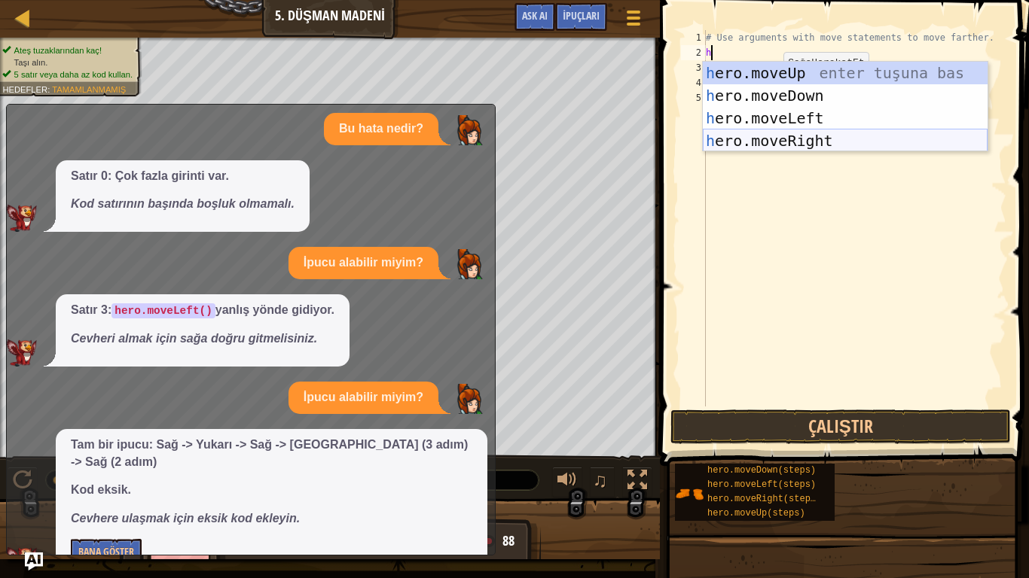
click at [746, 136] on div "h ero.moveUp enter tuşuna bas h ero.moveDown enter tuşuna bas h ero.moveLeft en…" at bounding box center [844, 130] width 285 height 136
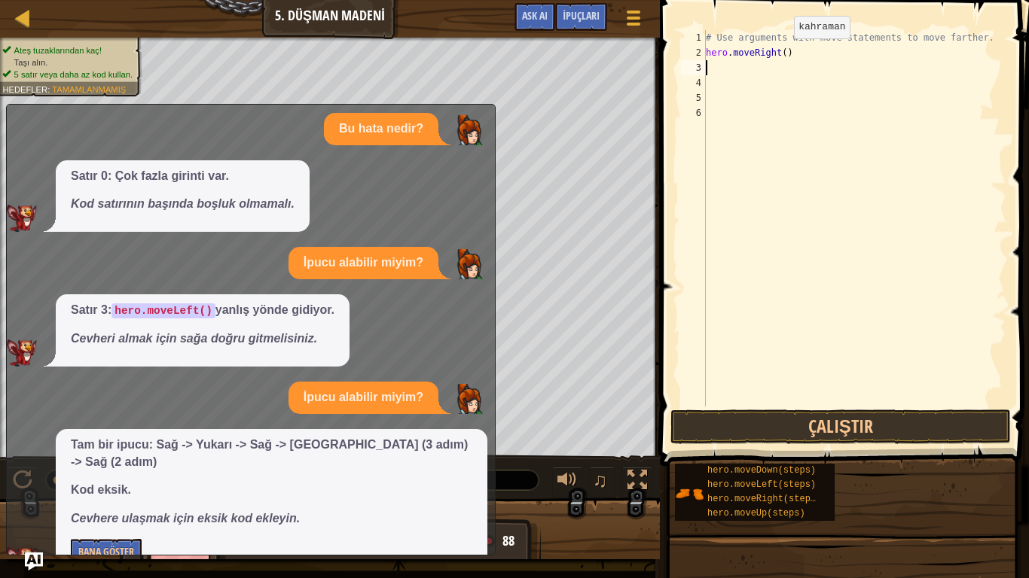
click at [781, 53] on div "# Use arguments with move statements to move farther. hero . moveRight ( )" at bounding box center [853, 233] width 303 height 407
type textarea "hero.moveRight(3)"
click at [712, 72] on div "# Use arguments with move statements to move farther. hero . moveRight ( 3 )" at bounding box center [853, 233] width 303 height 407
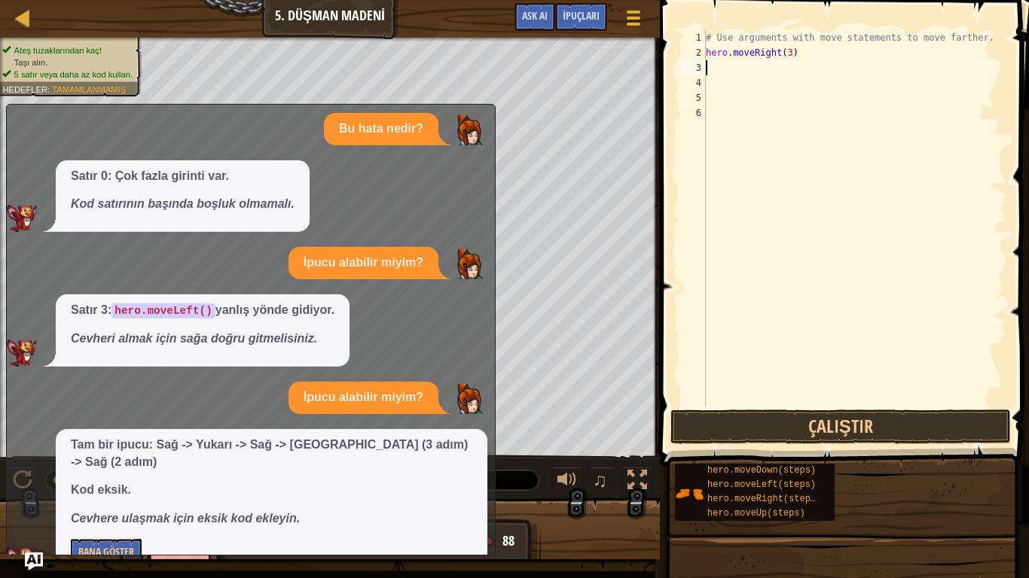
type textarea "h"
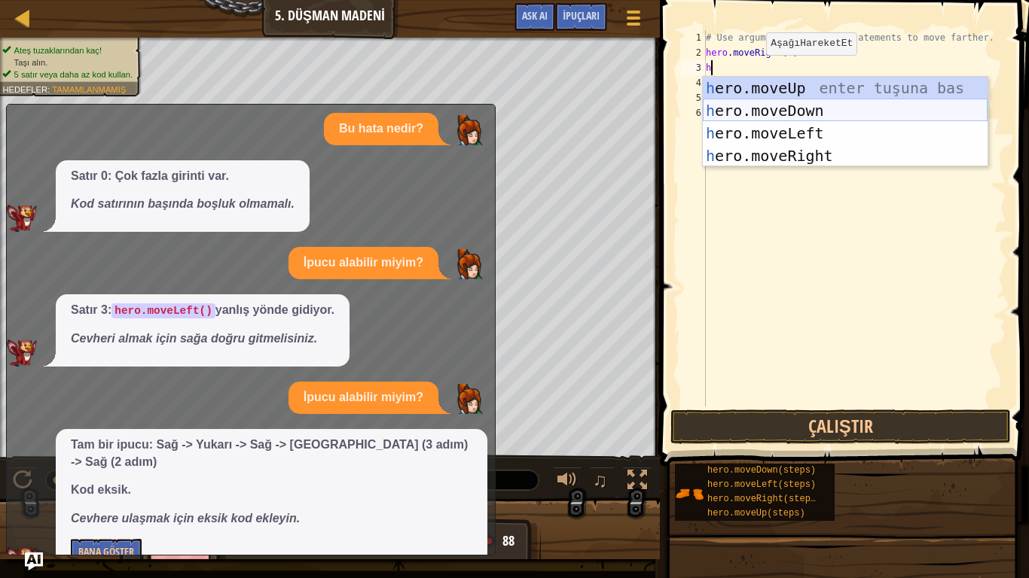
click at [741, 100] on div "h ero.moveUp enter tuşuna bas h ero.moveDown enter tuşuna bas h ero.moveLeft en…" at bounding box center [844, 145] width 285 height 136
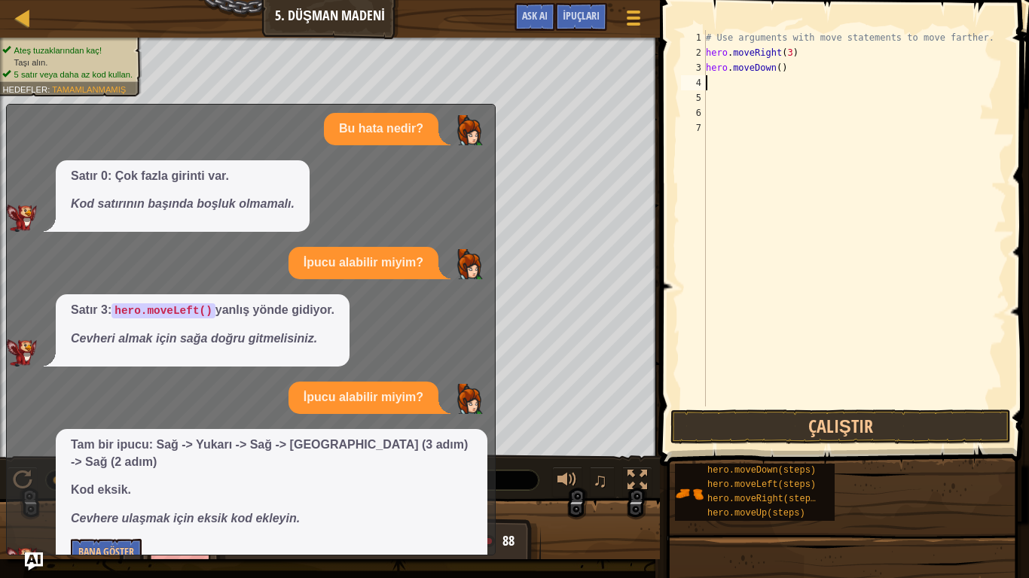
type textarea "h"
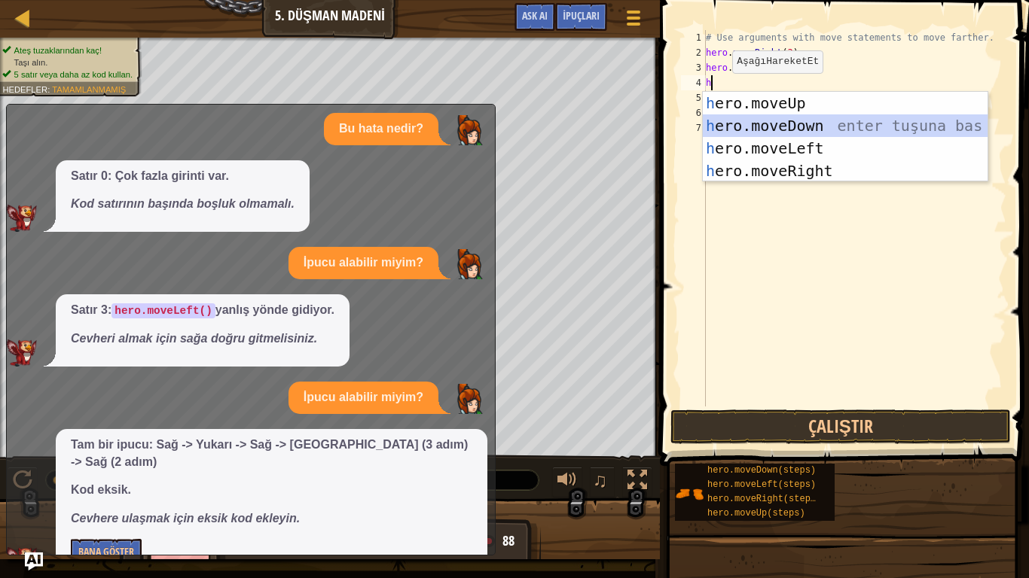
click at [750, 118] on div "h ero.moveUp enter tuşuna bas h ero.moveDown enter tuşuna bas h ero.moveLeft en…" at bounding box center [844, 160] width 285 height 136
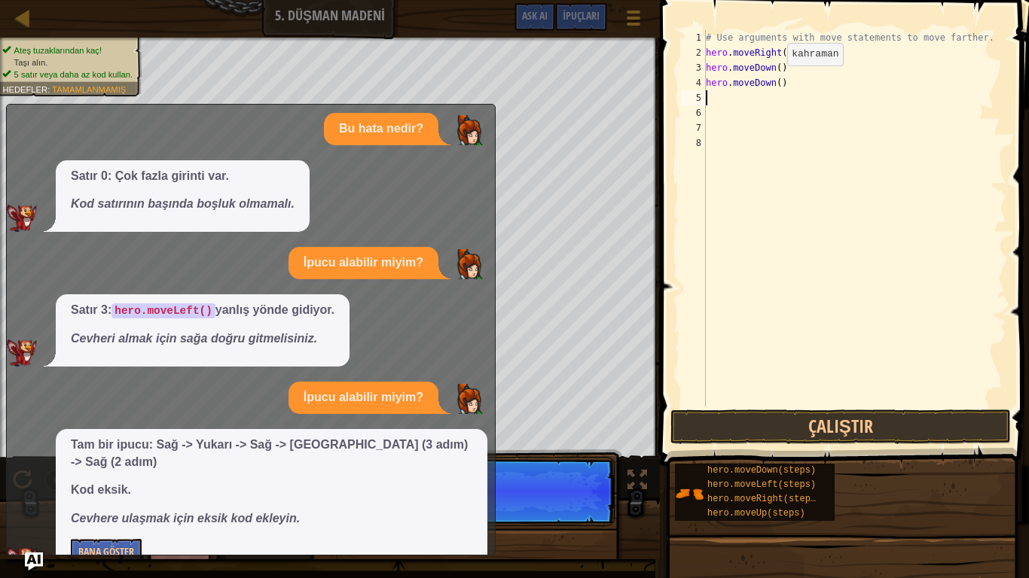
click at [774, 81] on div "# Use arguments with move statements to move farther. hero . moveRight ( 3 ) he…" at bounding box center [853, 233] width 303 height 407
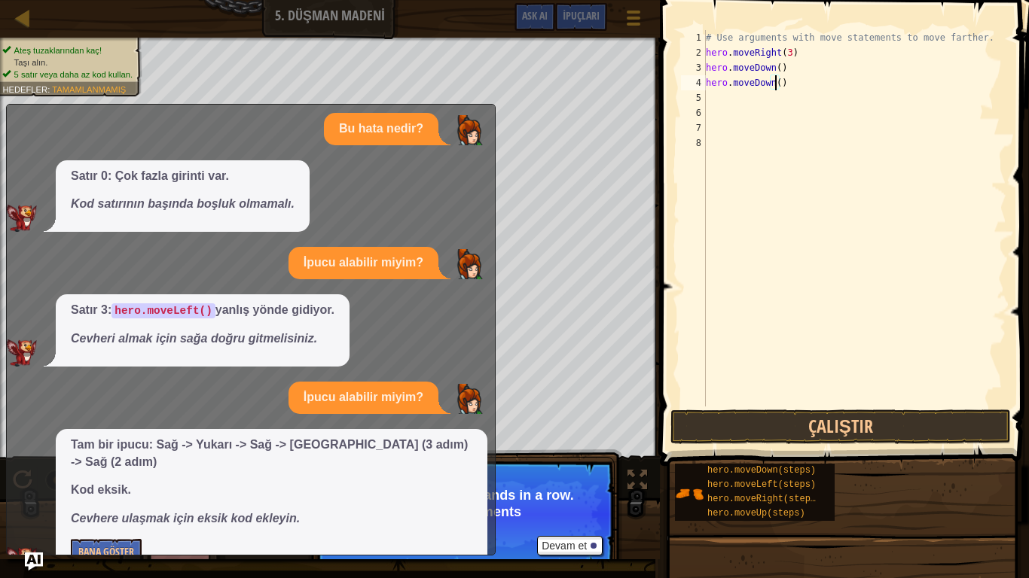
type textarea "hero.moveDown(3)"
click at [709, 99] on div "# Use arguments with move statements to move farther. hero . moveRight ( 3 ) he…" at bounding box center [853, 233] width 303 height 407
type textarea "h"
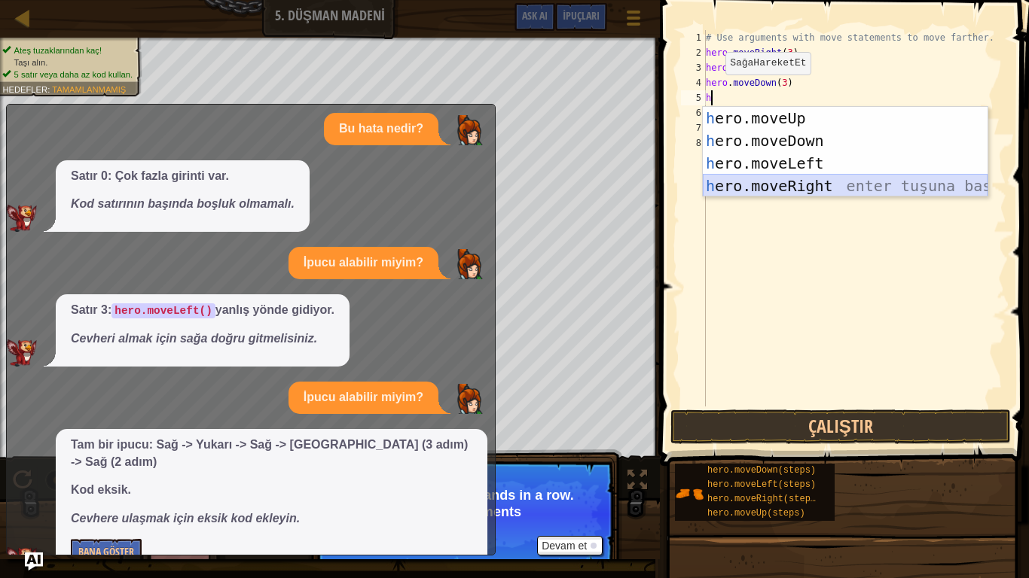
click at [785, 176] on div "h ero.moveUp enter tuşuna bas h ero.moveDown enter tuşuna bas h ero.moveLeft en…" at bounding box center [844, 175] width 285 height 136
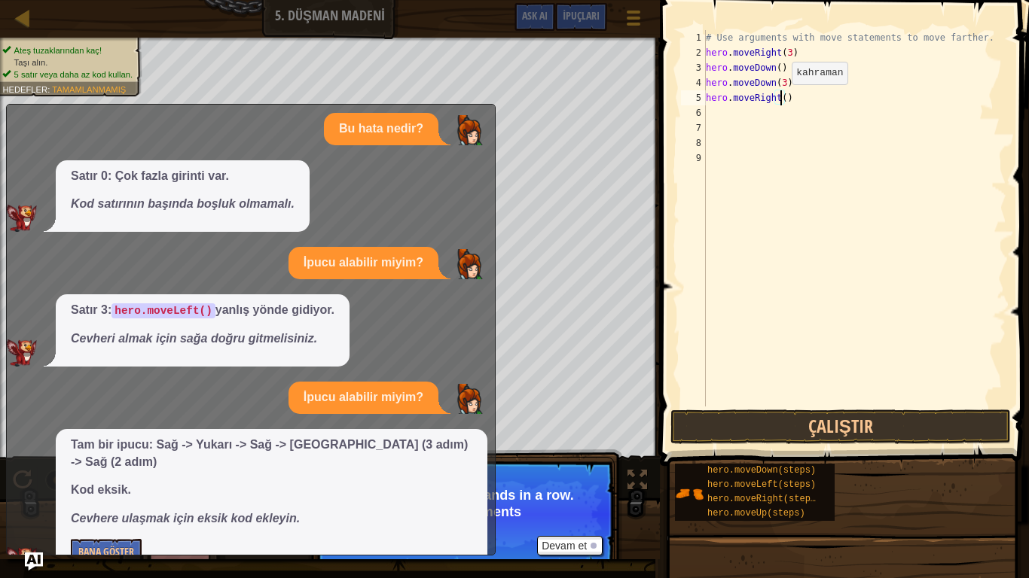
click at [779, 99] on div "# Use arguments with move statements to move farther. hero . moveRight ( 3 ) he…" at bounding box center [853, 233] width 303 height 407
click at [843, 441] on button "Çalıştır" at bounding box center [840, 427] width 340 height 35
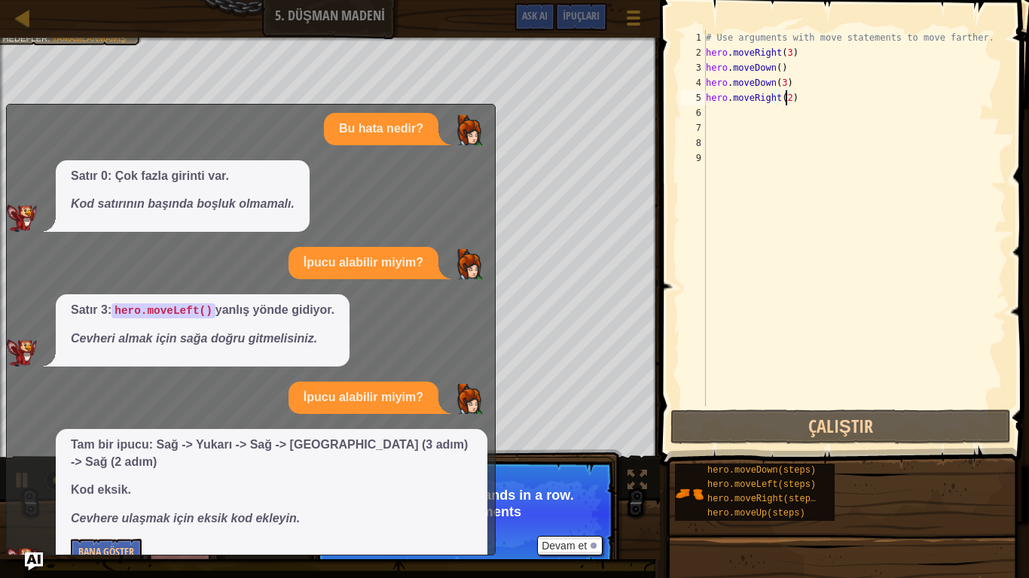
scroll to position [0, 0]
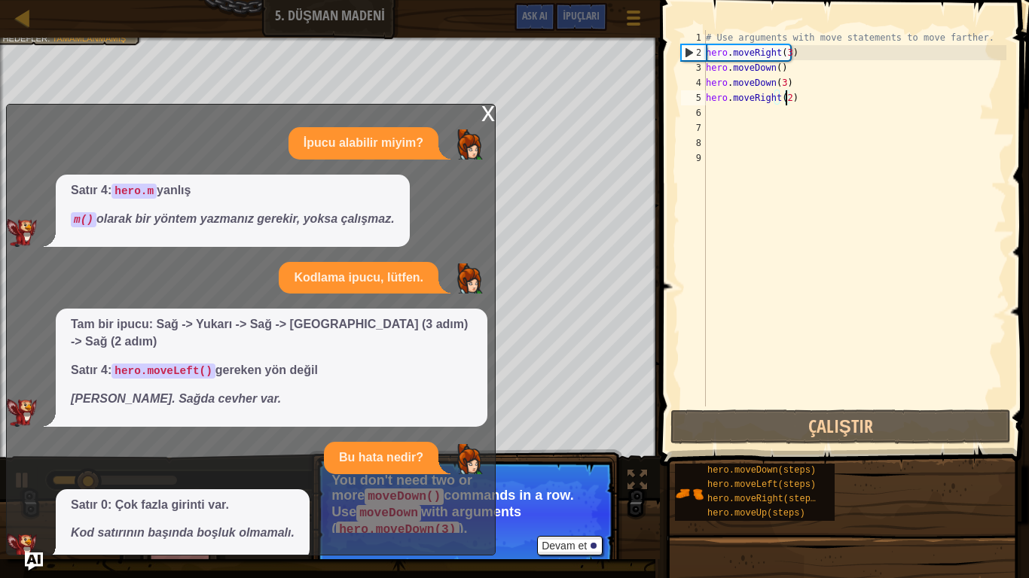
click at [492, 110] on div "x" at bounding box center [488, 112] width 14 height 15
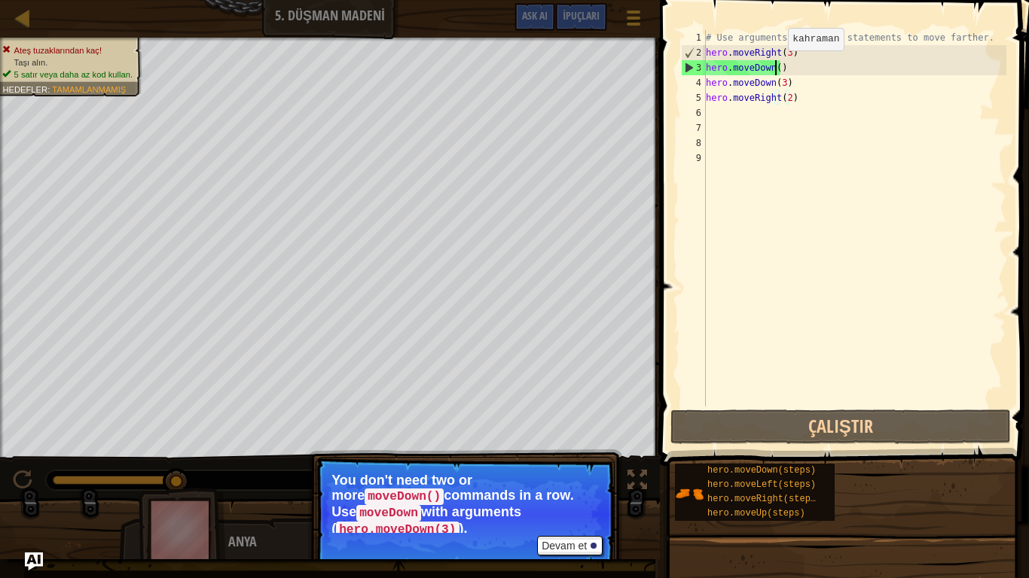
click at [775, 66] on div "# Use arguments with move statements to move farther. hero . moveRight ( 3 ) he…" at bounding box center [853, 233] width 303 height 407
click at [788, 66] on div "# Use arguments with move statements to move farther. hero . moveRight ( 3 ) he…" at bounding box center [853, 233] width 303 height 407
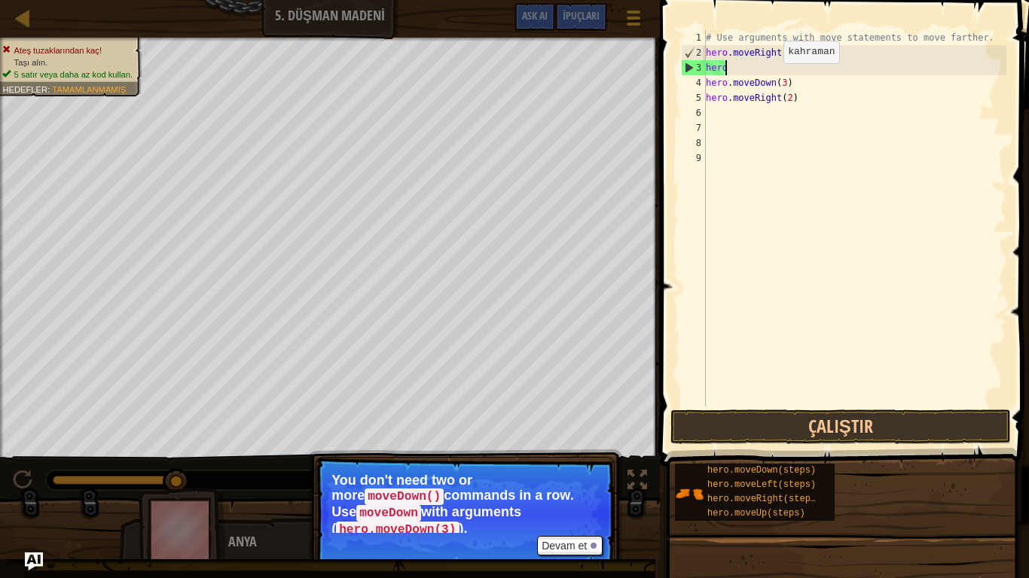
scroll to position [7, 1]
type textarea "h"
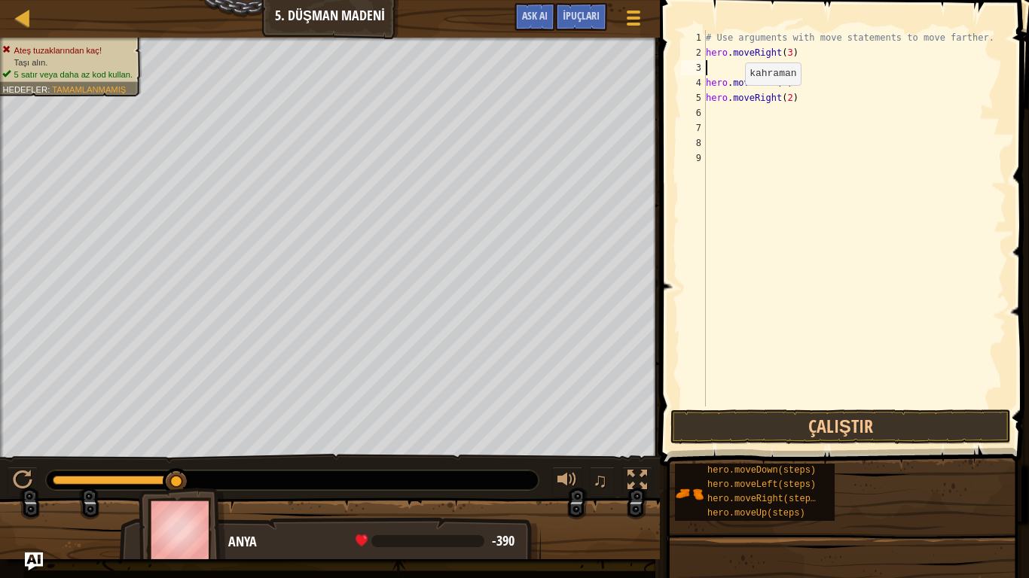
type textarea "h"
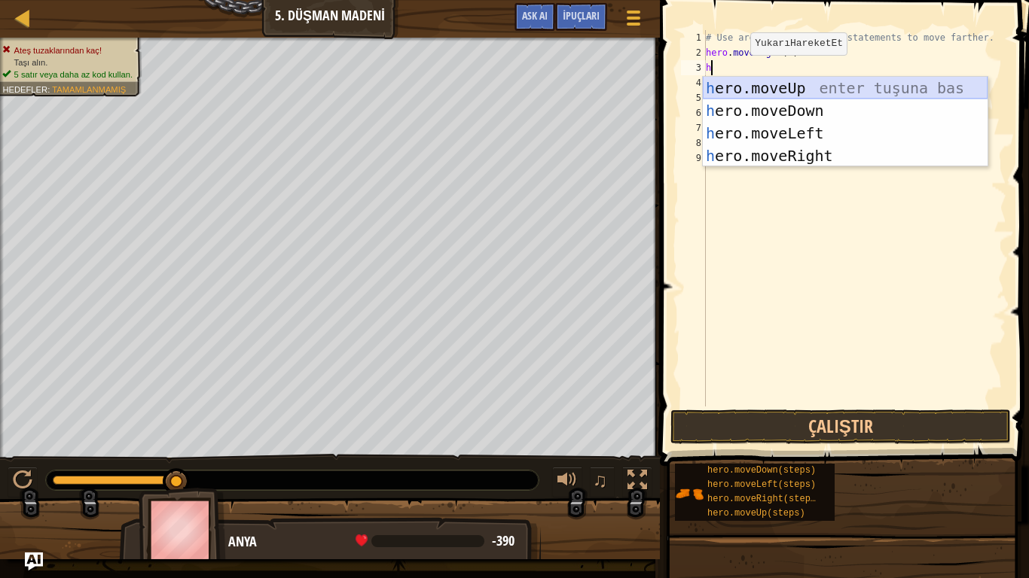
click at [740, 85] on div "h ero.moveUp enter tuşuna bas h ero.moveDown enter tuşuna bas h ero.moveLeft en…" at bounding box center [844, 145] width 285 height 136
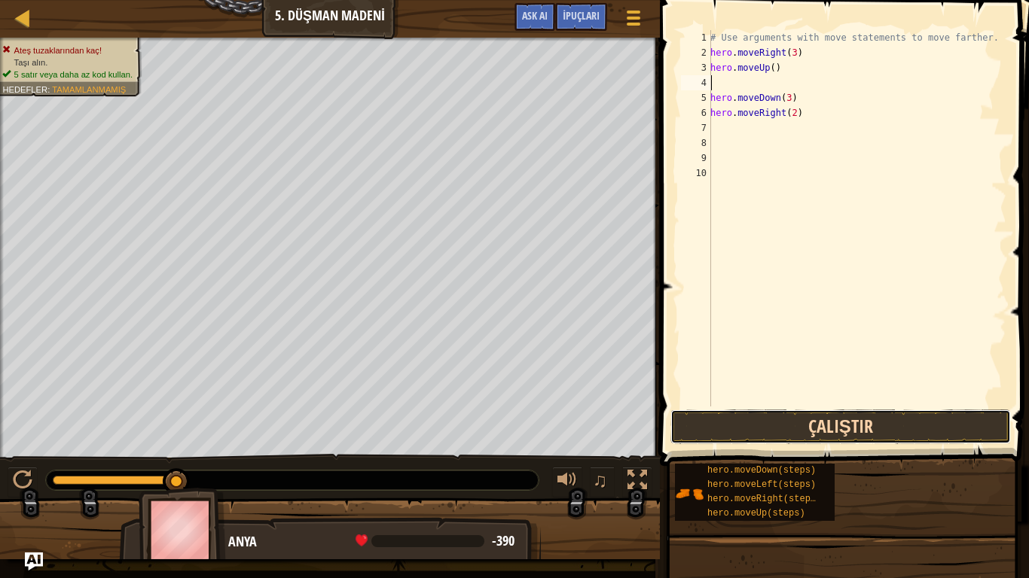
drag, startPoint x: 807, startPoint y: 443, endPoint x: 810, endPoint y: 424, distance: 19.1
click at [810, 426] on button "Çalıştır" at bounding box center [840, 427] width 340 height 35
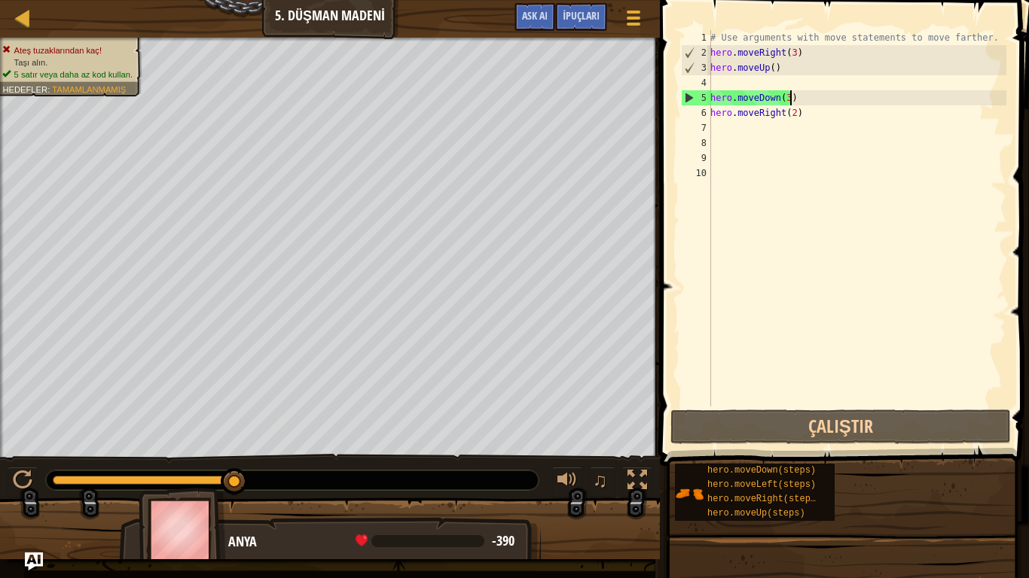
click at [801, 97] on div "# Use arguments with move statements to move farther. hero . moveRight ( 3 ) he…" at bounding box center [856, 233] width 299 height 407
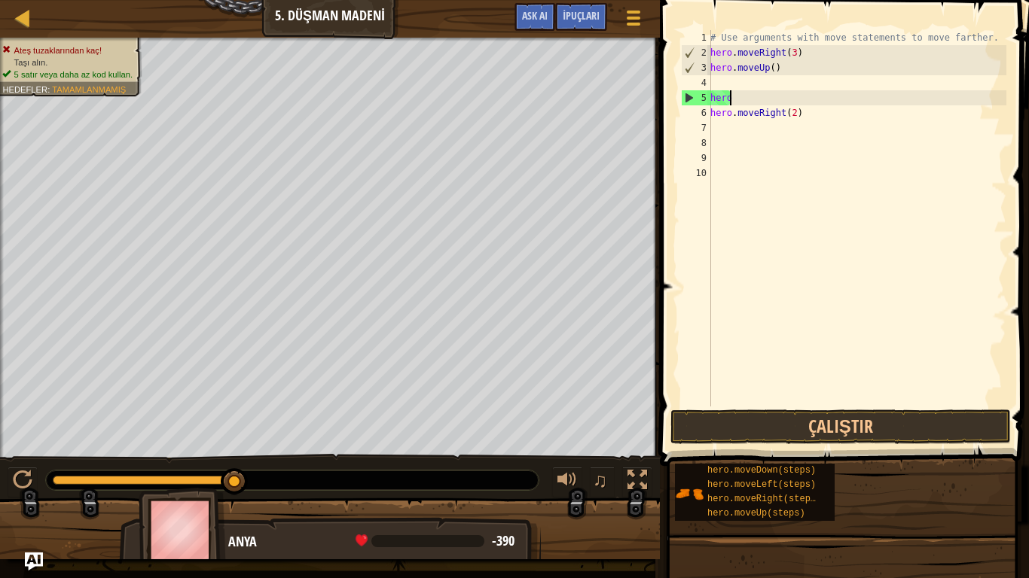
type textarea "h"
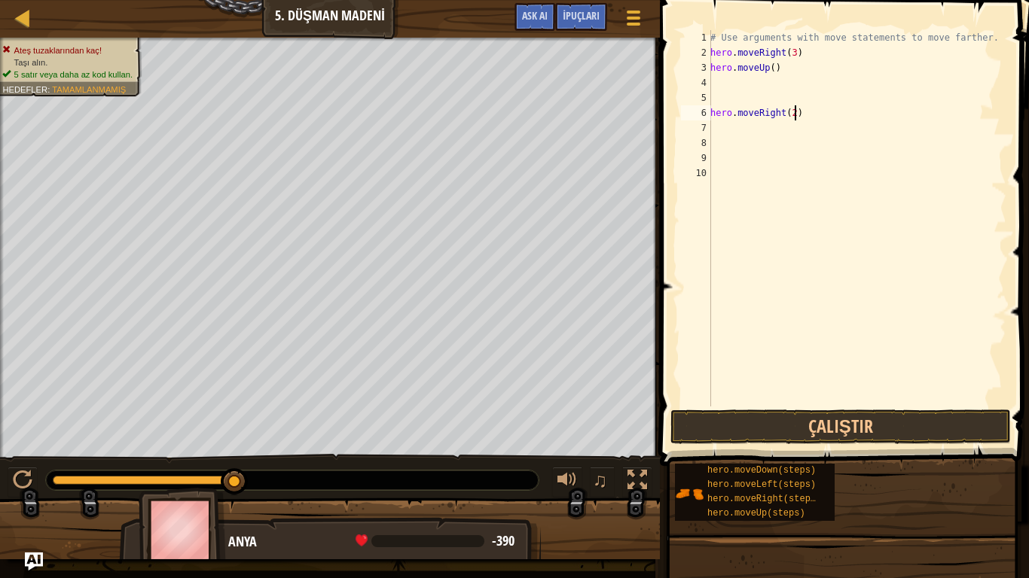
click at [799, 117] on div "# Use arguments with move statements to move farther. hero . moveRight ( 3 ) he…" at bounding box center [856, 233] width 299 height 407
type textarea "h"
type textarea "hero.moveUp()"
click at [719, 82] on div "# Use arguments with move statements to move farther. hero . moveRight ( 3 ) he…" at bounding box center [856, 233] width 299 height 407
click at [712, 86] on div "# Use arguments with move statements to move farther. hero . moveRight ( 3 ) he…" at bounding box center [853, 233] width 303 height 407
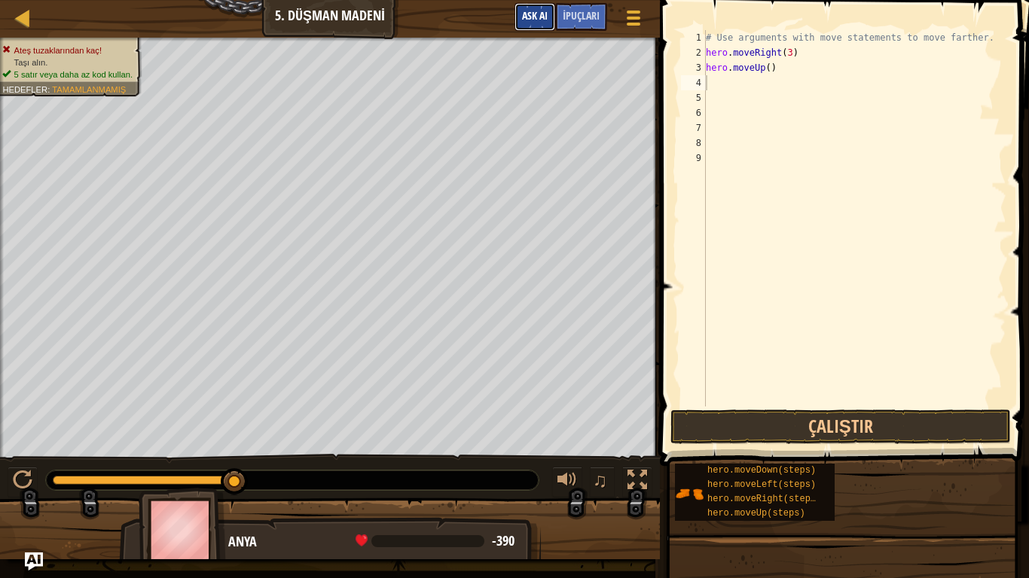
click at [526, 15] on span "Ask AI" at bounding box center [535, 15] width 26 height 14
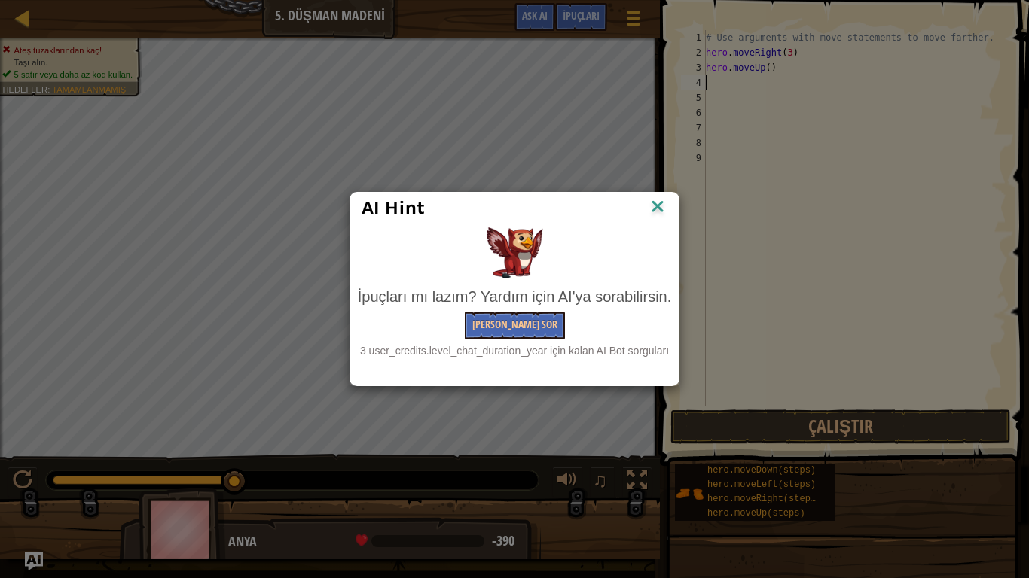
click at [647, 200] on div "AI Hint" at bounding box center [514, 208] width 306 height 23
click at [654, 207] on img at bounding box center [658, 208] width 20 height 23
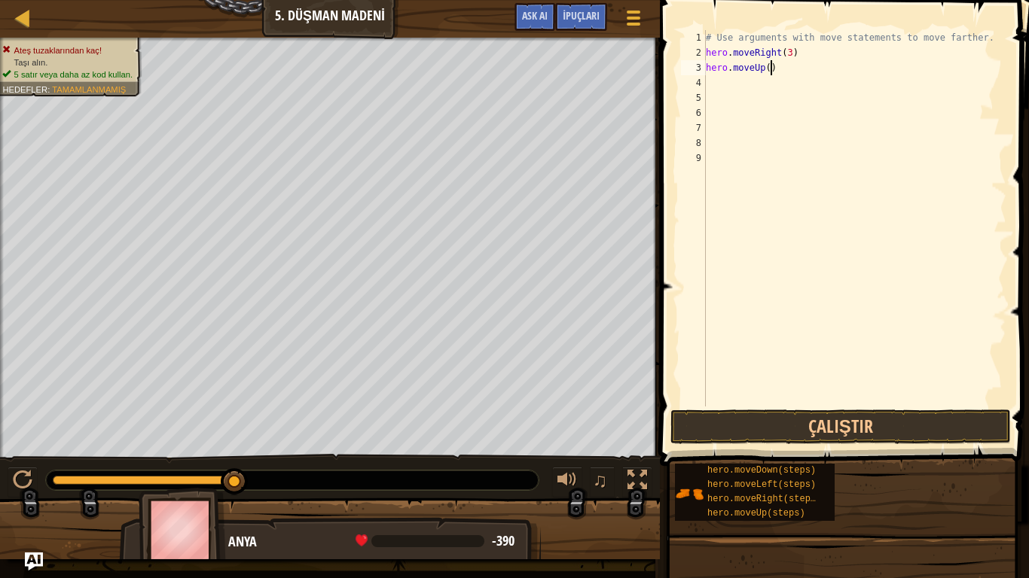
click at [788, 72] on div "# Use arguments with move statements to move farther. hero . moveRight ( 3 ) he…" at bounding box center [853, 233] width 303 height 407
type textarea "h"
click at [807, 62] on div "# Use arguments with move statements to move farther. hero . moveRight ( 3 )" at bounding box center [853, 233] width 303 height 407
click at [807, 56] on div "# Use arguments with move statements to move farther. hero . moveRight ( 3 )" at bounding box center [853, 233] width 303 height 407
type textarea "h"
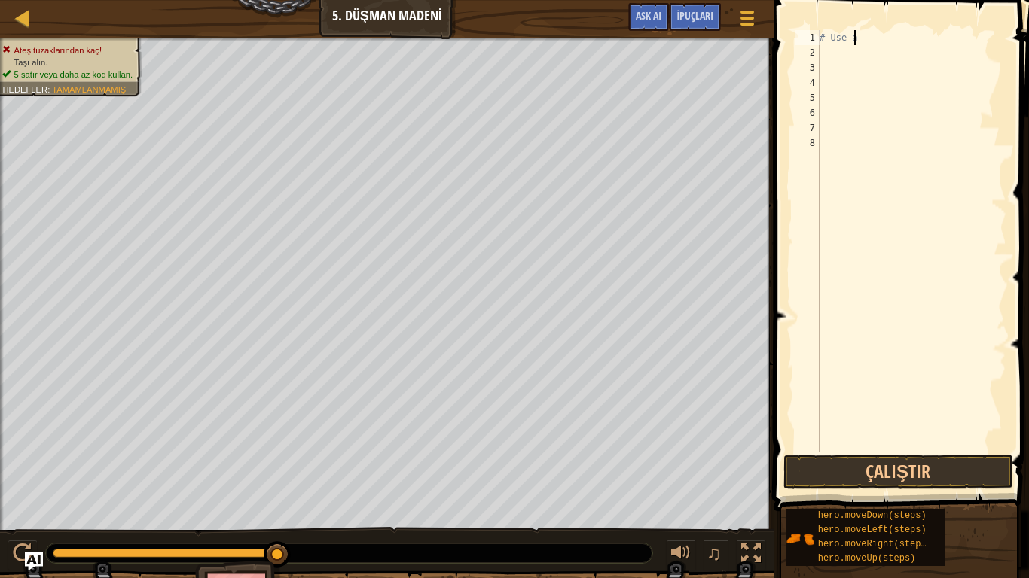
type textarea "#"
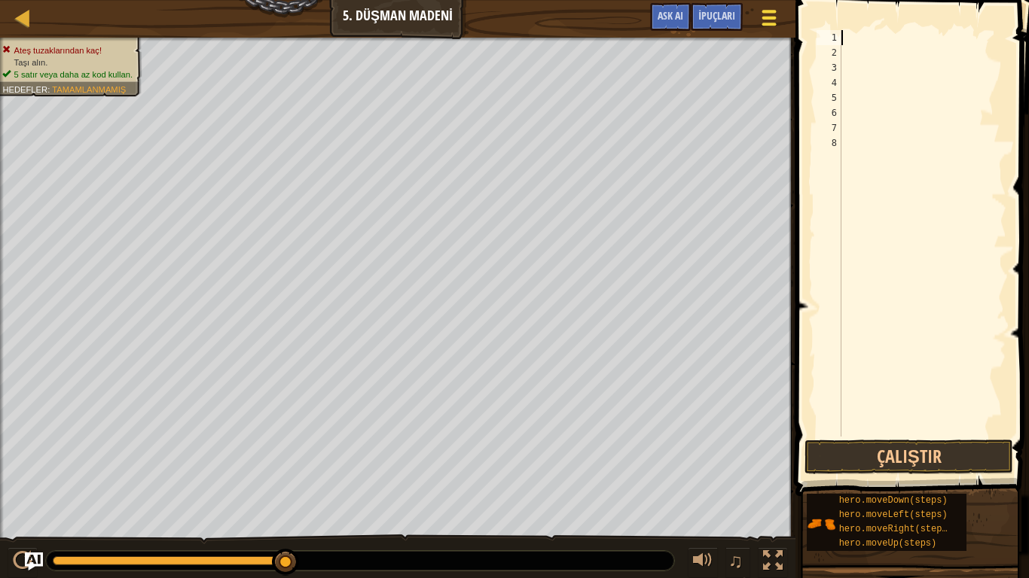
click at [772, 17] on span at bounding box center [769, 18] width 14 height 3
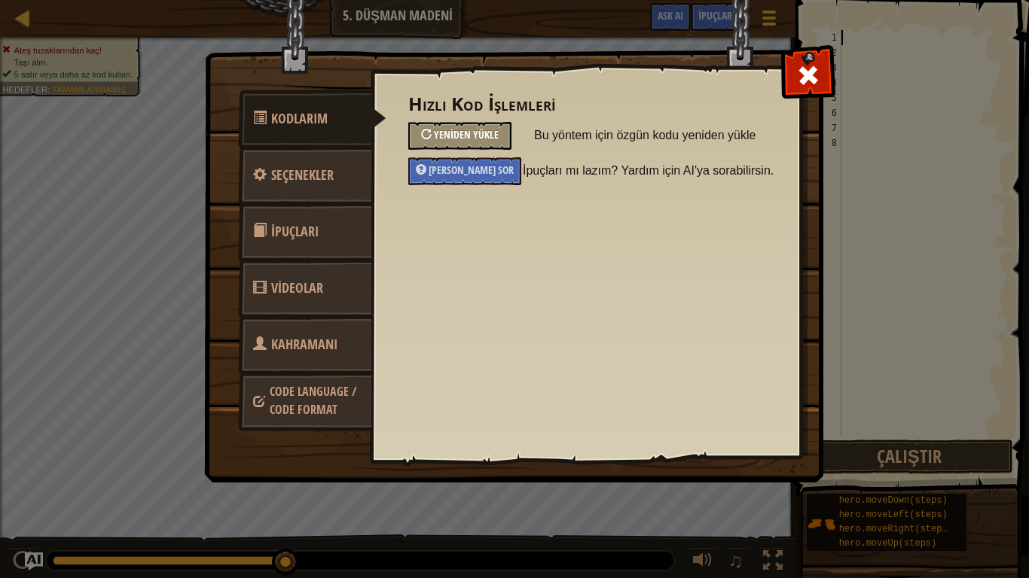
click at [483, 139] on span "Yeniden Yükle" at bounding box center [466, 134] width 65 height 14
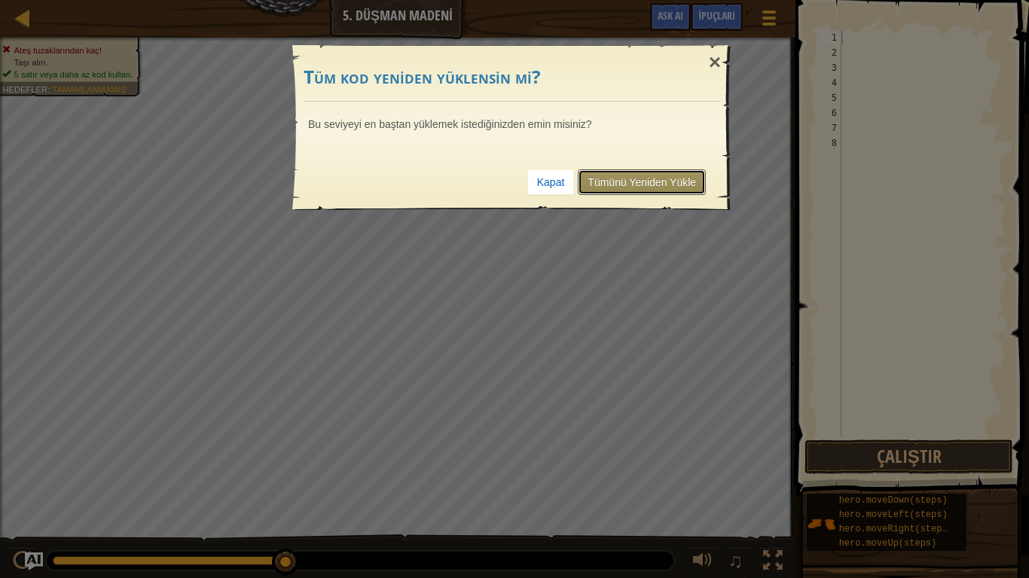
click at [640, 184] on link "Tümünü Yeniden Yükle" at bounding box center [642, 182] width 128 height 26
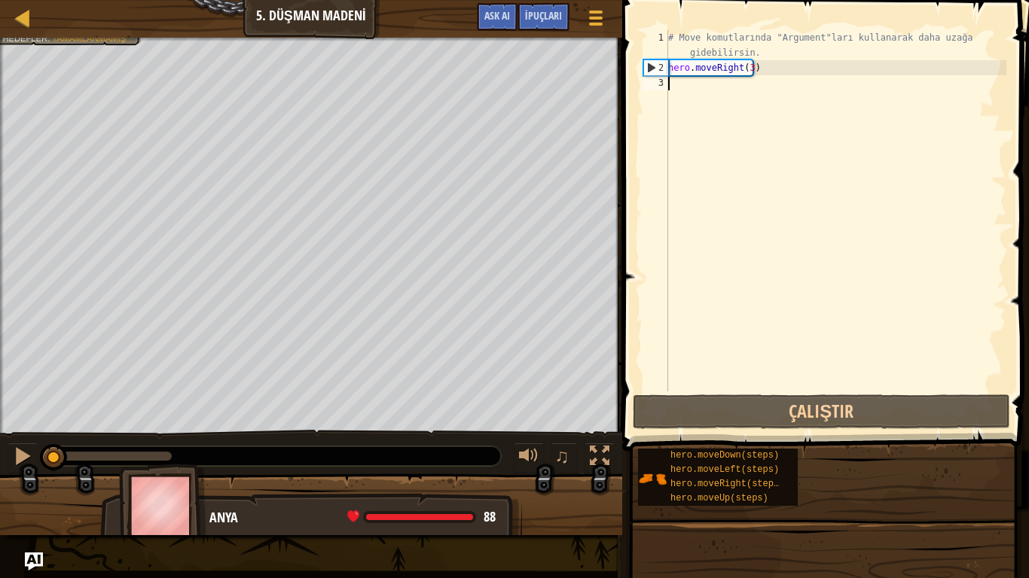
click at [808, 119] on div "# Move komutlarında "Argument"ları kullanarak daha uzağa gidebilirsin. hero . m…" at bounding box center [835, 233] width 341 height 407
type textarea "h"
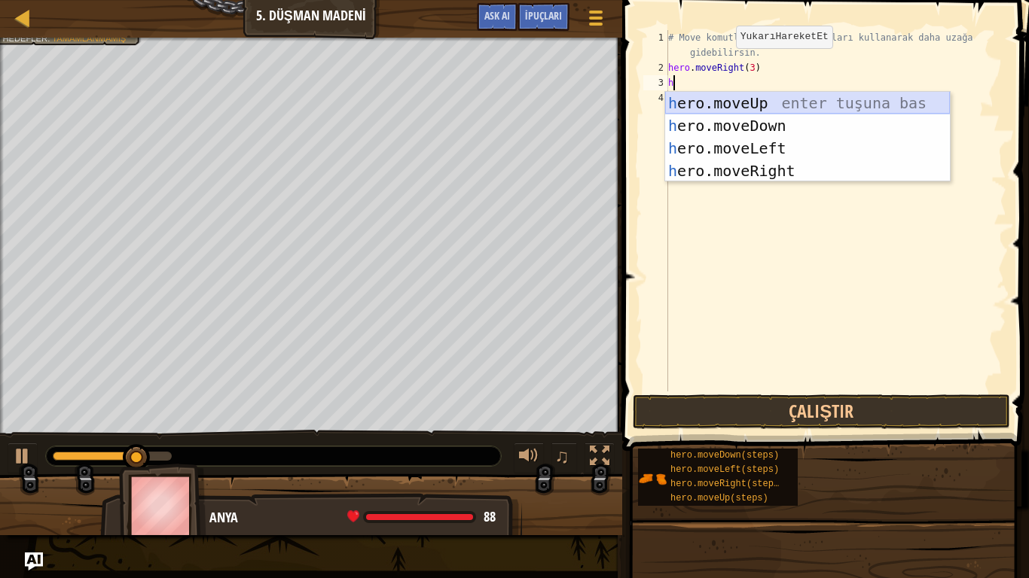
click at [736, 99] on div "h ero.moveUp enter tuşuna bas h ero.moveDown enter tuşuna bas h ero.moveLeft en…" at bounding box center [807, 160] width 285 height 136
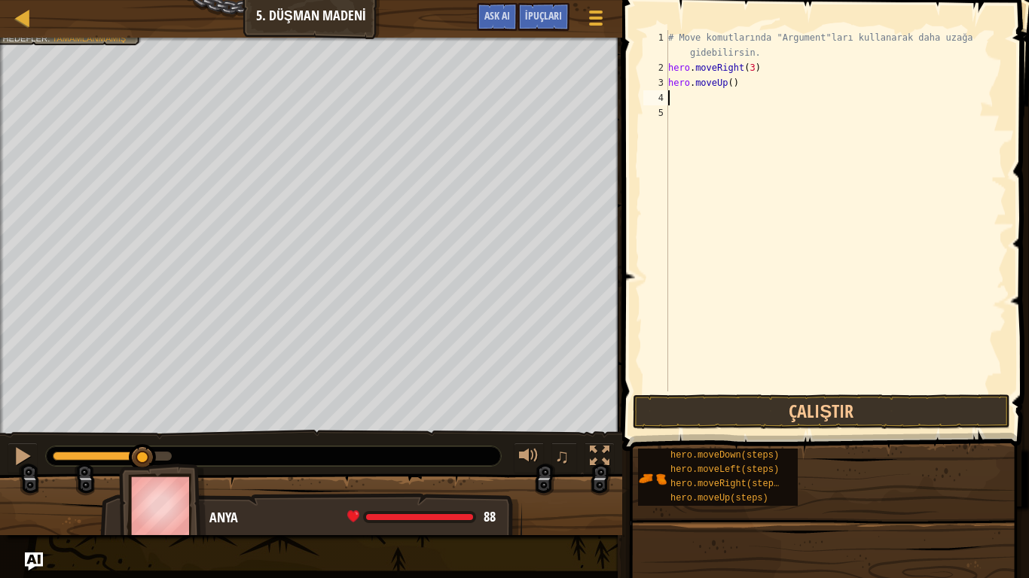
type textarea "h"
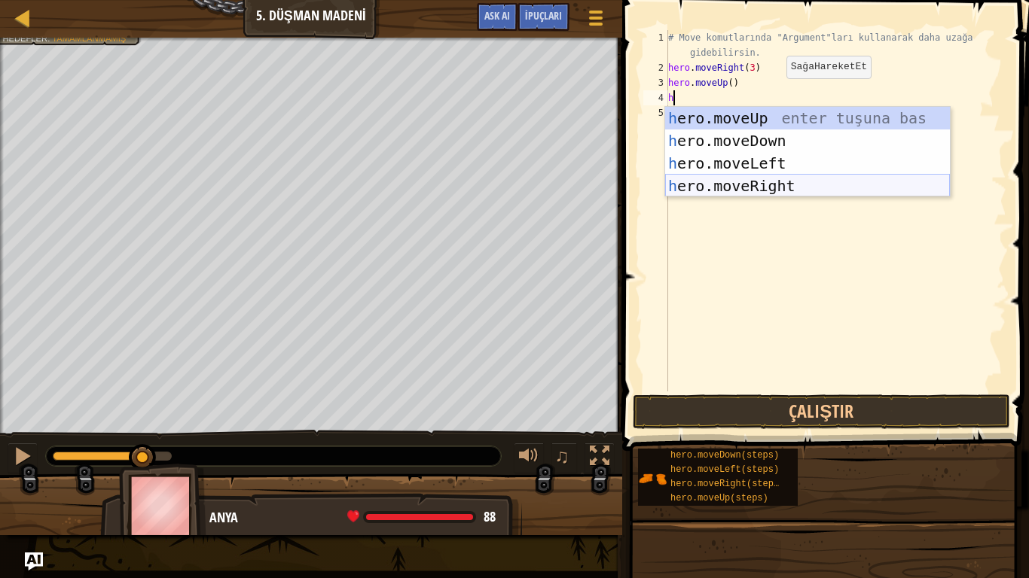
click at [782, 178] on div "h ero.moveUp enter tuşuna bas h ero.moveDown enter tuşuna bas h ero.moveLeft en…" at bounding box center [807, 175] width 285 height 136
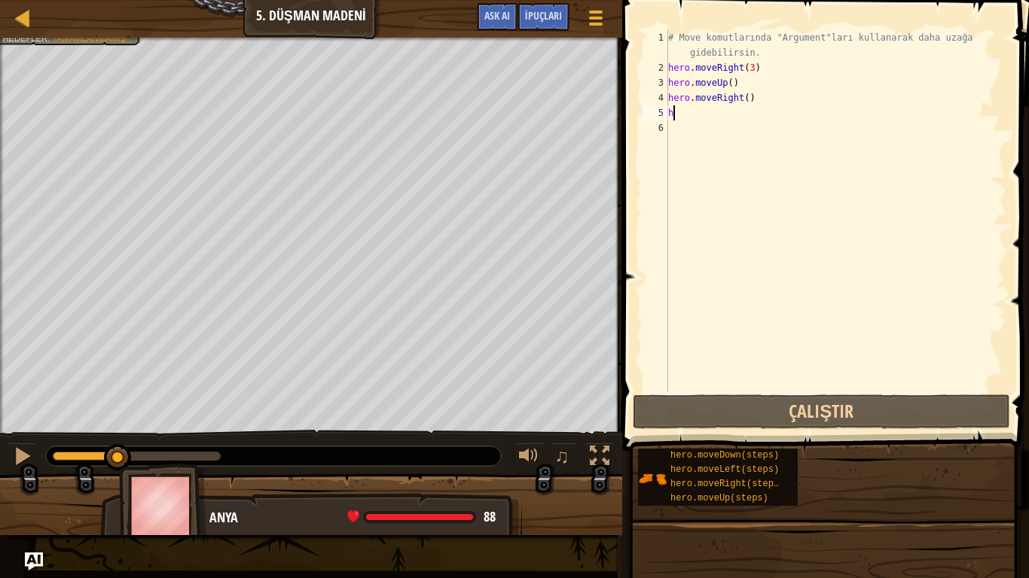
type textarea "he"
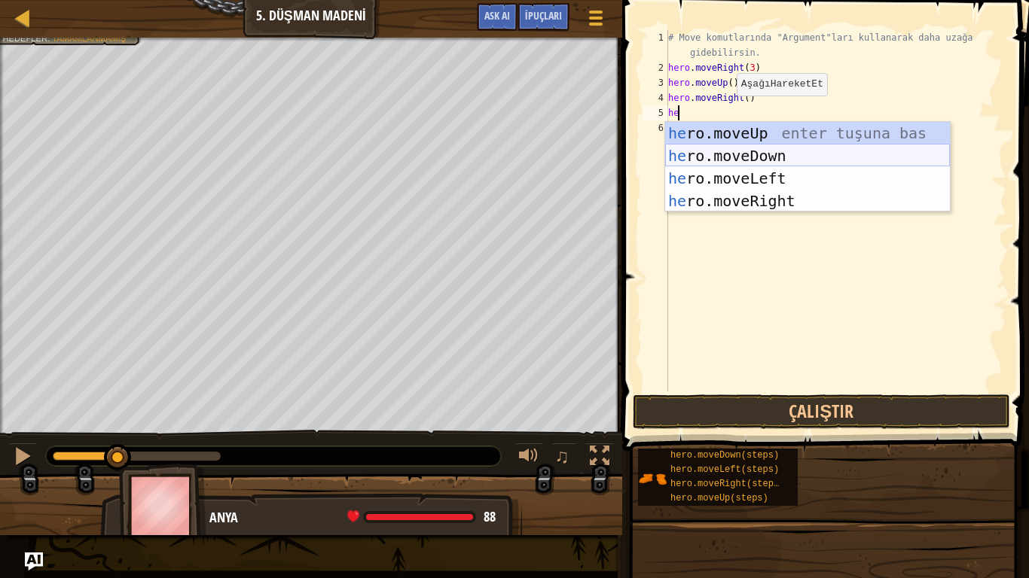
click at [745, 159] on div "he ro.moveUp enter tuşuna bas he ro.moveDown enter tuşuna bas he ro.moveLeft en…" at bounding box center [807, 190] width 285 height 136
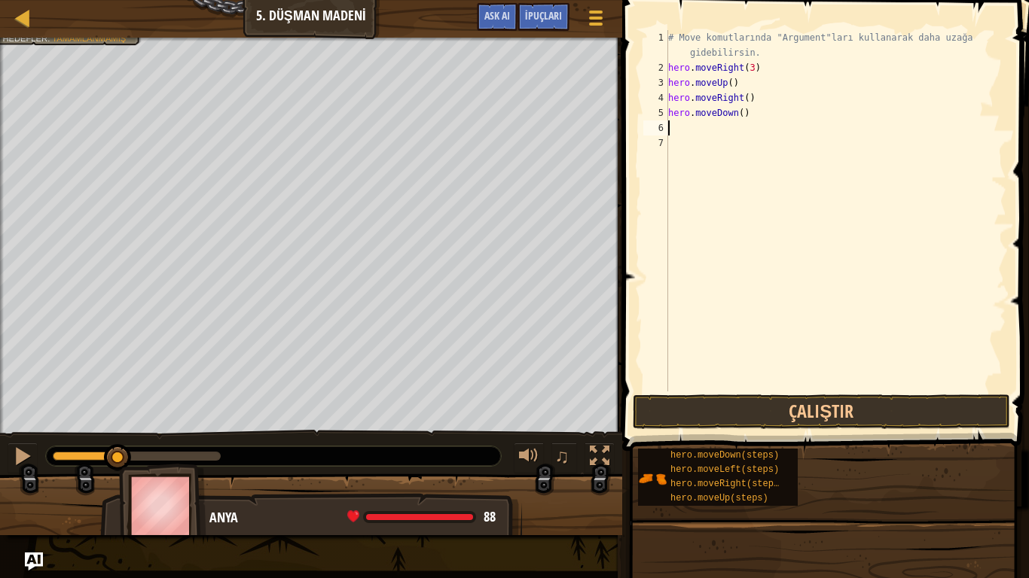
click at [738, 117] on div "# Move komutlarında "Argument"ları kullanarak daha uzağa gidebilirsin. hero . m…" at bounding box center [835, 233] width 341 height 407
type textarea "hero.moveDown(4)"
click at [725, 137] on div "# Move komutlarında "Argument"ları kullanarak daha uzağa gidebilirsin. hero . m…" at bounding box center [835, 233] width 341 height 407
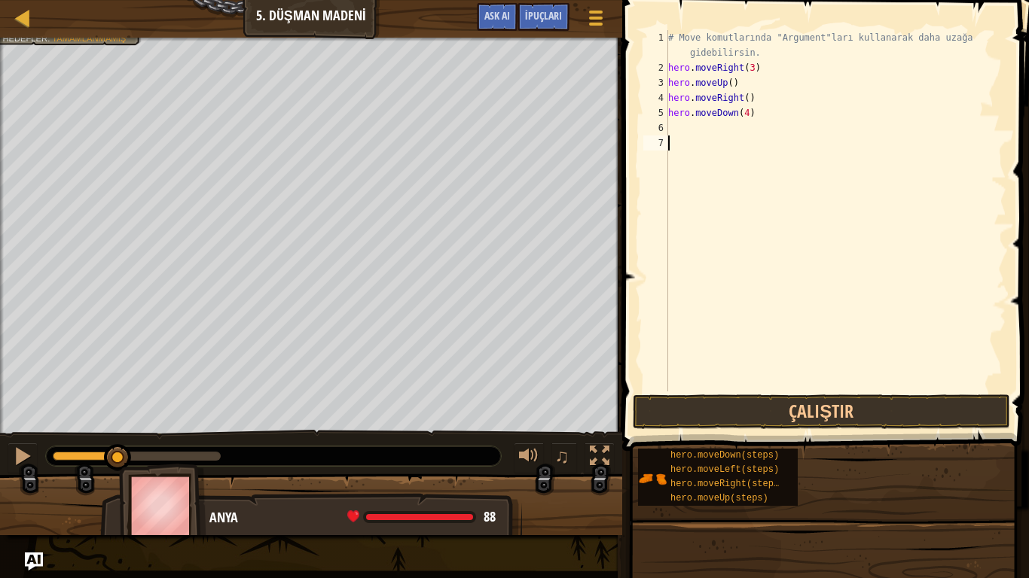
click at [685, 133] on div "# Move komutlarında "Argument"ları kullanarak daha uzağa gidebilirsin. hero . m…" at bounding box center [835, 233] width 341 height 407
type textarea "h"
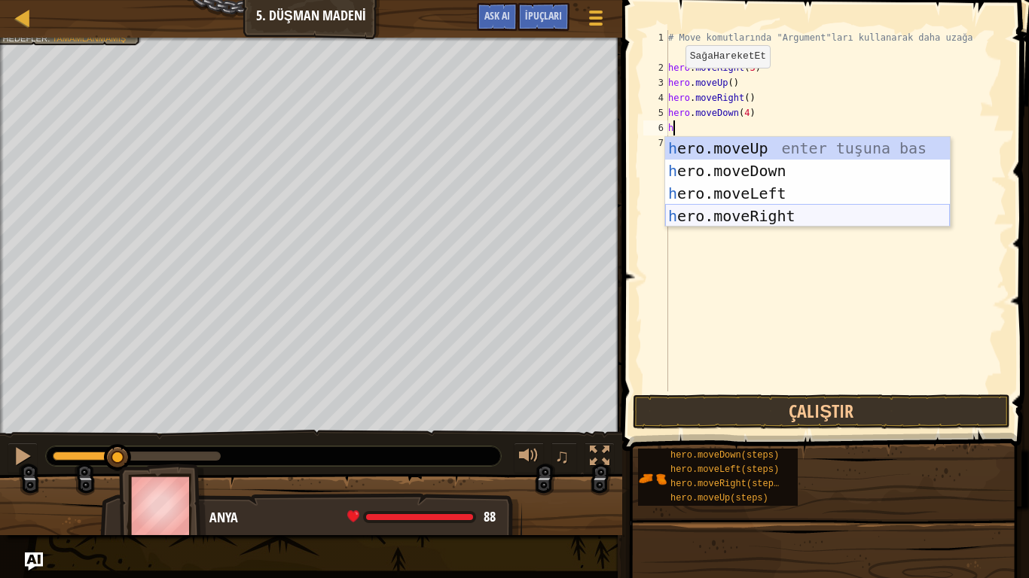
click at [693, 212] on div "h ero.moveUp enter tuşuna bas h ero.moveDown enter tuşuna bas h ero.moveLeft en…" at bounding box center [807, 205] width 285 height 136
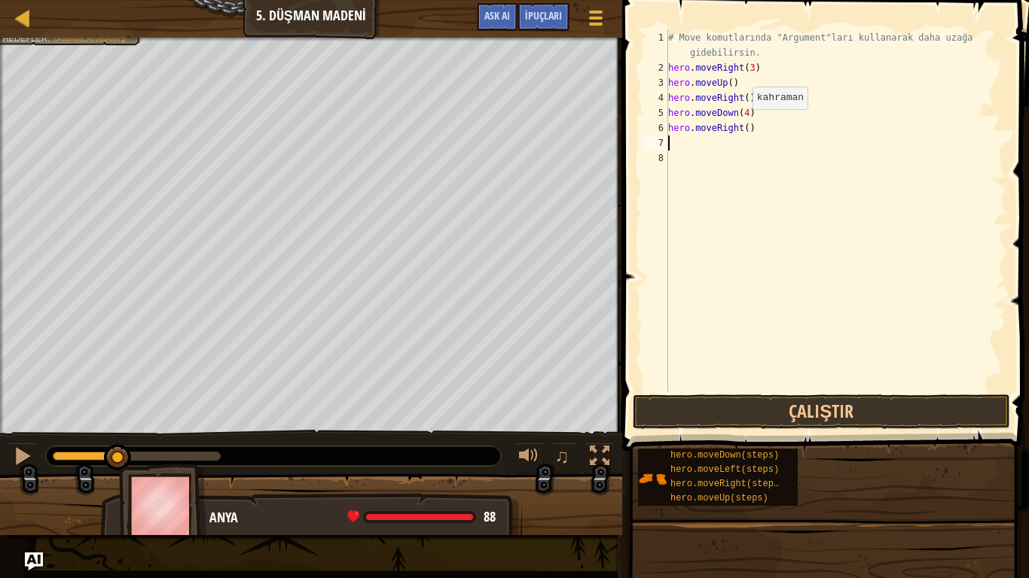
click at [739, 124] on div "# Move komutlarında "Argument"ları kullanarak daha uzağa gidebilirsin. hero . m…" at bounding box center [835, 233] width 341 height 407
click at [741, 125] on div "# Move komutlarında "Argument"ları kullanarak daha uzağa gidebilirsin. hero . m…" at bounding box center [835, 233] width 341 height 407
click at [763, 402] on button "Çalıştır" at bounding box center [820, 412] width 377 height 35
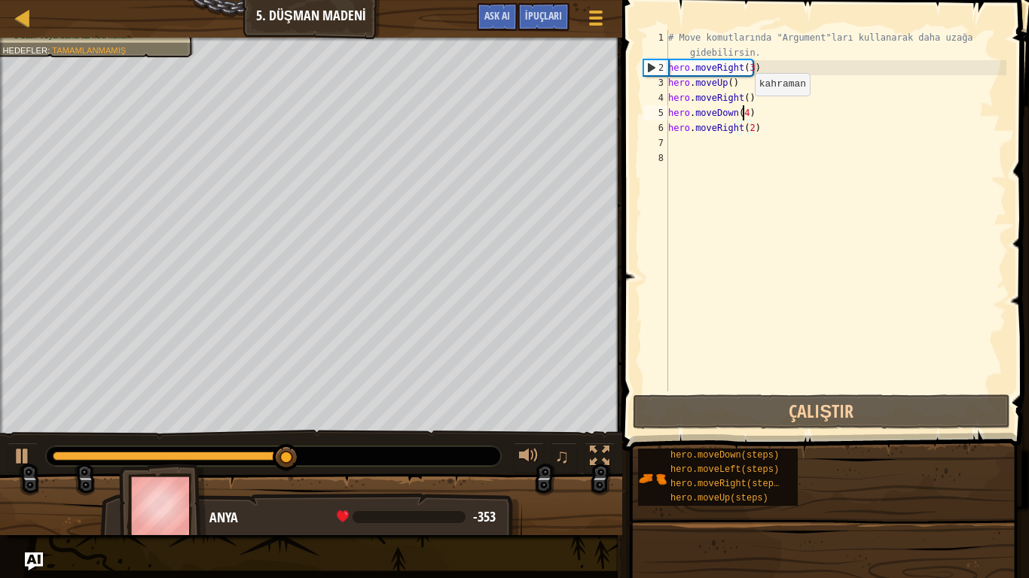
click at [742, 111] on div "# Move komutlarında "Argument"ları kullanarak daha uzağa gidebilirsin. hero . m…" at bounding box center [835, 233] width 341 height 407
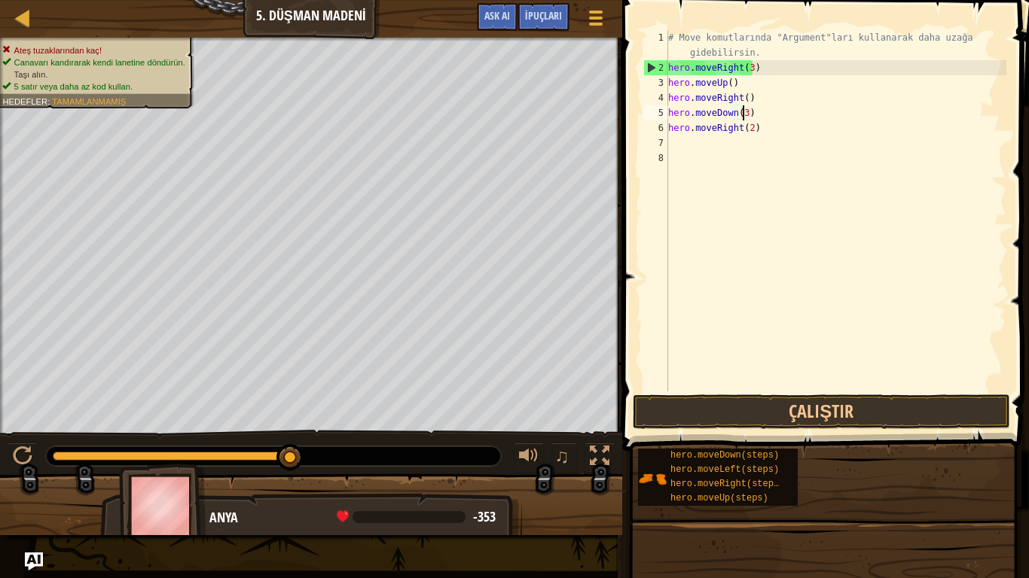
scroll to position [7, 5]
type textarea "hero.moveDown(3)"
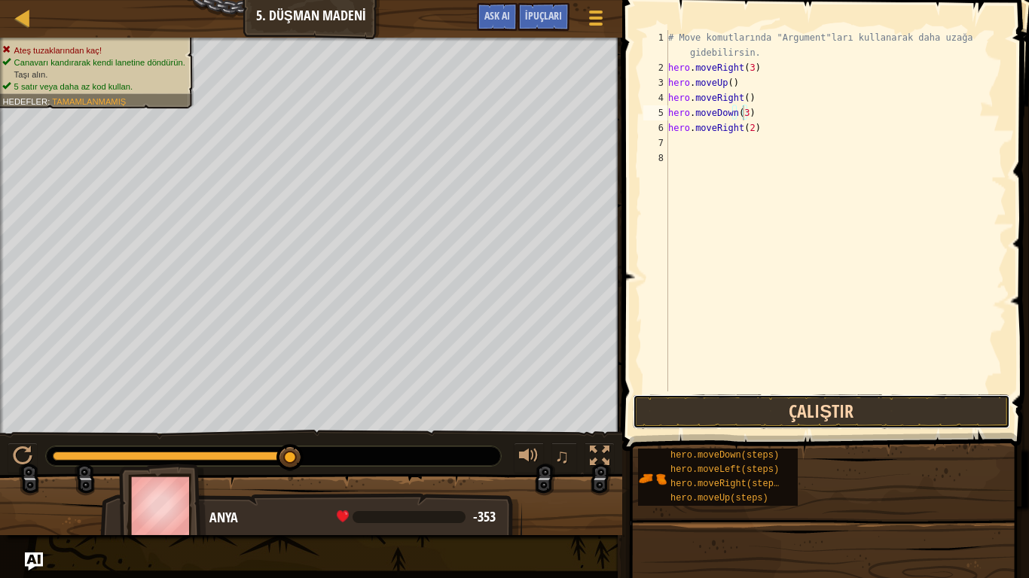
click at [818, 416] on button "Çalıştır" at bounding box center [820, 412] width 377 height 35
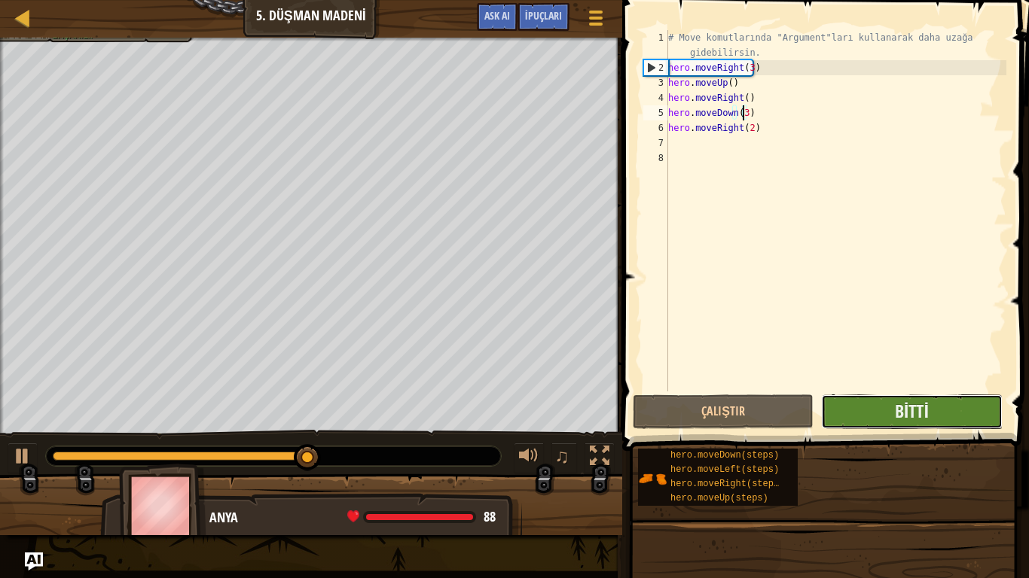
click at [888, 412] on button "Bitti" at bounding box center [911, 412] width 181 height 35
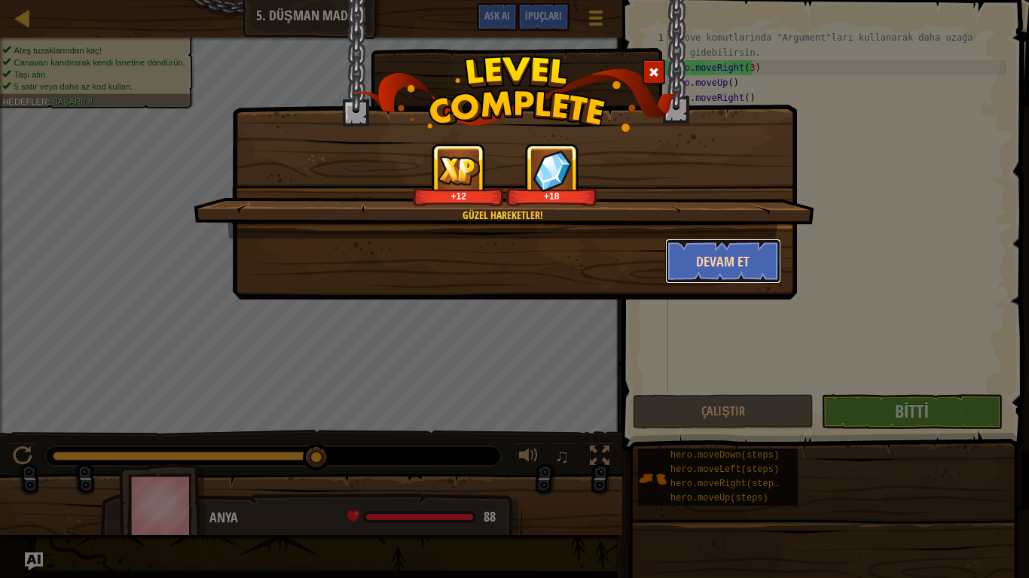
click at [706, 251] on button "Devam et" at bounding box center [723, 261] width 117 height 45
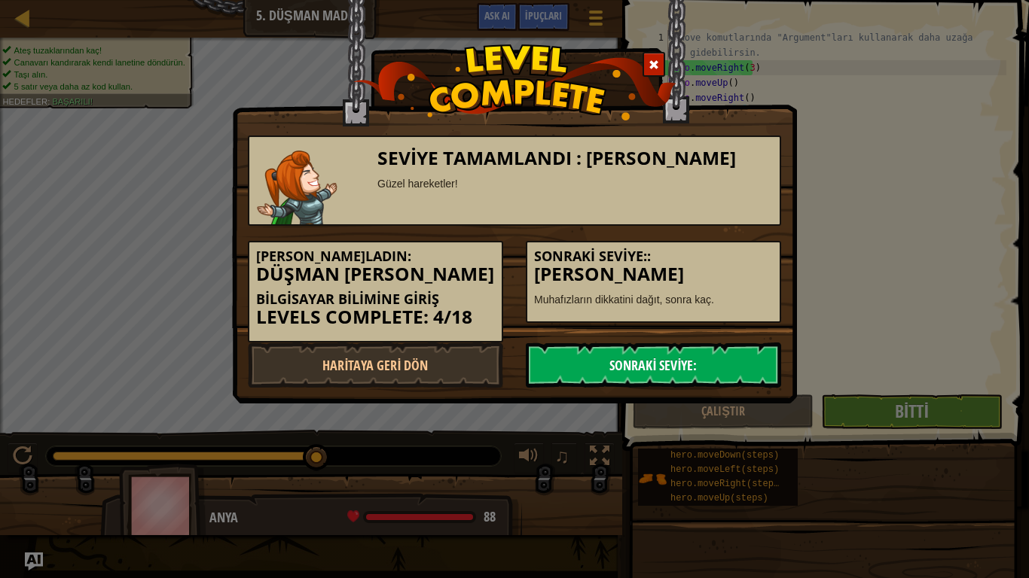
click at [674, 360] on link "Sonraki Seviye:" at bounding box center [653, 365] width 255 height 45
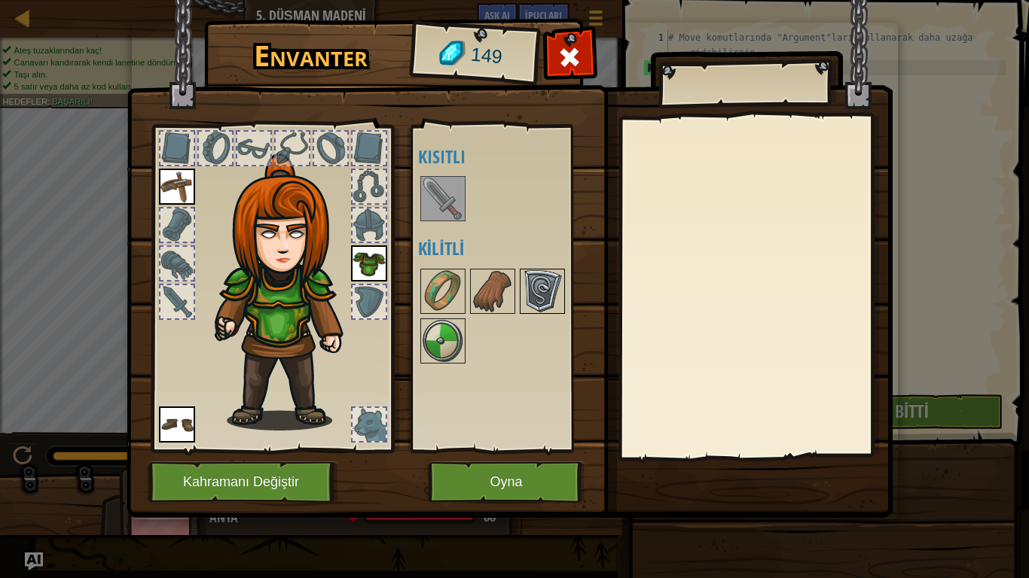
click at [538, 309] on img at bounding box center [542, 291] width 42 height 42
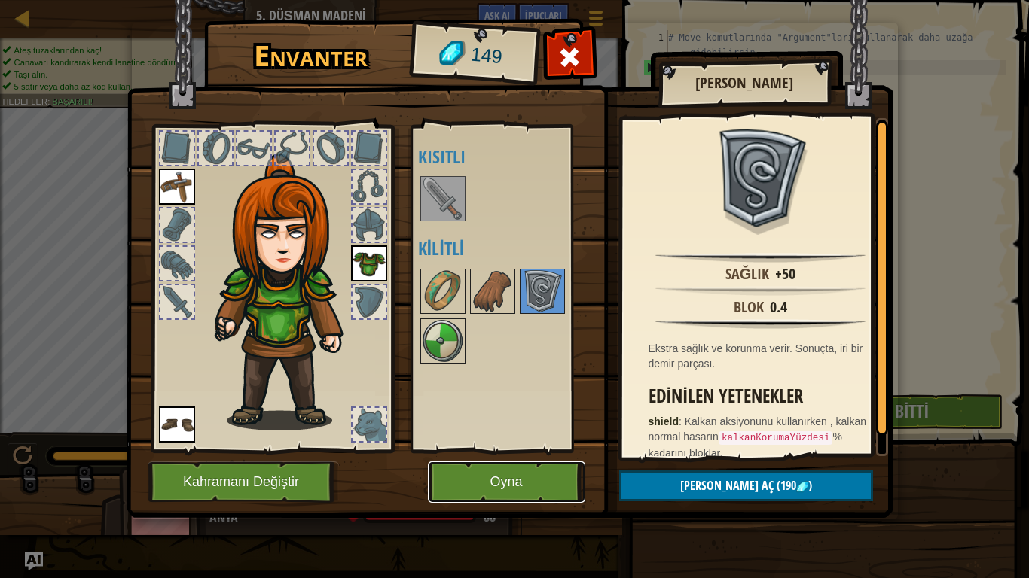
click at [500, 463] on button "Oyna" at bounding box center [506, 482] width 157 height 41
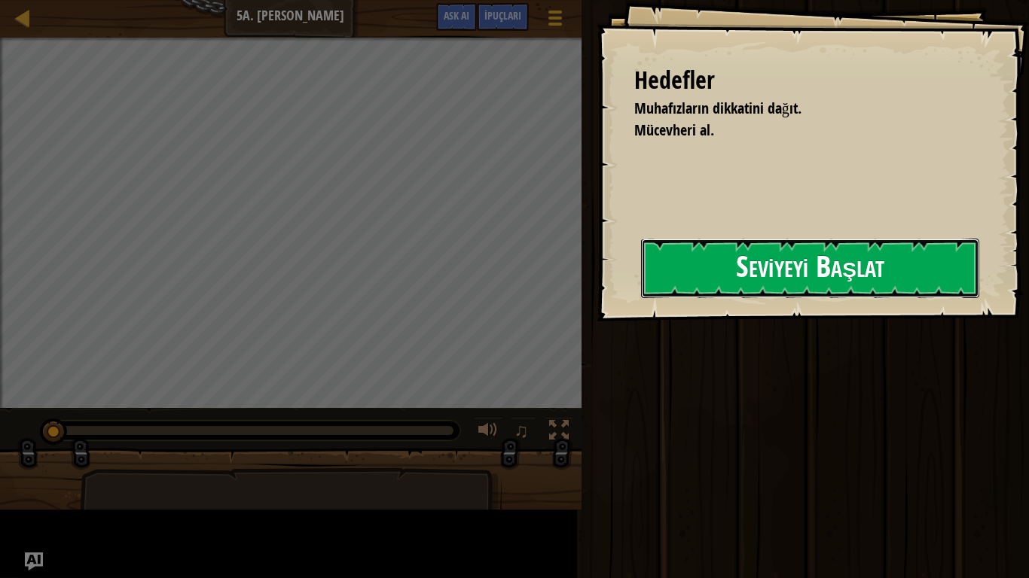
click at [845, 265] on button "Seviyeyi Başlat" at bounding box center [810, 268] width 338 height 59
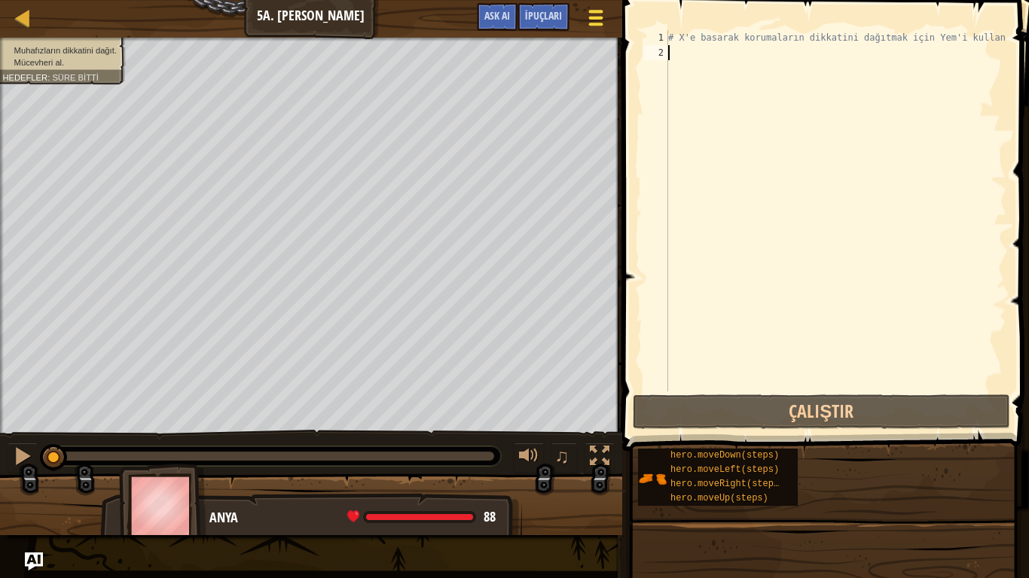
type textarea "h"
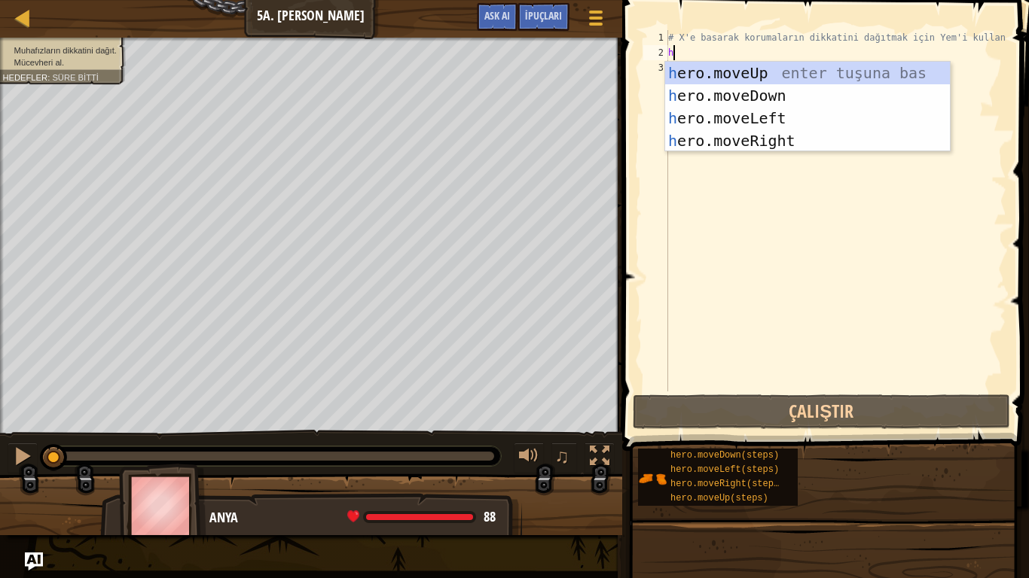
scroll to position [7, 0]
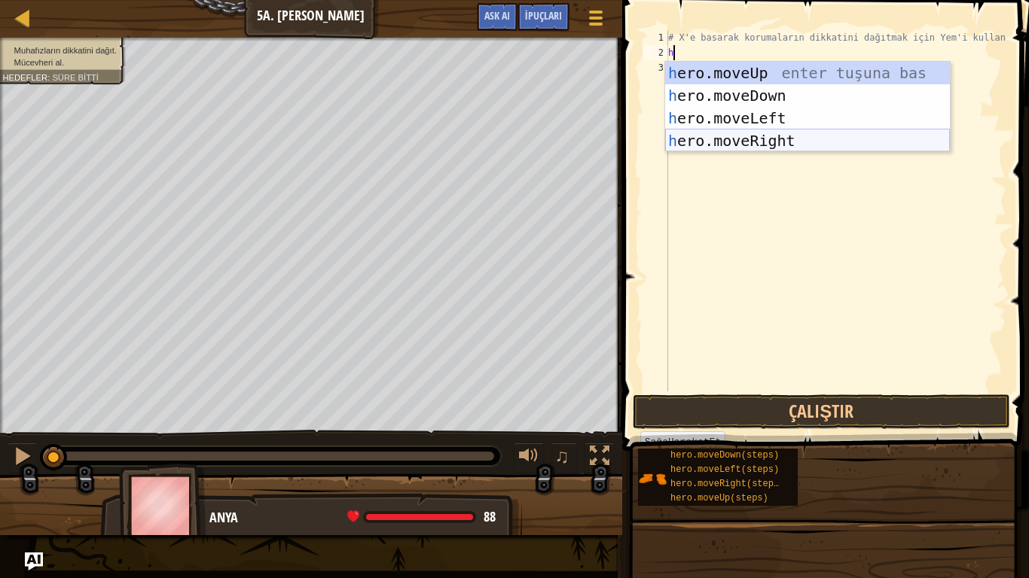
click at [760, 142] on div "h ero.moveUp enter tuşuna bas h ero.moveDown enter tuşuna bas h ero.moveLeft en…" at bounding box center [807, 130] width 285 height 136
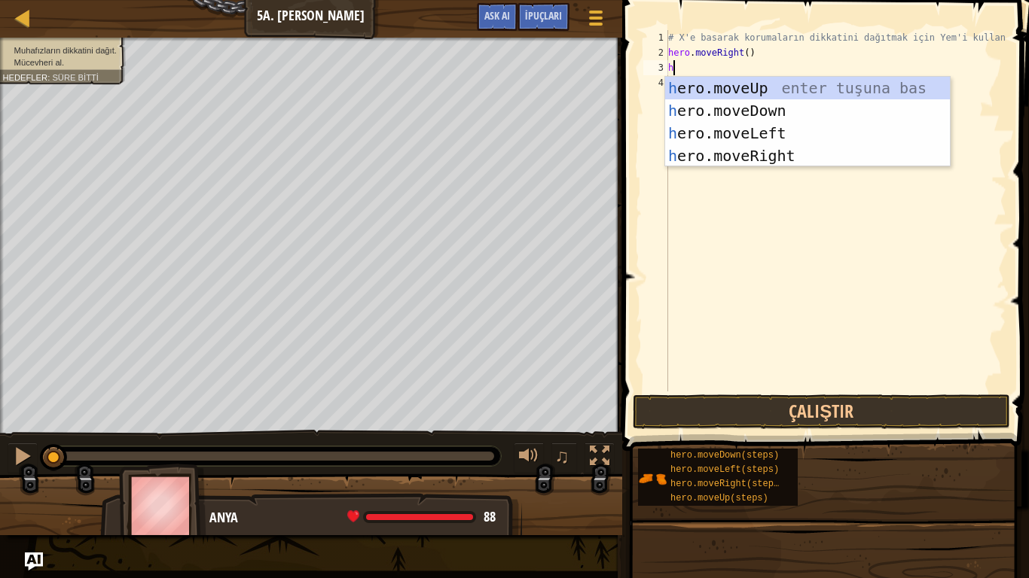
type textarea "h"
click at [763, 113] on div "h ero.moveUp enter tuşuna bas h ero.moveDown enter tuşuna bas h ero.moveLeft en…" at bounding box center [807, 145] width 285 height 136
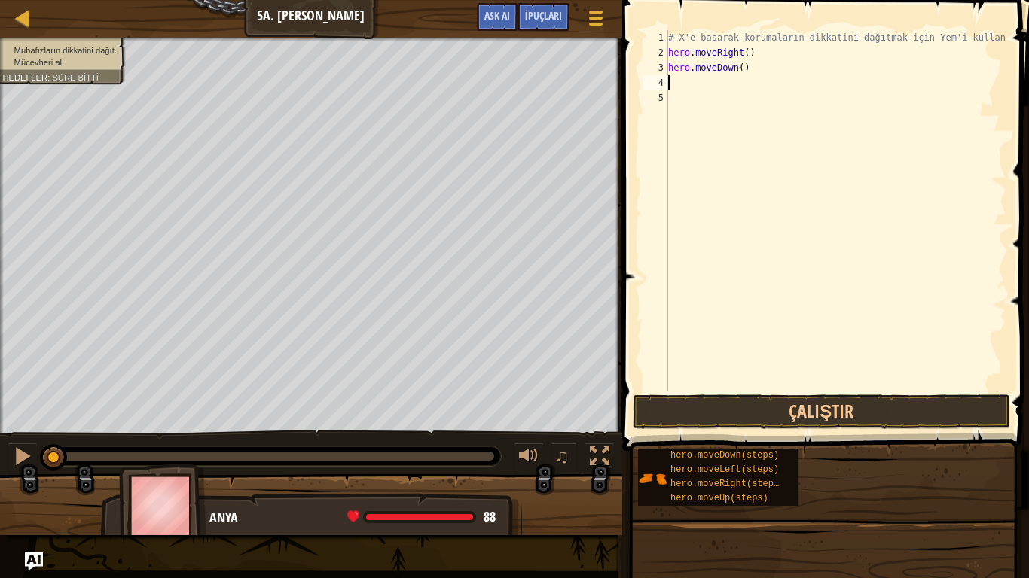
type textarea "h"
click at [501, 12] on span "Ask AI" at bounding box center [497, 15] width 26 height 14
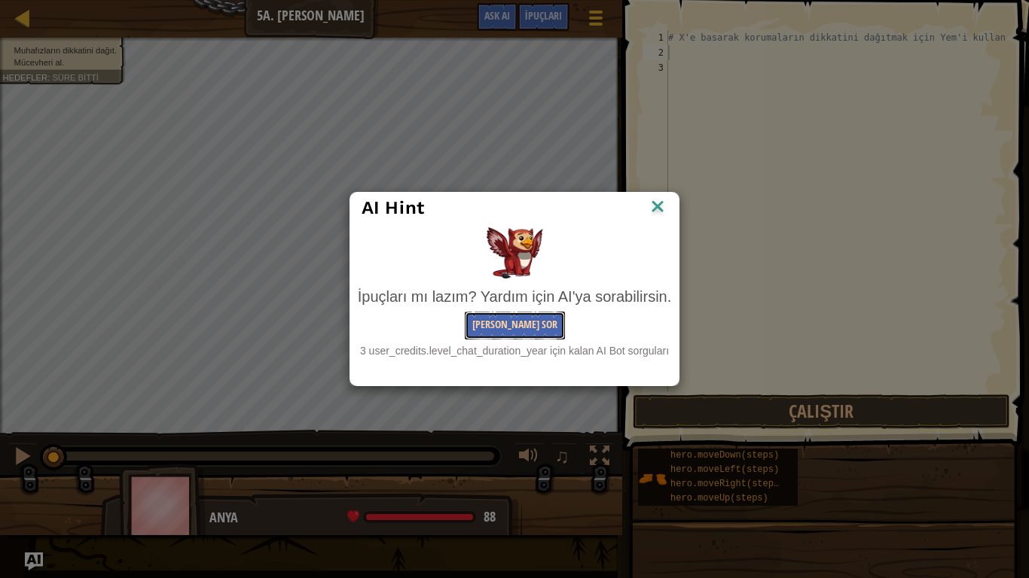
click at [532, 335] on button "[PERSON_NAME] Sor" at bounding box center [515, 326] width 100 height 28
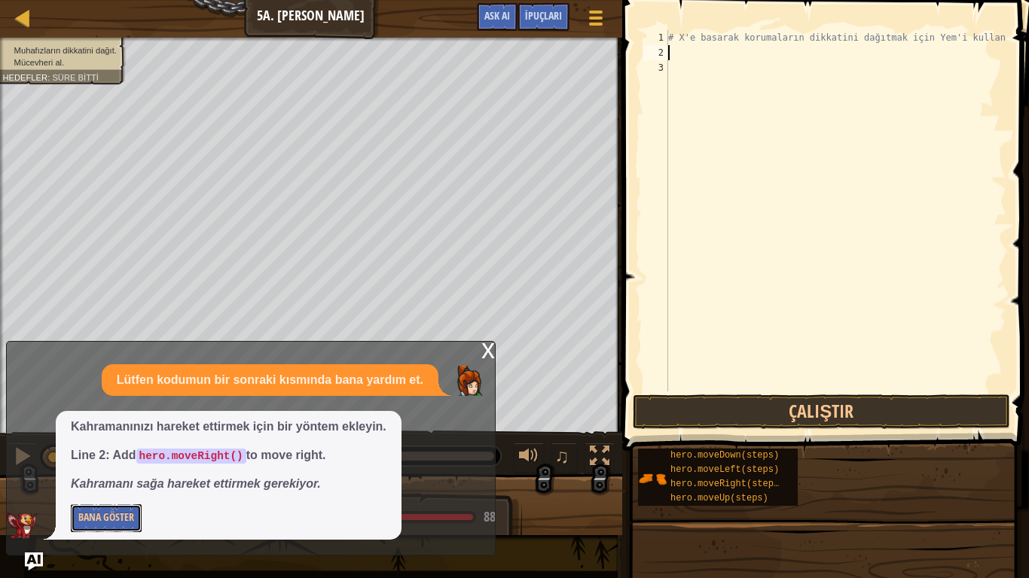
click at [120, 482] on button "Bana Göster" at bounding box center [106, 518] width 71 height 28
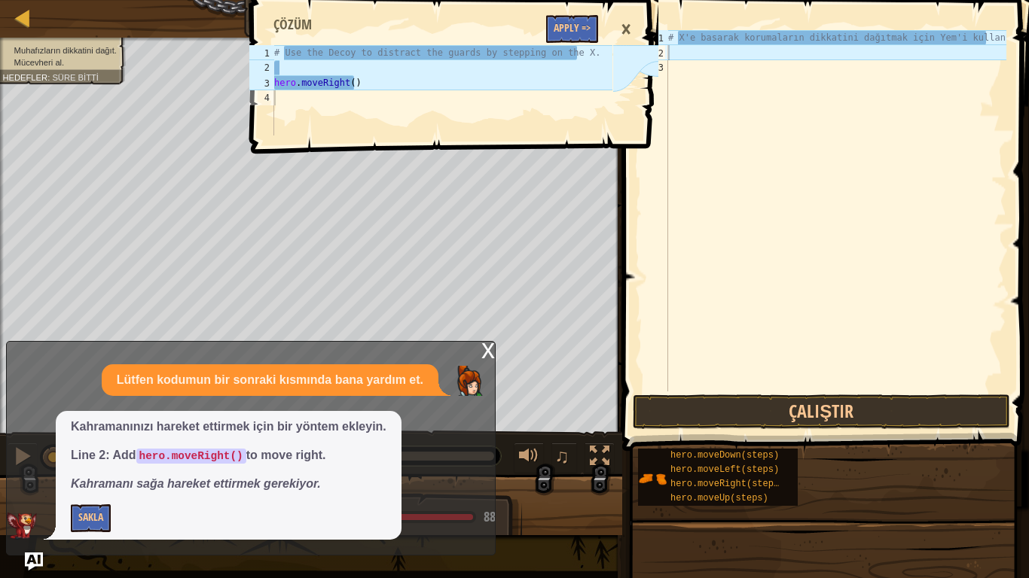
click at [675, 72] on div "# X'e basarak korumaların dikkatini dağıtmak için Yem'i kullan." at bounding box center [835, 226] width 341 height 392
type textarea "h"
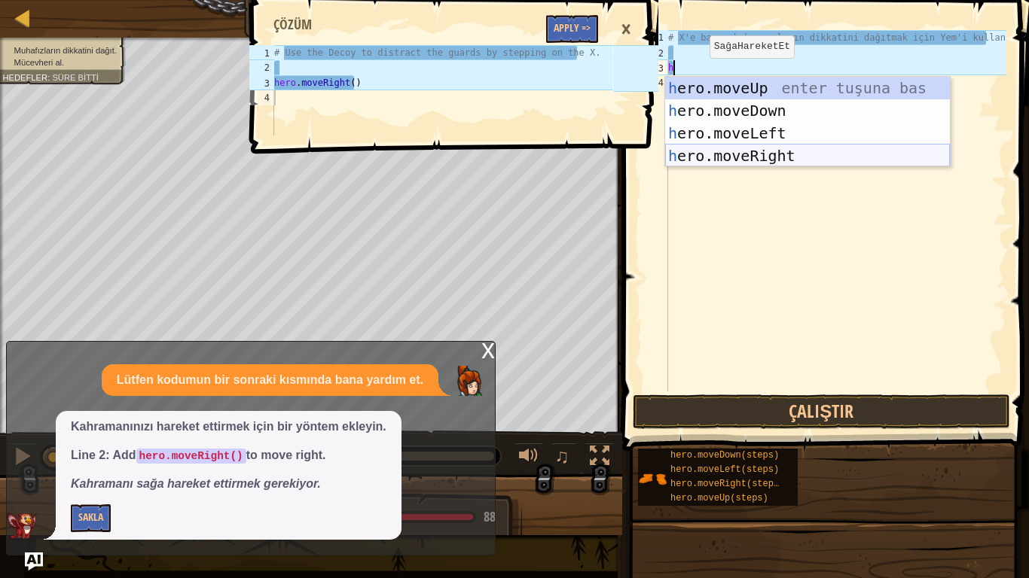
click at [729, 157] on div "h ero.moveUp enter tuşuna bas h ero.moveDown enter tuşuna bas h ero.moveLeft en…" at bounding box center [807, 145] width 285 height 136
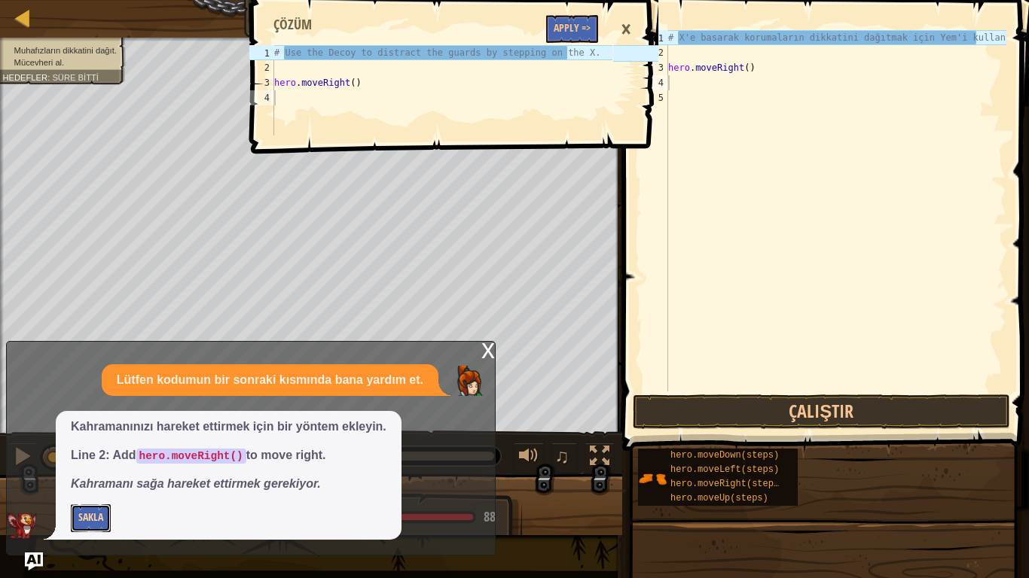
click at [77, 482] on button "Sakla" at bounding box center [91, 518] width 40 height 28
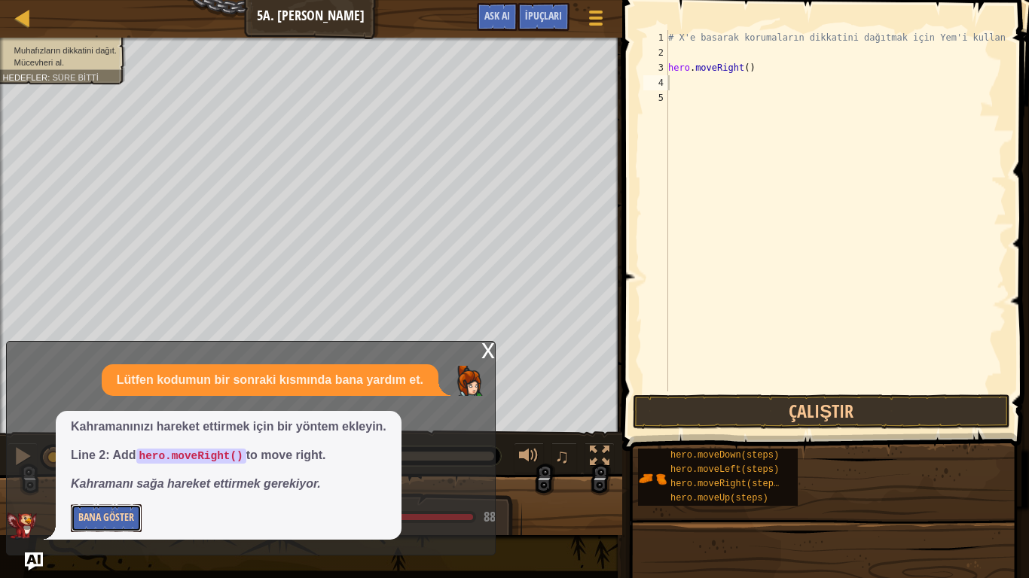
click at [83, 482] on button "Bana Göster" at bounding box center [106, 518] width 71 height 28
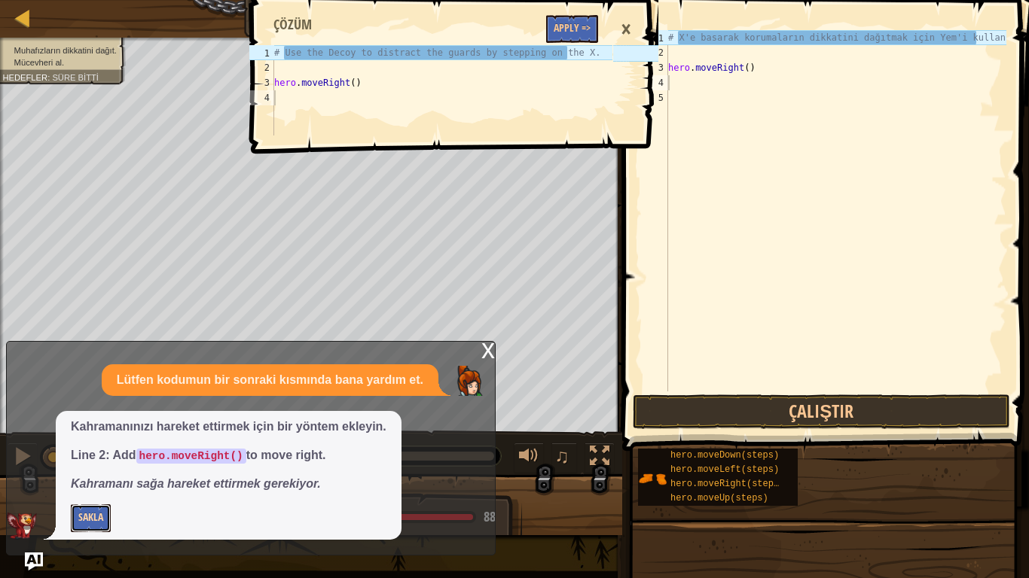
click at [84, 482] on button "Sakla" at bounding box center [91, 518] width 40 height 28
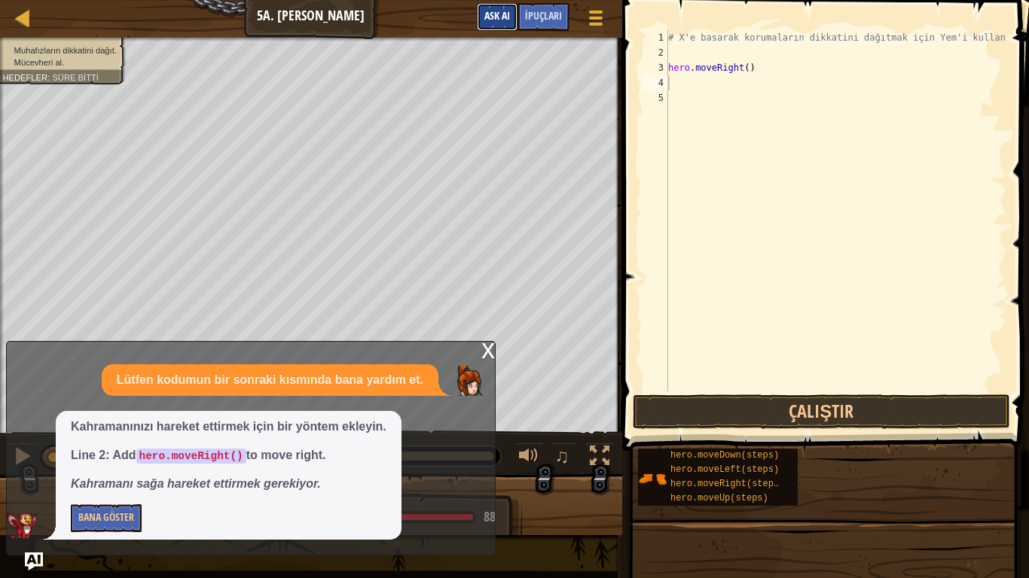
click at [489, 18] on span "Ask AI" at bounding box center [497, 15] width 26 height 14
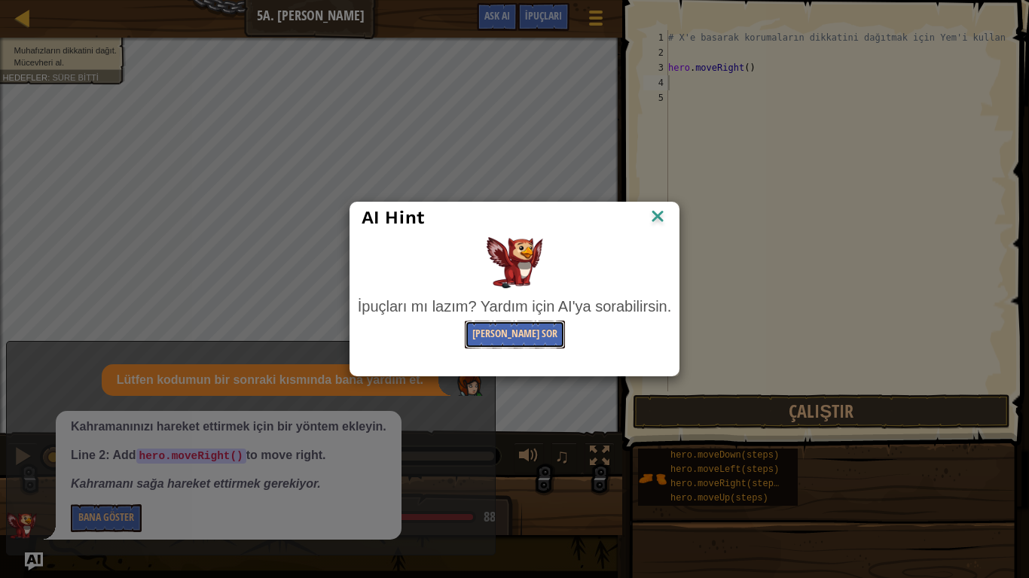
click at [497, 336] on button "[PERSON_NAME] Sor" at bounding box center [515, 335] width 100 height 28
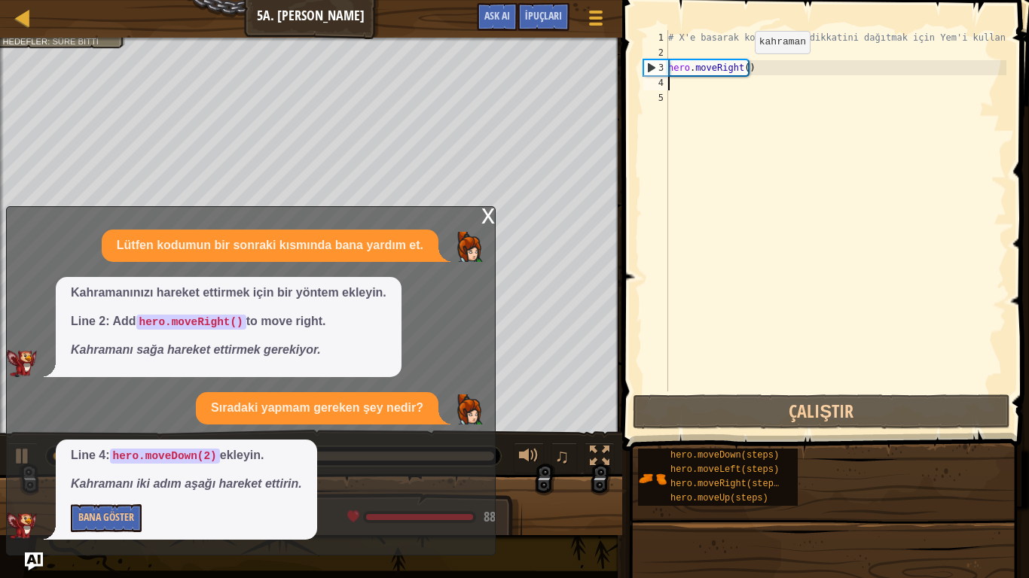
click at [740, 69] on div "# X'e basarak korumaların dikkatini dağıtmak için Yem'i kullan. hero . moveRigh…" at bounding box center [835, 226] width 341 height 392
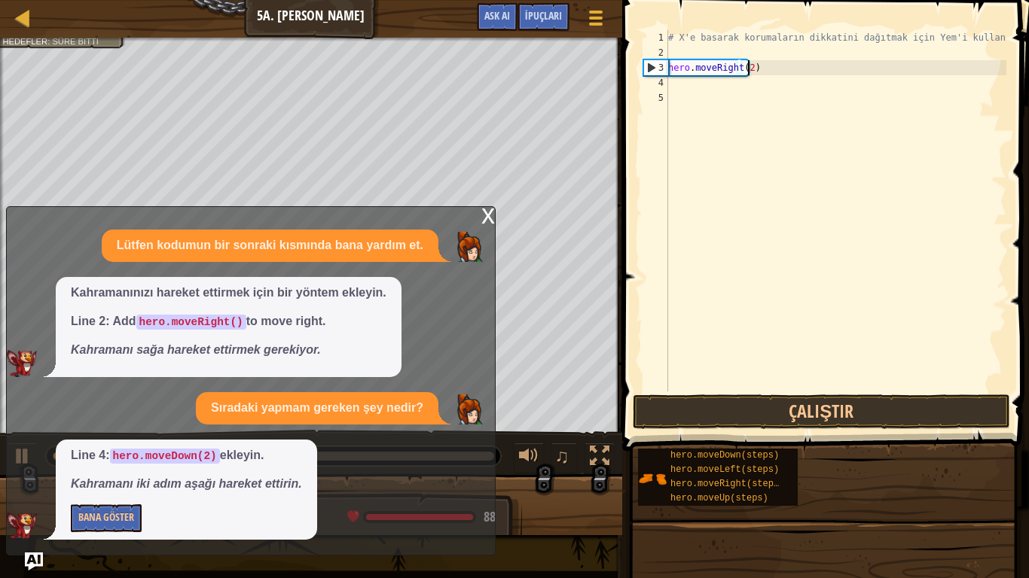
scroll to position [7, 6]
type textarea "hero.moveRight(2)"
click at [504, 14] on span "Ask AI" at bounding box center [497, 15] width 26 height 14
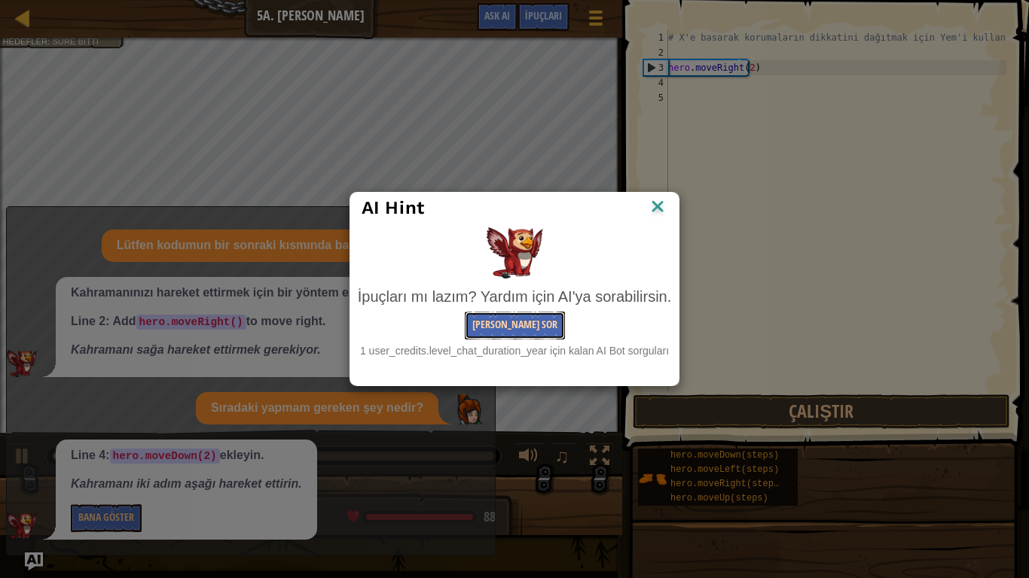
click at [499, 331] on button "[PERSON_NAME] Sor" at bounding box center [515, 326] width 100 height 28
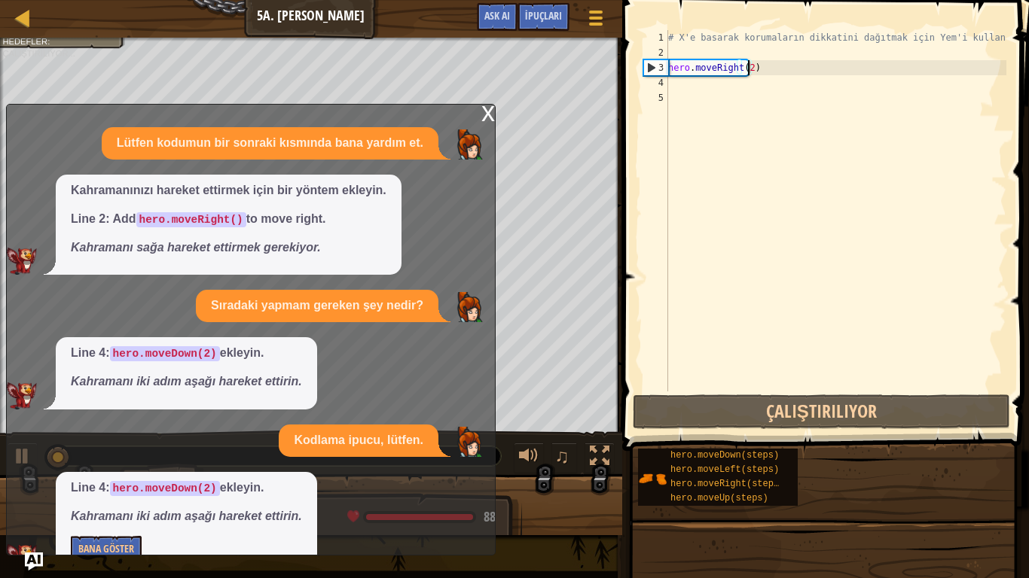
scroll to position [32, 0]
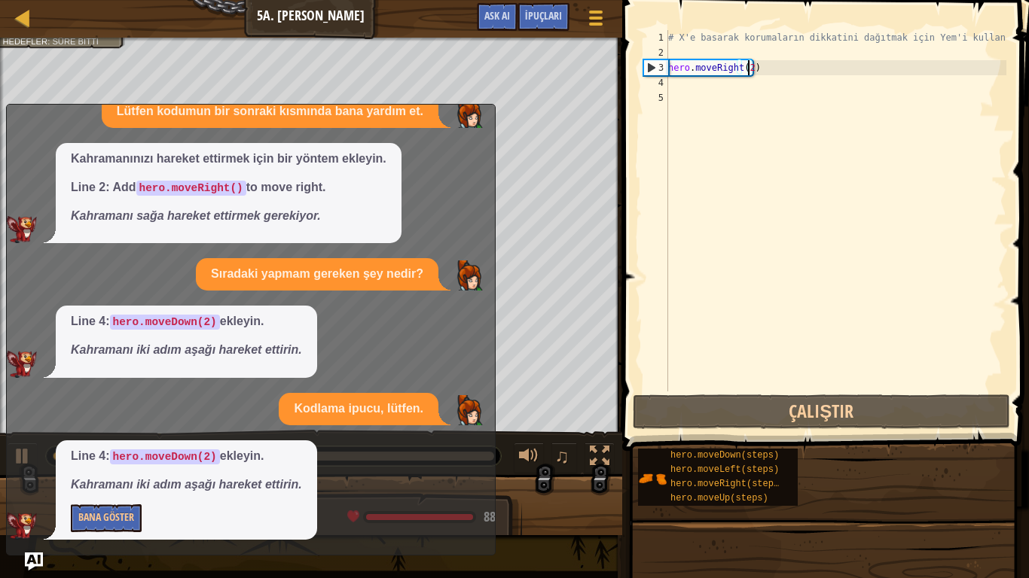
click at [672, 81] on div "# X'e basarak korumaların dikkatini dağıtmak için Yem'i kullan. hero . moveRigh…" at bounding box center [835, 226] width 341 height 392
type textarea "h"
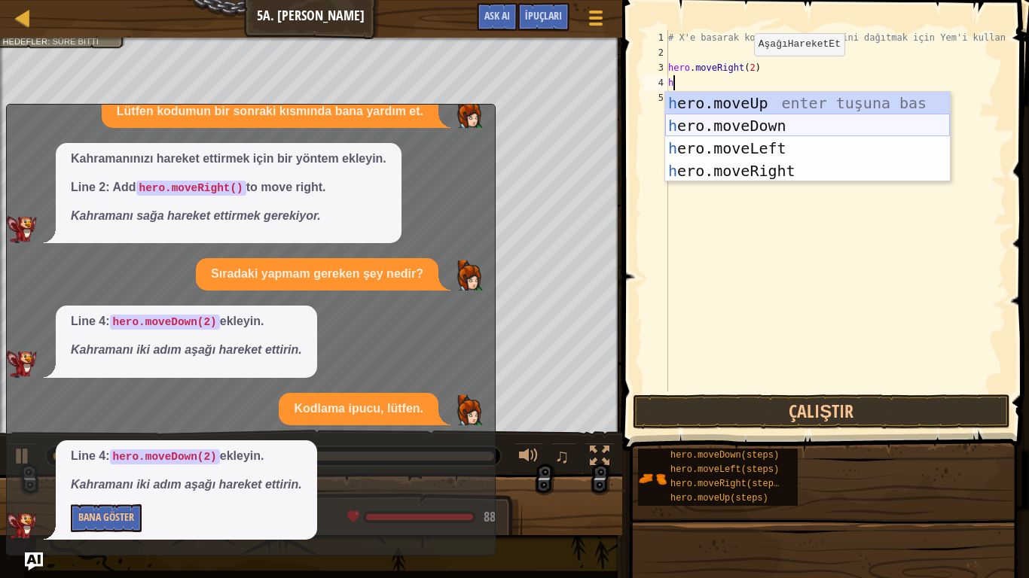
click at [701, 117] on div "h ero.moveUp enter tuşuna bas h ero.moveDown enter tuşuna bas h ero.moveLeft en…" at bounding box center [807, 160] width 285 height 136
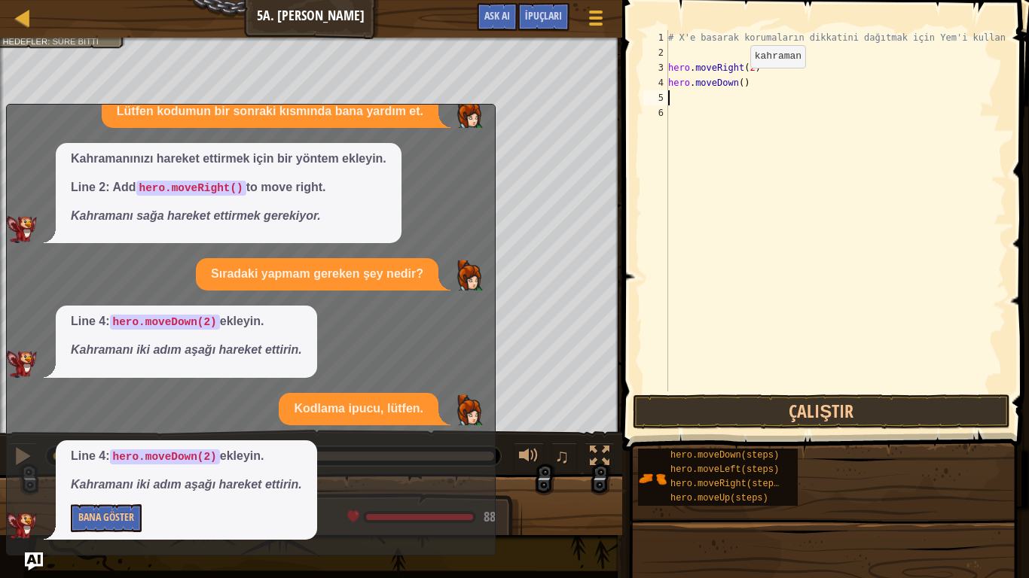
click at [736, 83] on div "# X'e basarak korumaların dikkatini dağıtmak için Yem'i kullan. hero . moveRigh…" at bounding box center [835, 226] width 341 height 392
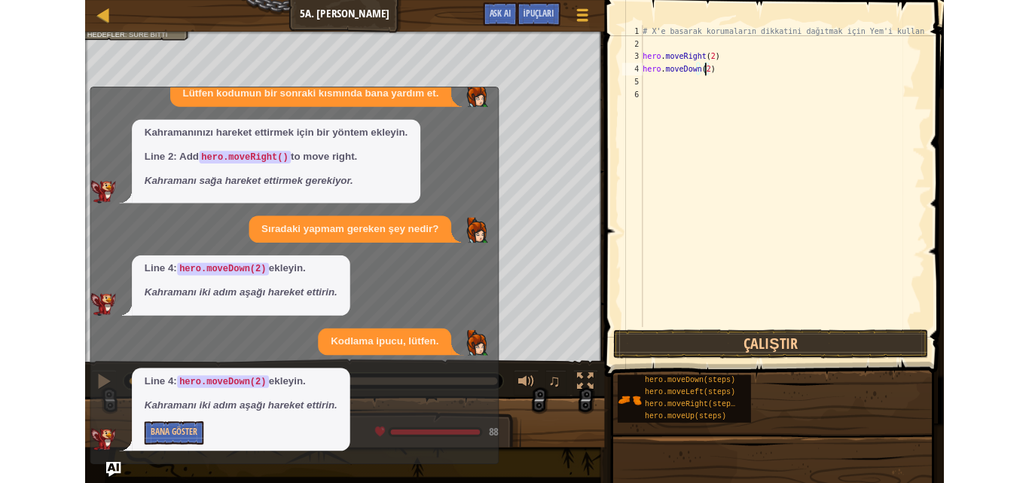
scroll to position [7, 5]
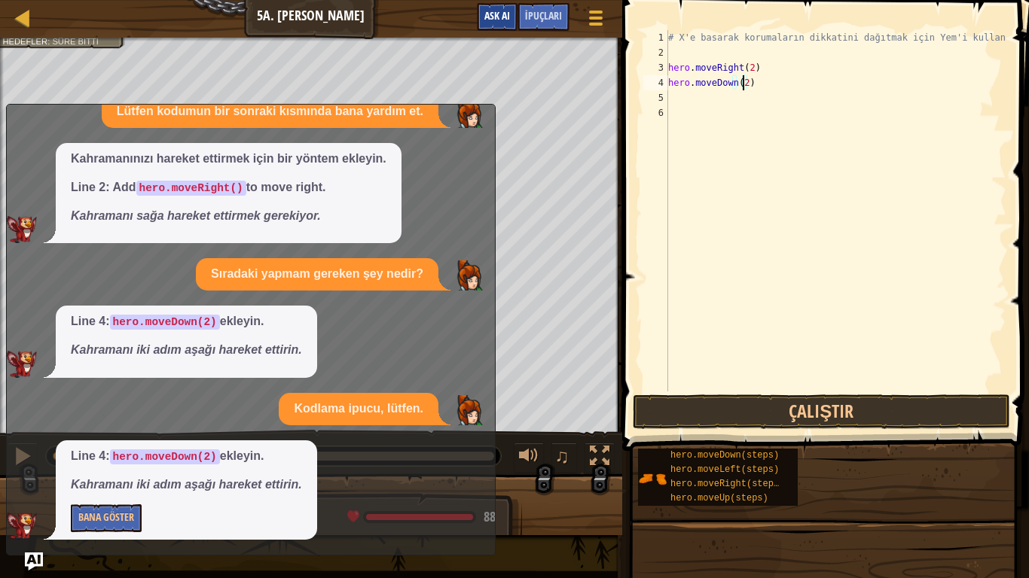
type textarea "hero.moveDown(2)"
click at [484, 22] on span "Ask AI" at bounding box center [497, 15] width 26 height 14
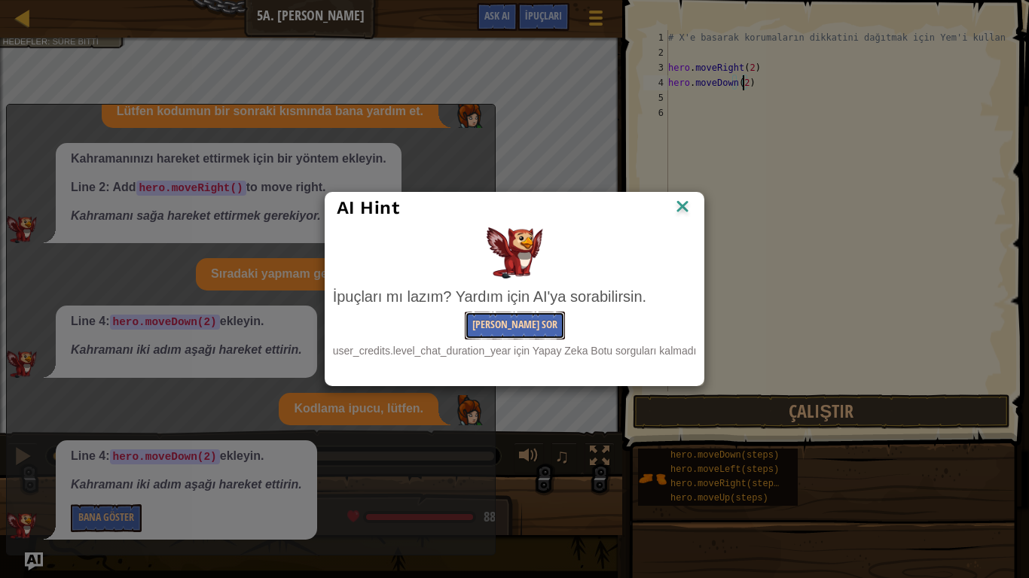
click at [521, 316] on button "[PERSON_NAME] Sor" at bounding box center [515, 326] width 100 height 28
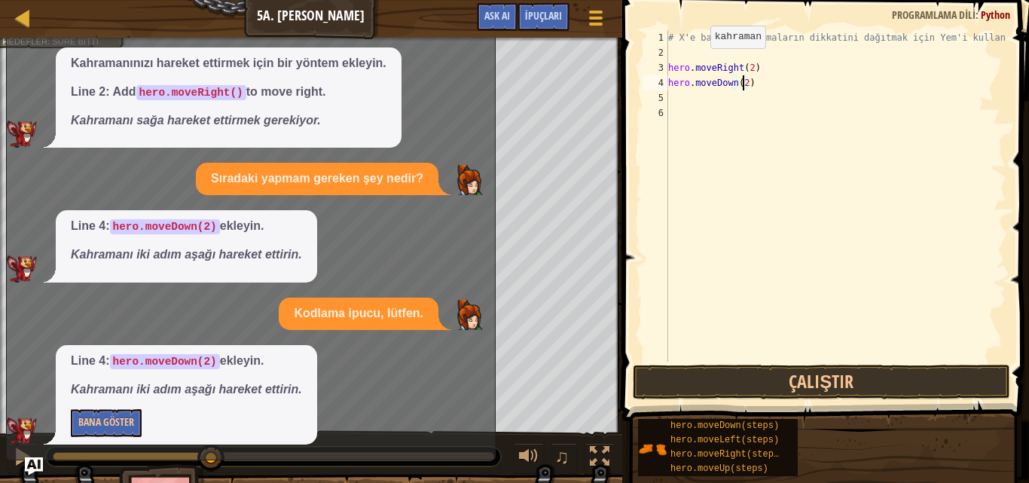
scroll to position [0, 0]
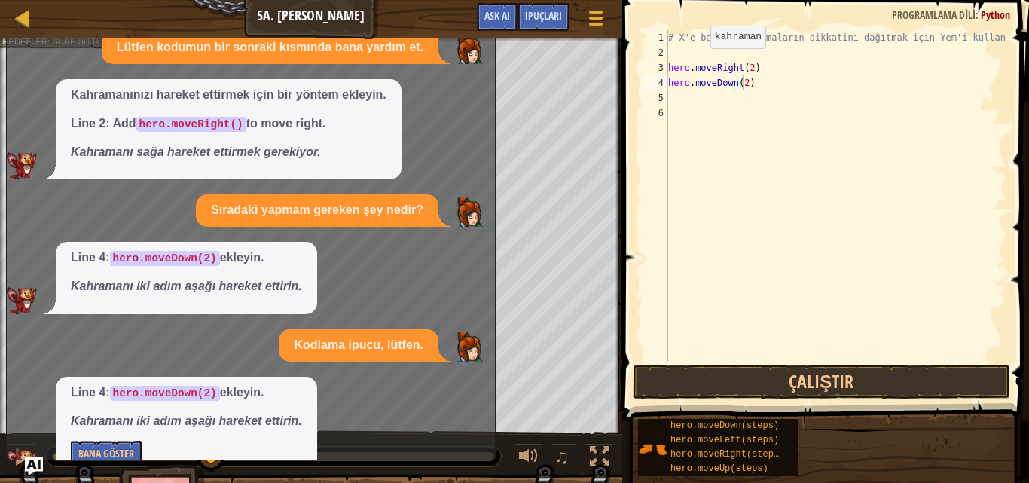
drag, startPoint x: 356, startPoint y: 74, endPoint x: 343, endPoint y: 143, distance: 70.4
click at [343, 143] on div "Lütfen kodumun bir sonraki kısmında bana yardım et. Kahramanınızı hareket ettir…" at bounding box center [247, 254] width 480 height 444
click at [533, 12] on span "İpuçları" at bounding box center [543, 15] width 37 height 14
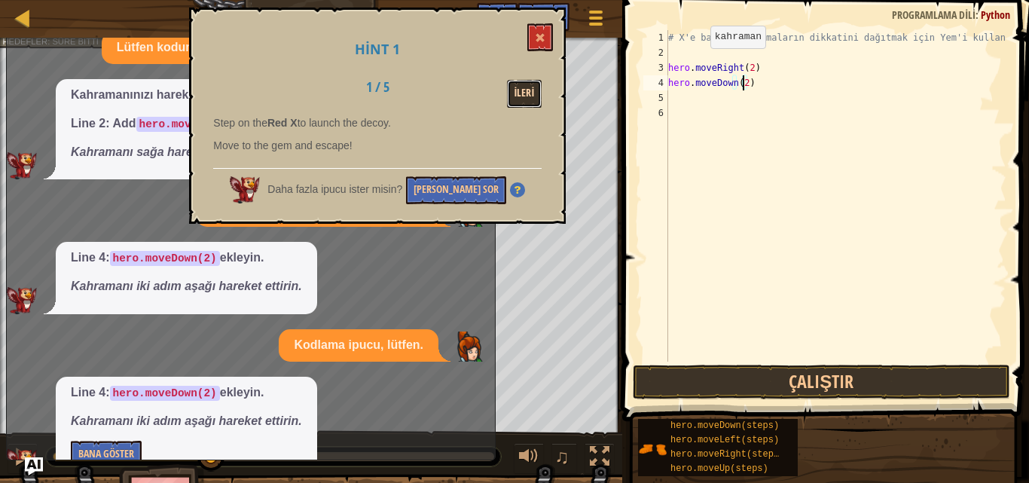
click at [529, 93] on button "İleri" at bounding box center [524, 94] width 35 height 28
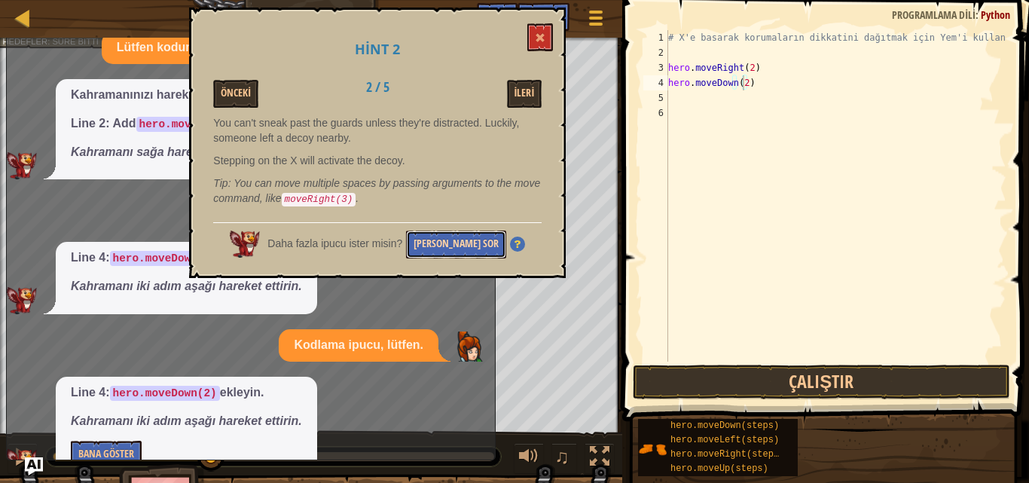
click at [450, 251] on button "[PERSON_NAME] Sor" at bounding box center [456, 244] width 100 height 28
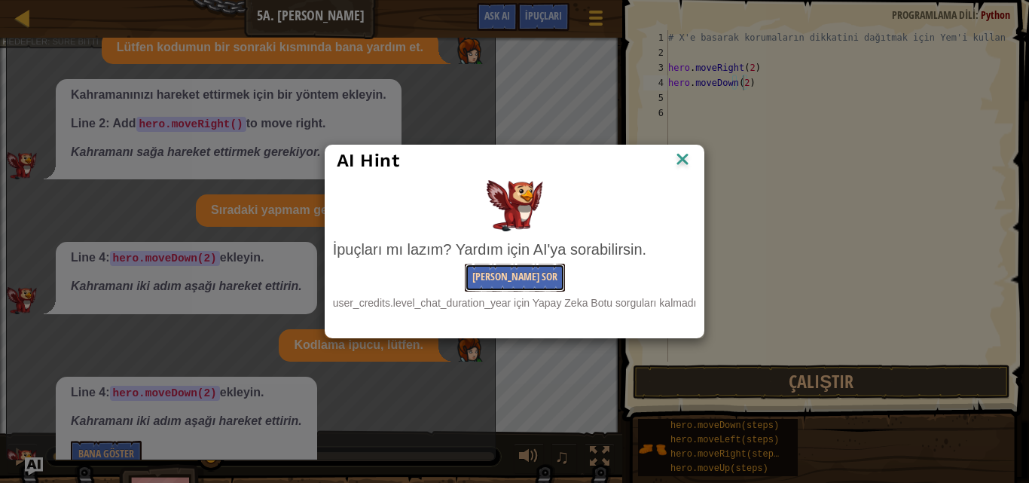
click at [492, 283] on button "[PERSON_NAME] Sor" at bounding box center [515, 278] width 100 height 28
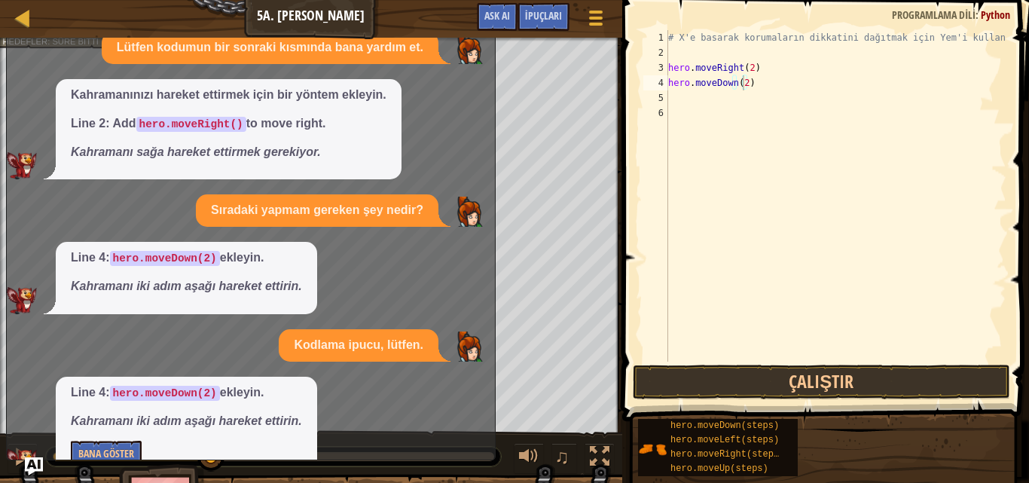
drag, startPoint x: 235, startPoint y: 269, endPoint x: 215, endPoint y: 137, distance: 133.2
drag, startPoint x: 220, startPoint y: 150, endPoint x: 245, endPoint y: 23, distance: 129.1
drag, startPoint x: 236, startPoint y: 136, endPoint x: 398, endPoint y: 100, distance: 165.7
click at [508, 224] on div "Harita Bilgisayar Bilimine Giriş 5a. Hayali Durgu Oyun Menüsü Bitti İpuçları As…" at bounding box center [514, 241] width 1029 height 483
click at [596, 8] on div at bounding box center [595, 18] width 20 height 22
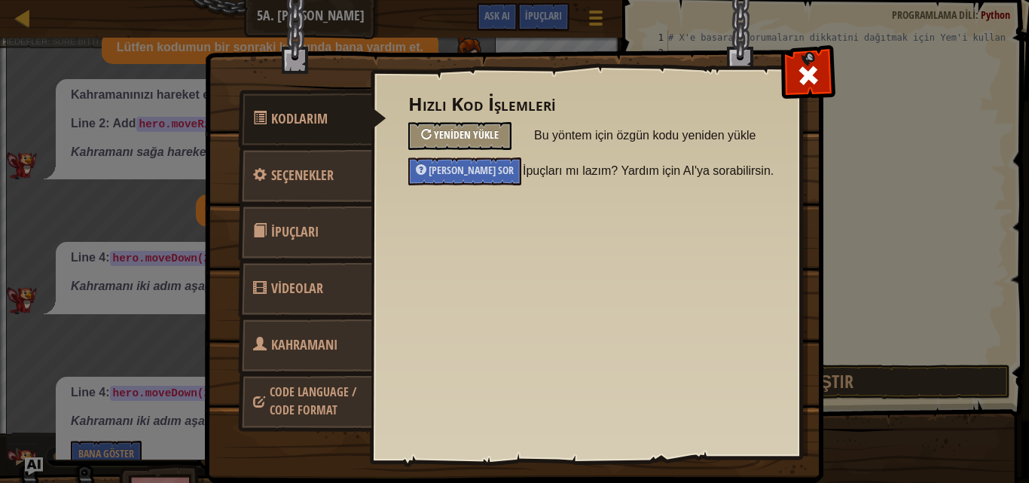
click at [462, 136] on span "Yeniden Yükle" at bounding box center [466, 134] width 65 height 14
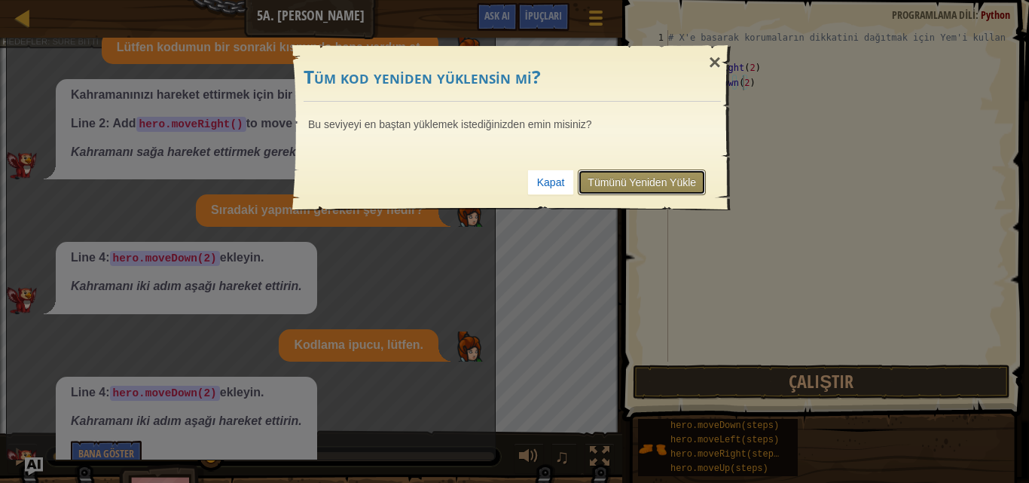
click at [638, 175] on link "Tümünü Yeniden Yükle" at bounding box center [642, 182] width 128 height 26
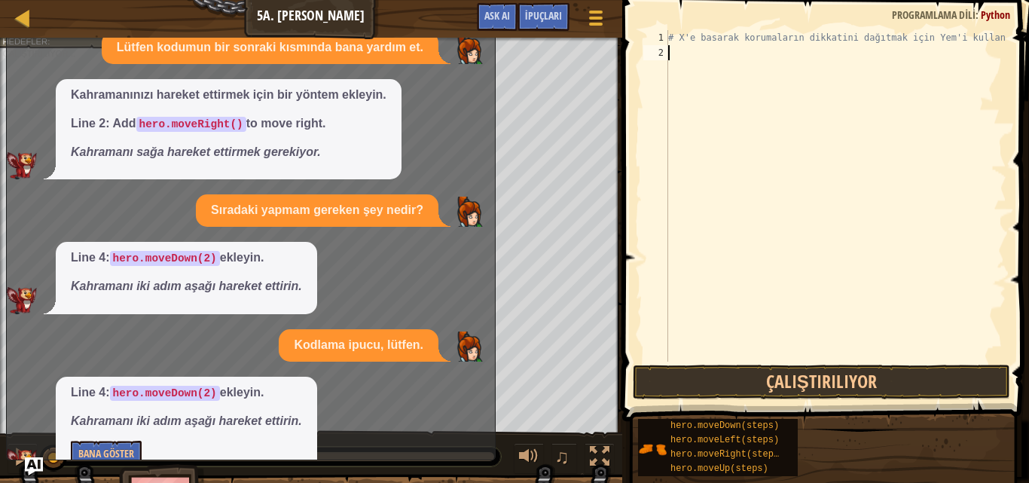
scroll to position [7, 0]
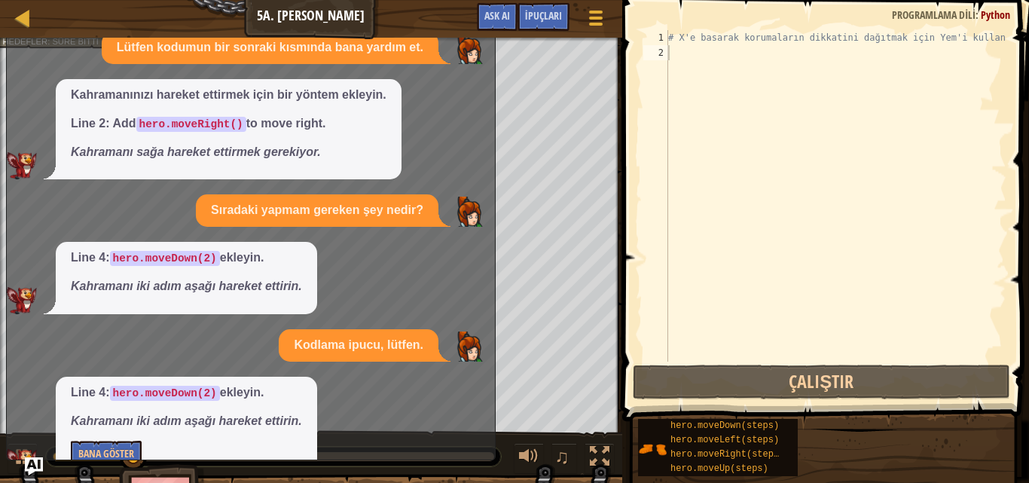
drag, startPoint x: 357, startPoint y: 97, endPoint x: 378, endPoint y: 87, distance: 23.6
drag, startPoint x: 378, startPoint y: 87, endPoint x: 416, endPoint y: 56, distance: 48.8
drag, startPoint x: 416, startPoint y: 56, endPoint x: 405, endPoint y: 72, distance: 19.4
drag, startPoint x: 405, startPoint y: 72, endPoint x: 398, endPoint y: 64, distance: 11.2
drag, startPoint x: 398, startPoint y: 64, endPoint x: 148, endPoint y: 81, distance: 250.5
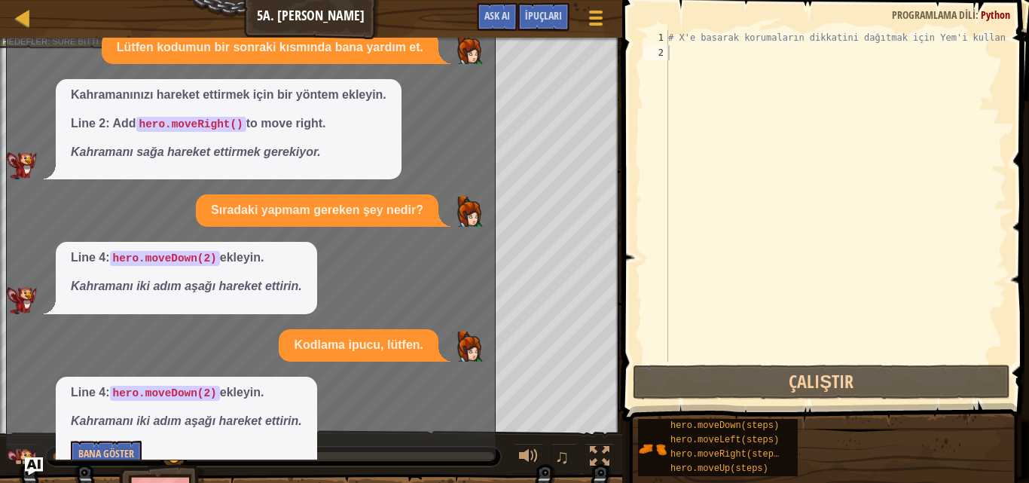
drag, startPoint x: 148, startPoint y: 81, endPoint x: 99, endPoint y: 248, distance: 174.2
click at [99, 248] on div "Line 4: hero.moveDown(2) ekleyin. Kahramanı iki adım aşağı hareket ettirin." at bounding box center [186, 278] width 261 height 72
drag, startPoint x: 123, startPoint y: 444, endPoint x: 124, endPoint y: 431, distance: 13.6
click at [124, 438] on div "Line 4: hero.moveDown(2) ekleyin. Kahramanı iki adım aşağı hareket ettirin. Ban…" at bounding box center [186, 426] width 261 height 100
click at [120, 448] on button "Bana Göster" at bounding box center [106, 454] width 71 height 28
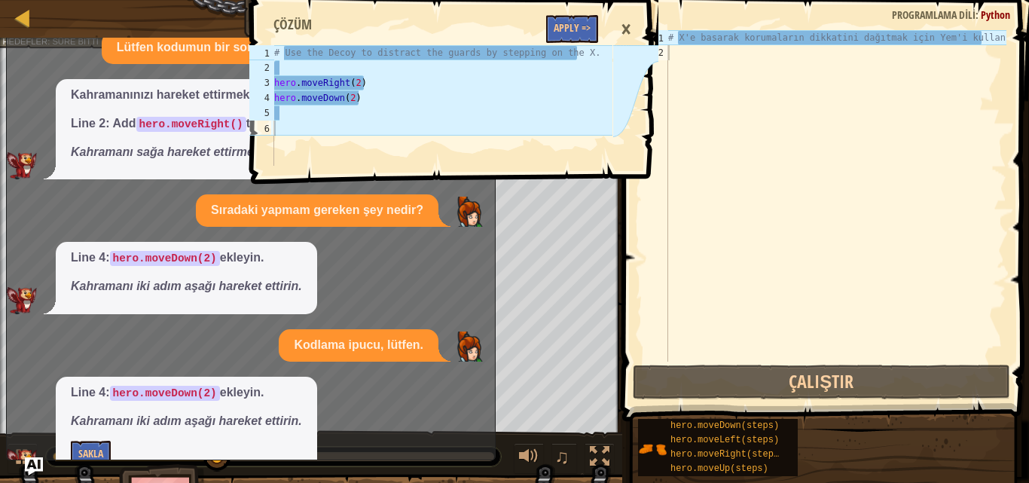
click at [122, 440] on p "Sakla" at bounding box center [186, 454] width 231 height 28
click at [686, 82] on div "# X'e basarak korumaların dikkatini dağıtmak için Yem'i kullan." at bounding box center [835, 210] width 341 height 361
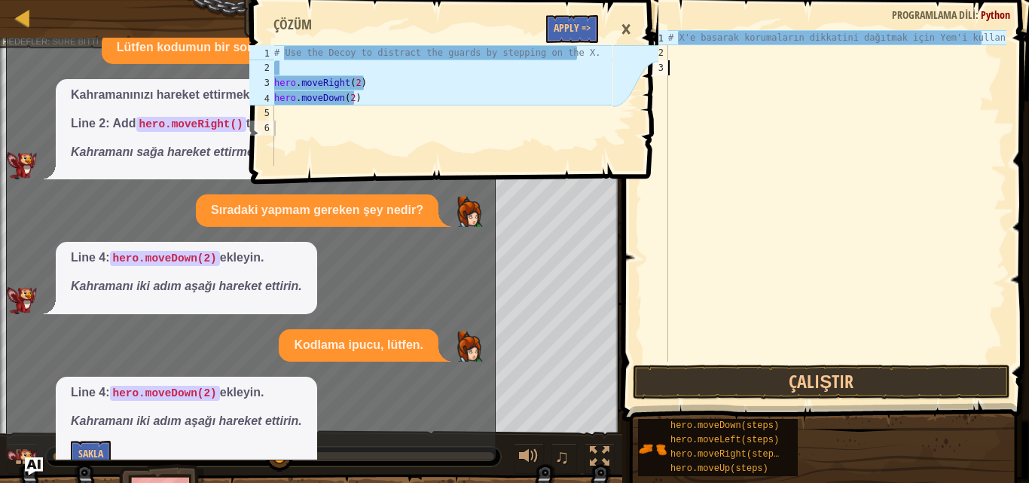
type textarea "h"
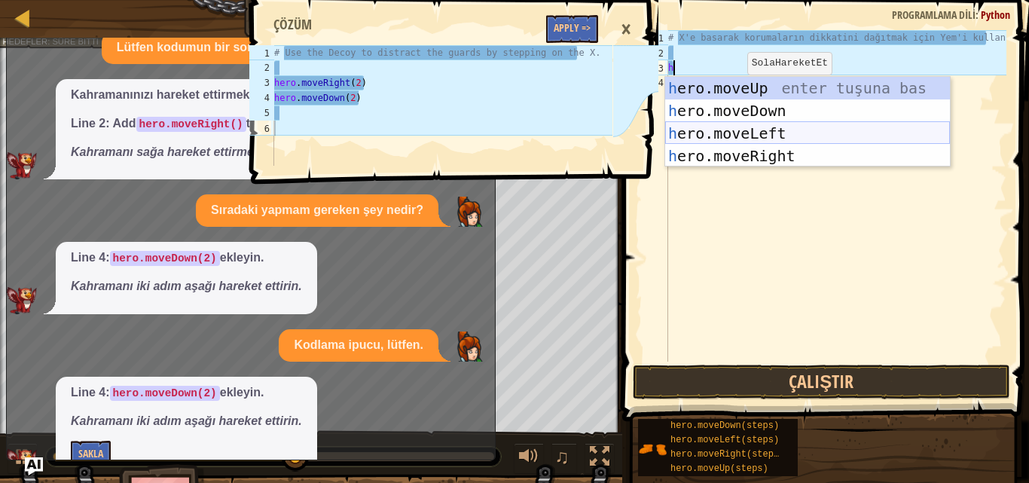
click at [742, 159] on div "h ero.moveUp enter tuşuna bas h ero.moveDown enter tuşuna bas h ero.moveLeft en…" at bounding box center [807, 145] width 285 height 136
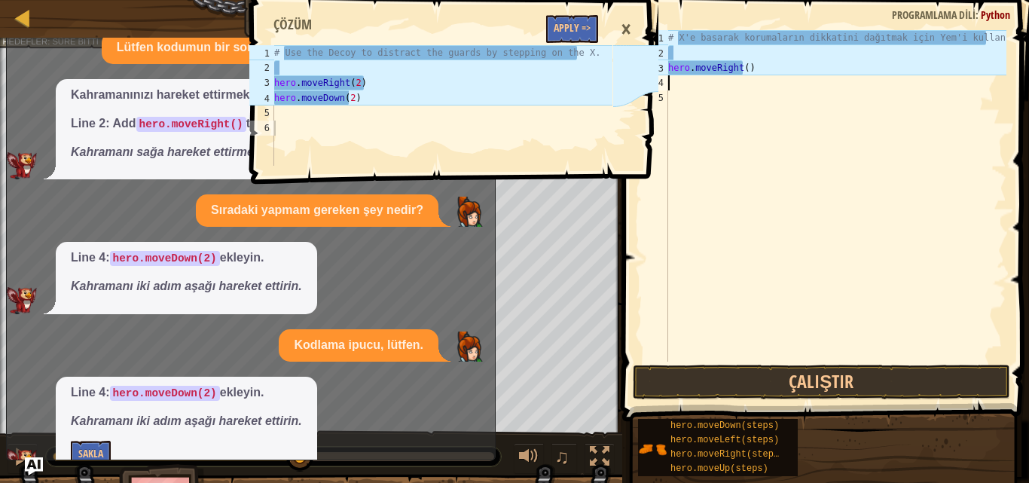
click at [742, 66] on div "# X'e basarak korumaların dikkatini dağıtmak için Yem'i kullan. hero . moveRigh…" at bounding box center [835, 210] width 341 height 361
type textarea "hero.moveRight(2)"
click at [667, 83] on div "4" at bounding box center [655, 82] width 25 height 15
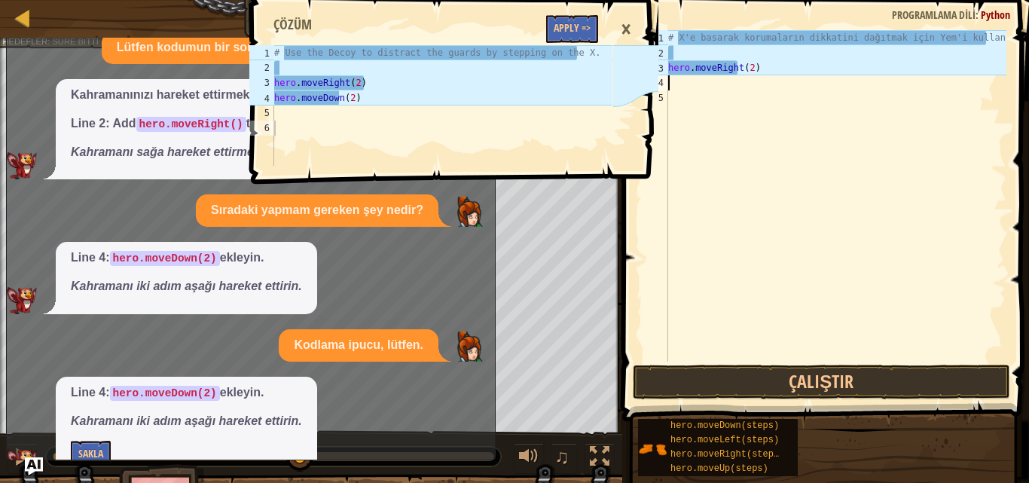
type textarea "h"
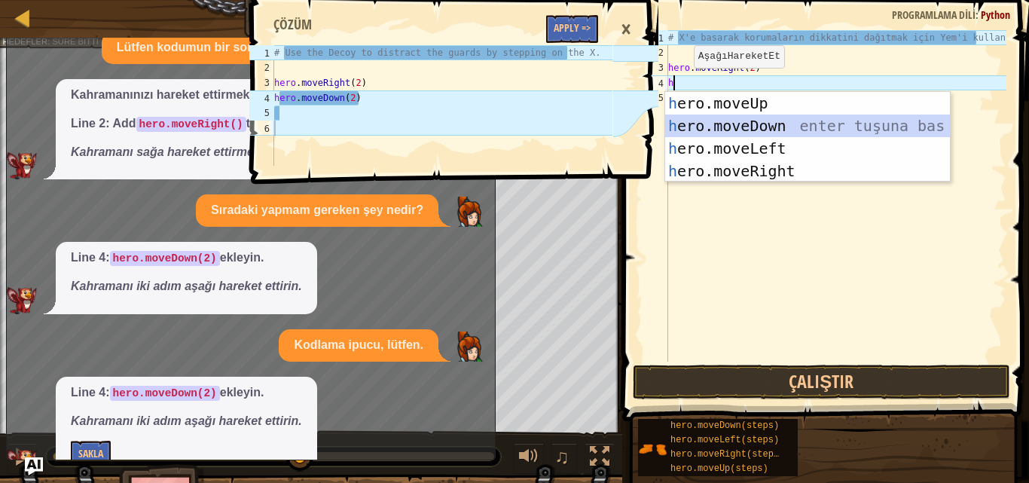
click at [712, 125] on div "h ero.moveUp enter tuşuna bas h ero.moveDown enter tuşuna bas h ero.moveLeft en…" at bounding box center [807, 160] width 285 height 136
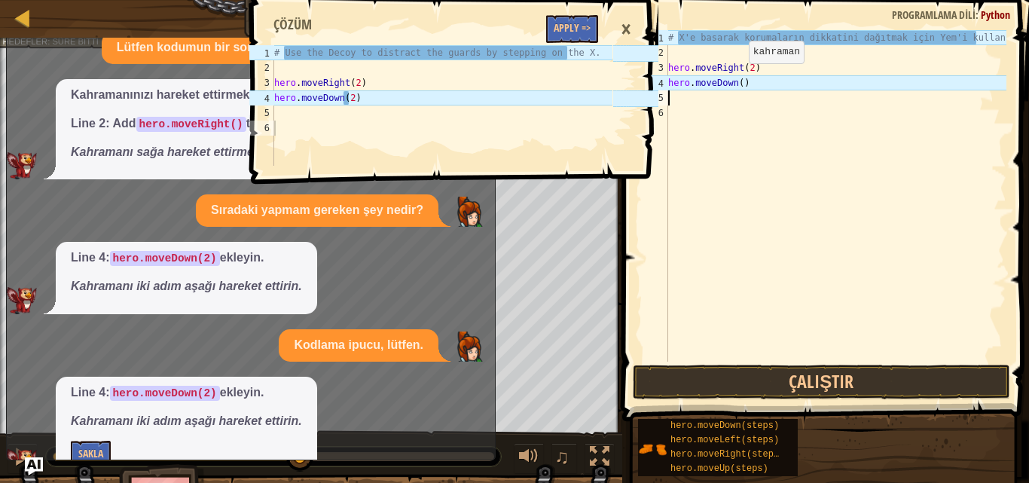
click at [735, 79] on div "# X'e basarak korumaların dikkatini dağıtmak için Yem'i kullan. hero . moveRigh…" at bounding box center [835, 210] width 341 height 361
type textarea "hero.moveDown(2)"
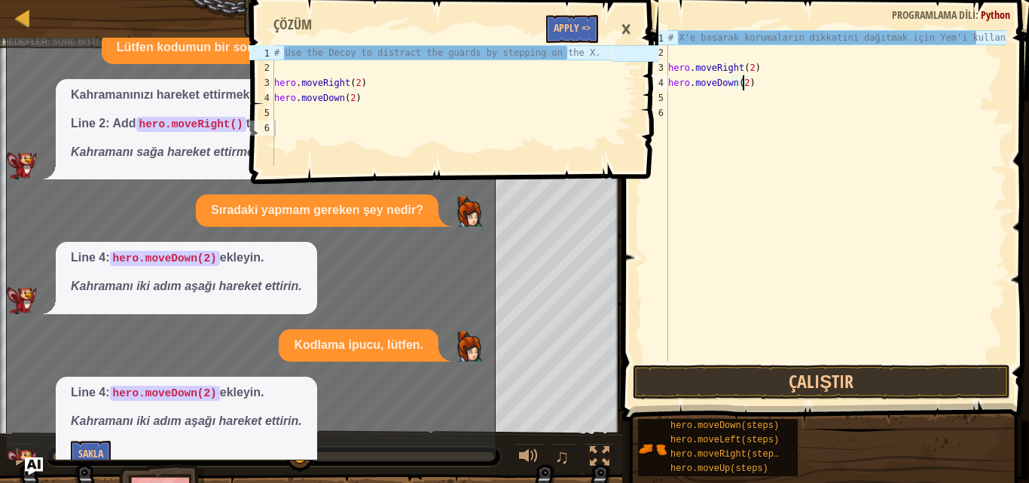
scroll to position [7, 5]
click at [675, 95] on div "# X'e basarak korumaların dikkatini dağıtmak için Yem'i kullan. hero . moveRigh…" at bounding box center [835, 210] width 341 height 361
click at [623, 23] on div "×" at bounding box center [626, 29] width 26 height 35
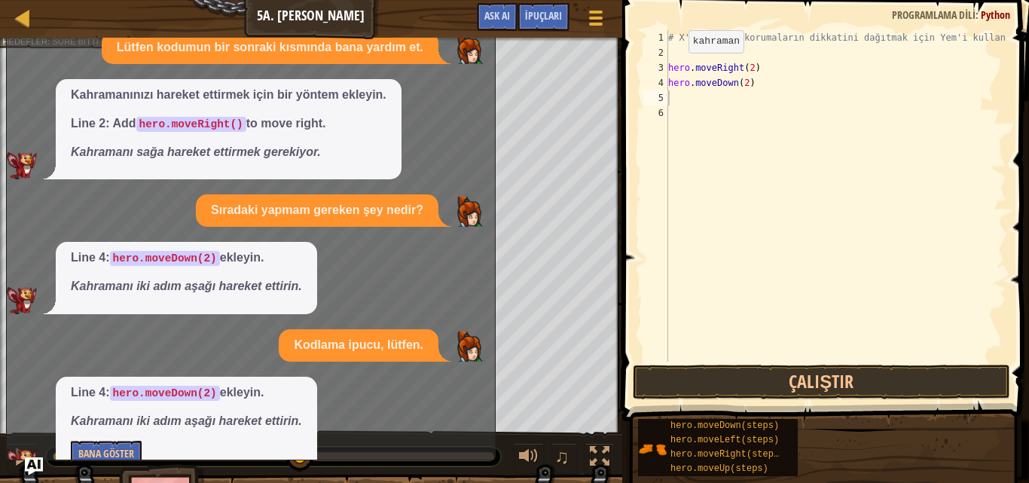
drag, startPoint x: 407, startPoint y: 74, endPoint x: 396, endPoint y: 87, distance: 17.1
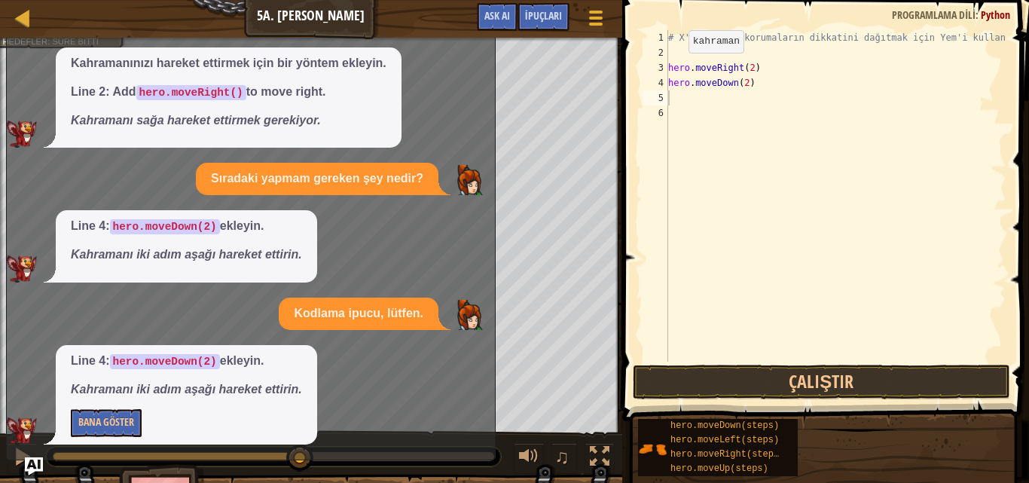
scroll to position [0, 0]
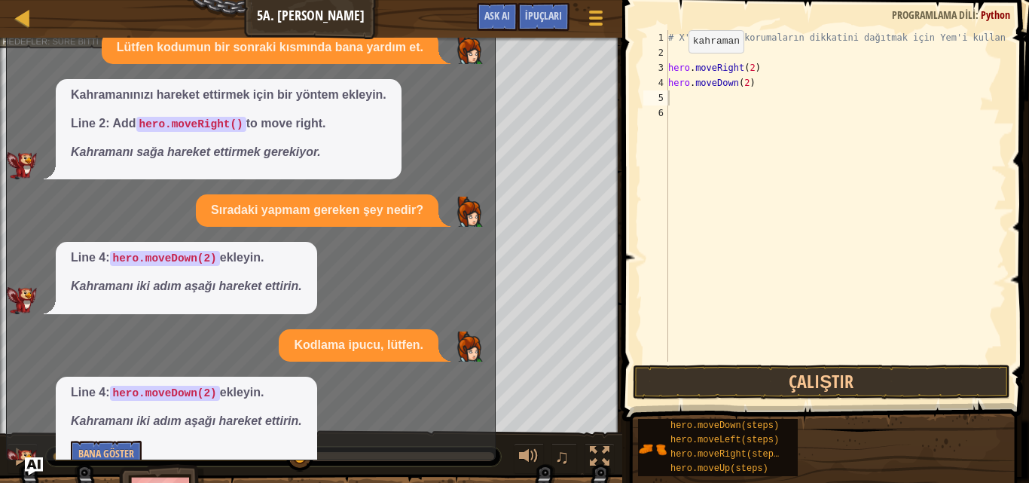
click at [492, 34] on div "Oyun Menüsü Bitti İpuçları Ask AI" at bounding box center [541, 20] width 145 height 35
click at [483, 47] on img at bounding box center [468, 49] width 30 height 30
click at [470, 38] on img at bounding box center [468, 49] width 30 height 30
click at [672, 108] on div "# X'e basarak korumaların dikkatini dağıtmak için Yem'i kullan. hero . moveRigh…" at bounding box center [835, 210] width 341 height 361
click at [675, 96] on div "# X'e basarak korumaların dikkatini dağıtmak için Yem'i kullan. hero . moveRigh…" at bounding box center [835, 210] width 341 height 361
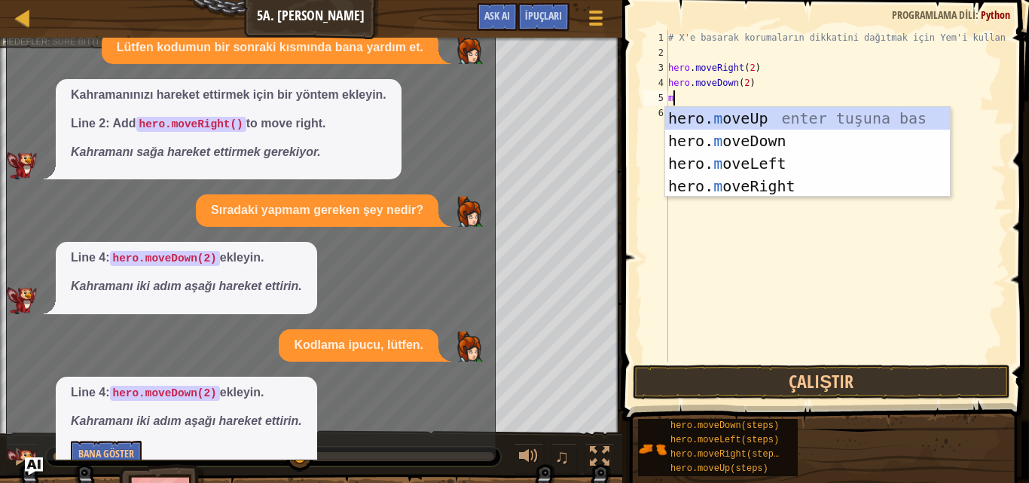
type textarea "m"
click at [730, 119] on div "hero. m oveUp enter tuşuna bas hero. m oveDown enter tuşuna bas hero. m oveLeft…" at bounding box center [807, 175] width 285 height 136
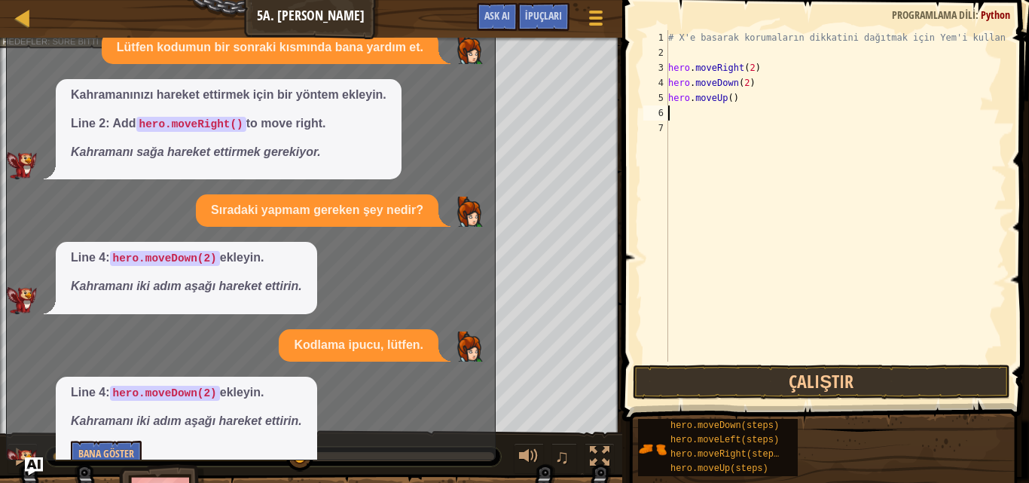
type textarea "h"
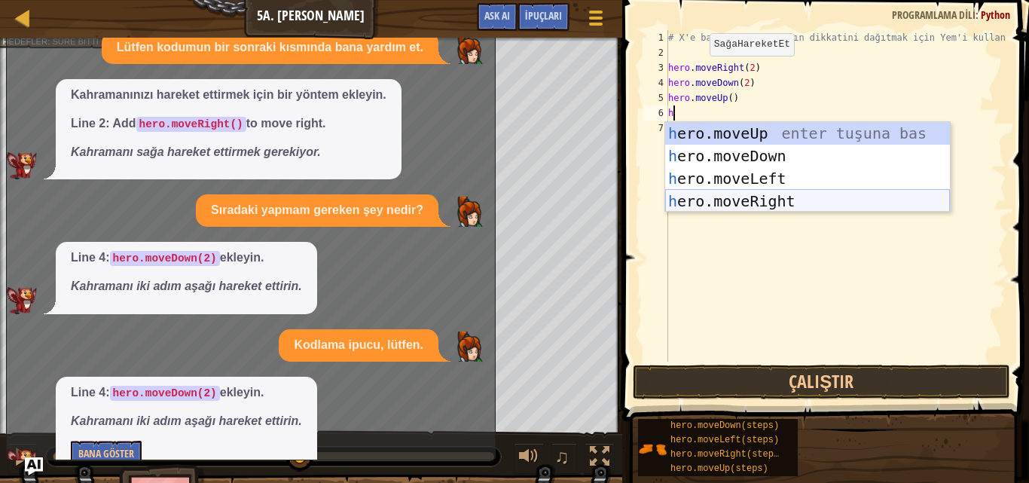
click at [748, 200] on div "h ero.moveUp enter tuşuna bas h ero.moveDown enter tuşuna bas h ero.moveLeft en…" at bounding box center [807, 190] width 285 height 136
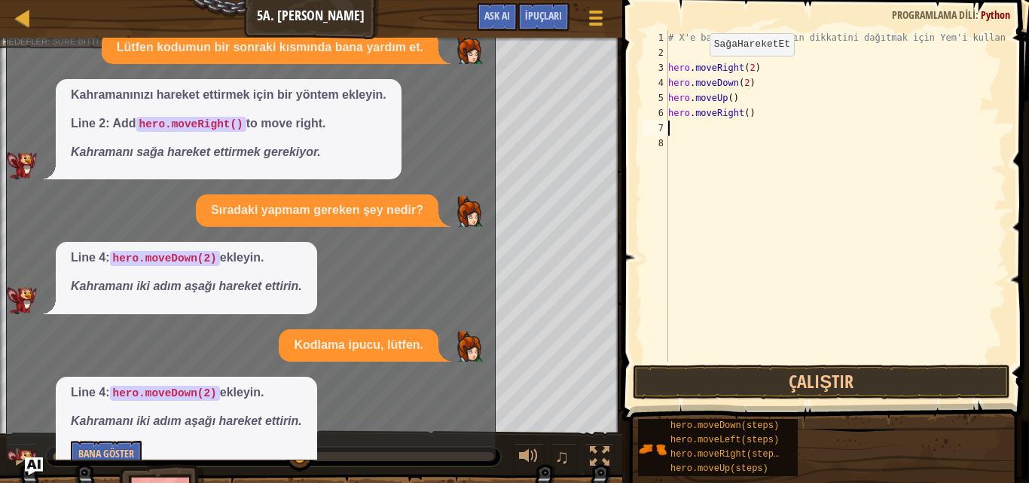
type textarea "h"
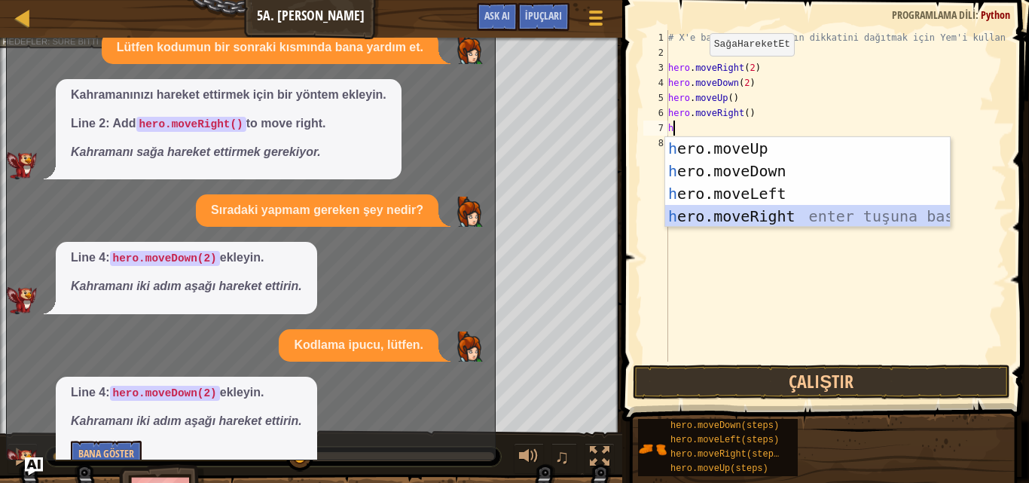
click at [754, 215] on div "h ero.moveUp enter tuşuna bas h ero.moveDown enter tuşuna bas h ero.moveLeft en…" at bounding box center [807, 205] width 285 height 136
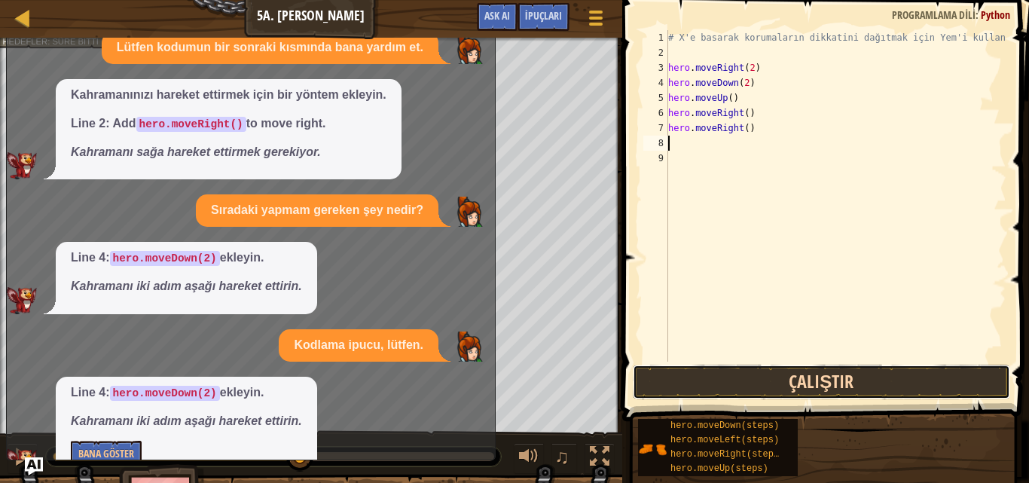
click at [744, 380] on button "Çalıştır" at bounding box center [820, 381] width 377 height 35
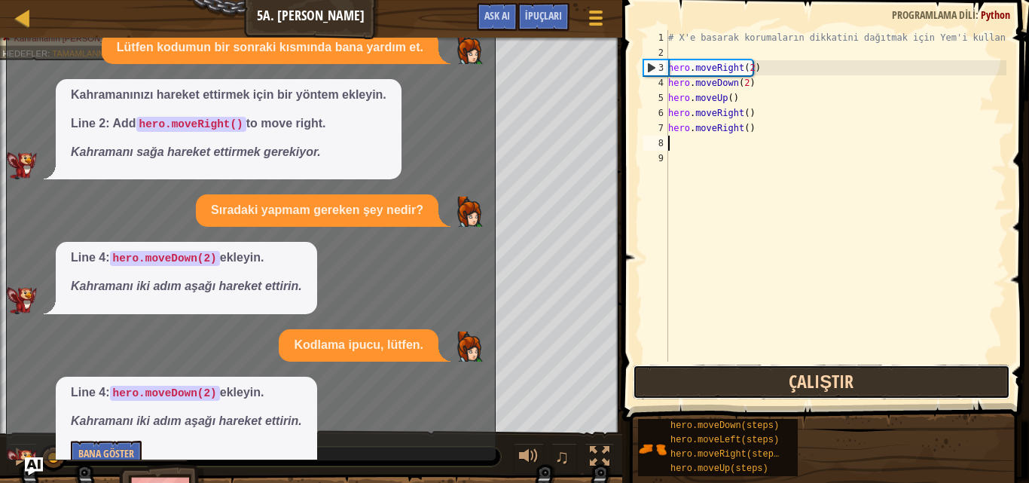
click at [697, 388] on button "Çalıştır" at bounding box center [820, 381] width 377 height 35
